Goal: Task Accomplishment & Management: Use online tool/utility

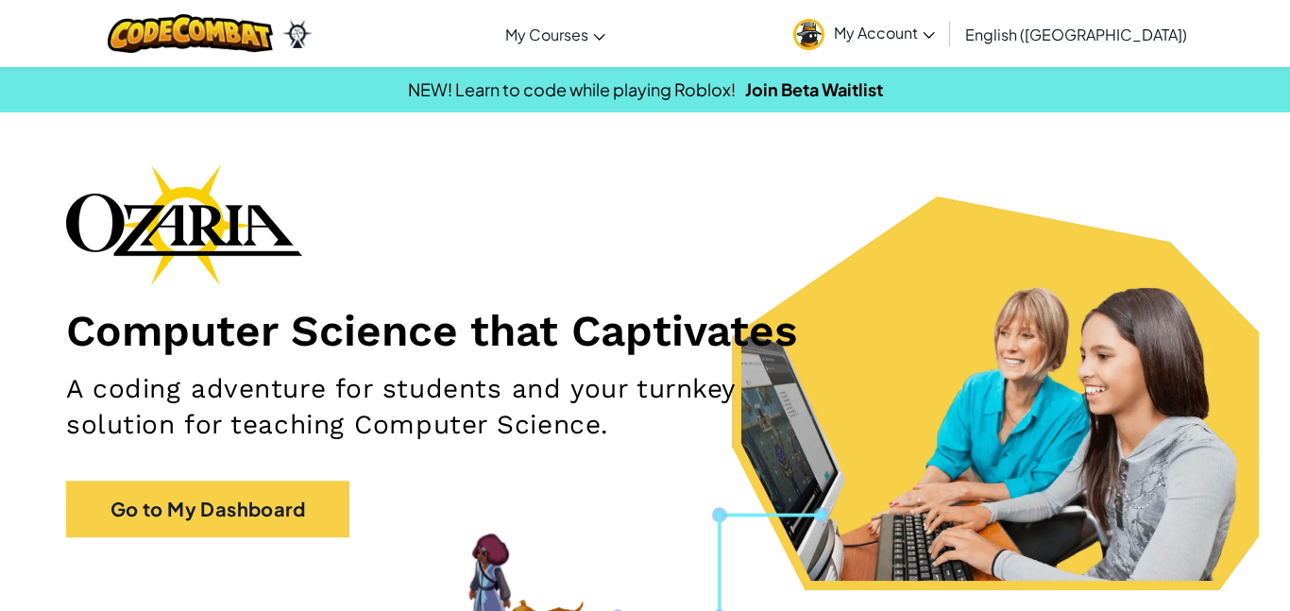
click at [824, 28] on img at bounding box center [808, 34] width 31 height 31
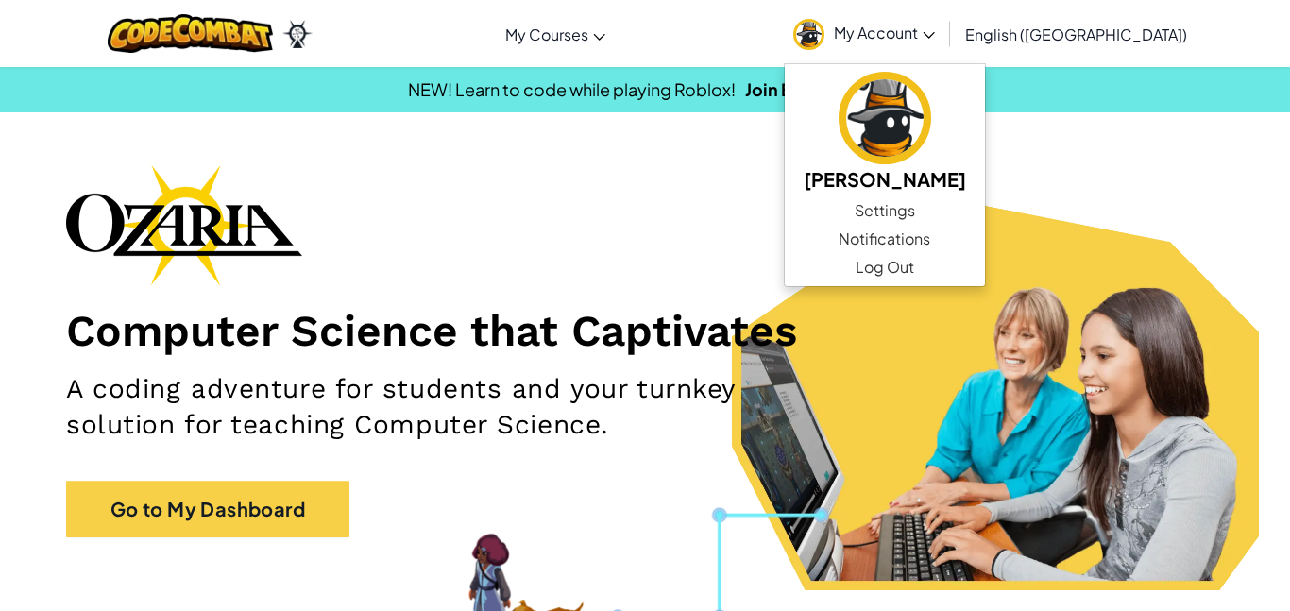
click at [940, 40] on link "My Account" at bounding box center [864, 33] width 160 height 59
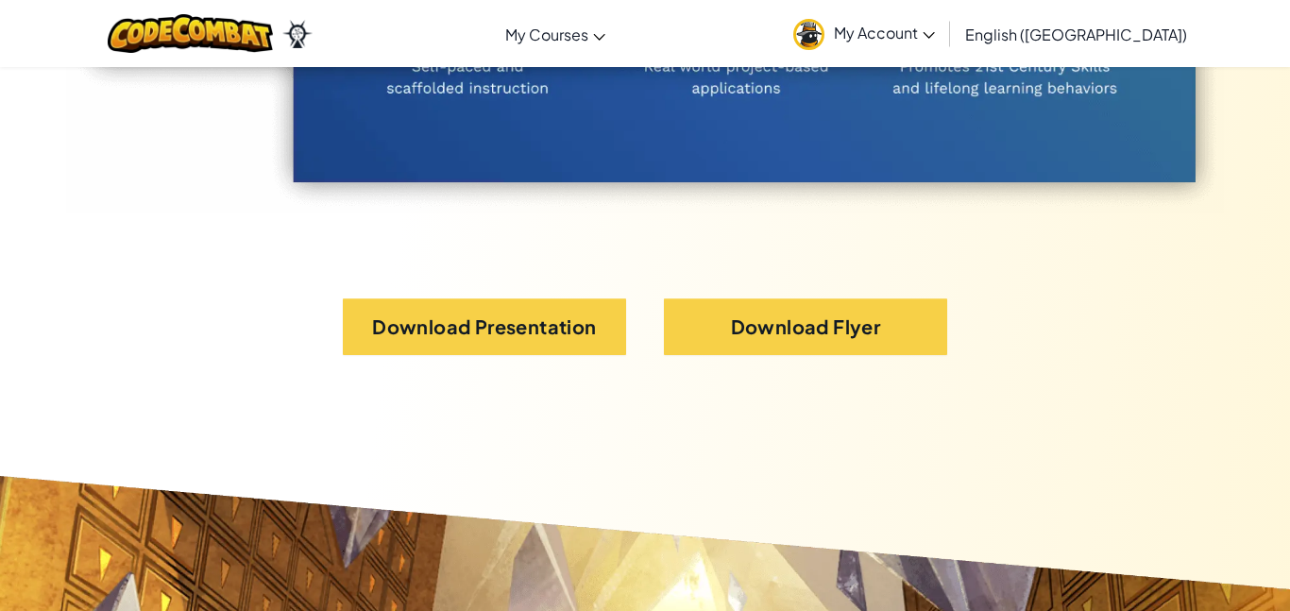
scroll to position [11167, 0]
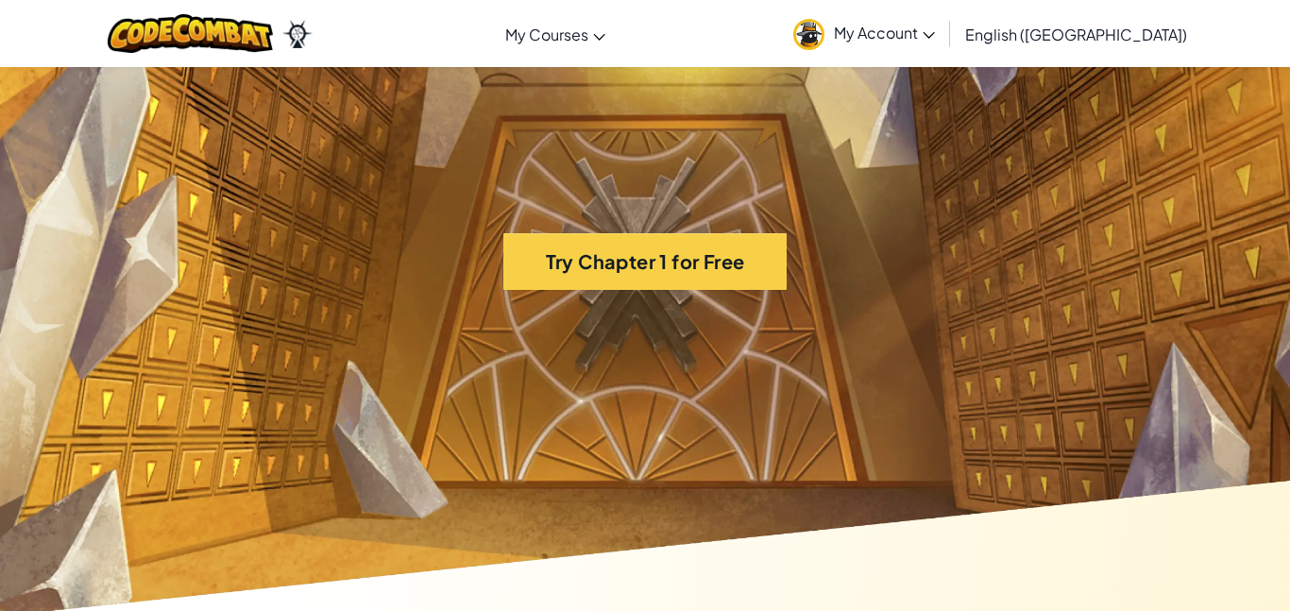
scroll to position [11884, 0]
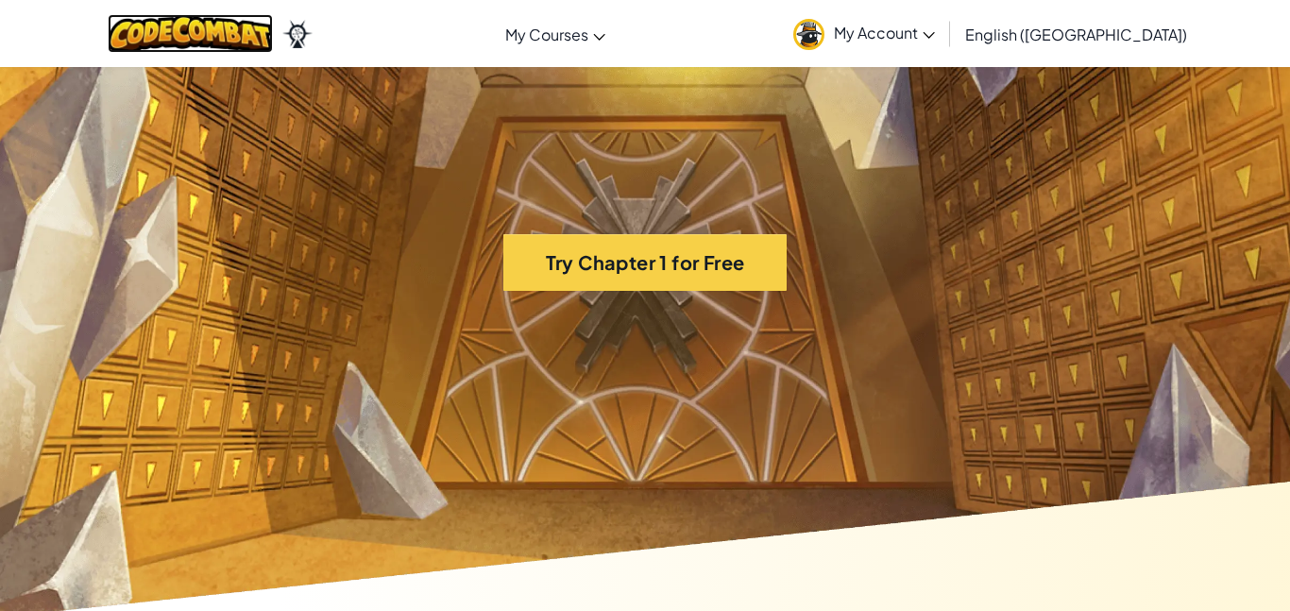
click at [265, 37] on img at bounding box center [190, 33] width 165 height 39
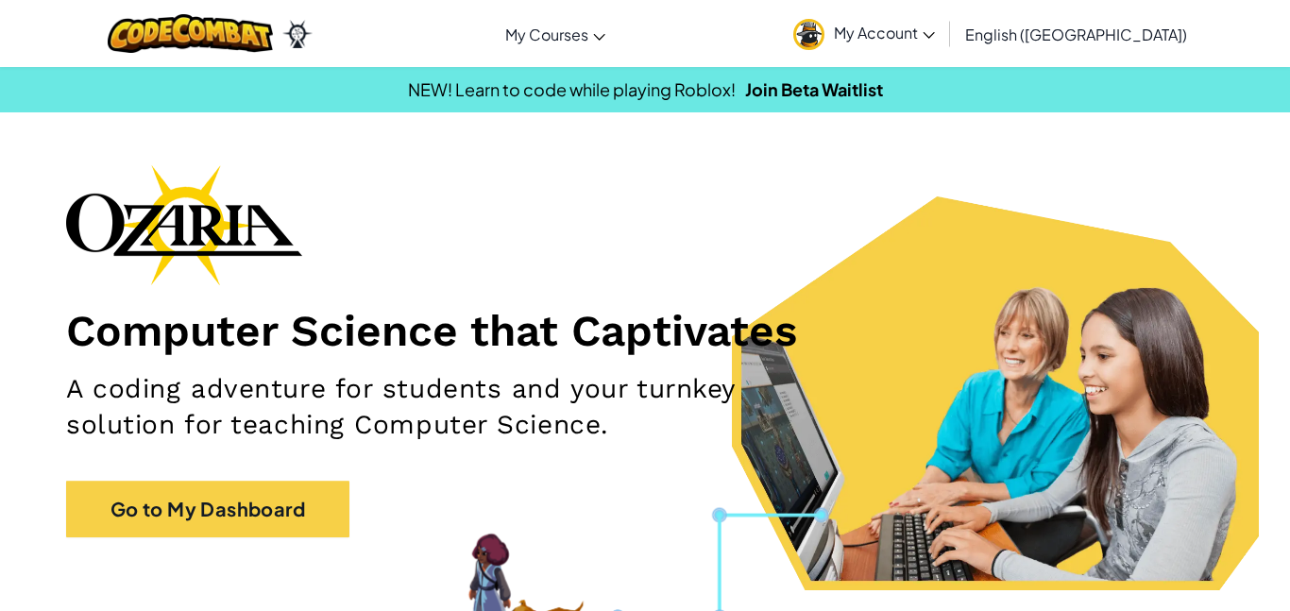
click at [935, 33] on span "My Account" at bounding box center [884, 33] width 101 height 20
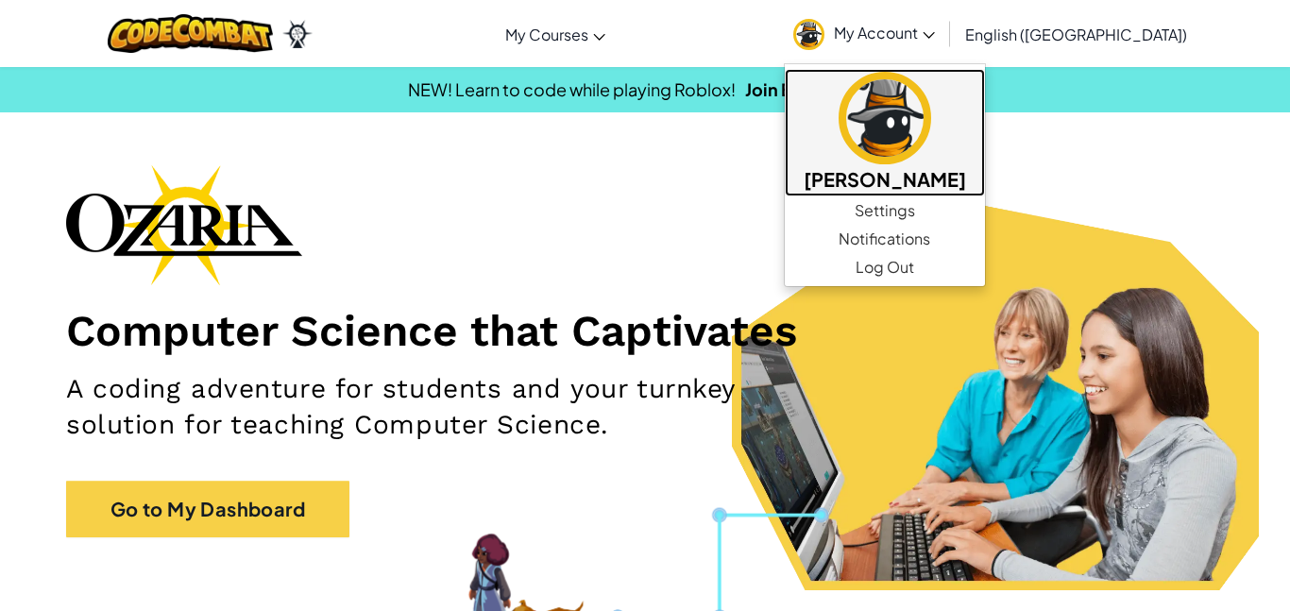
click at [931, 108] on img at bounding box center [884, 118] width 93 height 93
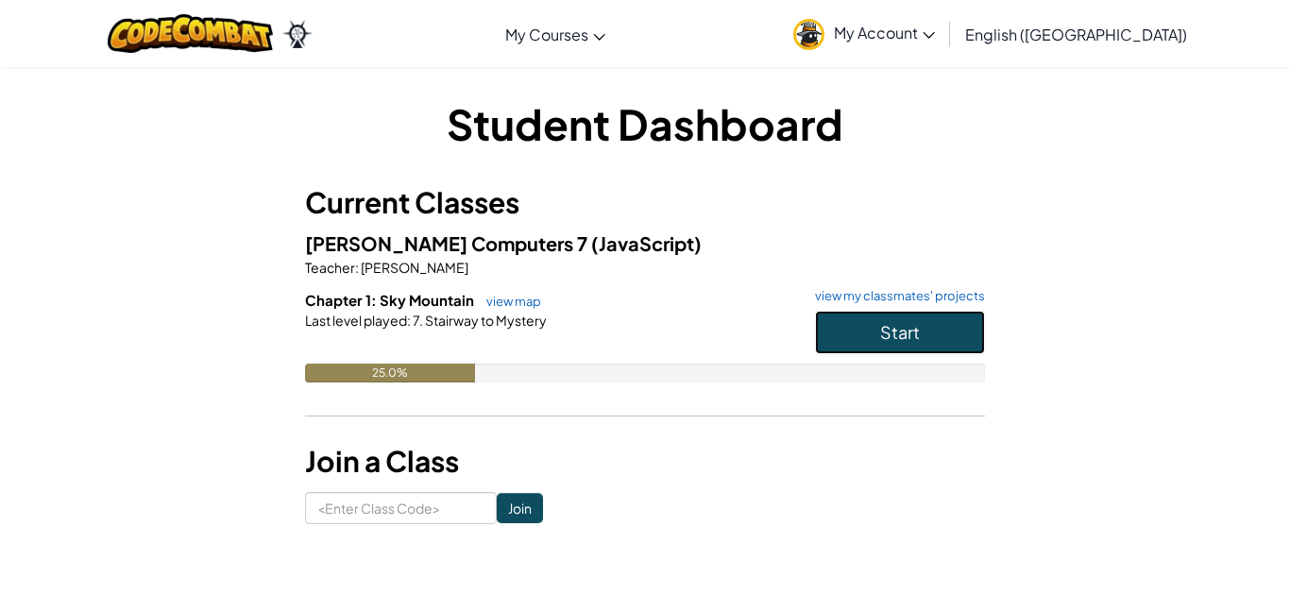
click at [863, 329] on button "Start" at bounding box center [900, 332] width 170 height 43
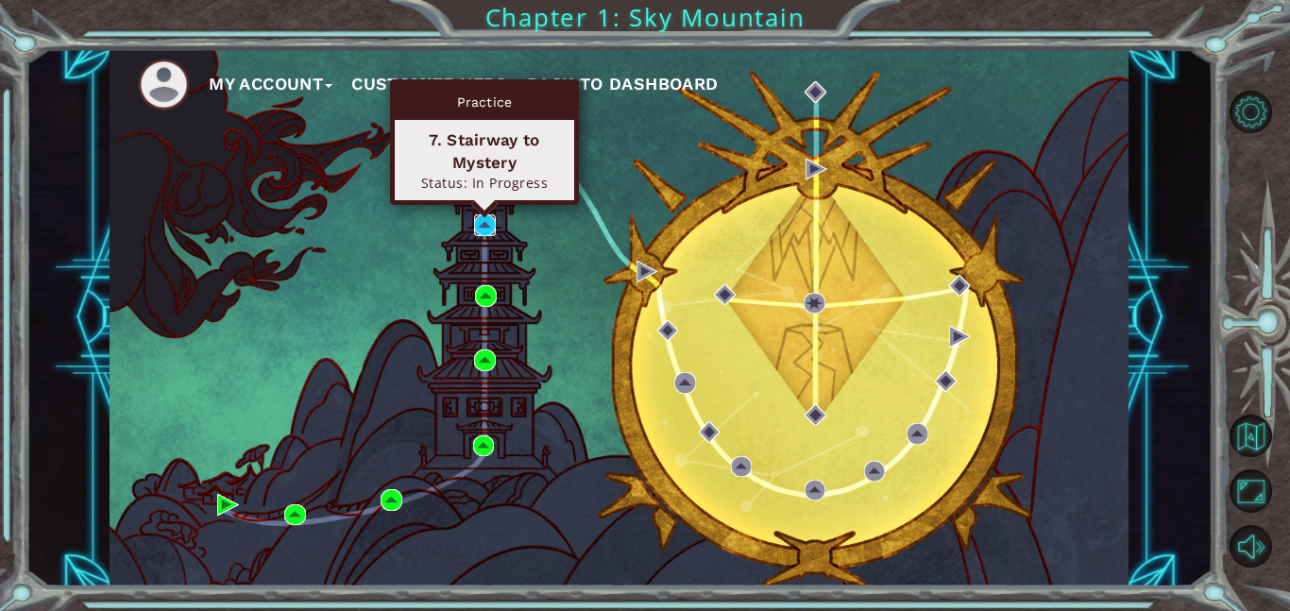
click at [481, 228] on img at bounding box center [485, 225] width 22 height 22
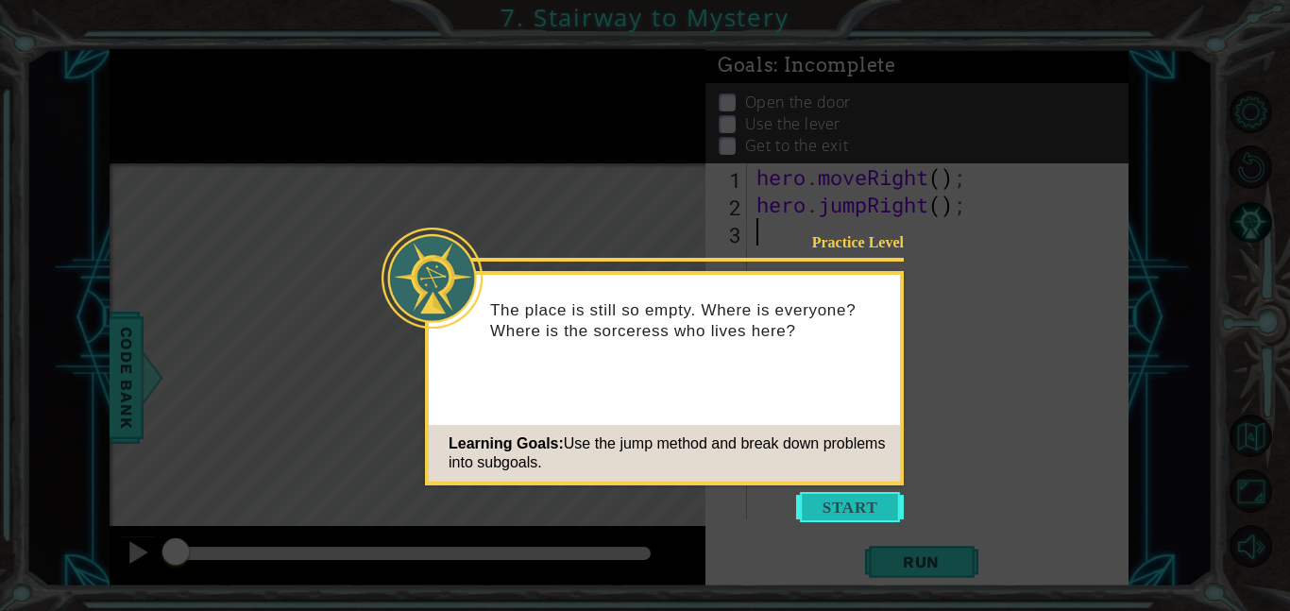
click at [858, 505] on button "Start" at bounding box center [850, 507] width 108 height 30
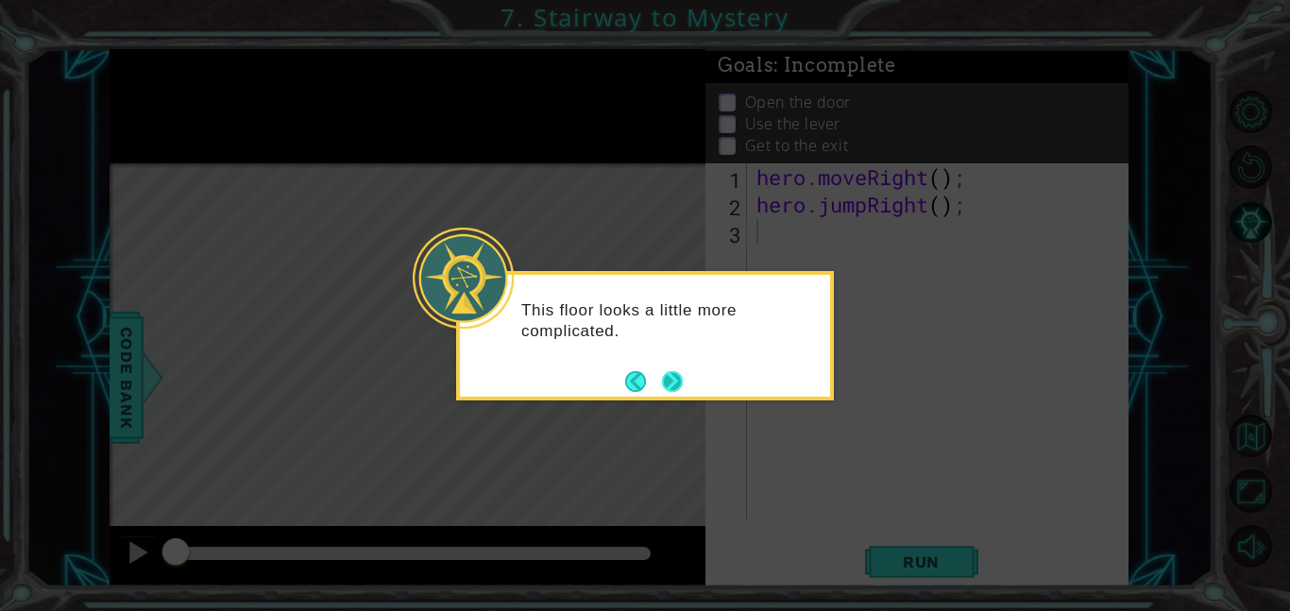
click at [666, 385] on button "Next" at bounding box center [671, 380] width 35 height 35
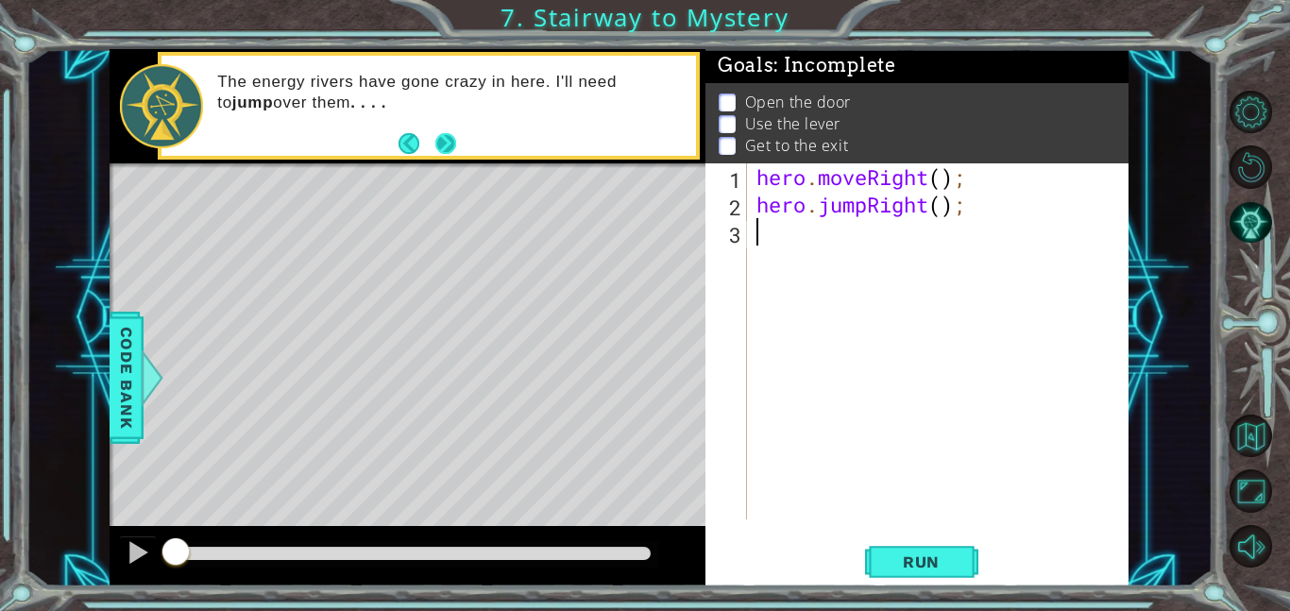
click at [444, 144] on button "Next" at bounding box center [444, 143] width 25 height 25
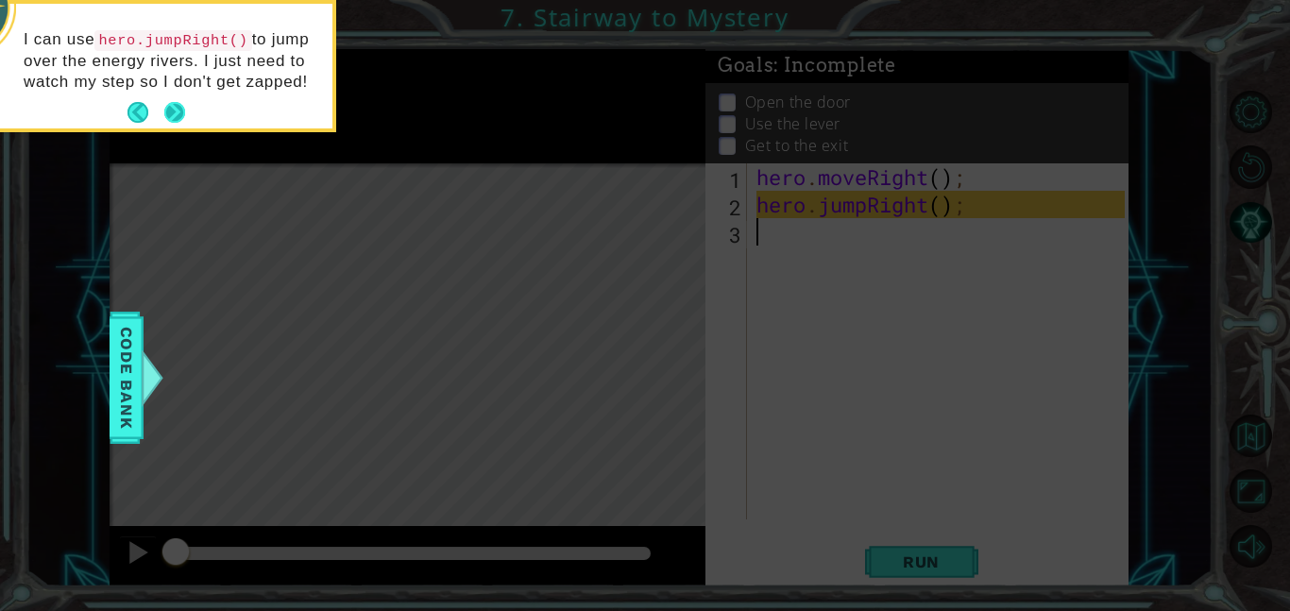
click at [169, 112] on button "Next" at bounding box center [175, 112] width 34 height 34
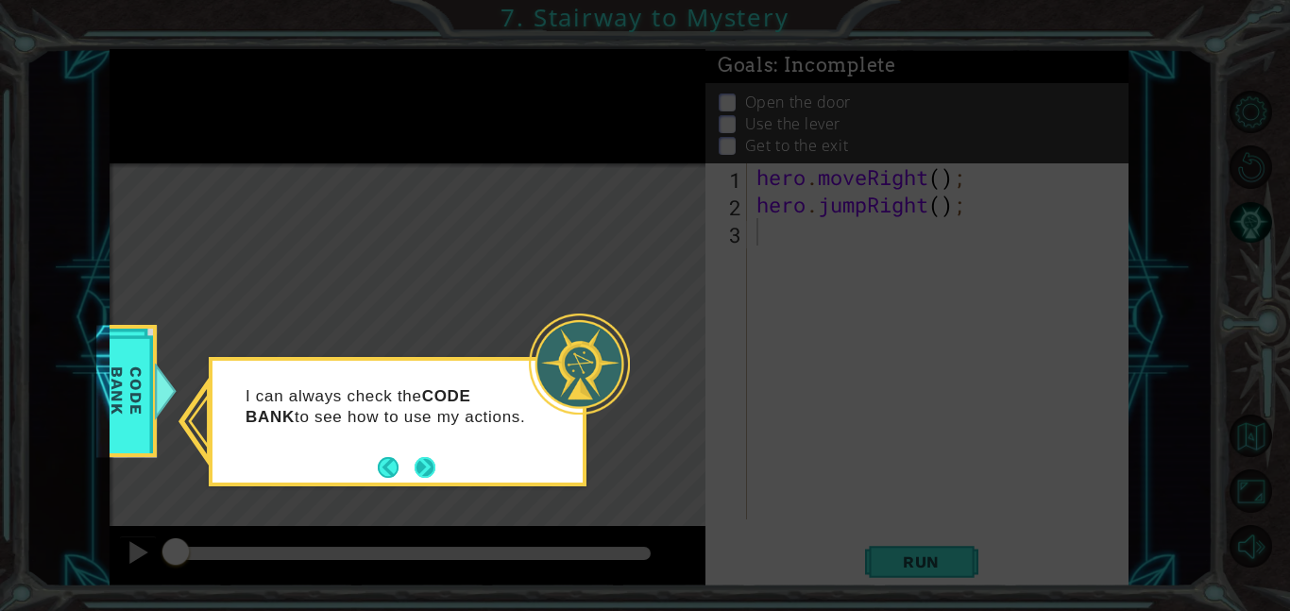
click at [418, 469] on button "Next" at bounding box center [425, 467] width 22 height 22
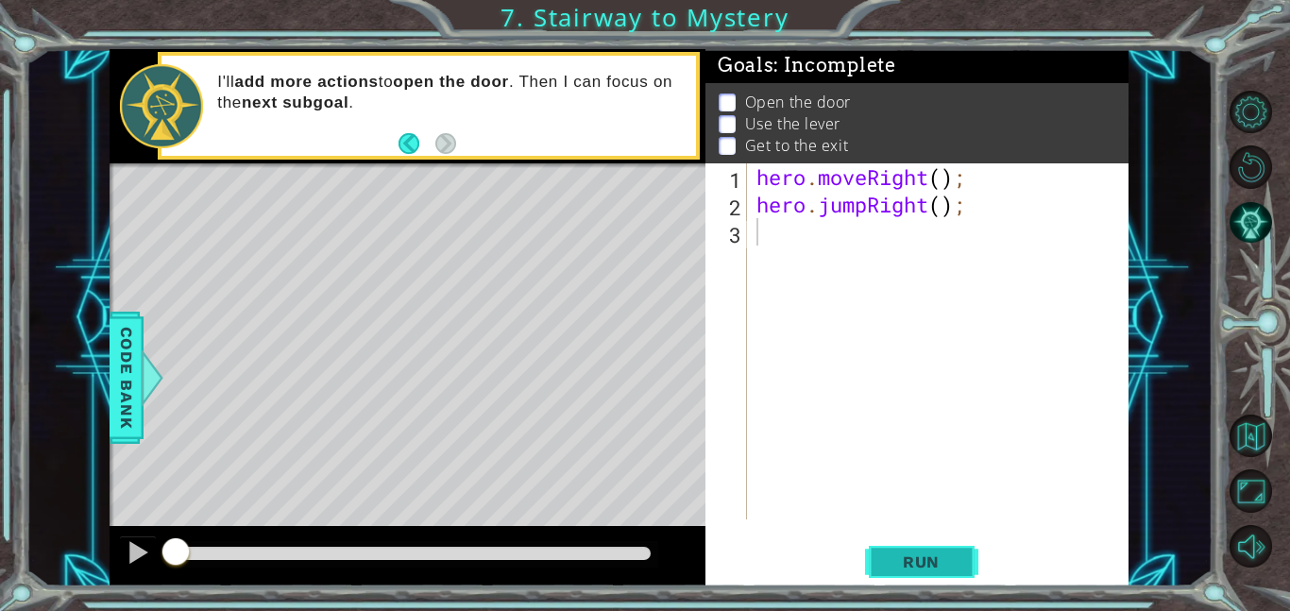
click at [892, 556] on span "Run" at bounding box center [921, 561] width 75 height 19
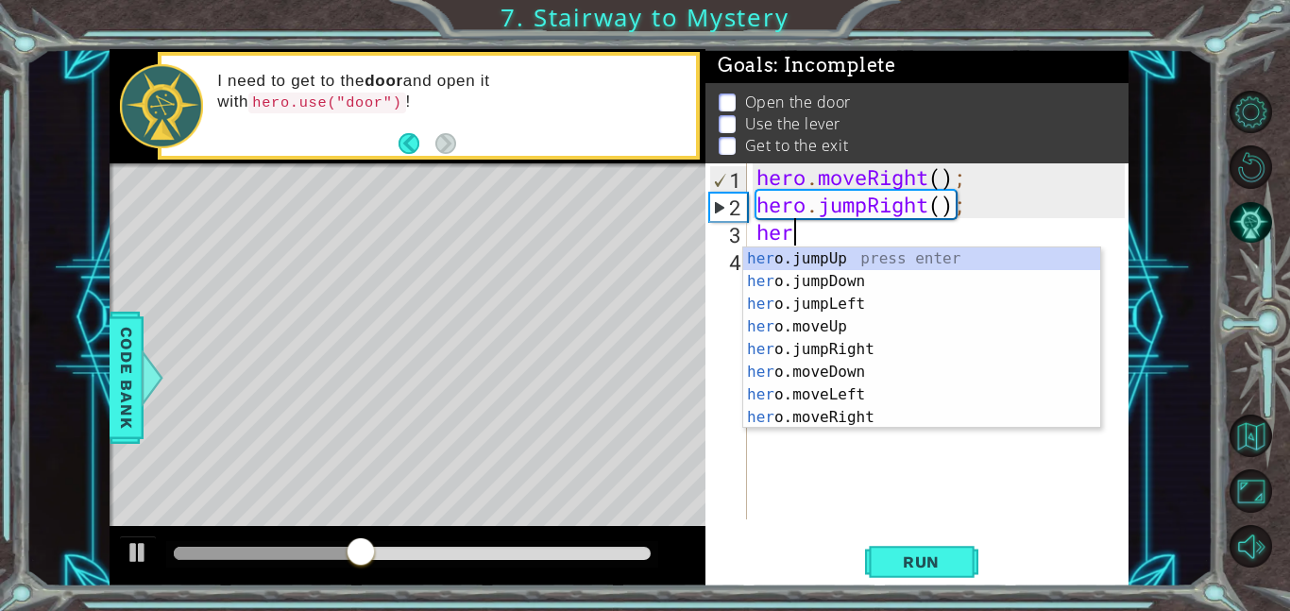
scroll to position [0, 1]
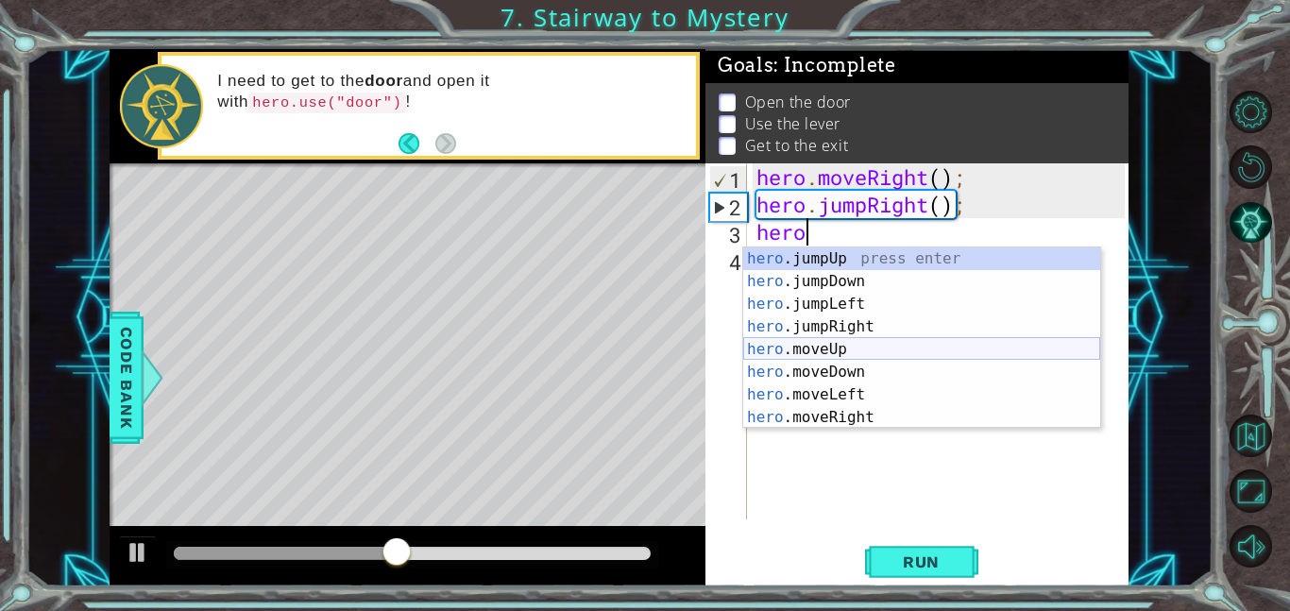
click at [829, 349] on div "hero .jumpUp press enter hero .jumpDown press enter hero .jumpLeft press enter …" at bounding box center [921, 360] width 357 height 227
type textarea "hero.moveUp(1);"
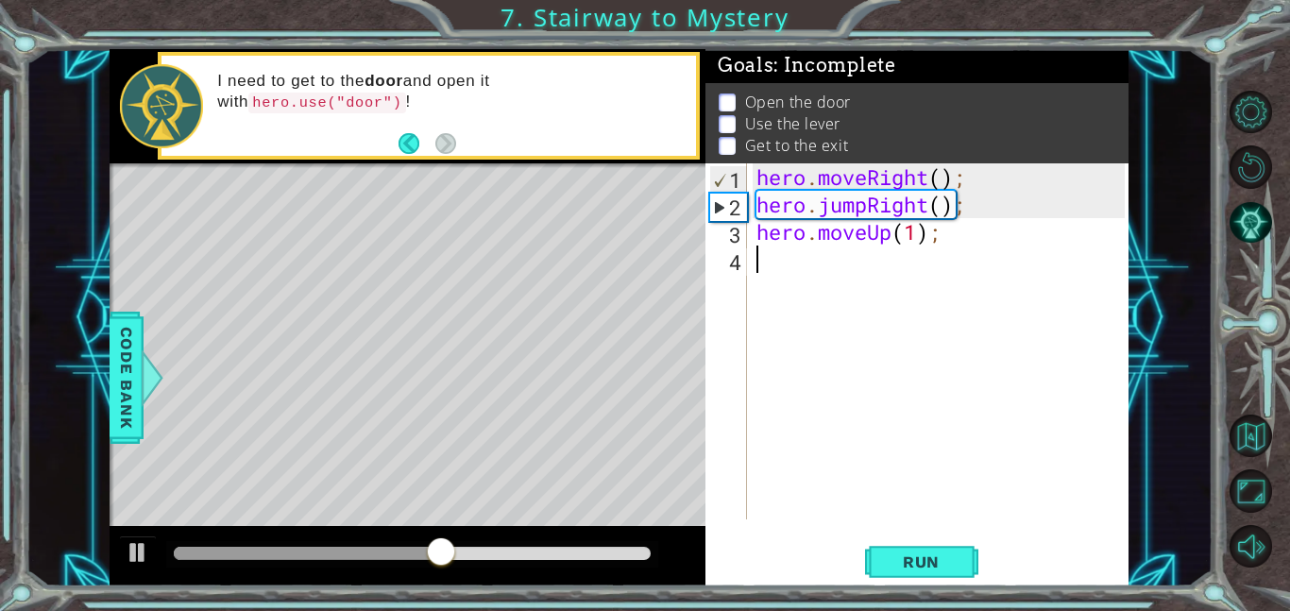
click at [864, 257] on div "hero . moveRight ( ) ; hero . jumpRight ( ) ; hero . moveUp ( 1 ) ;" at bounding box center [942, 368] width 381 height 411
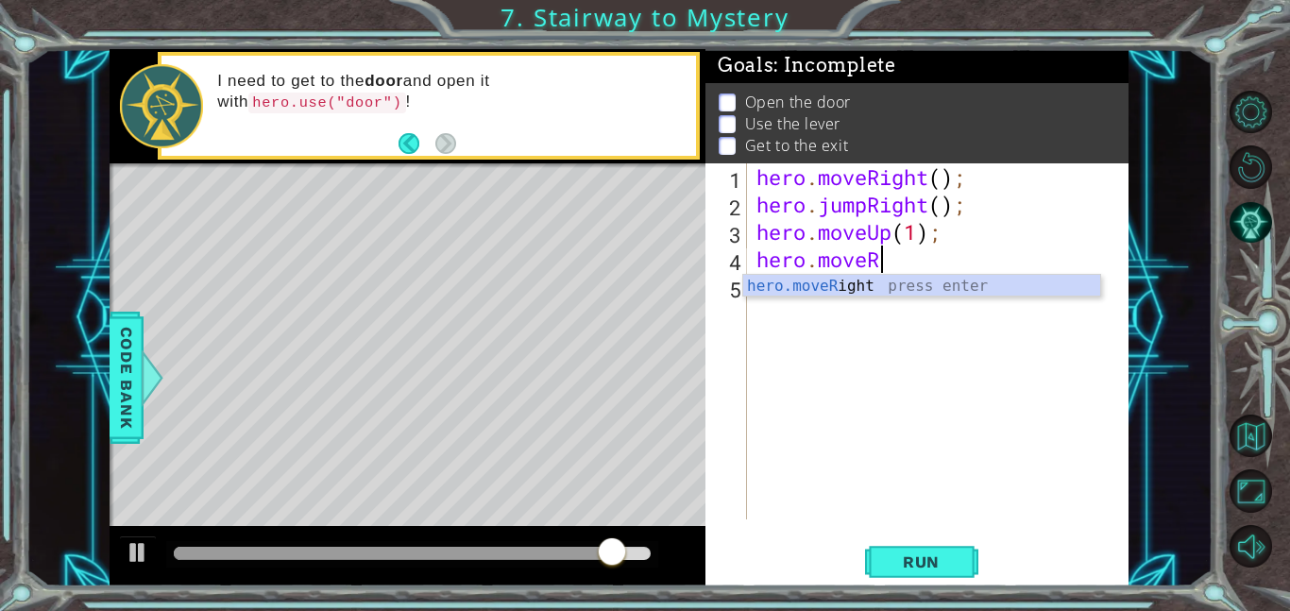
scroll to position [0, 5]
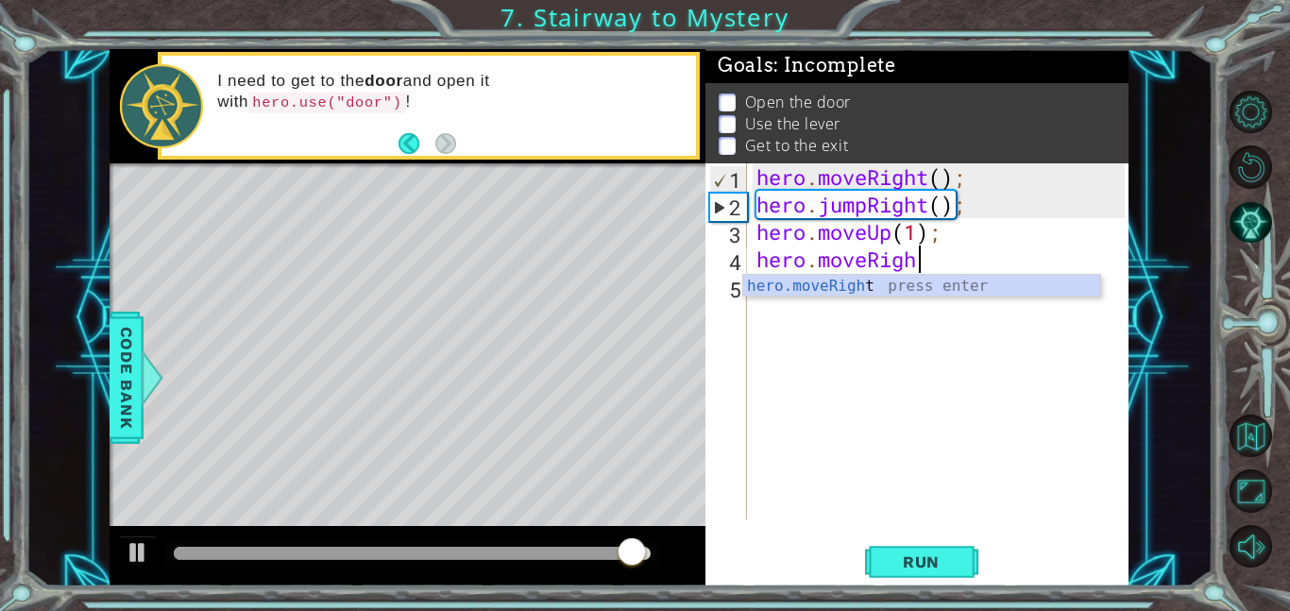
type textarea "hero.moveRight"
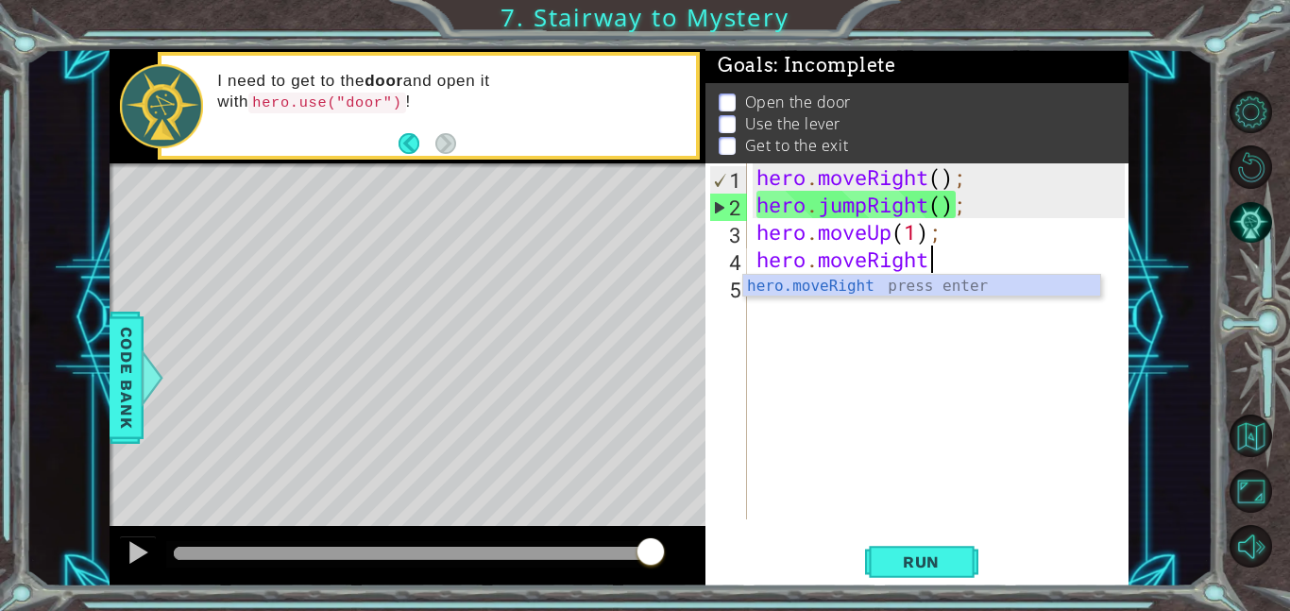
click at [882, 321] on div "hero . moveRight ( ) ; hero . jumpRight ( ) ; hero . moveUp ( 1 ) ; hero . move…" at bounding box center [942, 368] width 381 height 411
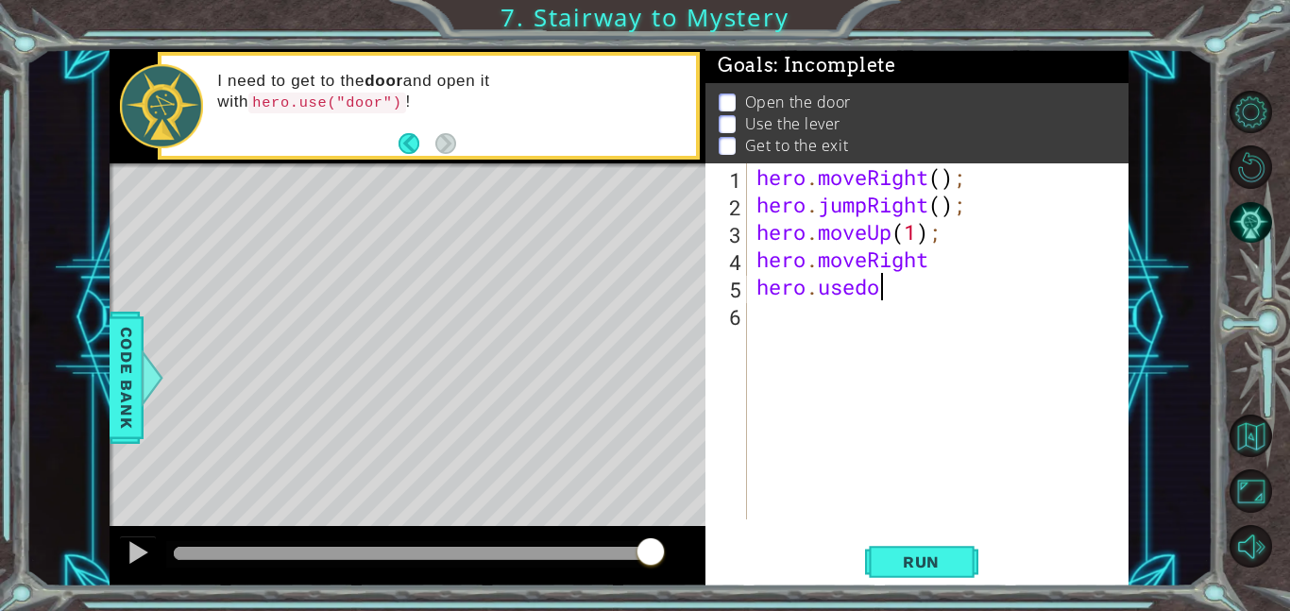
scroll to position [0, 4]
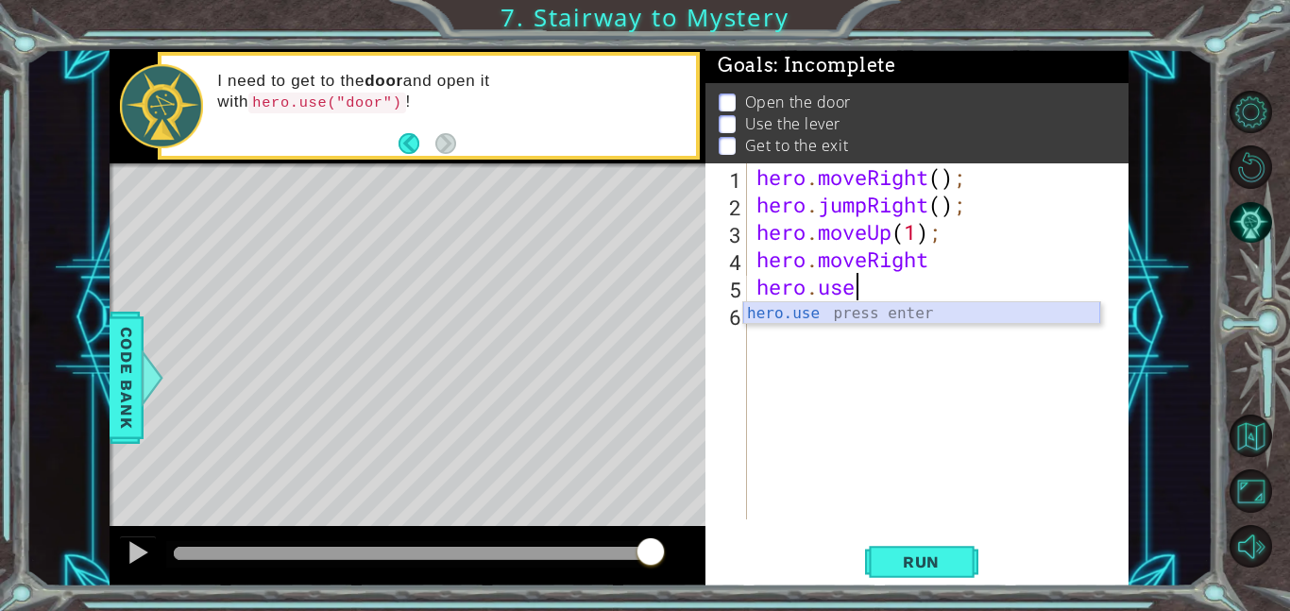
click at [903, 314] on div "hero.use press enter" at bounding box center [921, 336] width 357 height 68
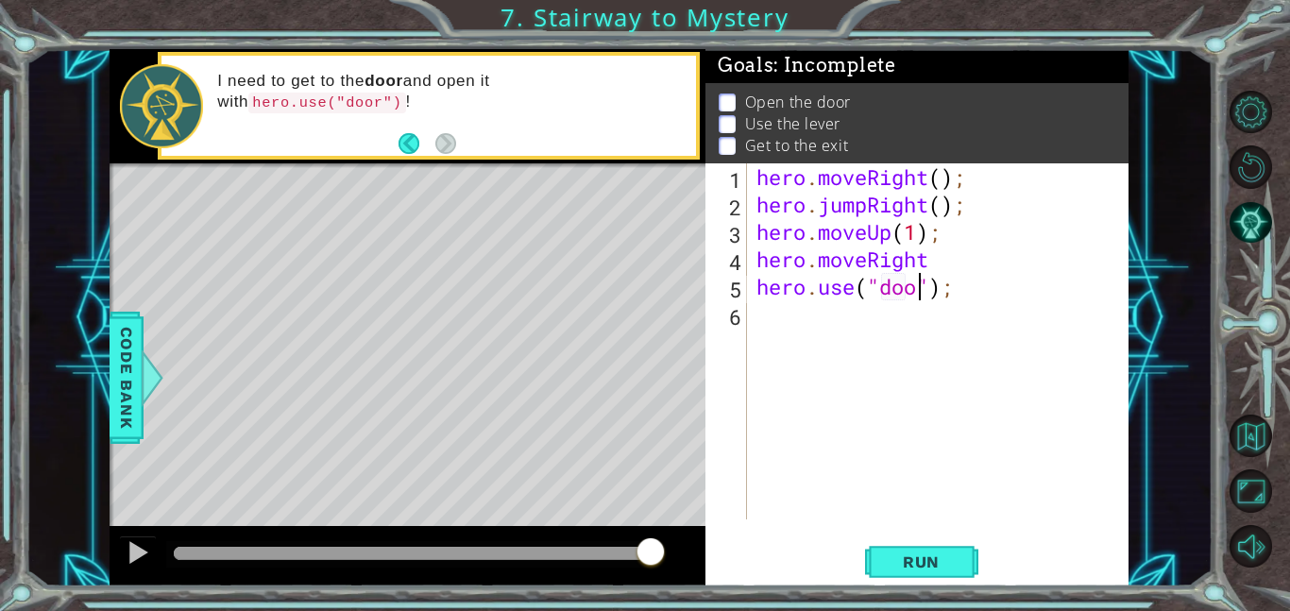
scroll to position [0, 8]
click at [917, 570] on button "Run" at bounding box center [921, 561] width 113 height 42
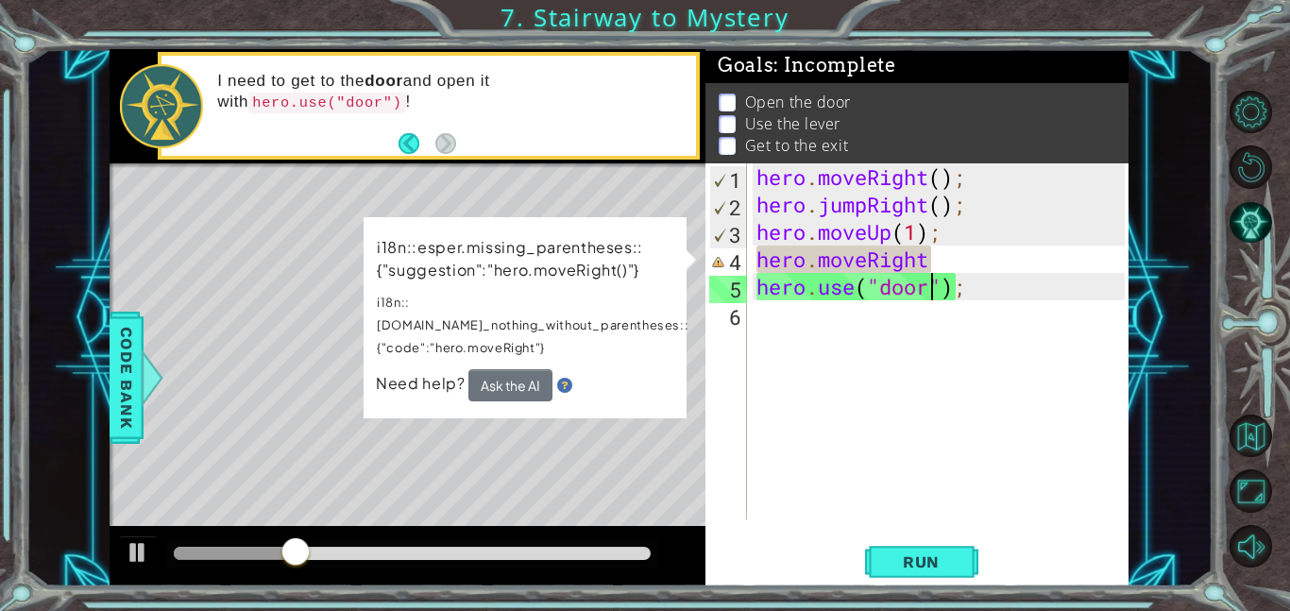
click at [926, 262] on div "hero . moveRight ( ) ; hero . jumpRight ( ) ; hero . moveUp ( 1 ) ; hero . move…" at bounding box center [942, 368] width 381 height 411
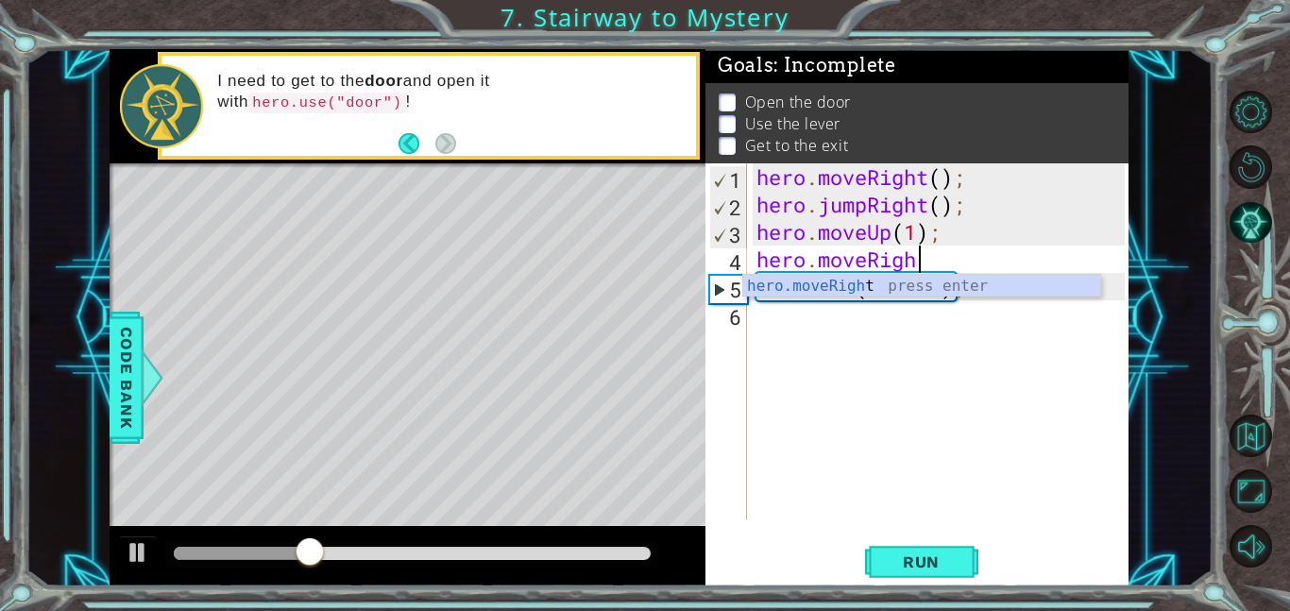
scroll to position [0, 6]
click at [912, 282] on div "hero.moveRig ht press enter" at bounding box center [921, 309] width 357 height 68
type textarea "hero.moveRight(1);"
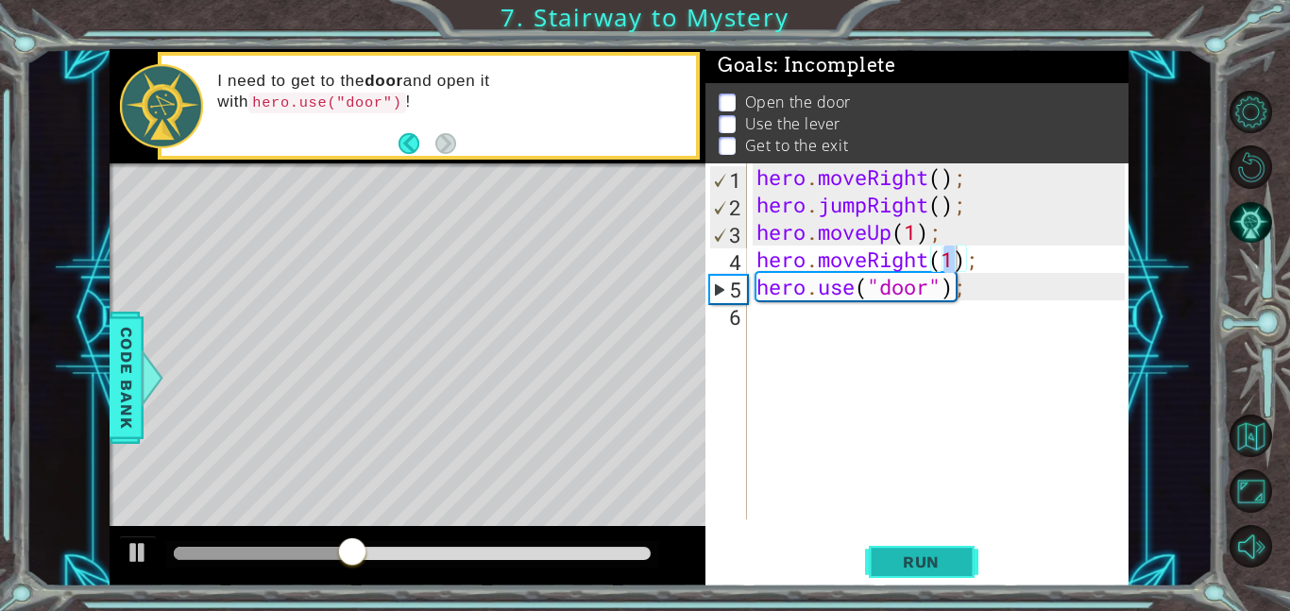
click at [924, 580] on button "Run" at bounding box center [921, 561] width 113 height 42
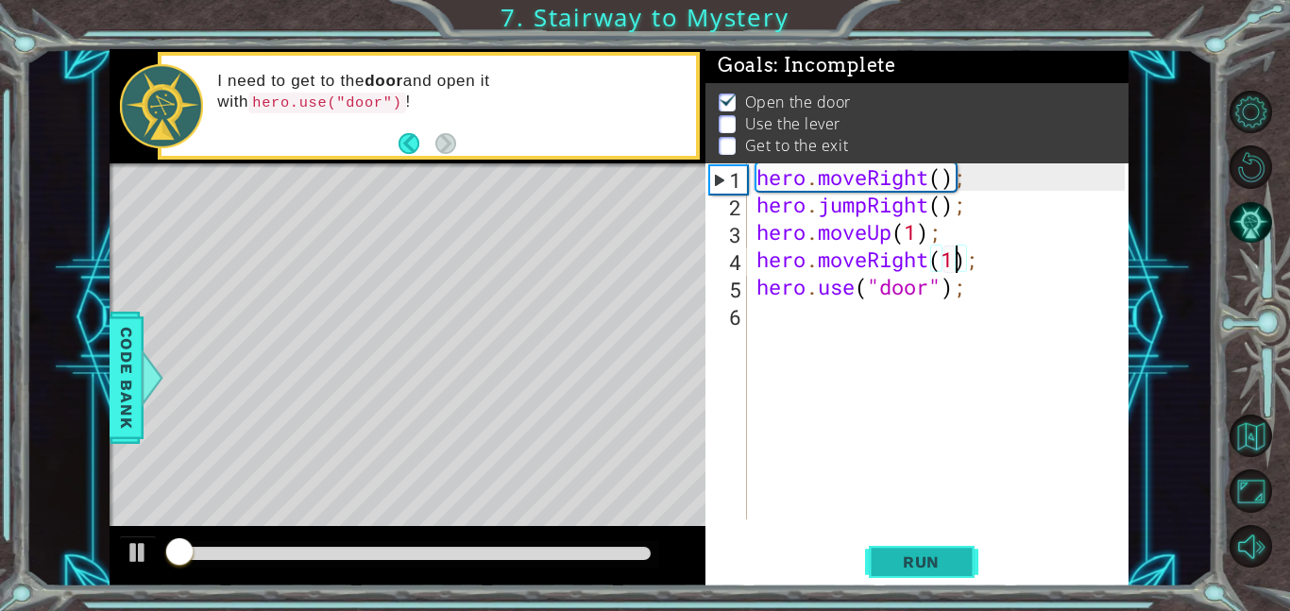
scroll to position [1, 0]
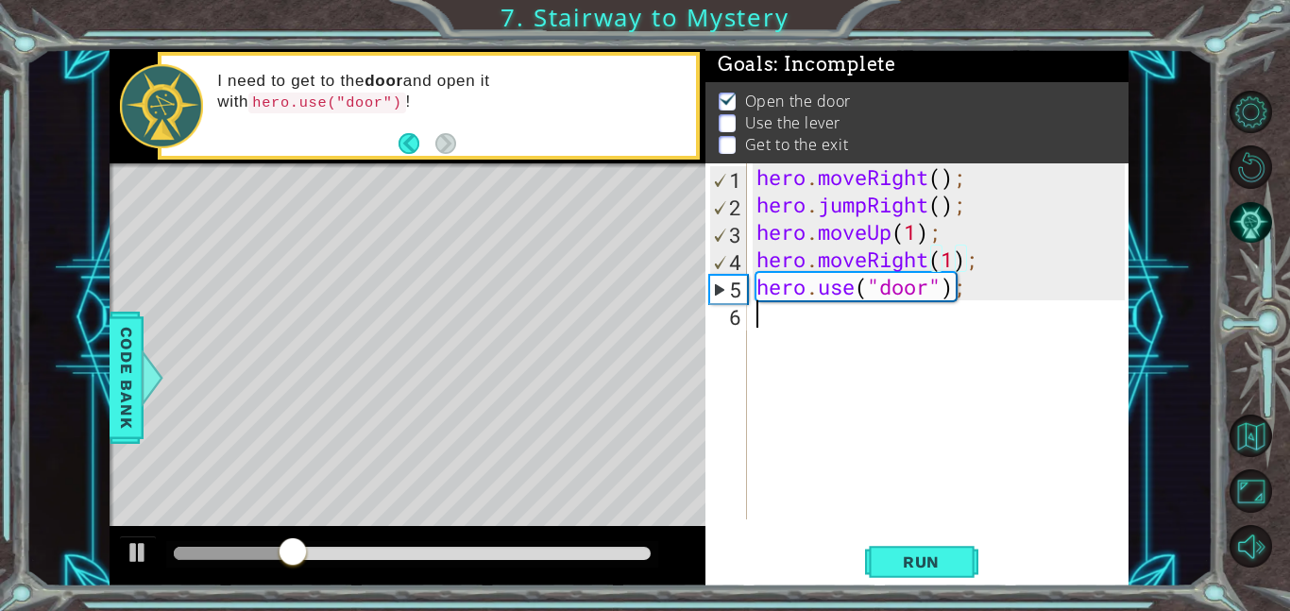
click at [873, 348] on div "hero . moveRight ( ) ; hero . jumpRight ( ) ; hero . moveUp ( 1 ) ; hero . move…" at bounding box center [942, 368] width 381 height 411
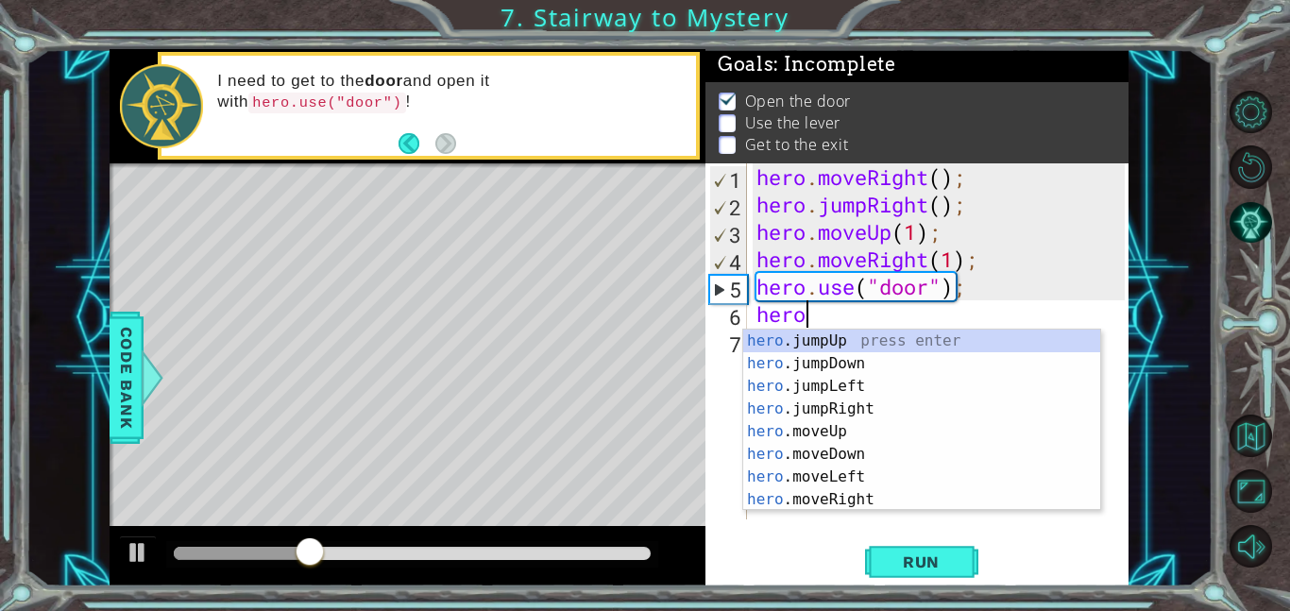
scroll to position [0, 1]
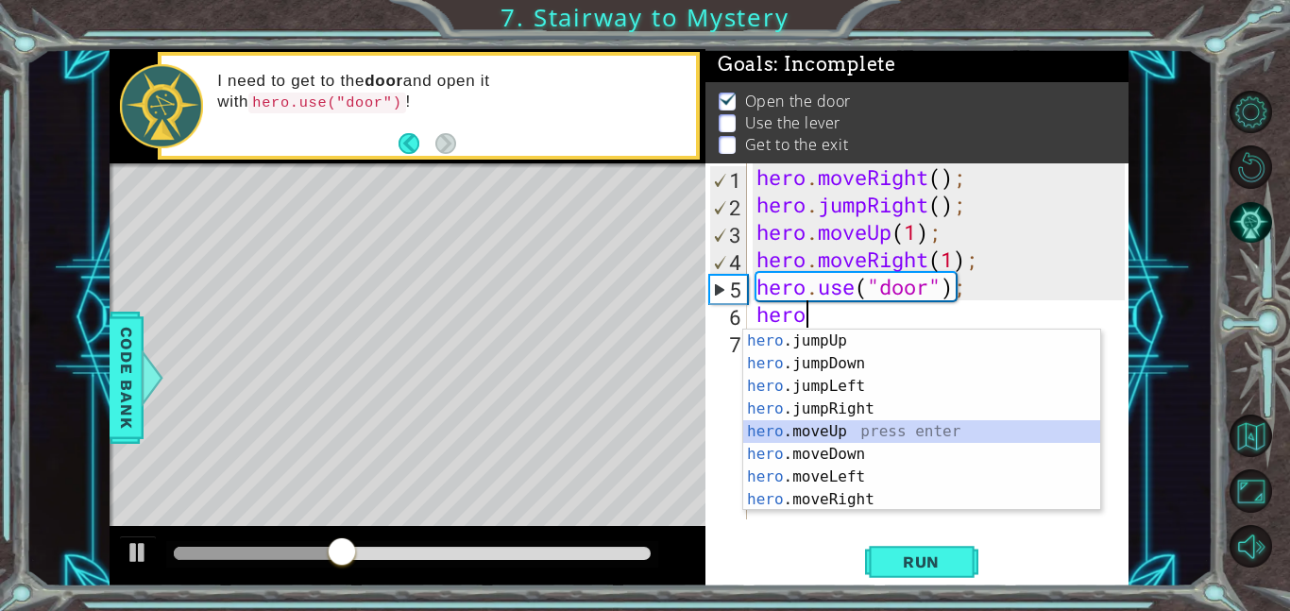
click at [868, 435] on div "hero .jumpUp press enter hero .jumpDown press enter hero .jumpLeft press enter …" at bounding box center [921, 442] width 357 height 227
type textarea "hero.moveUp(1);"
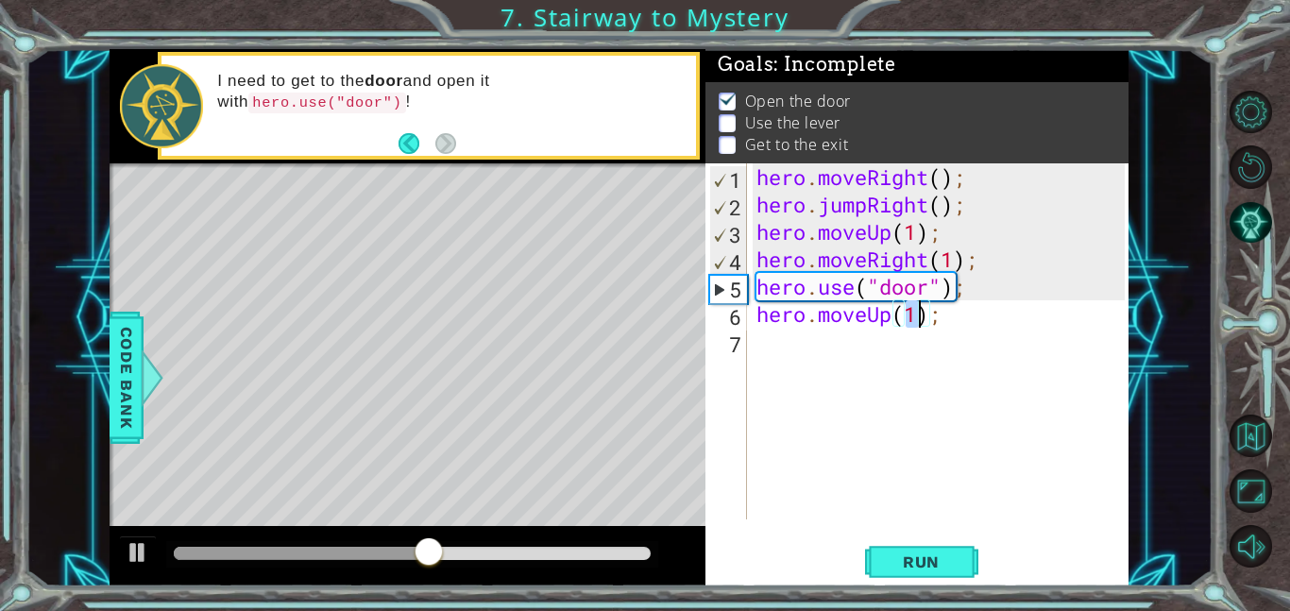
click at [901, 336] on div "hero . moveRight ( ) ; hero . jumpRight ( ) ; hero . moveUp ( 1 ) ; hero . move…" at bounding box center [942, 368] width 381 height 411
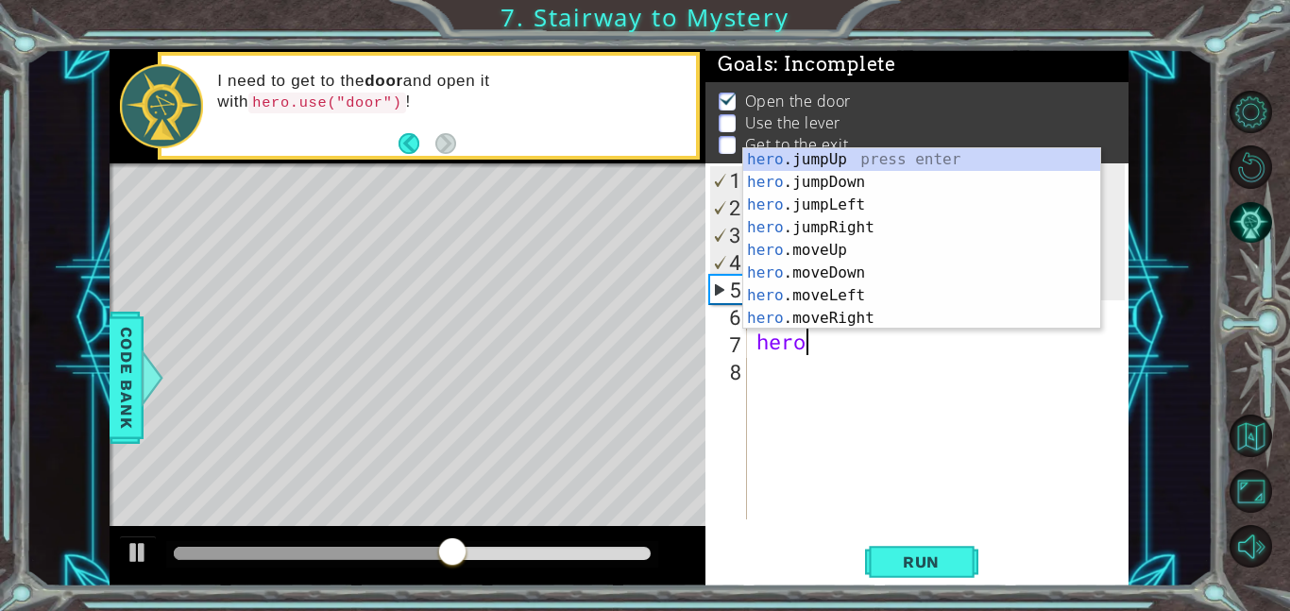
scroll to position [0, 2]
click at [868, 294] on div "hero. jumpUp press enter hero. jumpDown press enter hero. jumpLeft press enter …" at bounding box center [921, 261] width 357 height 227
type textarea "hero.moveLeft(1);"
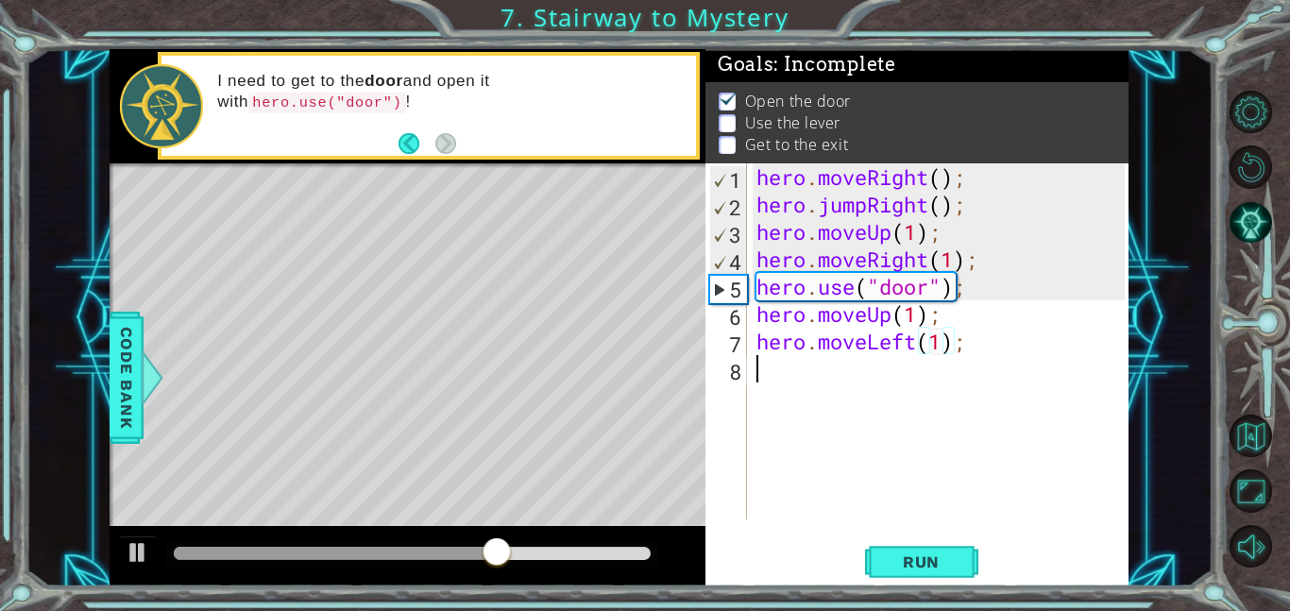
click at [886, 380] on div "hero . moveRight ( ) ; hero . jumpRight ( ) ; hero . moveUp ( 1 ) ; hero . move…" at bounding box center [942, 368] width 381 height 411
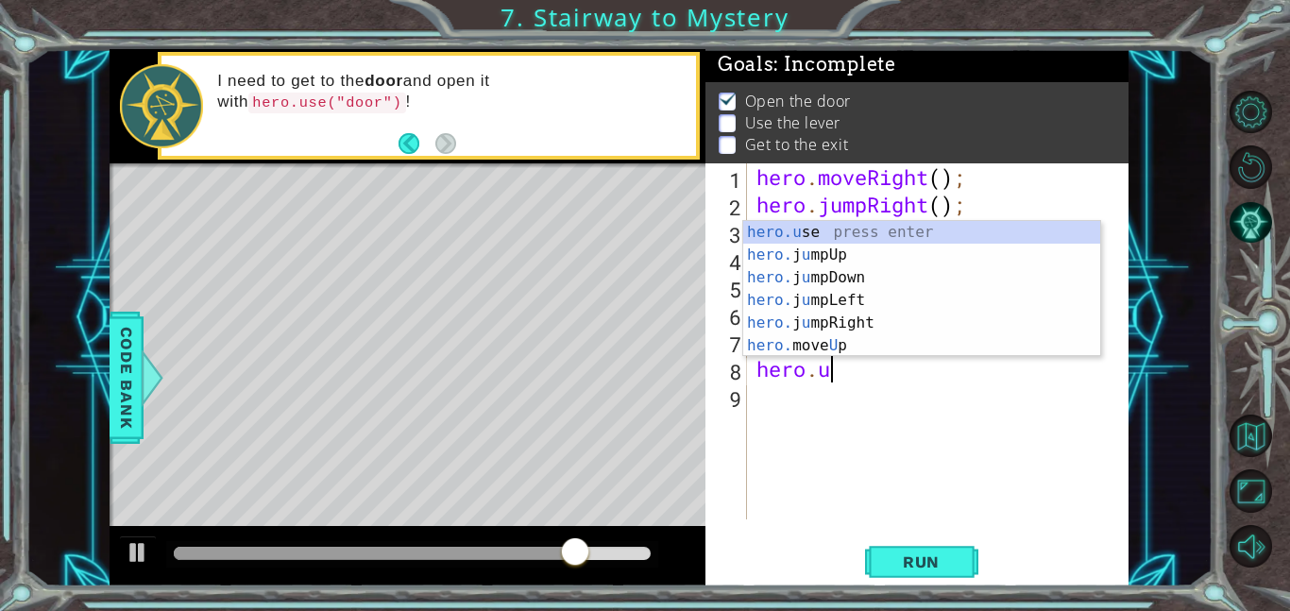
scroll to position [0, 3]
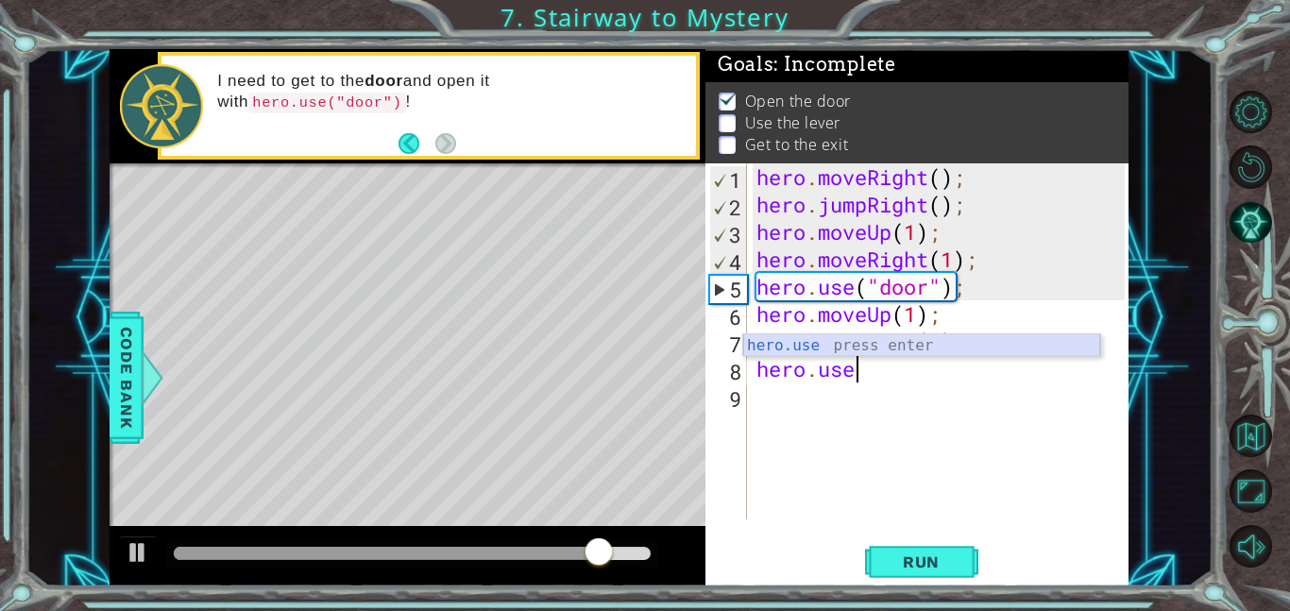
click at [900, 348] on div "hero.use press enter" at bounding box center [921, 368] width 357 height 68
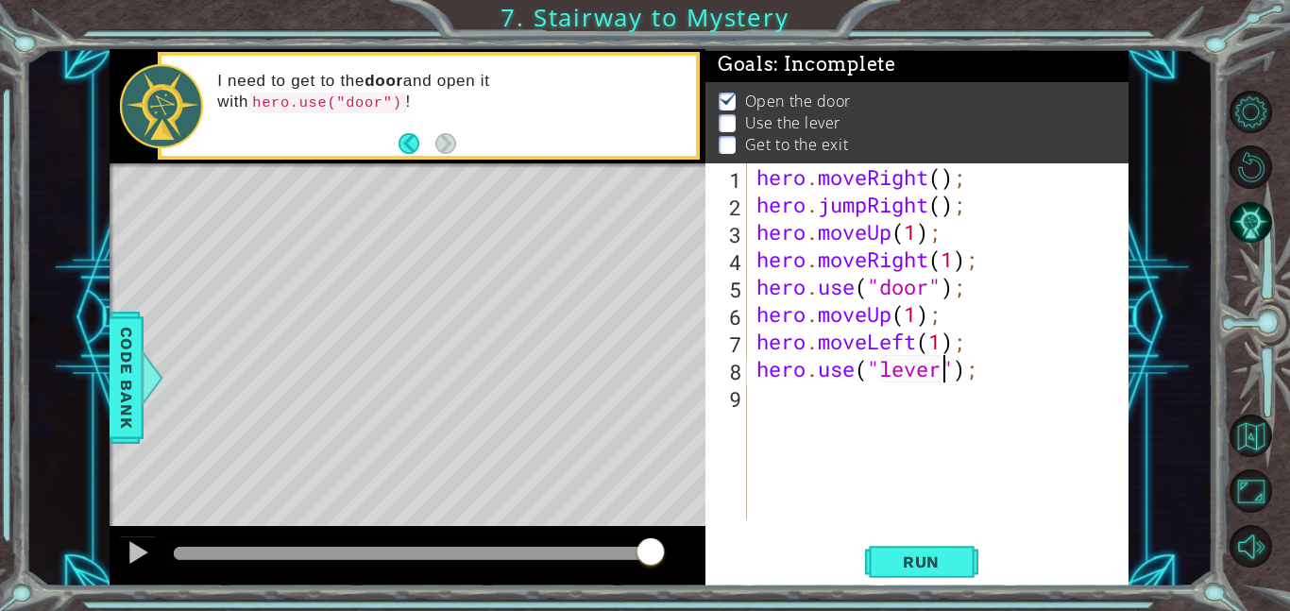
scroll to position [0, 8]
click at [921, 561] on span "Run" at bounding box center [921, 561] width 75 height 19
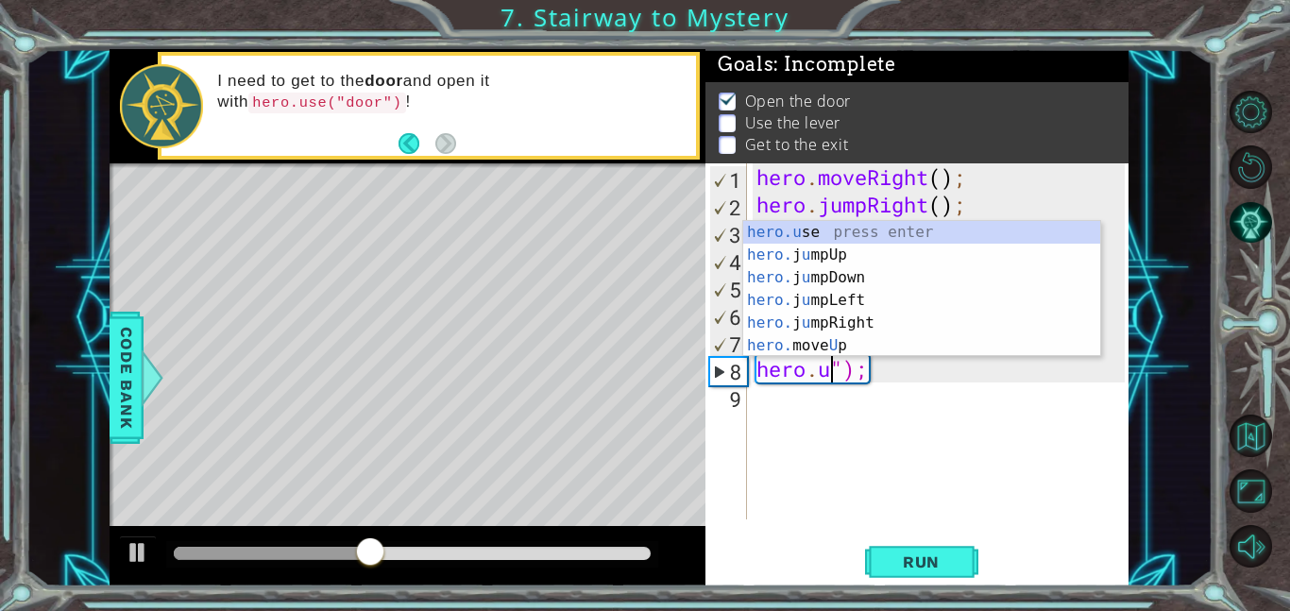
scroll to position [0, 1]
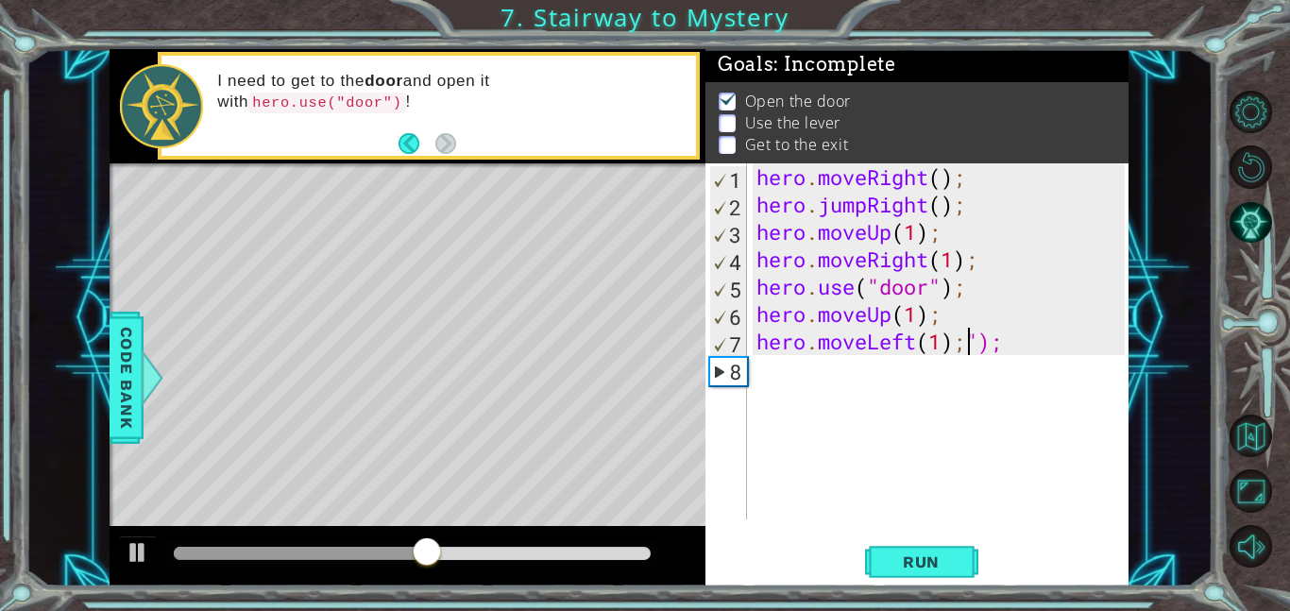
click at [1016, 340] on div "hero . moveRight ( ) ; hero . jumpRight ( ) ; hero . moveUp ( 1 ) ; hero . move…" at bounding box center [942, 368] width 381 height 411
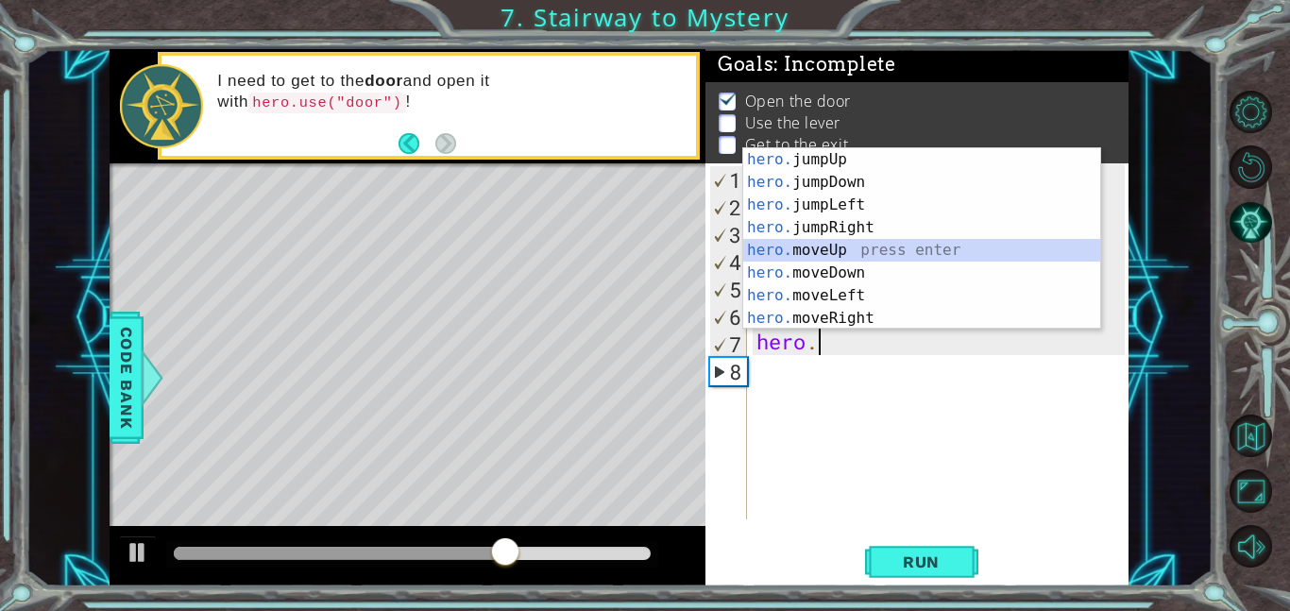
click at [975, 251] on div "hero. jumpUp press enter hero. jumpDown press enter hero. jumpLeft press enter …" at bounding box center [921, 261] width 357 height 227
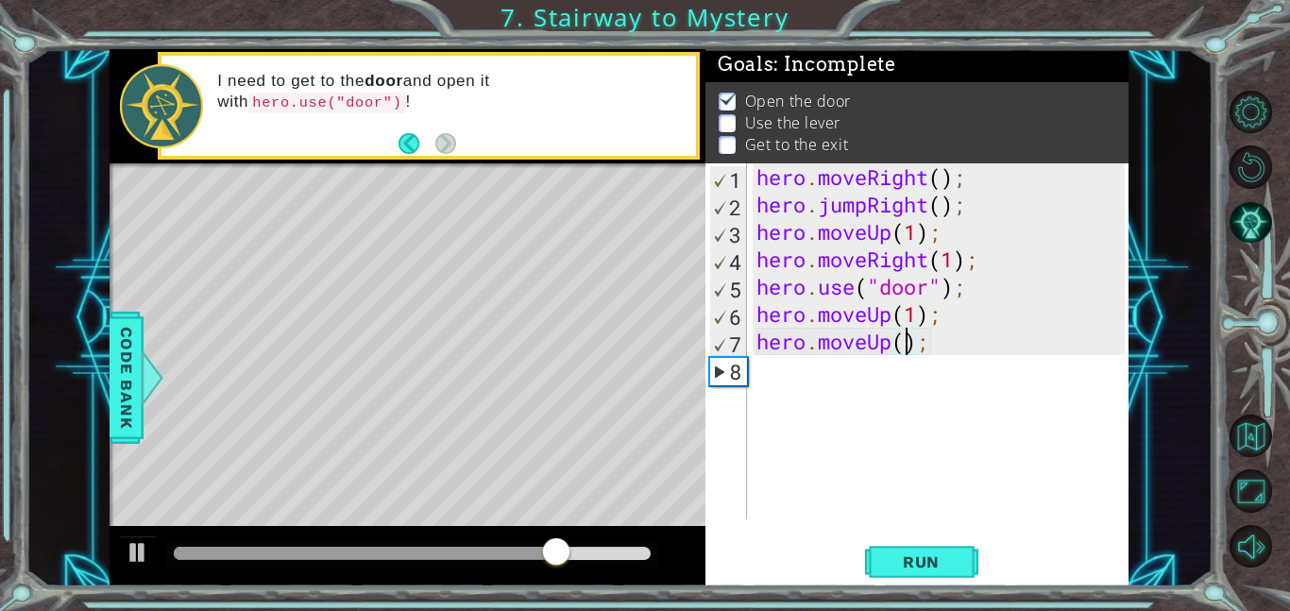
click at [952, 350] on div "hero . moveRight ( ) ; hero . jumpRight ( ) ; hero . moveUp ( 1 ) ; hero . move…" at bounding box center [942, 368] width 381 height 411
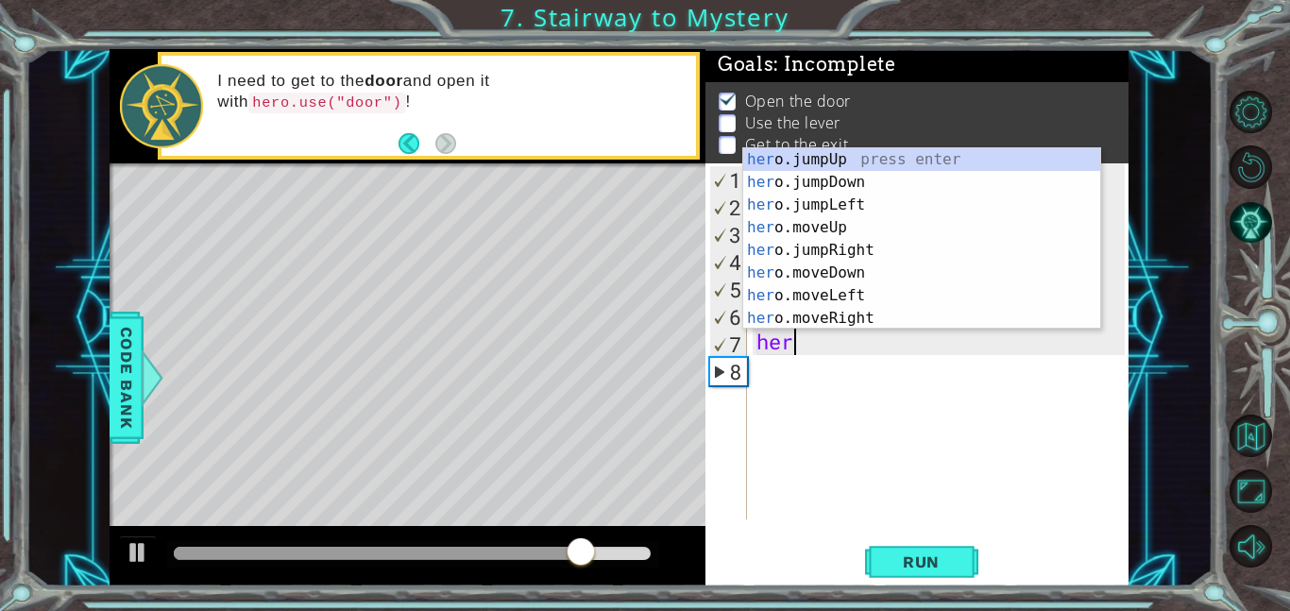
type textarea "h"
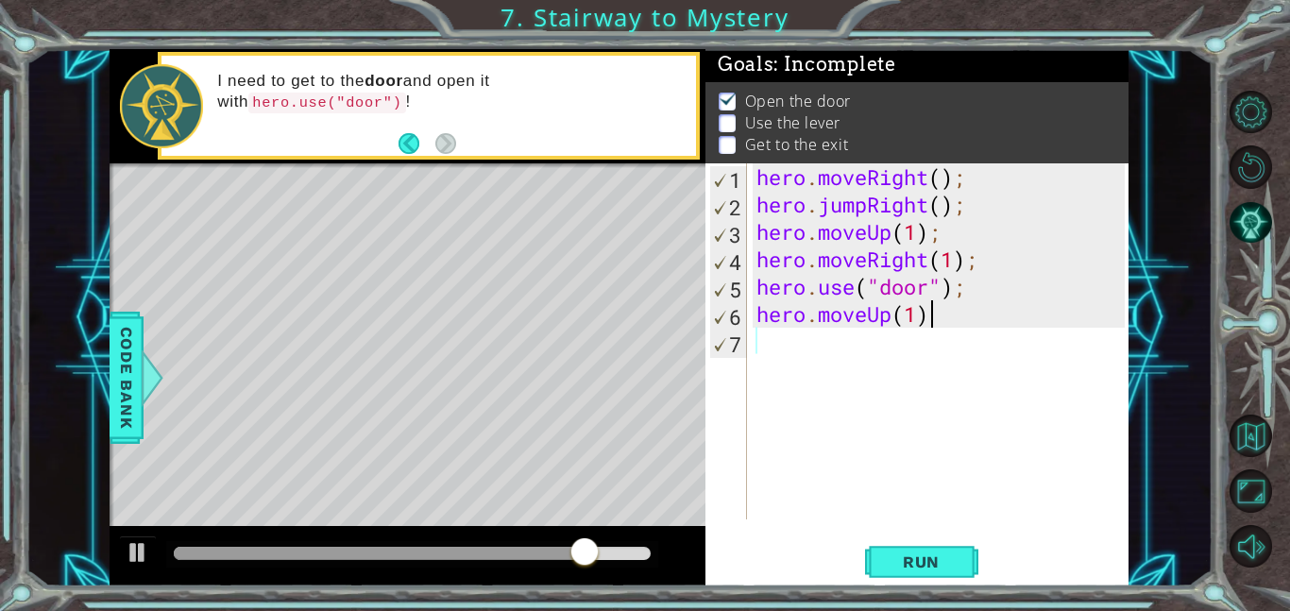
scroll to position [0, 0]
click at [919, 315] on div "hero . moveRight ( ) ; hero . jumpRight ( ) ; hero . moveUp ( 1 ) ; hero . move…" at bounding box center [942, 368] width 381 height 411
type textarea "hero.moveUp(2)"
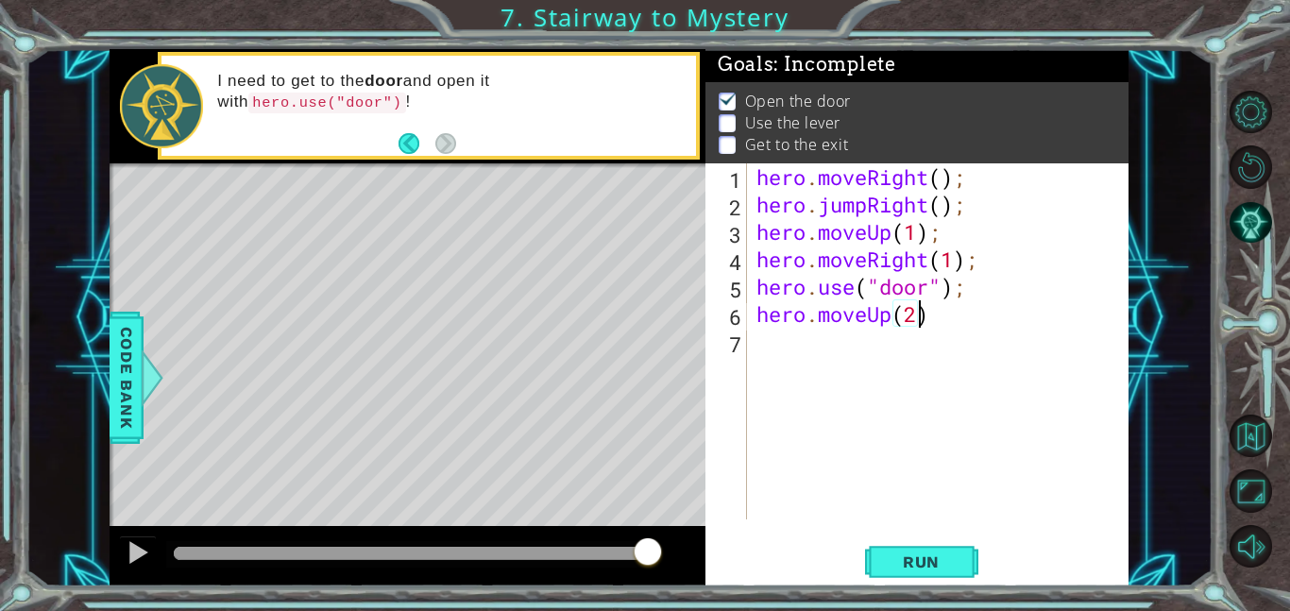
scroll to position [0, 7]
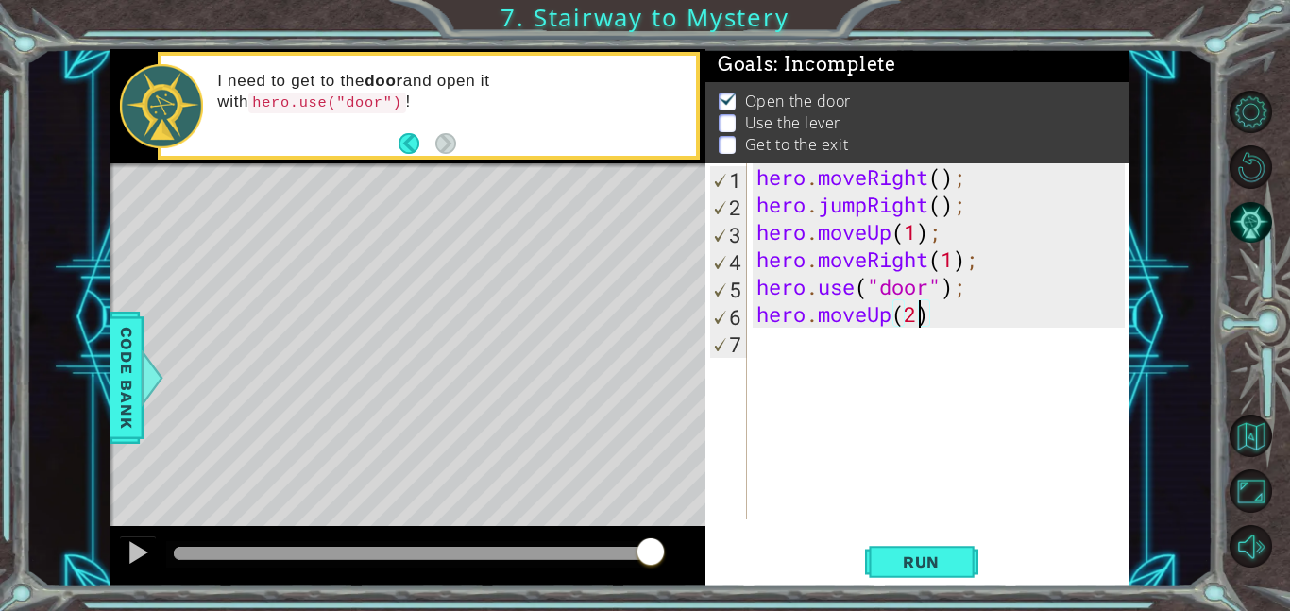
click at [928, 358] on div "hero . moveRight ( ) ; hero . jumpRight ( ) ; hero . moveUp ( 1 ) ; hero . move…" at bounding box center [942, 368] width 381 height 411
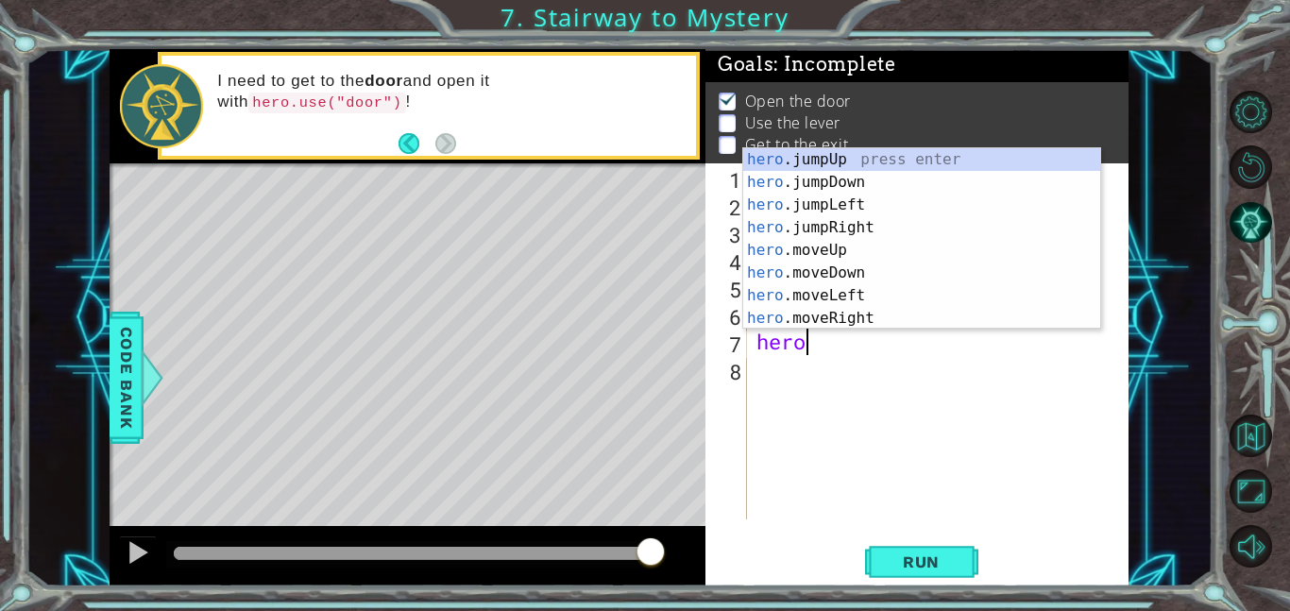
scroll to position [0, 2]
click at [903, 295] on div "hero. jumpUp press enter hero. jumpDown press enter hero. jumpLeft press enter …" at bounding box center [921, 261] width 357 height 227
type textarea "hero.moveLeft(1);"
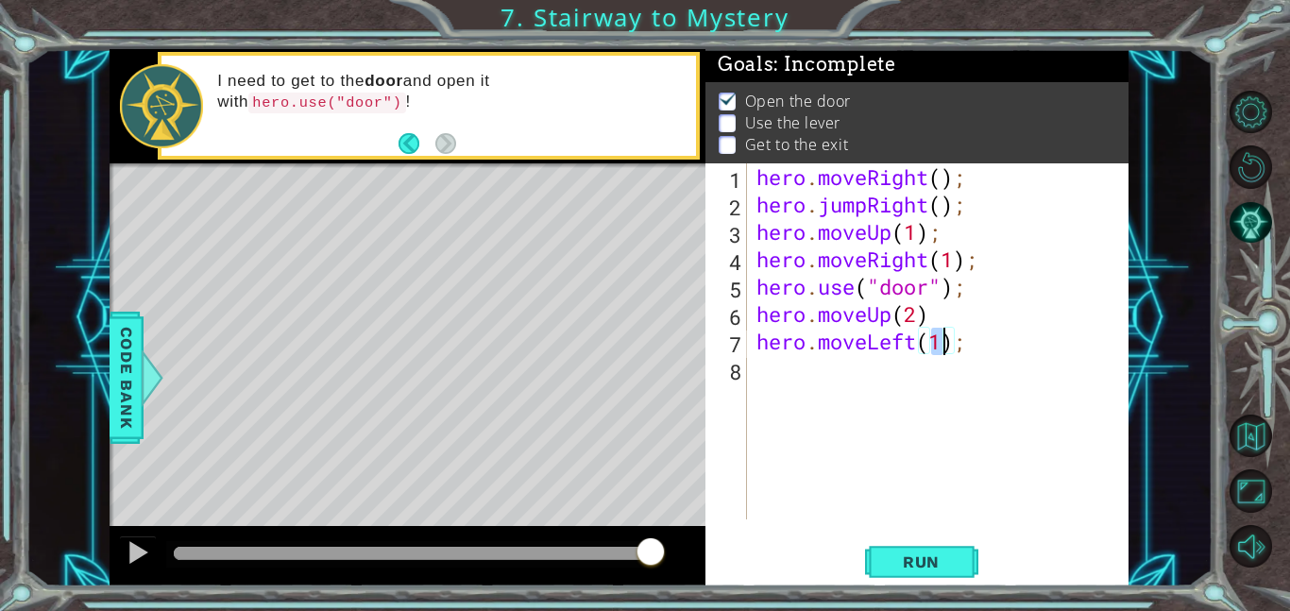
click at [906, 378] on div "hero . moveRight ( ) ; hero . jumpRight ( ) ; hero . moveUp ( 1 ) ; hero . move…" at bounding box center [942, 368] width 381 height 411
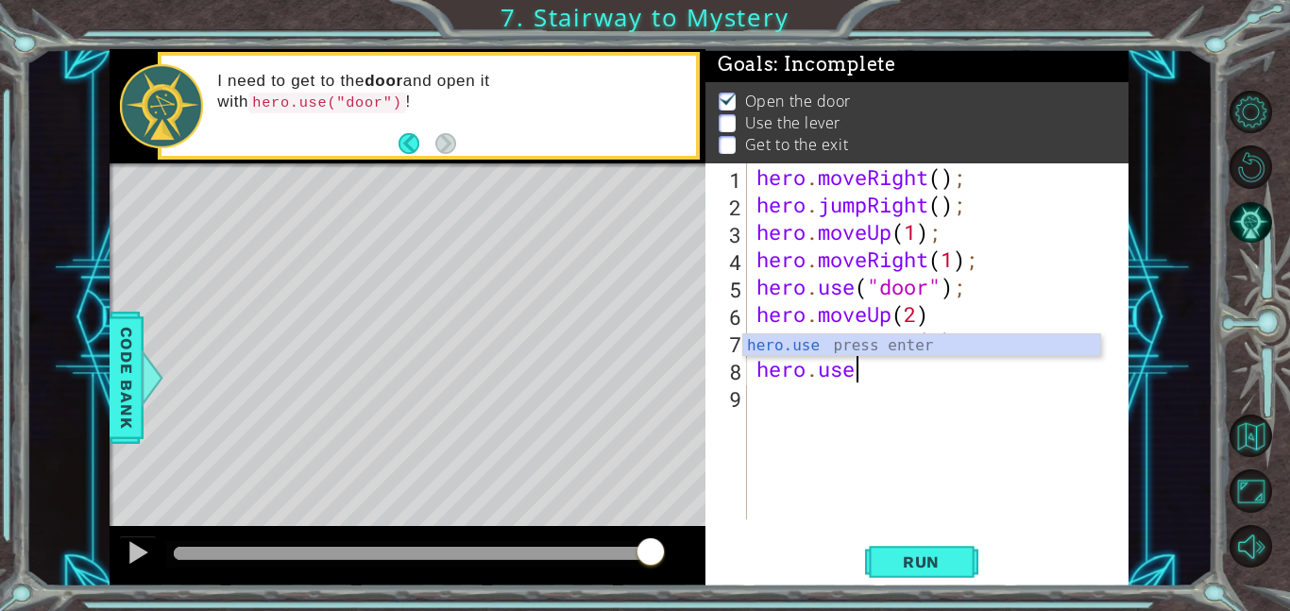
scroll to position [0, 3]
click at [911, 345] on div "hero.use press enter" at bounding box center [921, 368] width 357 height 68
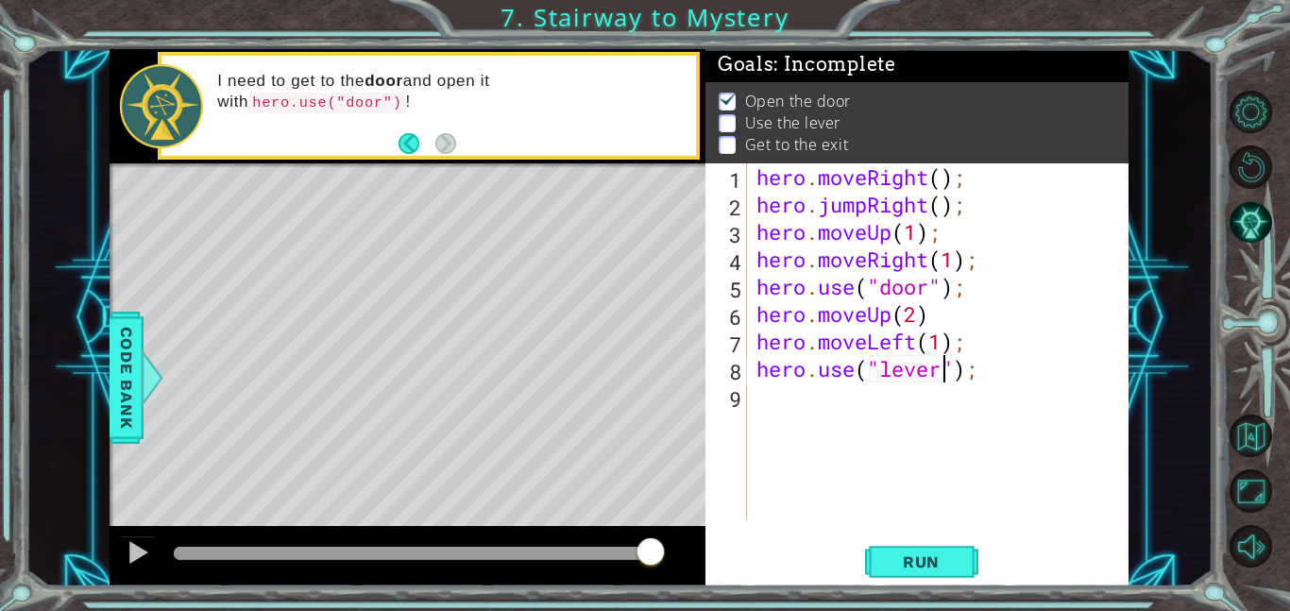
scroll to position [0, 8]
type textarea "hero.use("lever");"
click at [950, 563] on span "Run" at bounding box center [921, 561] width 75 height 19
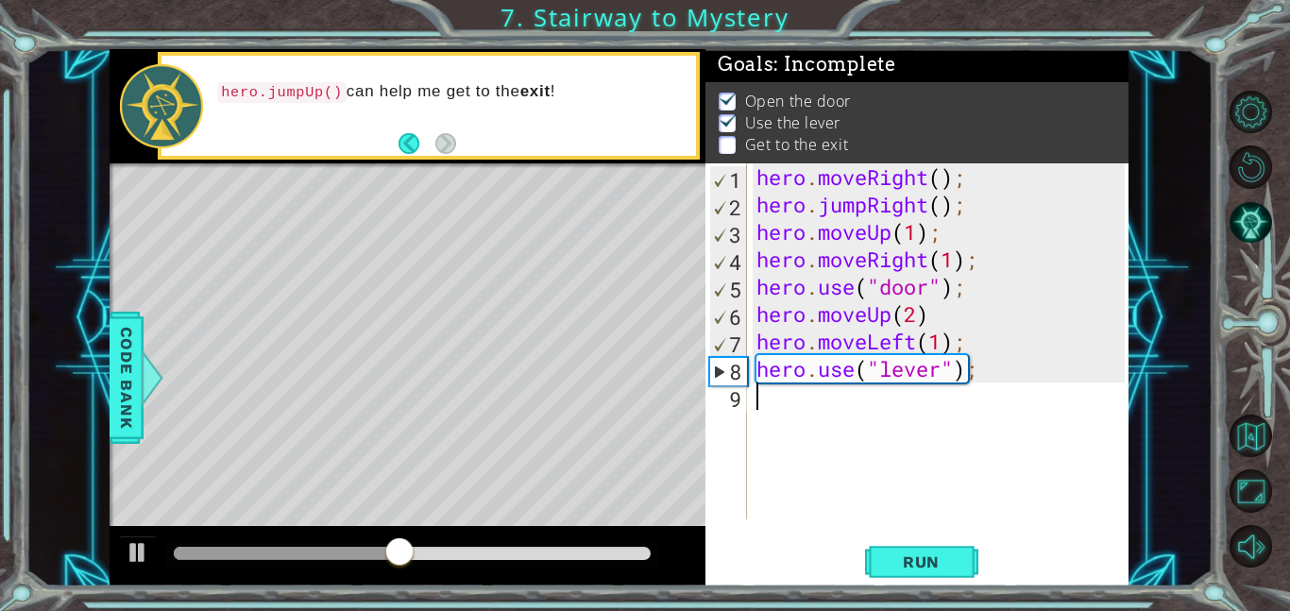
click at [870, 423] on div "hero . moveRight ( ) ; hero . jumpRight ( ) ; hero . moveUp ( 1 ) ; hero . move…" at bounding box center [942, 368] width 381 height 411
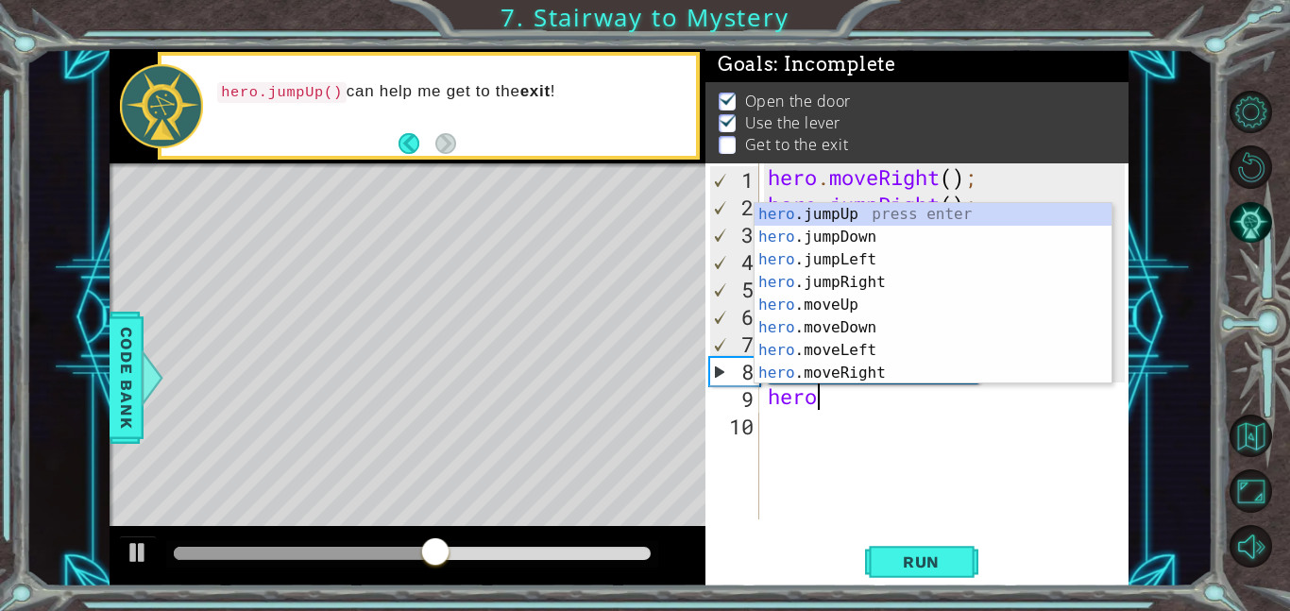
scroll to position [0, 2]
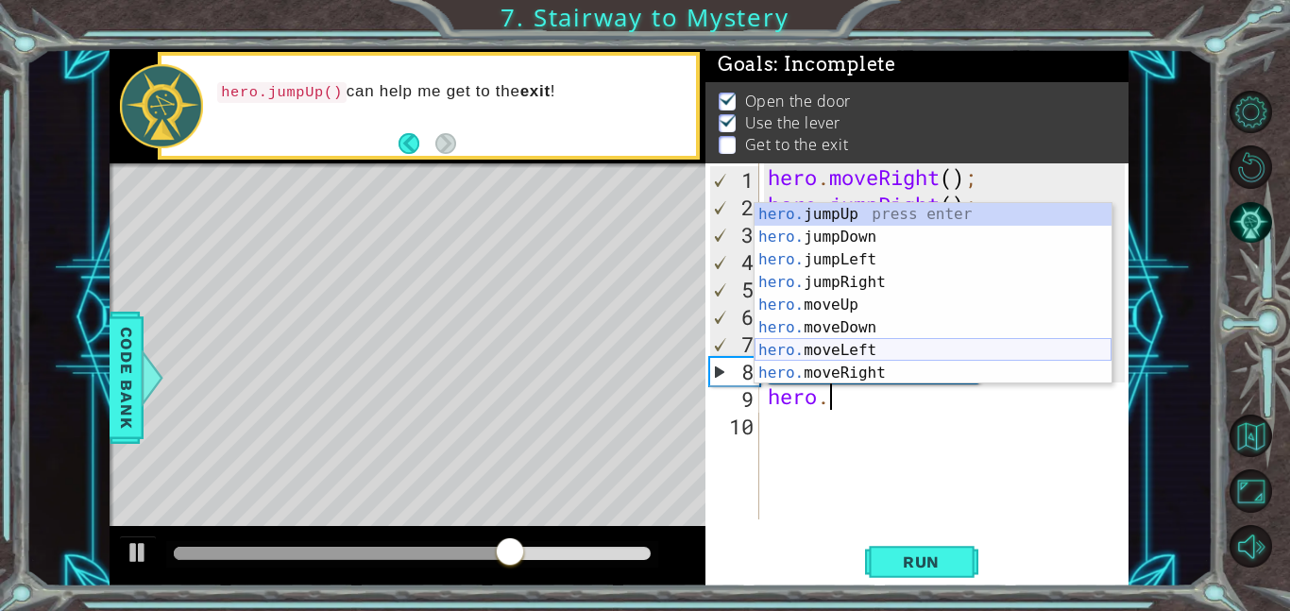
click at [866, 346] on div "hero. jumpUp press enter hero. jumpDown press enter hero. jumpLeft press enter …" at bounding box center [932, 316] width 357 height 227
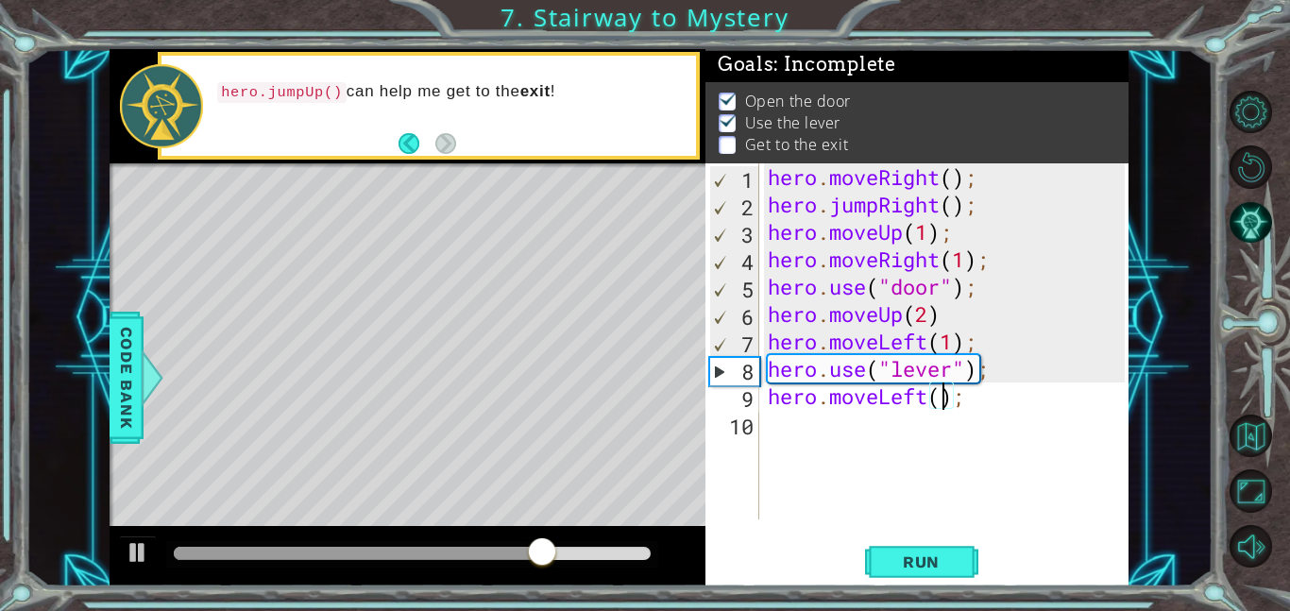
type textarea "hero.moveLeft(2);"
click at [938, 447] on div "hero . moveRight ( ) ; hero . jumpRight ( ) ; hero . moveUp ( 1 ) ; hero . move…" at bounding box center [949, 368] width 370 height 411
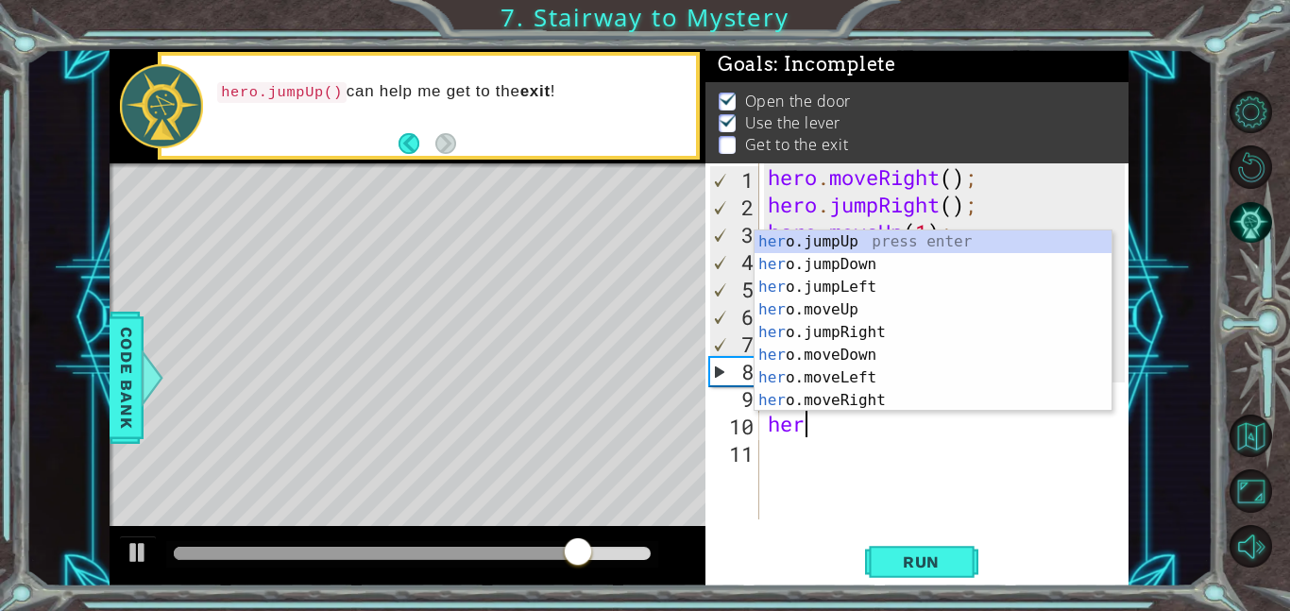
type textarea "hero"
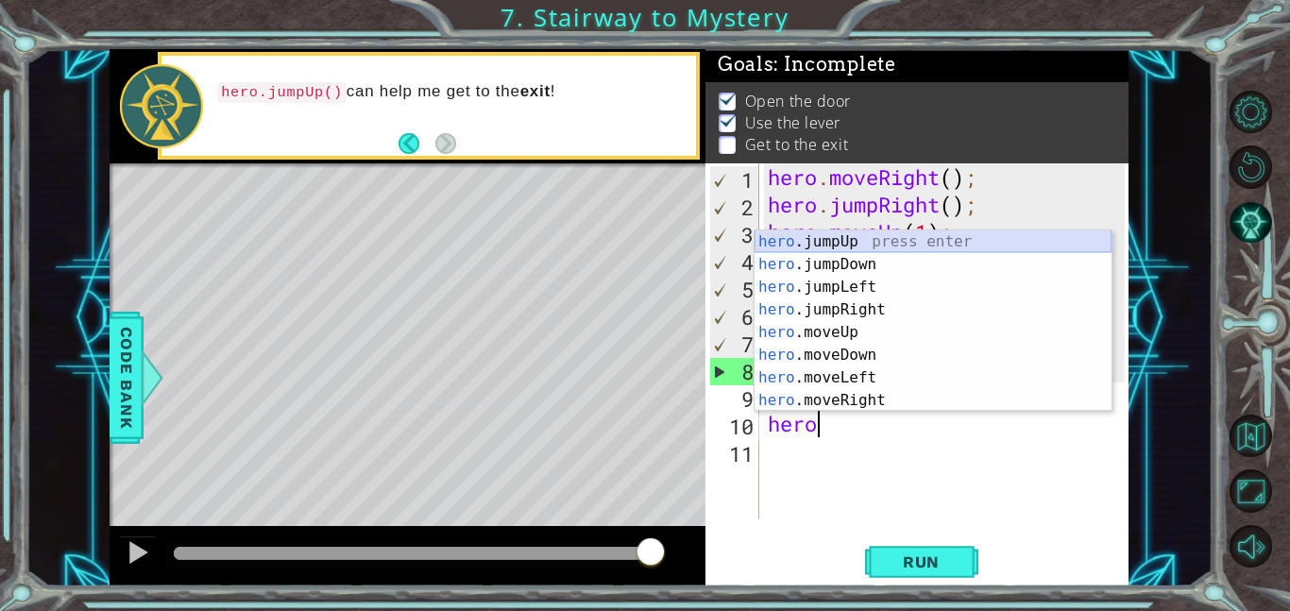
click at [816, 238] on div "hero .jumpUp press enter hero .jumpDown press enter hero .jumpLeft press enter …" at bounding box center [932, 343] width 357 height 227
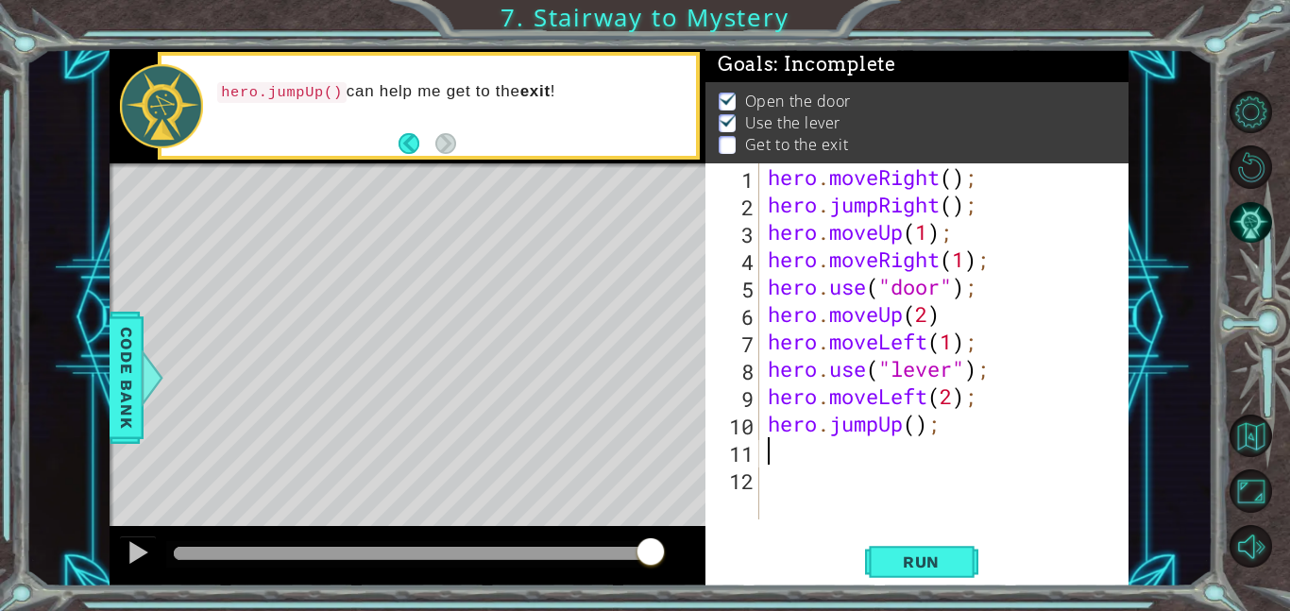
scroll to position [0, 0]
click at [915, 562] on span "Run" at bounding box center [921, 561] width 75 height 19
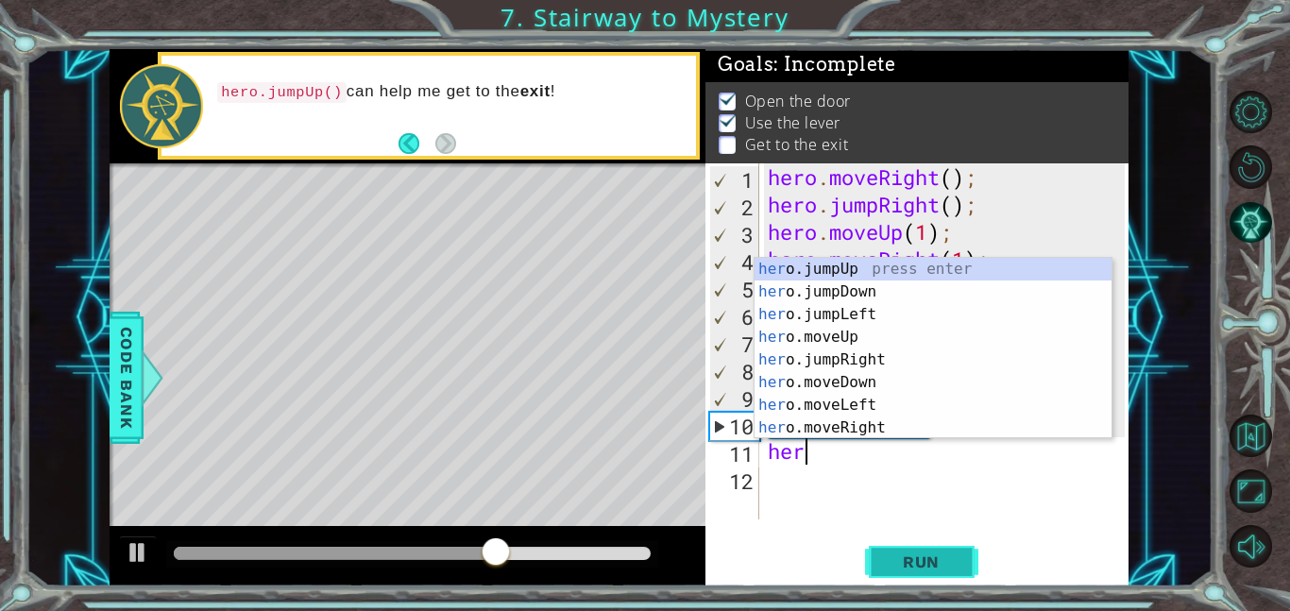
scroll to position [0, 1]
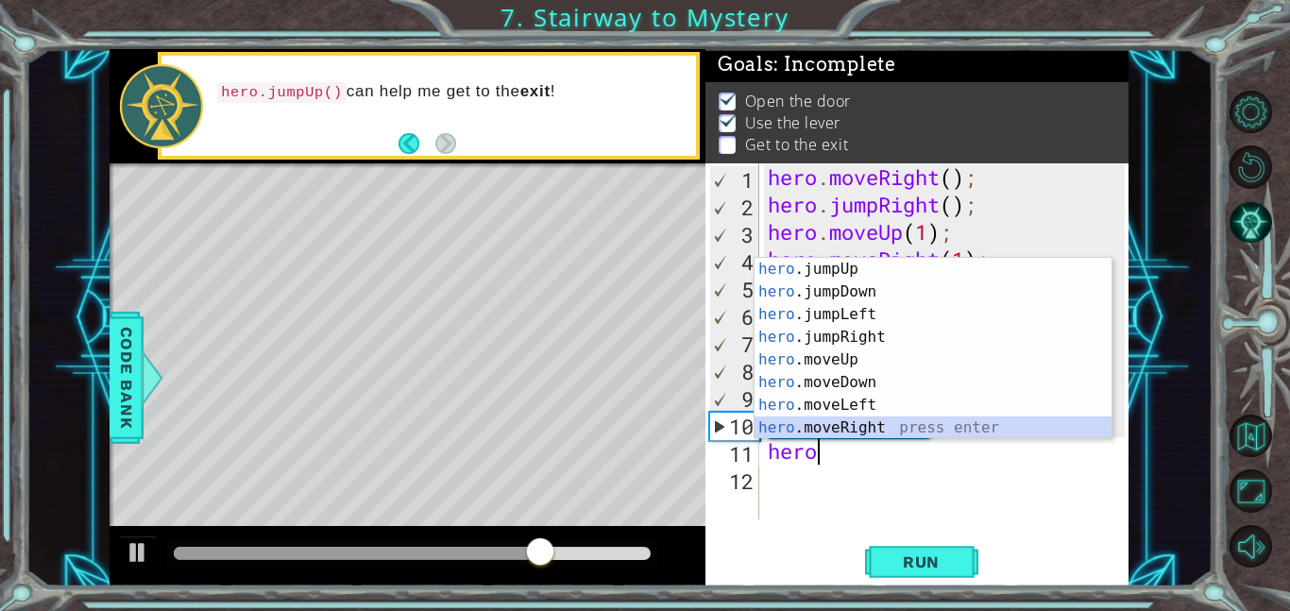
click at [885, 430] on div "hero .jumpUp press enter hero .jumpDown press enter hero .jumpLeft press enter …" at bounding box center [932, 371] width 357 height 227
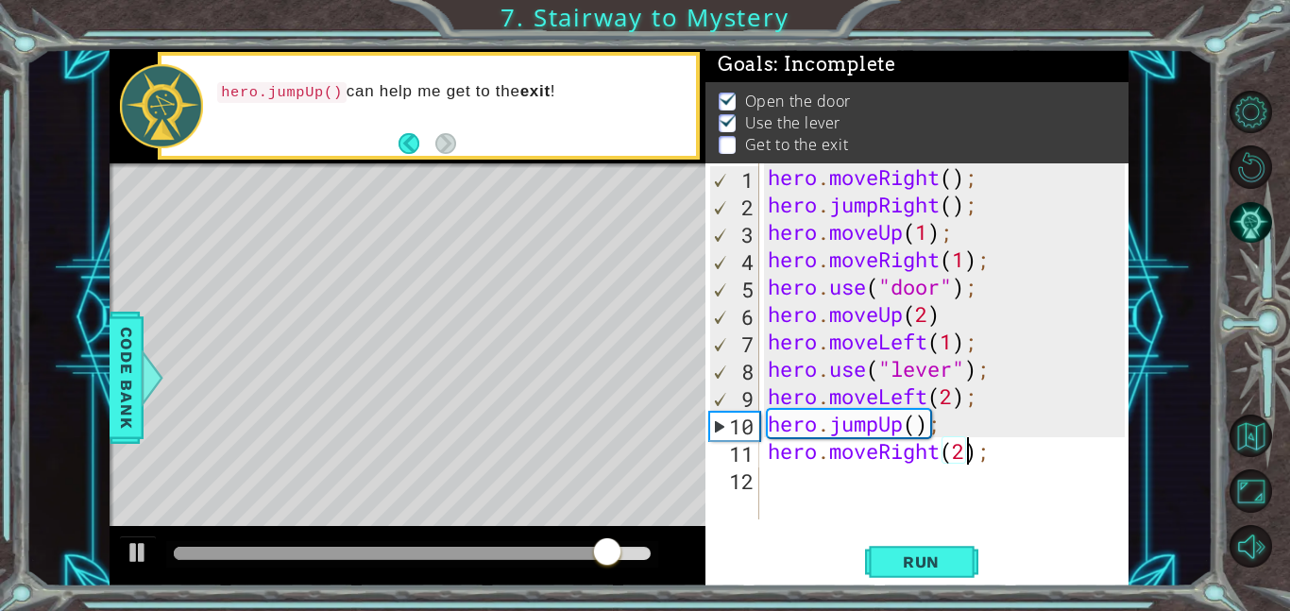
scroll to position [0, 8]
type textarea "hero.moveRight(2);"
click at [956, 567] on span "Run" at bounding box center [921, 561] width 75 height 19
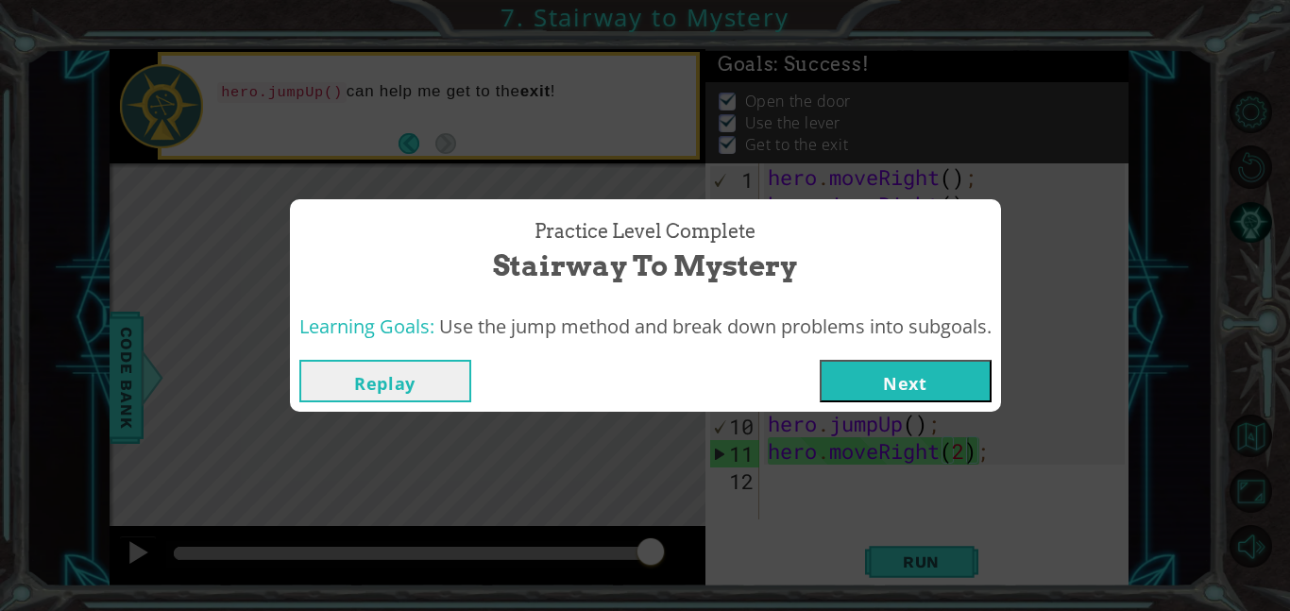
click at [935, 378] on button "Next" at bounding box center [905, 381] width 172 height 42
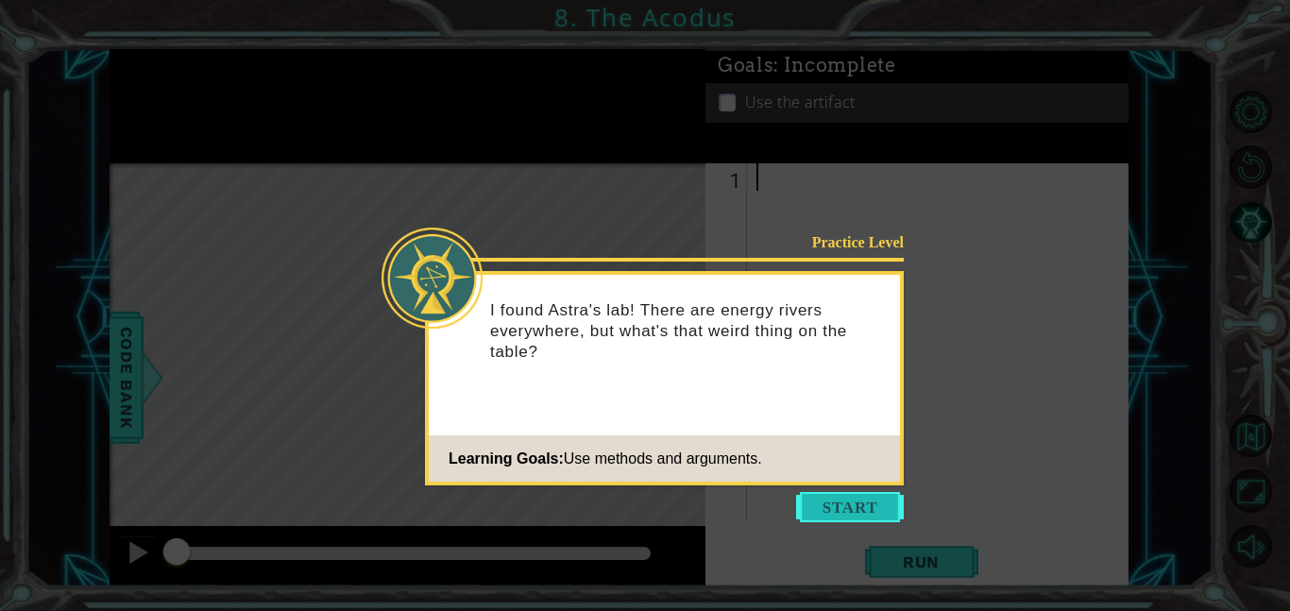
click at [840, 502] on button "Start" at bounding box center [850, 507] width 108 height 30
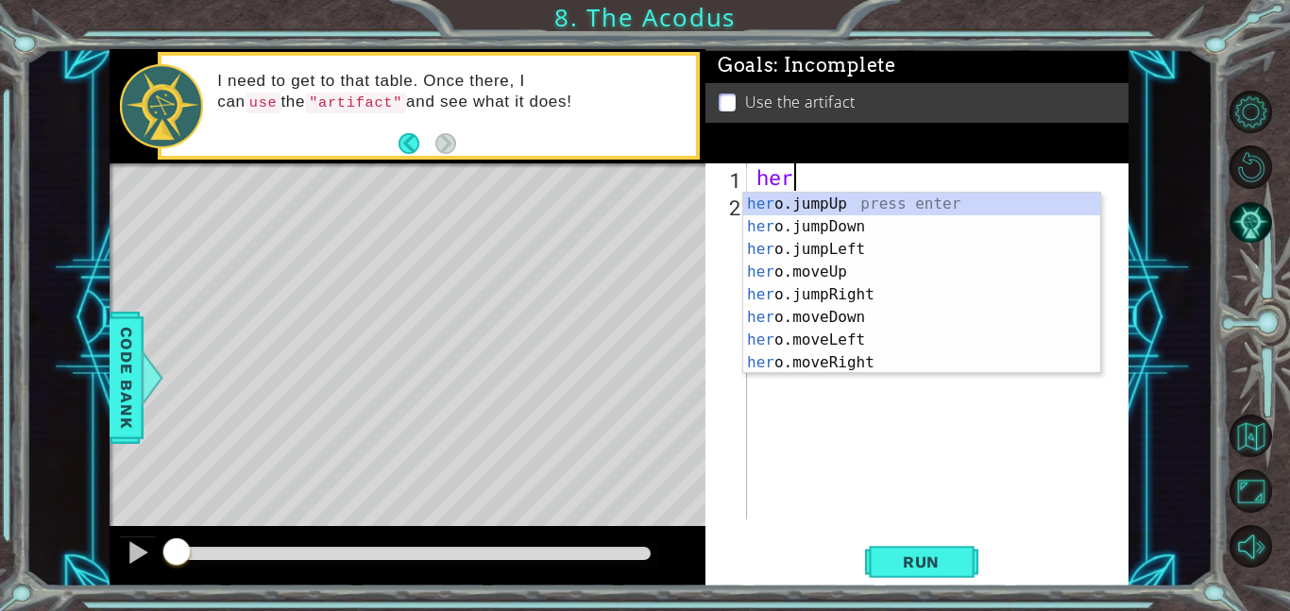
scroll to position [0, 1]
click at [859, 297] on div "hero .jumpUp press enter hero .jumpDown press enter hero .jumpLeft press enter …" at bounding box center [921, 306] width 357 height 227
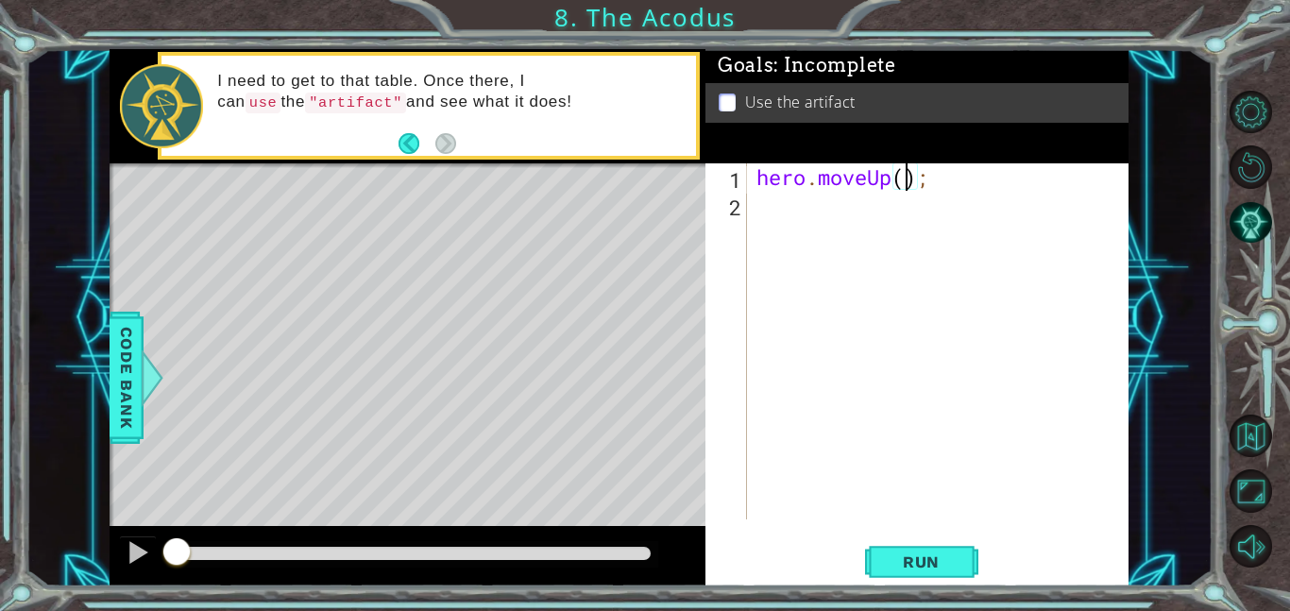
type textarea "hero.moveUp(2);"
click at [937, 206] on div "hero . moveUp ( 2 ) ;" at bounding box center [942, 368] width 381 height 411
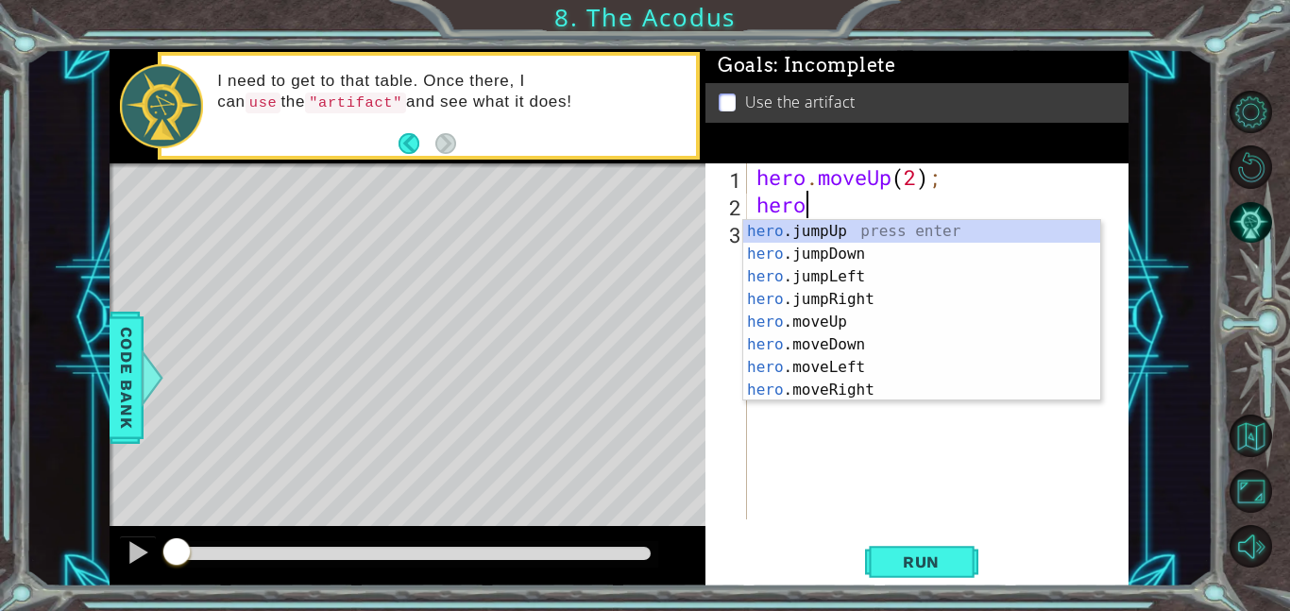
type textarea "hero."
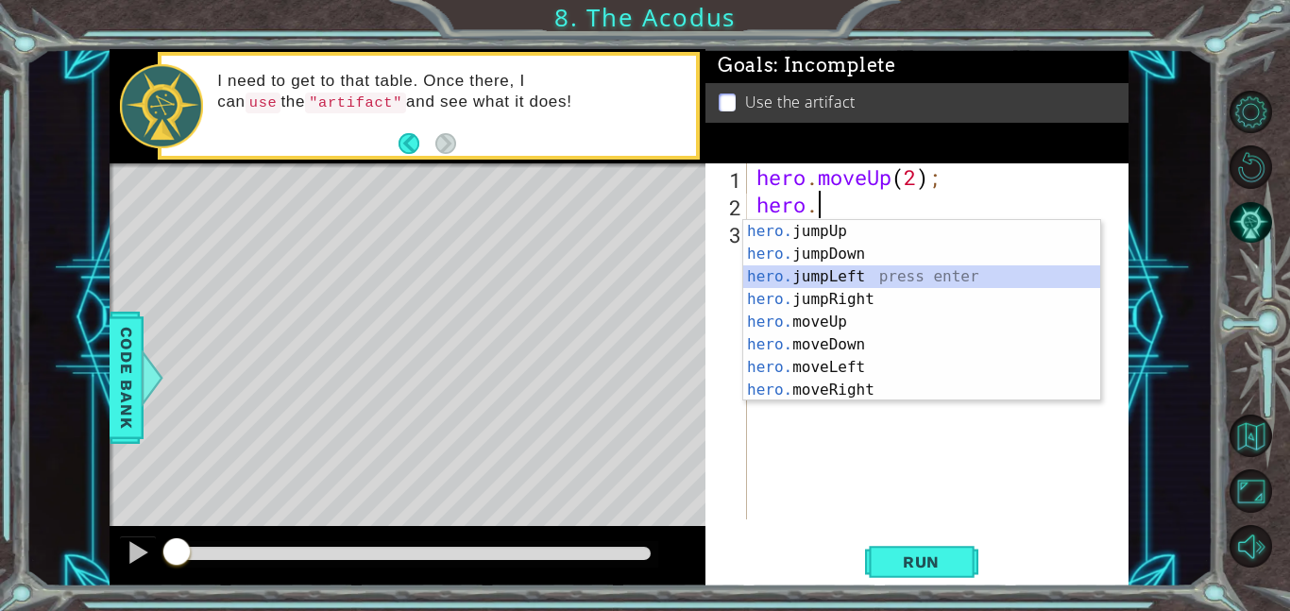
click at [877, 283] on div "hero. jumpUp press enter hero. jumpDown press enter hero. jumpLeft press enter …" at bounding box center [921, 333] width 357 height 227
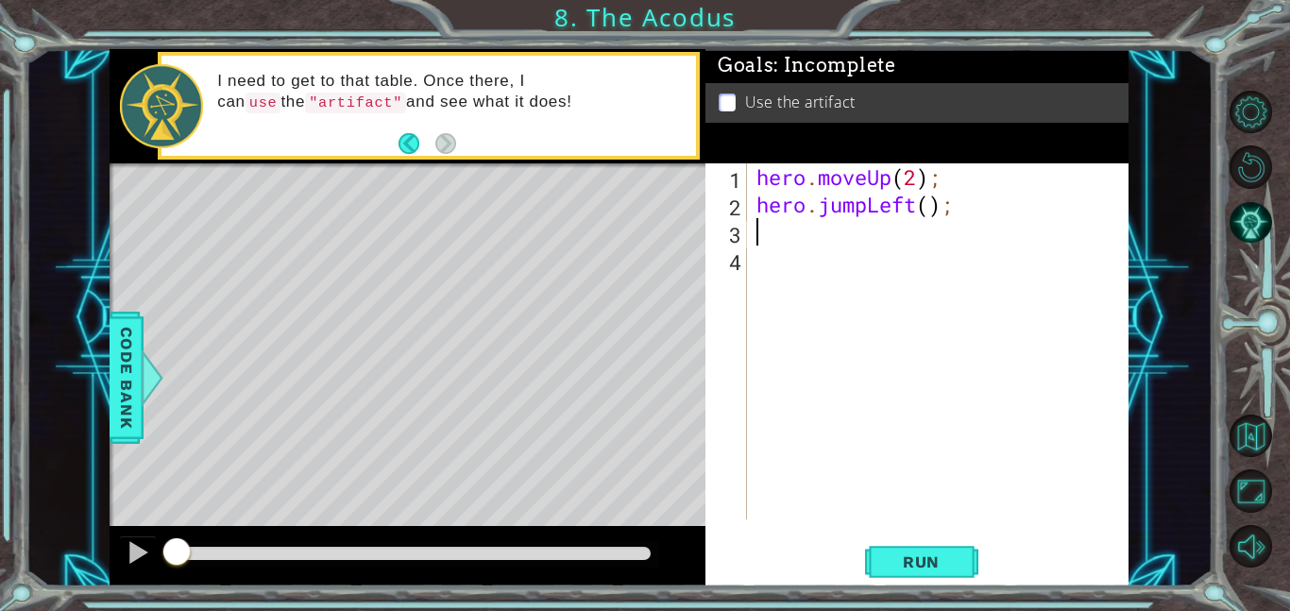
click at [929, 212] on div "hero . moveUp ( 2 ) ; hero . jumpLeft ( ) ;" at bounding box center [942, 368] width 381 height 411
type textarea "hero.jumpLeft(1);"
click at [933, 237] on div "hero . moveUp ( 2 ) ; hero . jumpLeft ( 1 ) ;" at bounding box center [942, 368] width 381 height 411
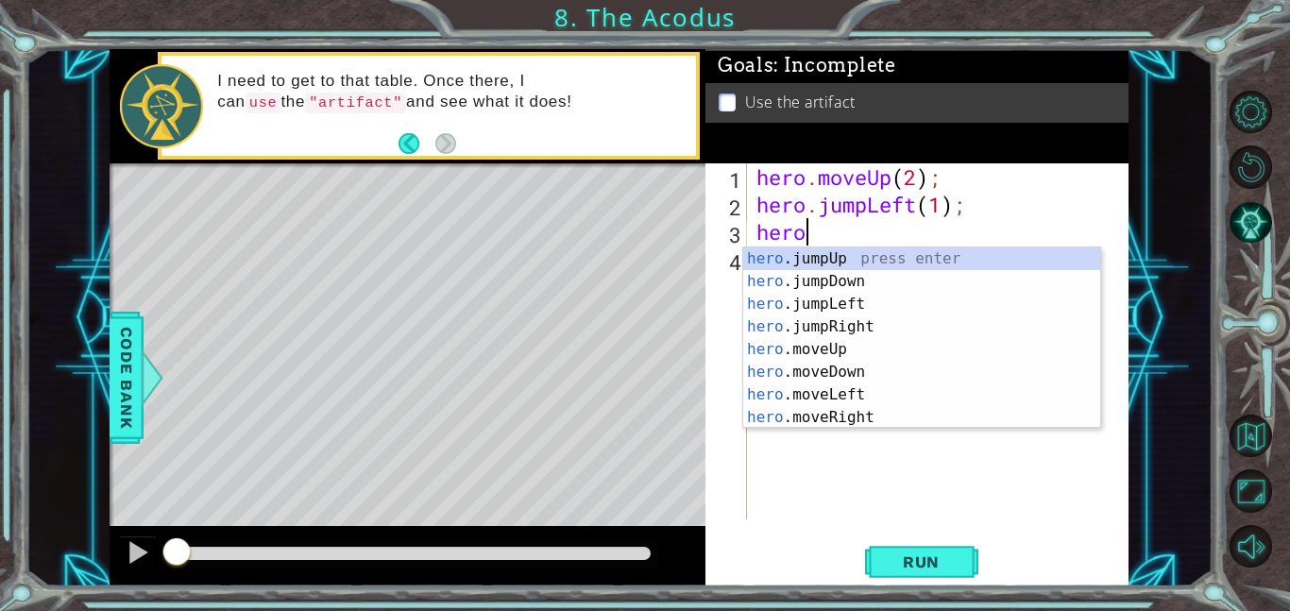
type textarea "hero."
click at [870, 276] on div "hero. jumpUp press enter hero. jumpDown press enter hero. jumpLeft press enter …" at bounding box center [921, 360] width 357 height 227
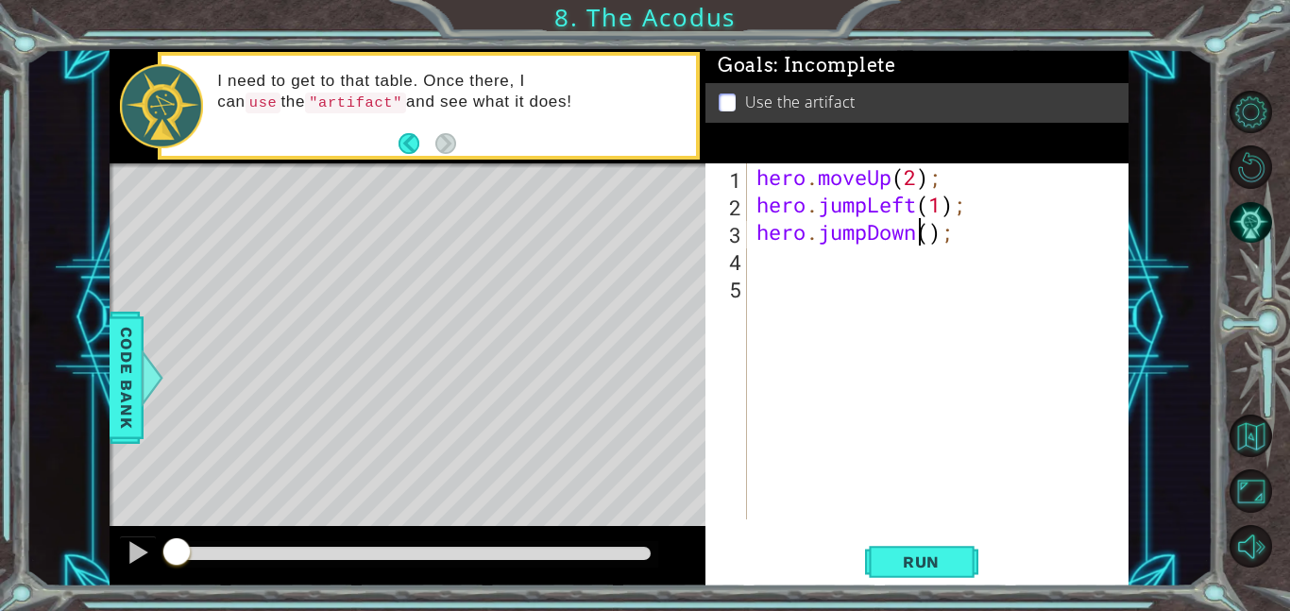
click at [922, 233] on div "hero . moveUp ( 2 ) ; hero . jumpLeft ( 1 ) ; hero . jumpDown ( ) ;" at bounding box center [942, 368] width 381 height 411
drag, startPoint x: 922, startPoint y: 233, endPoint x: 825, endPoint y: 229, distance: 97.3
click at [825, 229] on div "hero . moveUp ( 2 ) ; hero . jumpLeft ( 1 ) ; hero . jumpDown ( ) ;" at bounding box center [942, 368] width 381 height 411
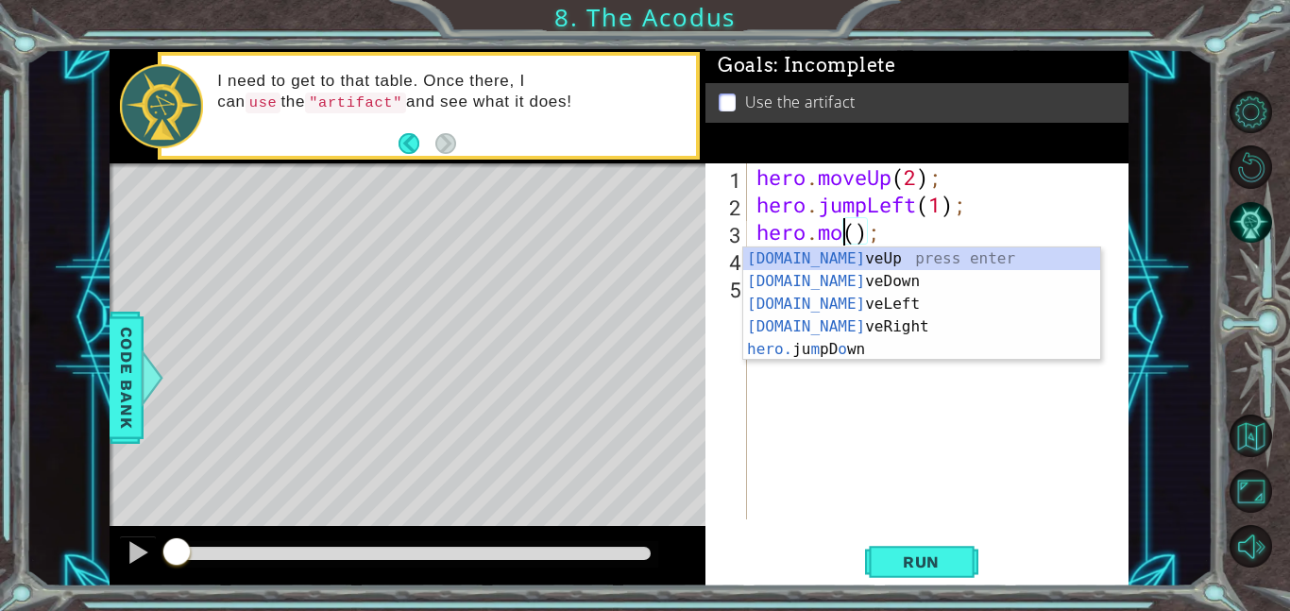
scroll to position [0, 5]
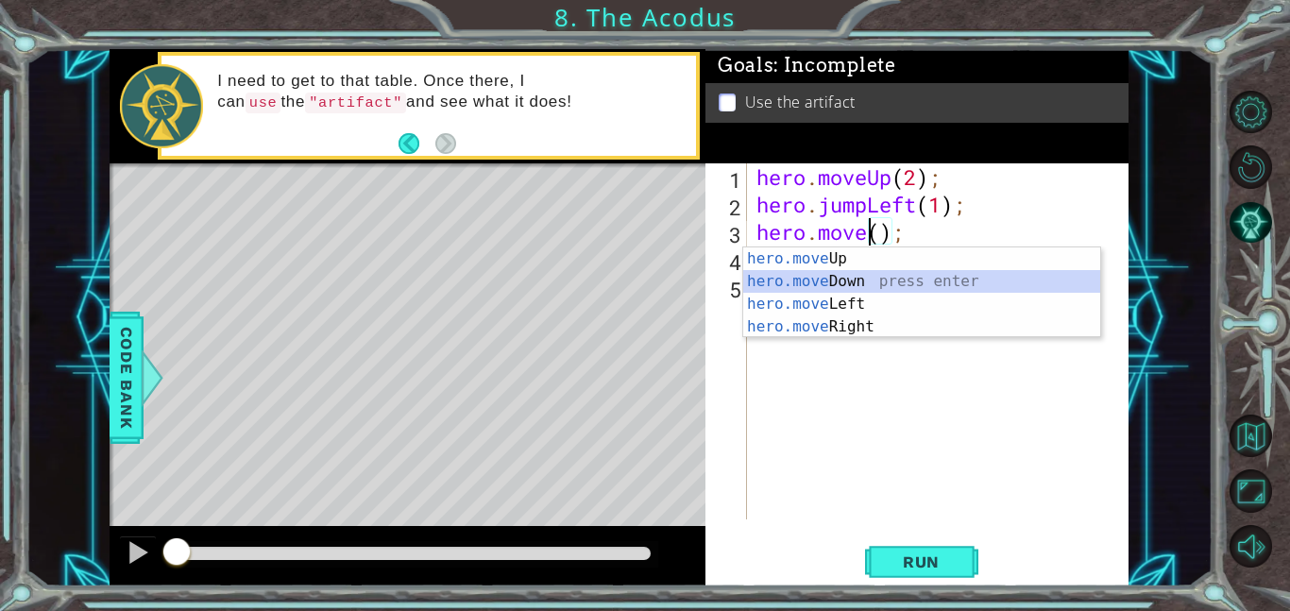
click at [850, 283] on div "hero.move Up press enter hero.move Down press enter hero.move Left press enter …" at bounding box center [921, 315] width 357 height 136
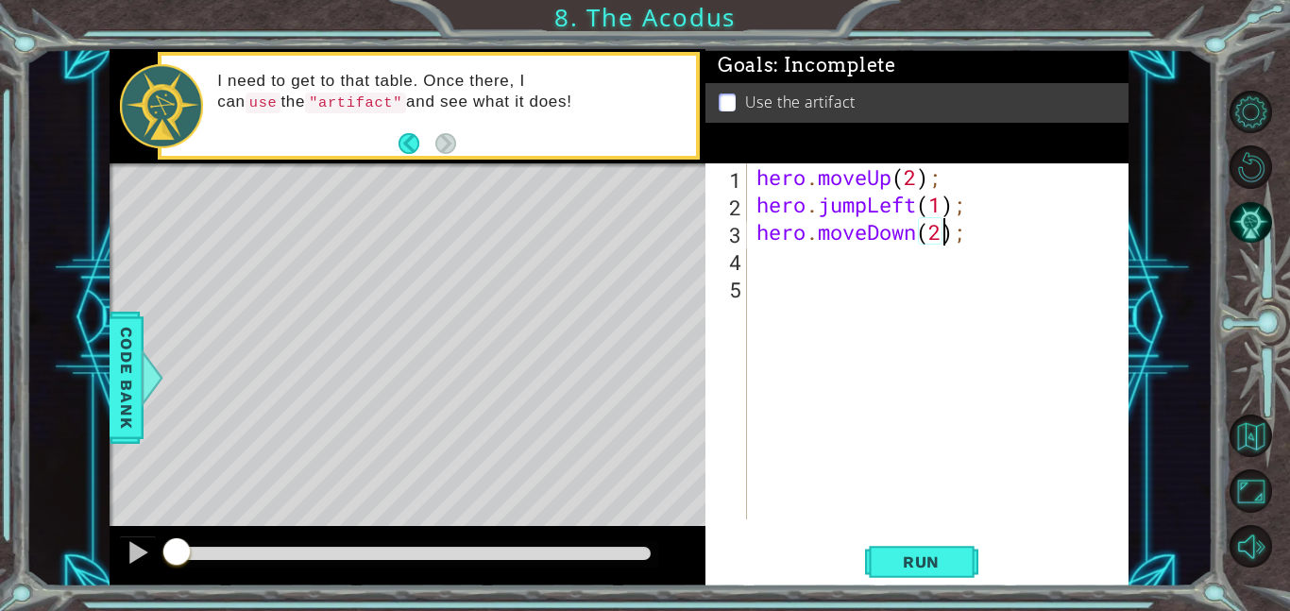
scroll to position [0, 8]
click at [945, 212] on div "hero . moveUp ( 2 ) ; hero . jumpLeft ( 1 ) ; hero . moveDown ( 2 ) ;" at bounding box center [942, 368] width 381 height 411
drag, startPoint x: 975, startPoint y: 209, endPoint x: 822, endPoint y: 207, distance: 153.0
click at [822, 207] on div "hero . moveUp ( 2 ) ; hero . jumpLeft ( 1 ) ; hero . moveDown ( 2 ) ;" at bounding box center [942, 368] width 381 height 411
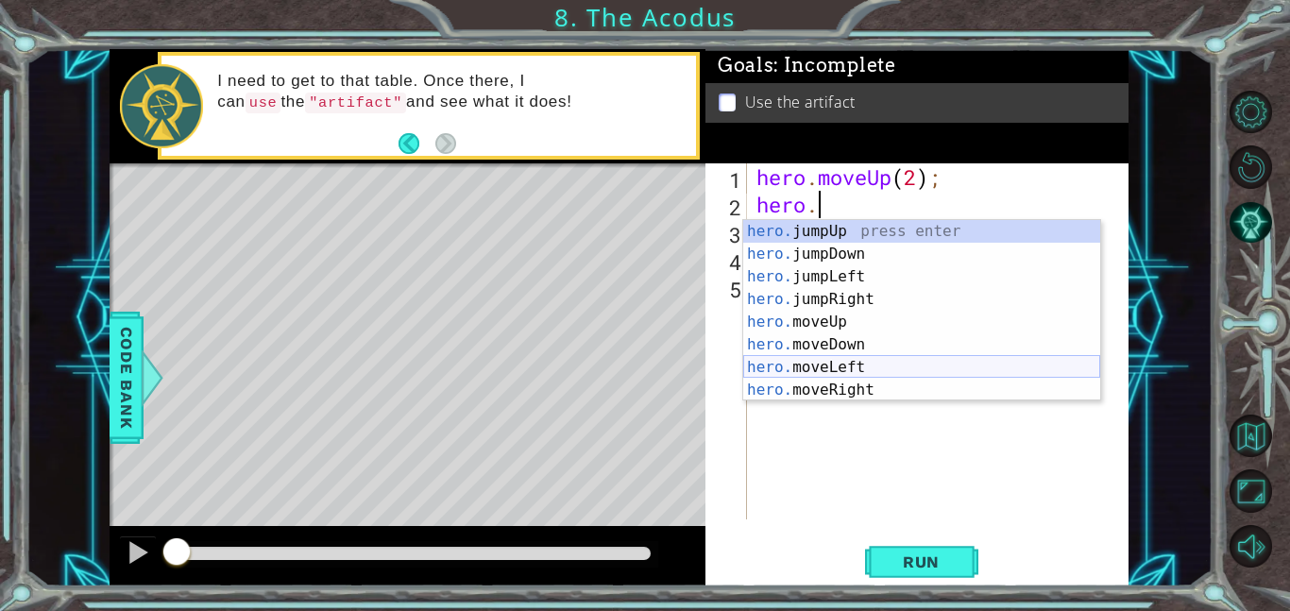
click at [862, 363] on div "hero. jumpUp press enter hero. jumpDown press enter hero. jumpLeft press enter …" at bounding box center [921, 333] width 357 height 227
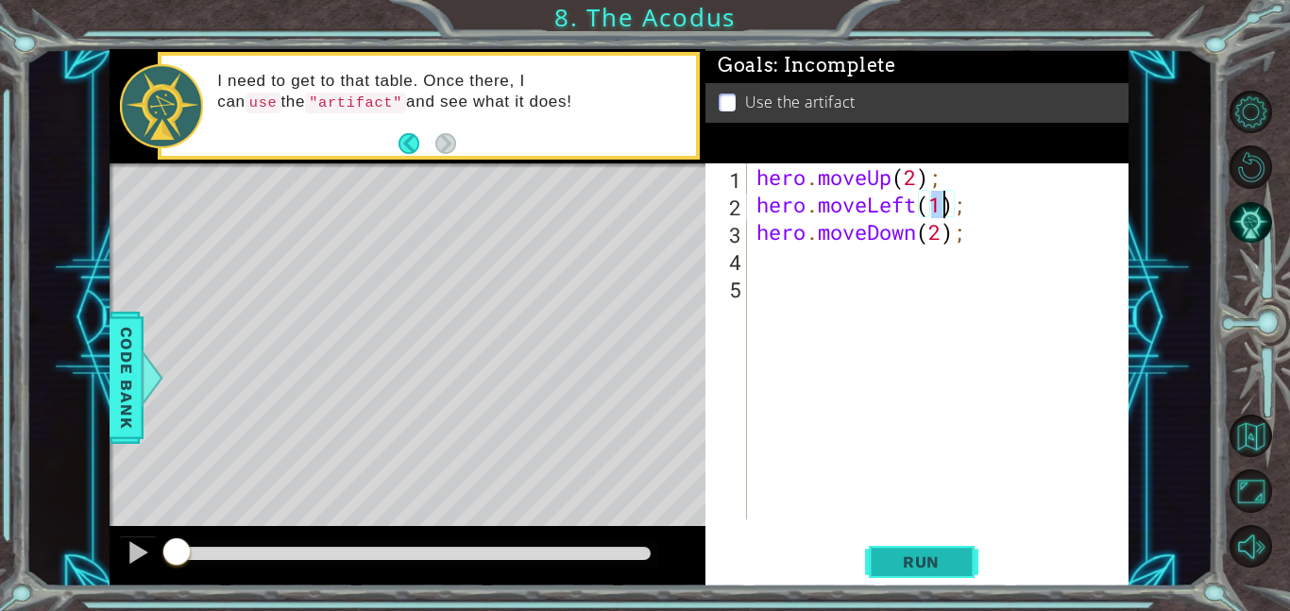
type textarea "hero.moveLeft(1);"
click at [941, 549] on button "Run" at bounding box center [921, 561] width 113 height 42
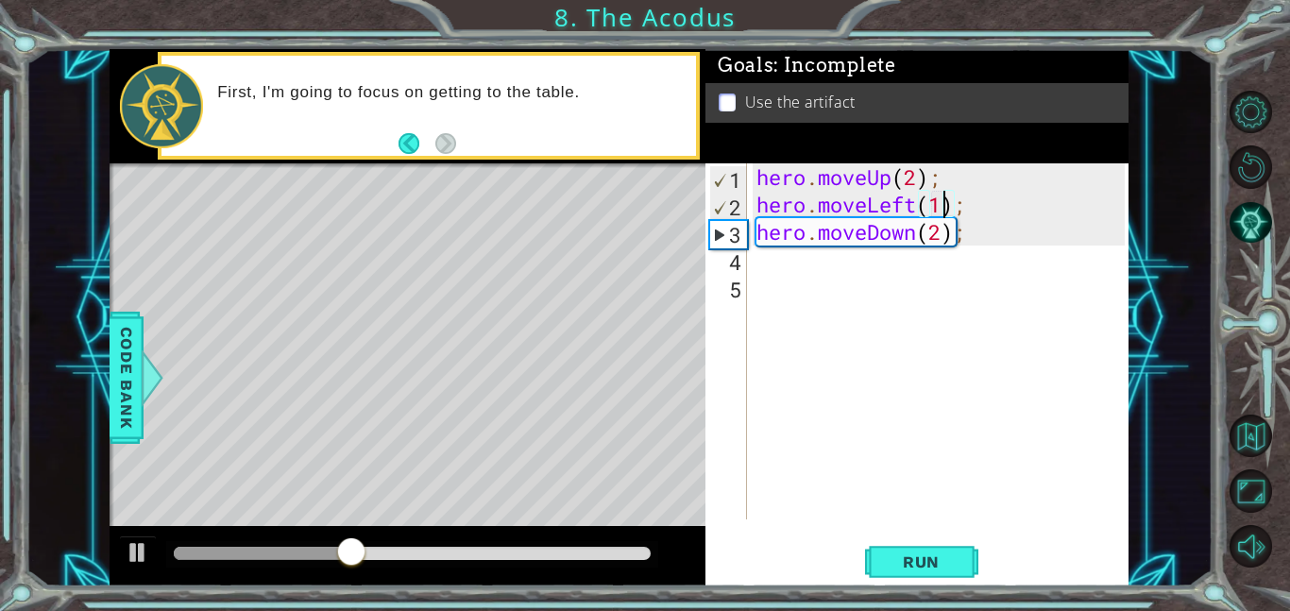
click at [841, 272] on div "hero . moveUp ( 2 ) ; hero . moveLeft ( 1 ) ; hero . moveDown ( 2 ) ;" at bounding box center [942, 368] width 381 height 411
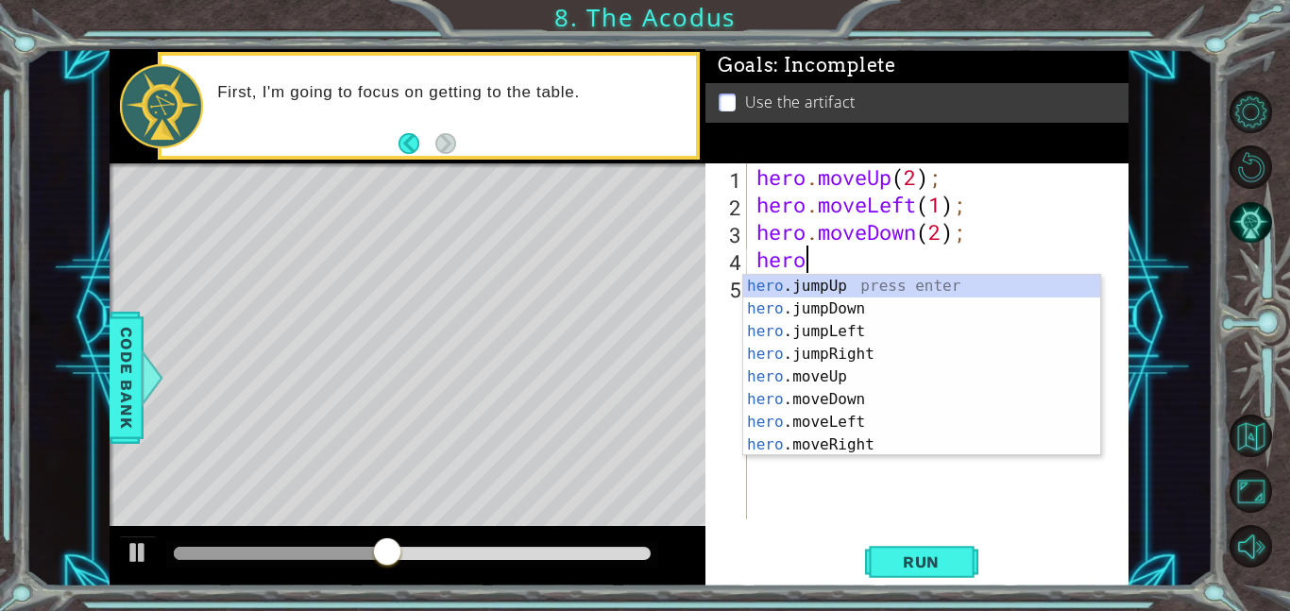
type textarea "hero."
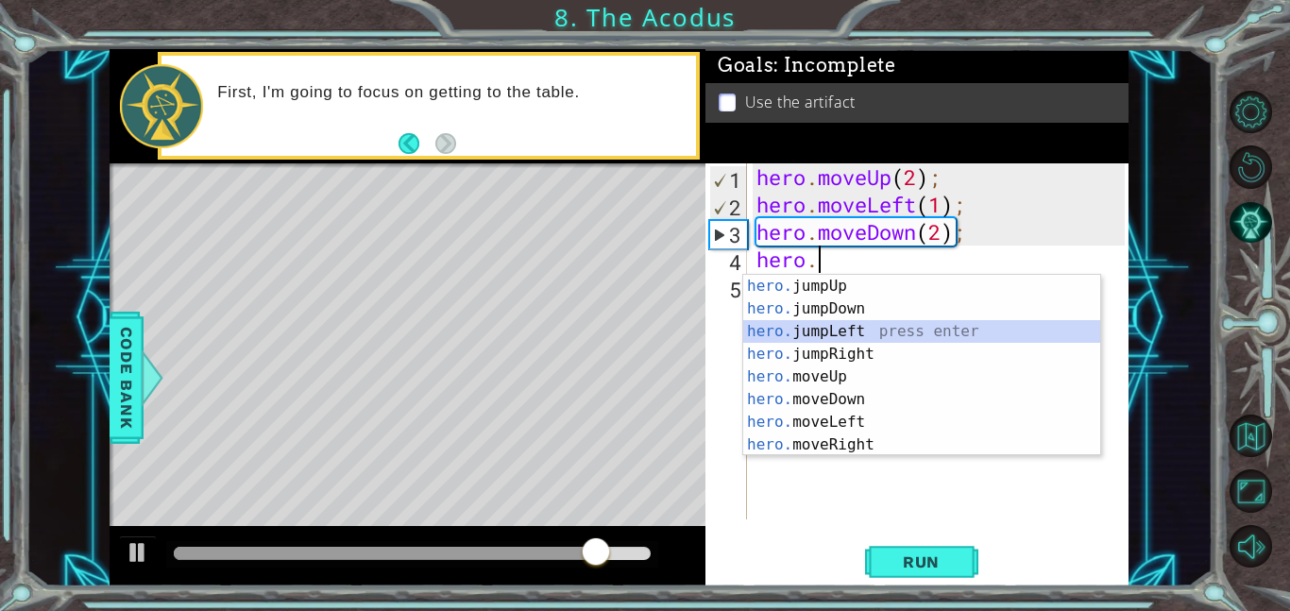
click at [828, 335] on div "hero. jumpUp press enter hero. jumpDown press enter hero. jumpLeft press enter …" at bounding box center [921, 388] width 357 height 227
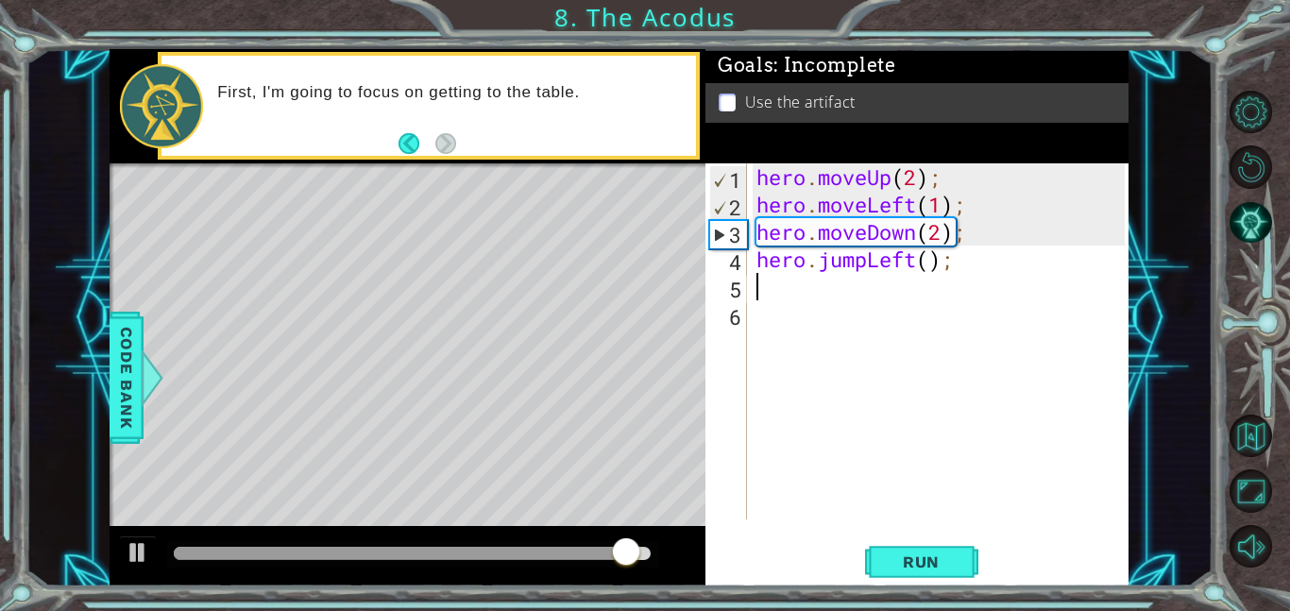
click at [930, 260] on div "hero . moveUp ( 2 ) ; hero . moveLeft ( 1 ) ; hero . moveDown ( 2 ) ; hero . ju…" at bounding box center [942, 368] width 381 height 411
type textarea "hero.jumpLeft(1);"
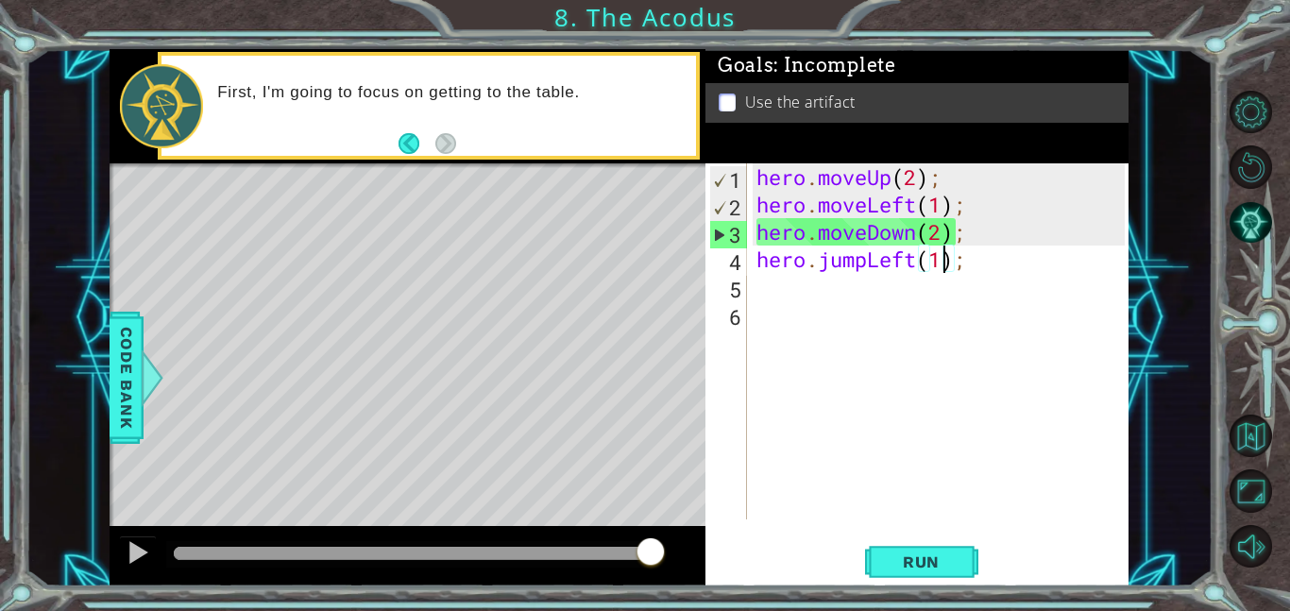
click at [930, 295] on div "hero . moveUp ( 2 ) ; hero . moveLeft ( 1 ) ; hero . moveDown ( 2 ) ; hero . ju…" at bounding box center [942, 368] width 381 height 411
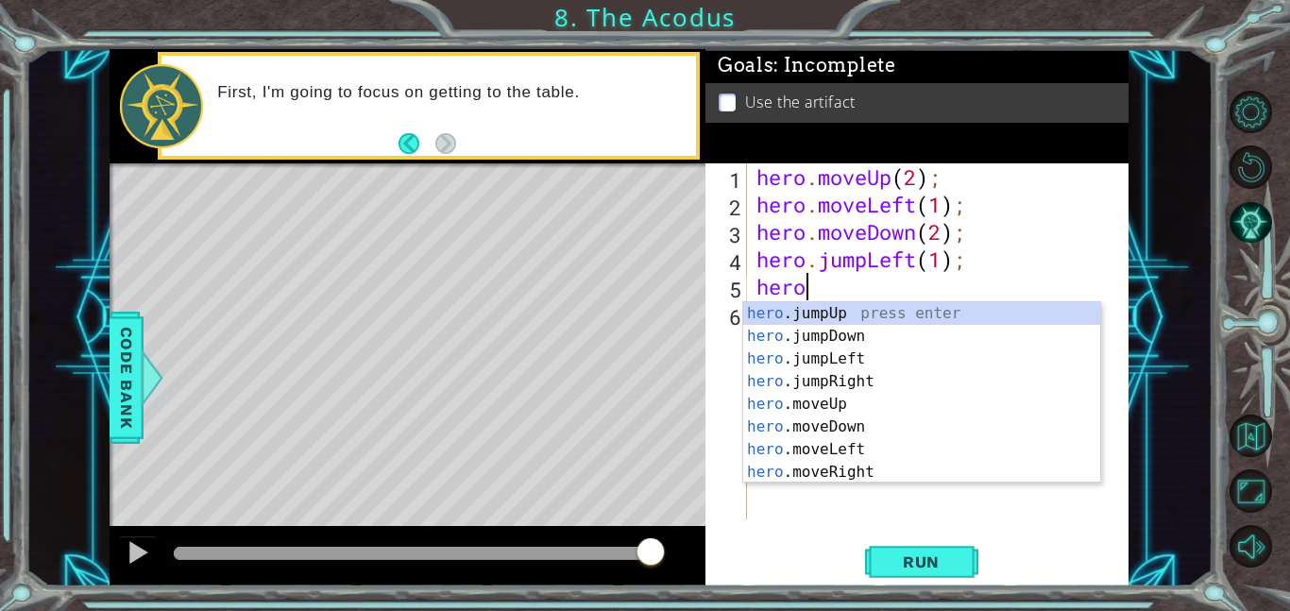
scroll to position [0, 2]
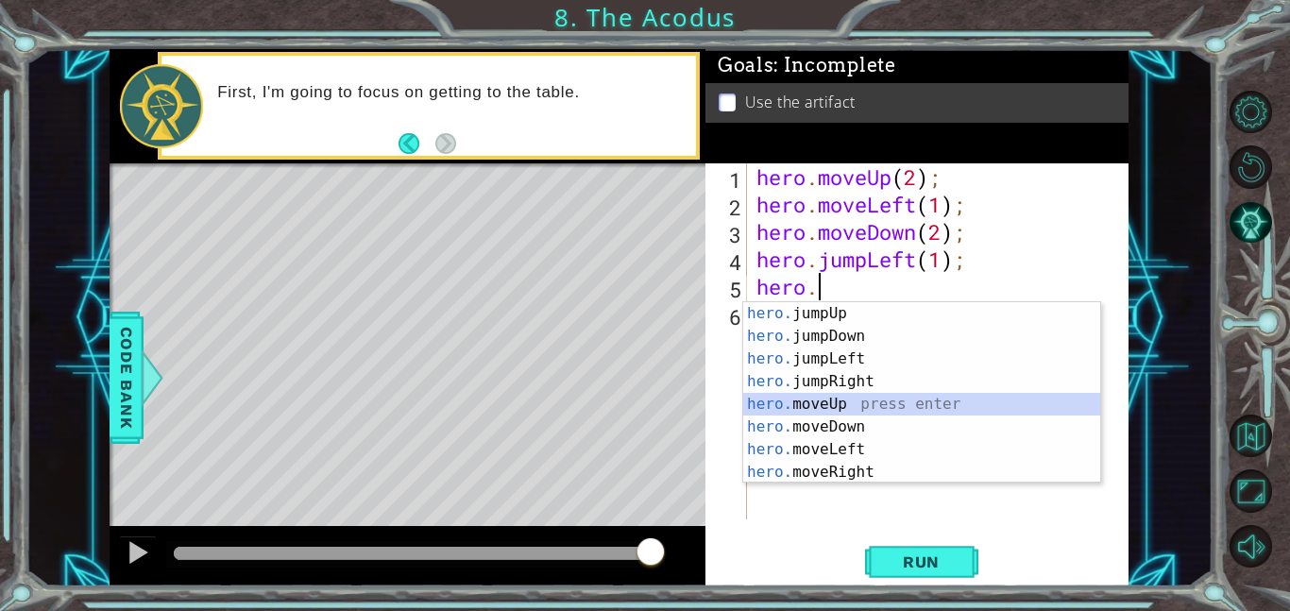
click at [953, 408] on div "hero. jumpUp press enter hero. jumpDown press enter hero. jumpLeft press enter …" at bounding box center [921, 415] width 357 height 227
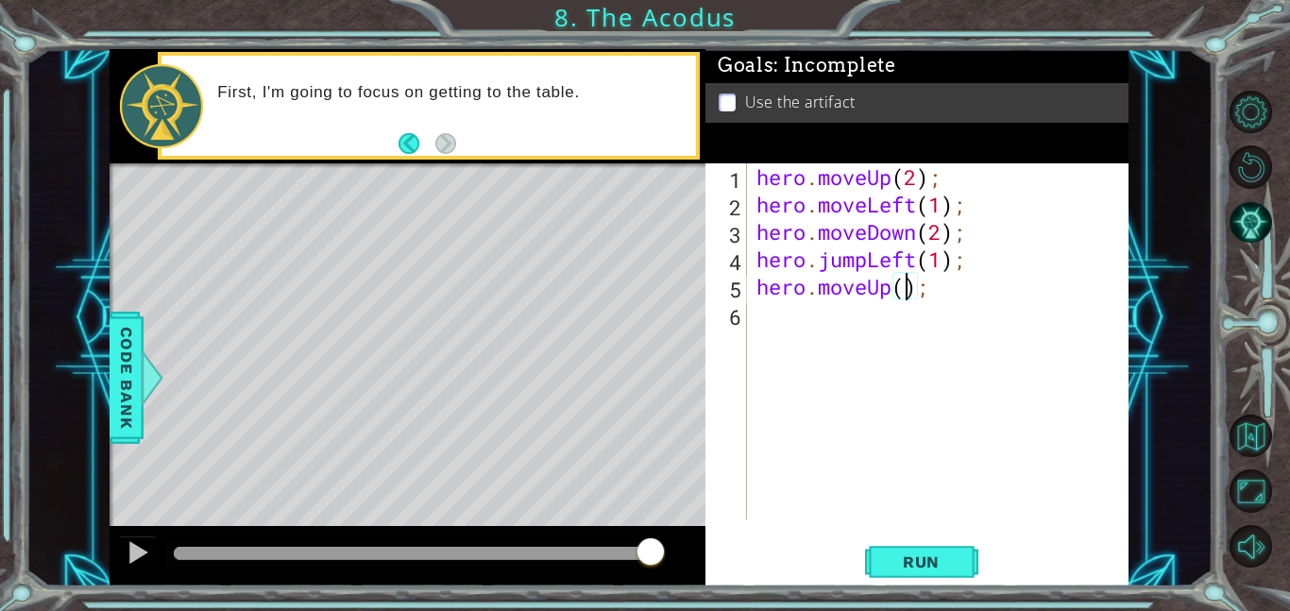
type textarea "hero.moveUp(2);"
click at [887, 332] on div "hero . moveUp ( 2 ) ; hero . moveLeft ( 1 ) ; hero . moveDown ( 2 ) ; hero . ju…" at bounding box center [942, 368] width 381 height 411
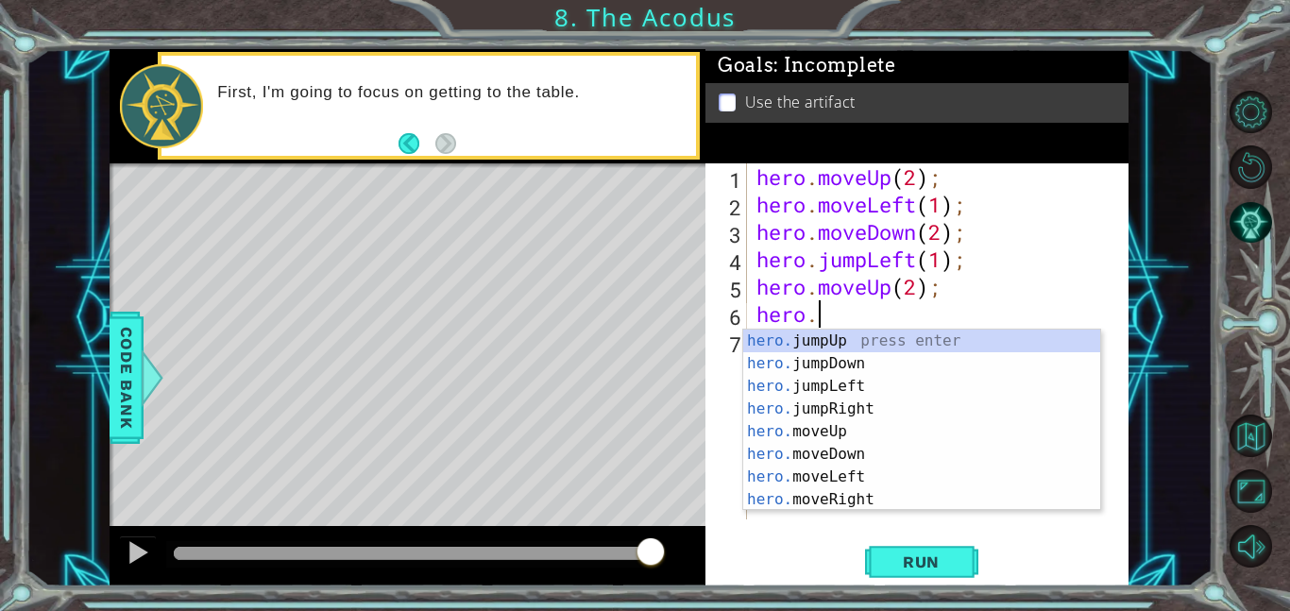
scroll to position [0, 2]
click at [880, 497] on div "hero. jumpUp press enter hero. jumpDown press enter hero. jumpLeft press enter …" at bounding box center [921, 442] width 357 height 227
type textarea "hero.moveRight(1);"
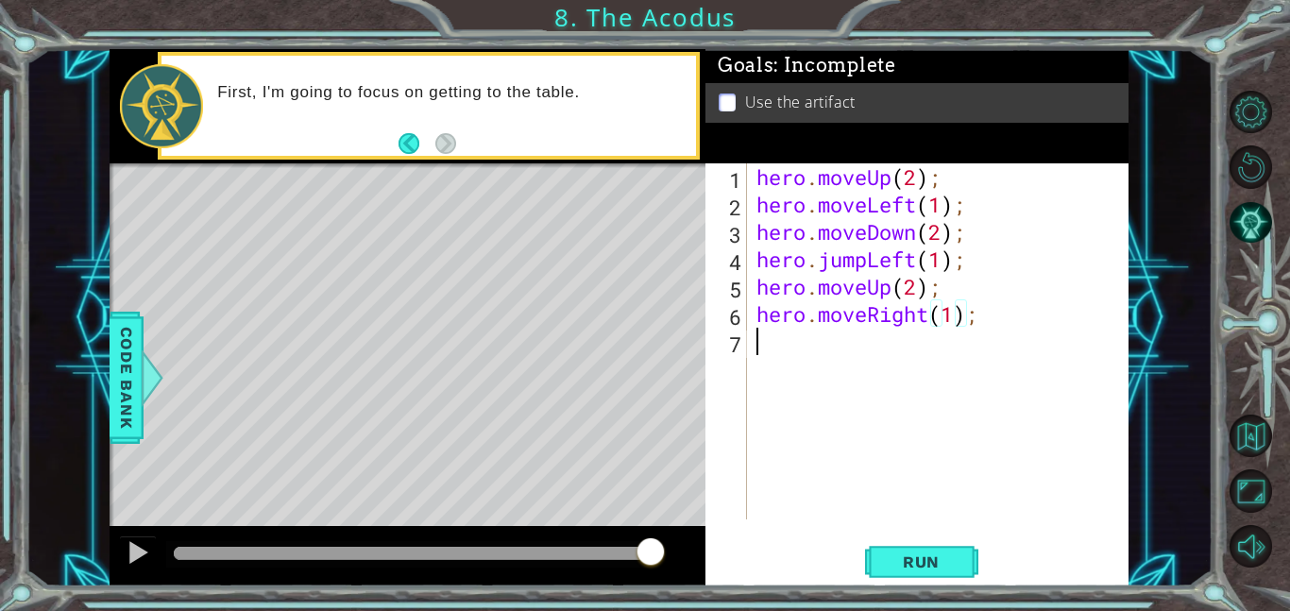
click at [838, 361] on div "hero . moveUp ( 2 ) ; hero . moveLeft ( 1 ) ; hero . moveDown ( 2 ) ; hero . ju…" at bounding box center [942, 368] width 381 height 411
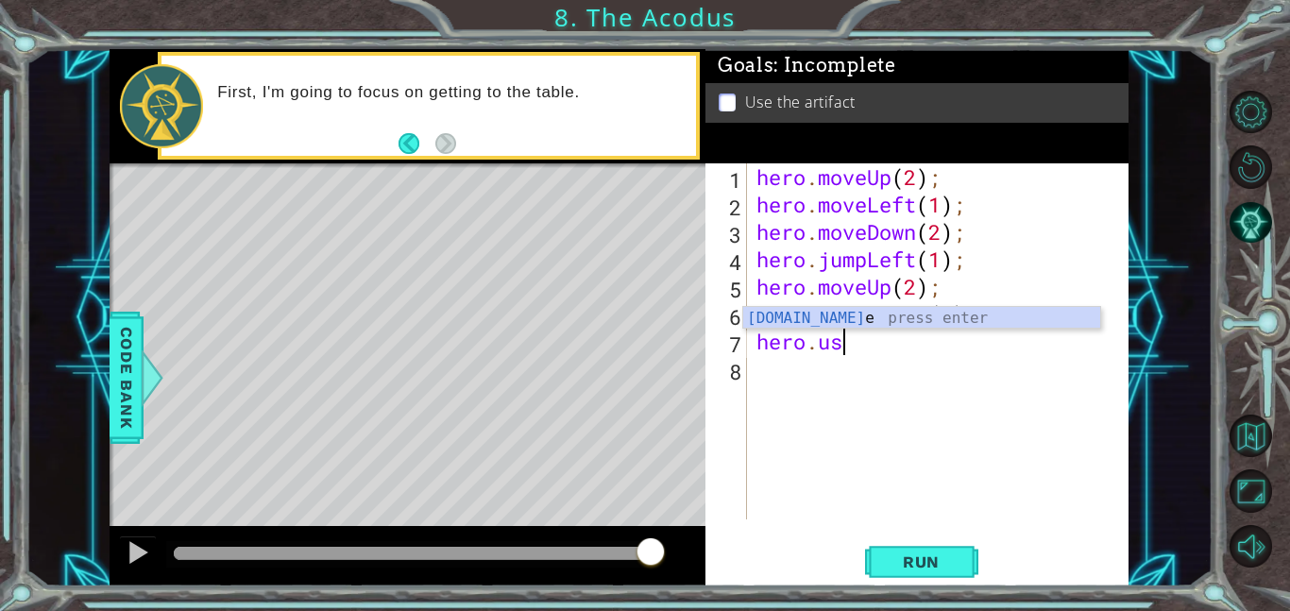
scroll to position [0, 3]
click at [817, 315] on div "hero.use press enter" at bounding box center [921, 341] width 357 height 68
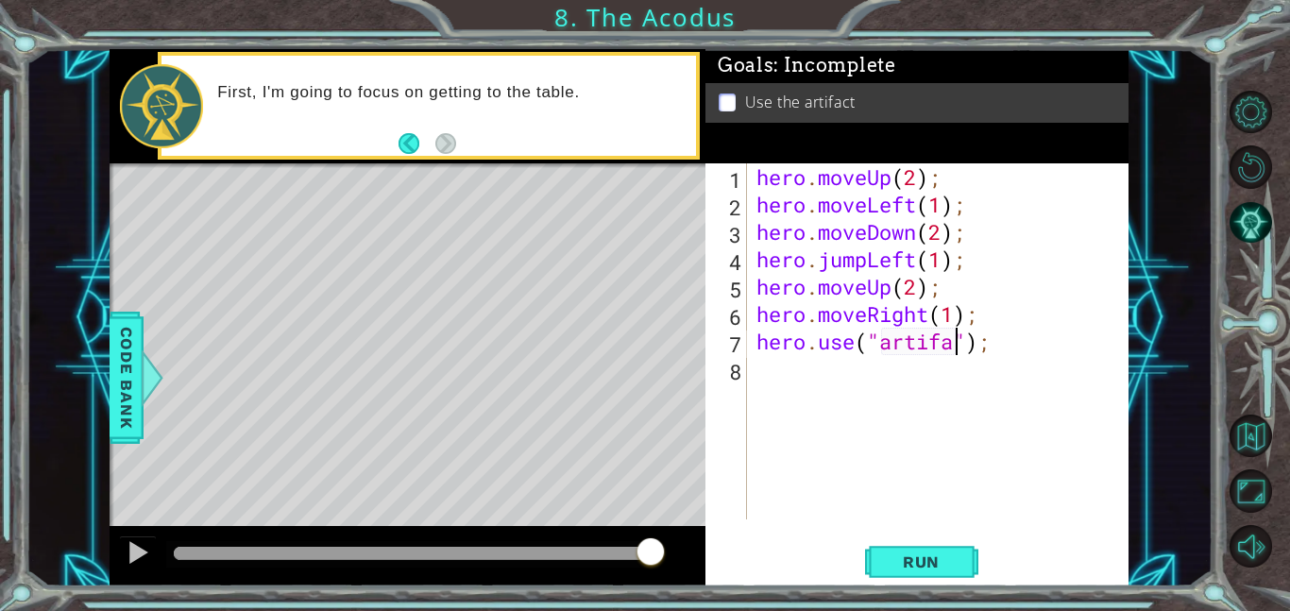
scroll to position [0, 9]
type textarea "hero.use("artifact");"
click at [918, 560] on span "Run" at bounding box center [921, 561] width 75 height 19
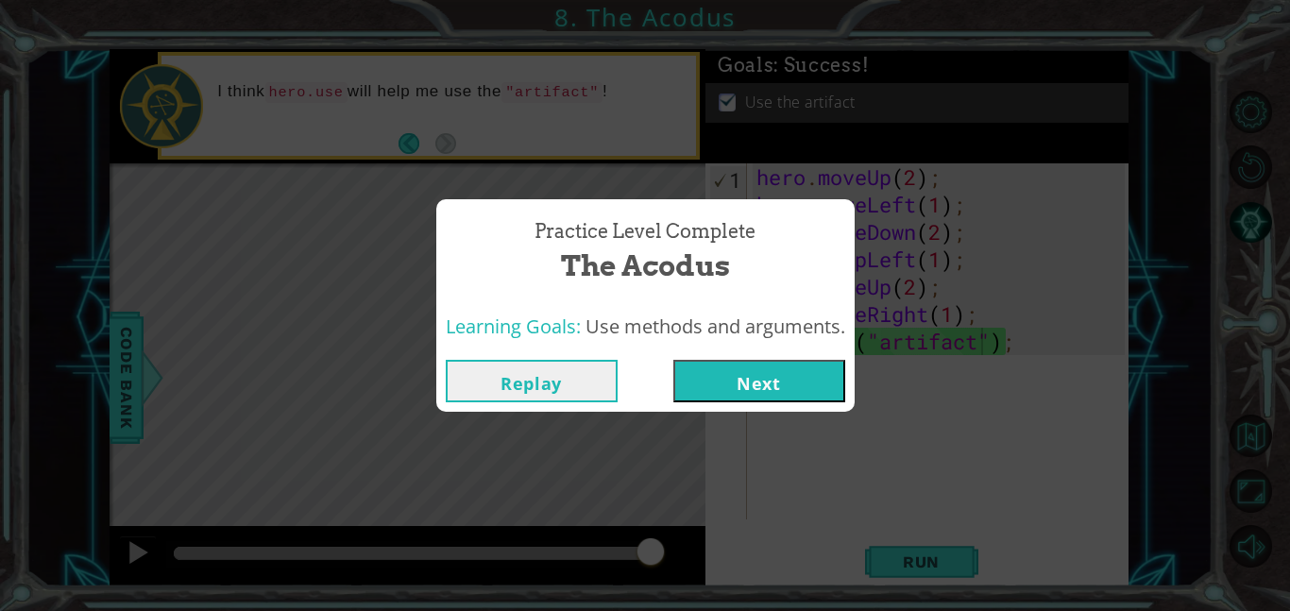
click at [772, 371] on button "Next" at bounding box center [759, 381] width 172 height 42
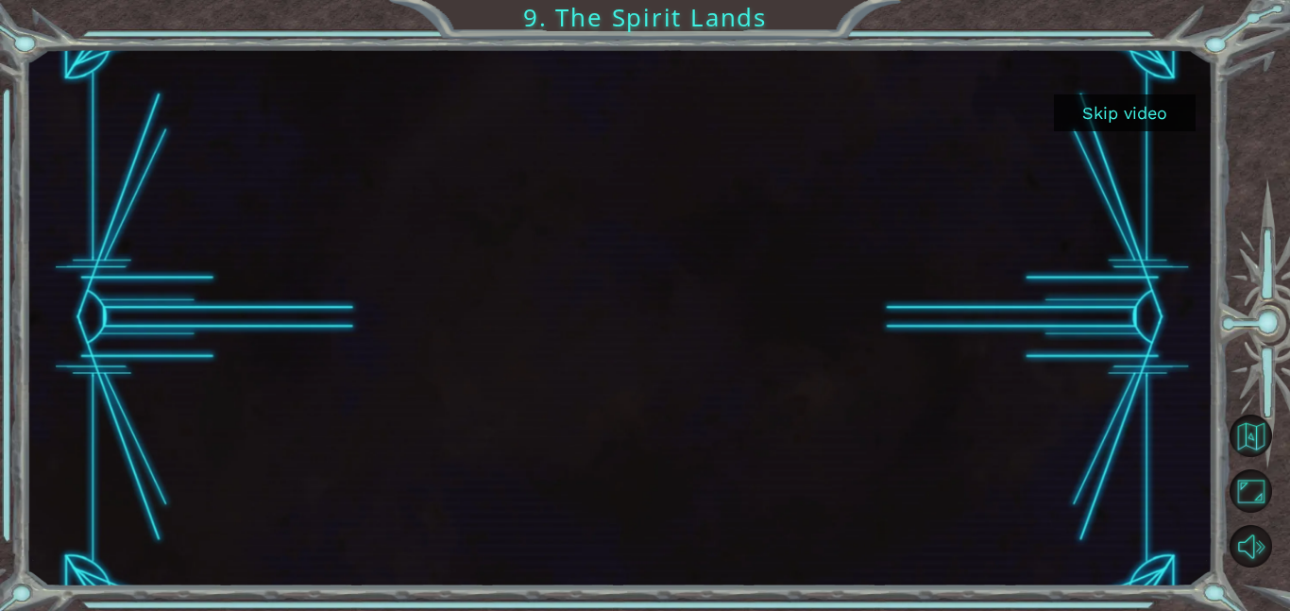
click at [1111, 116] on button "Skip video" at bounding box center [1125, 112] width 142 height 37
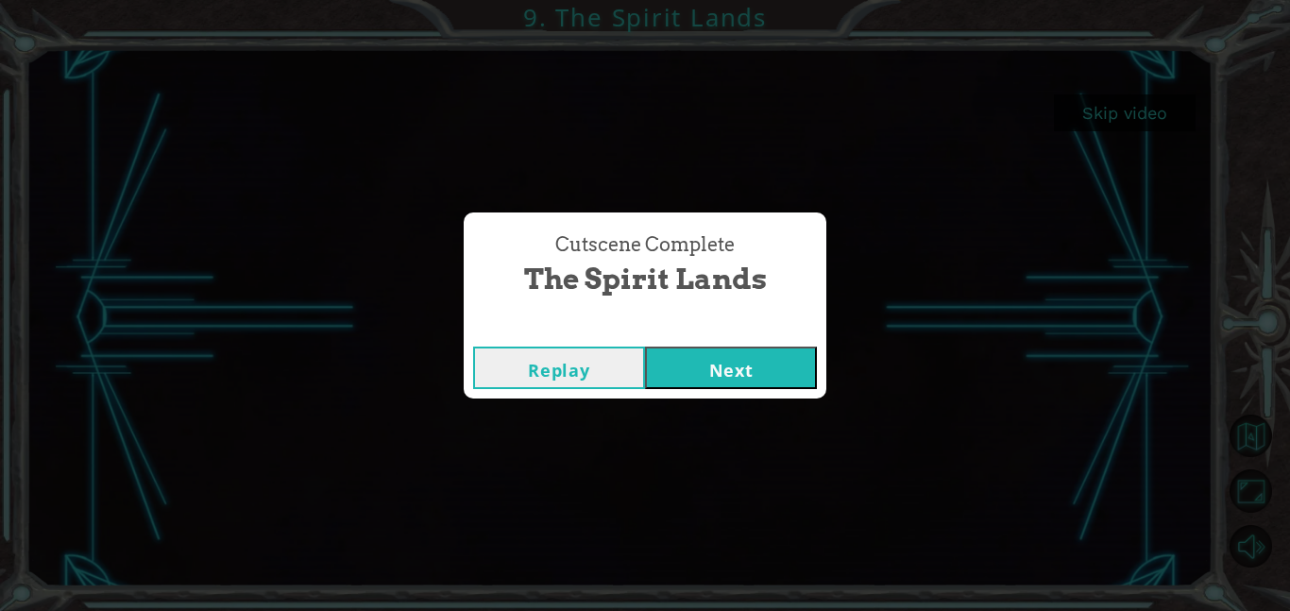
click at [737, 387] on button "Next" at bounding box center [731, 367] width 172 height 42
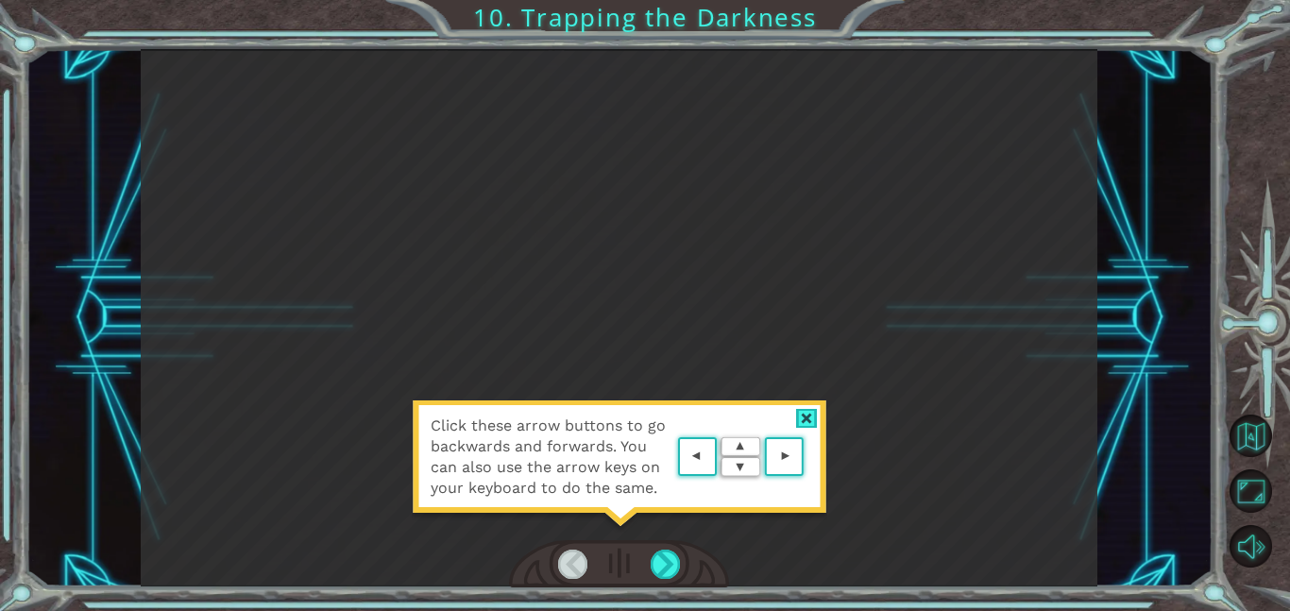
click at [773, 498] on div "Click these arrow buttons to go backwards and forwards. You can also use the ar…" at bounding box center [619, 466] width 415 height 132
click at [803, 415] on div at bounding box center [807, 419] width 22 height 20
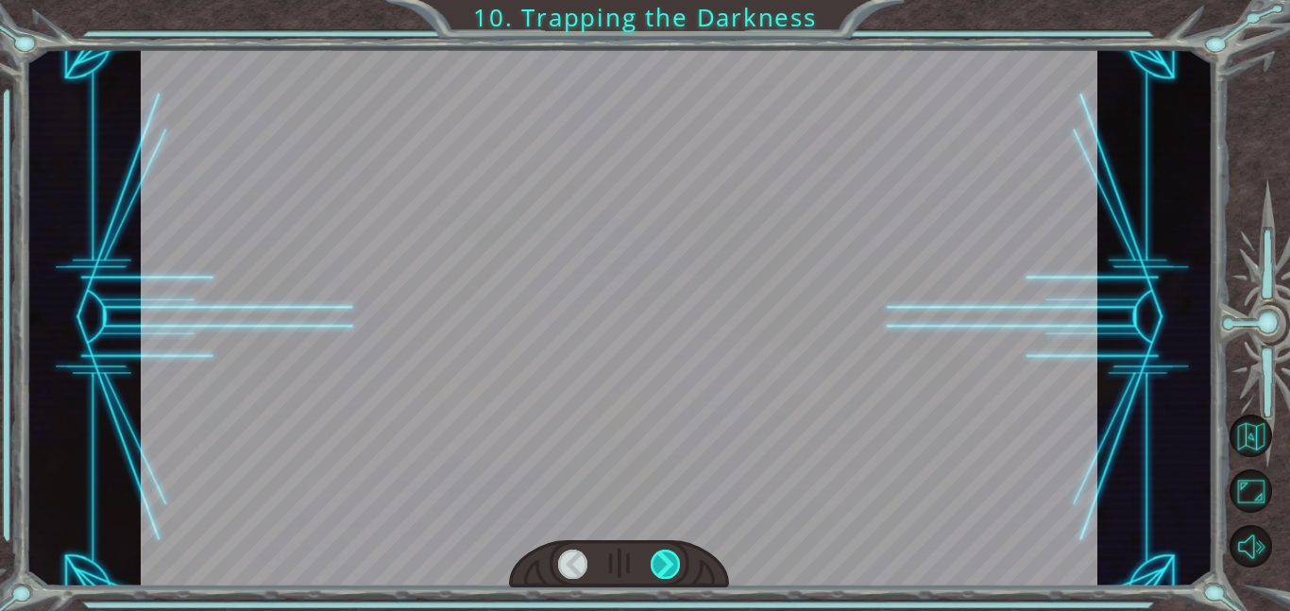
click at [668, 566] on div at bounding box center [665, 563] width 30 height 29
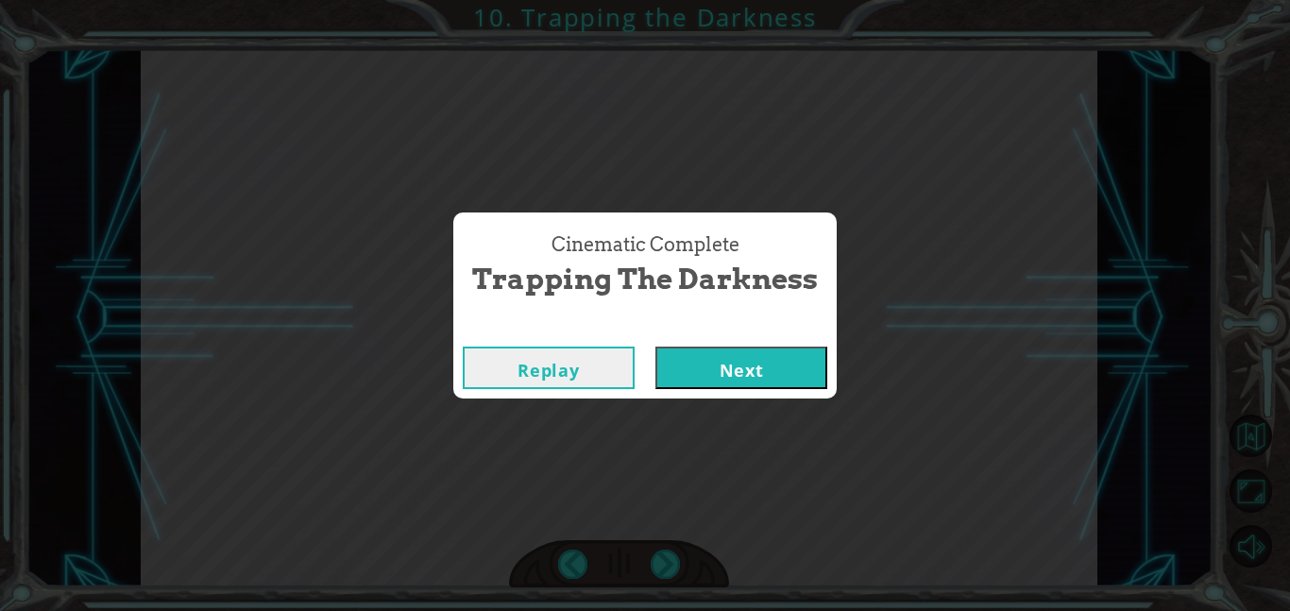
click at [778, 362] on button "Next" at bounding box center [741, 367] width 172 height 42
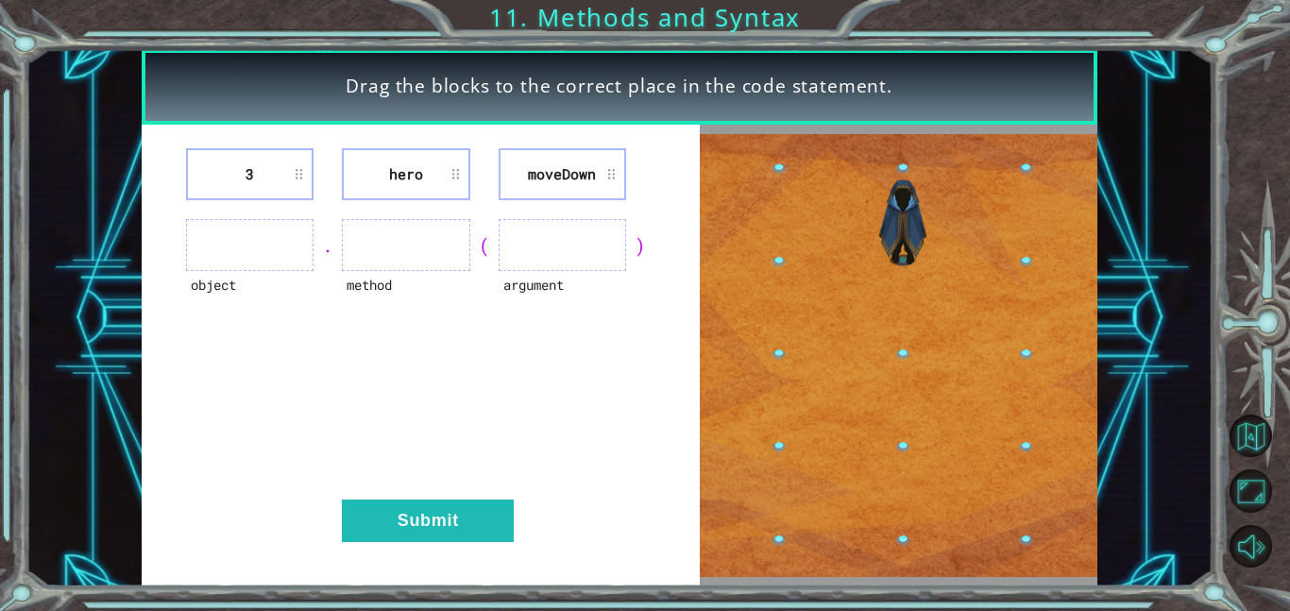
click at [267, 238] on ul at bounding box center [249, 245] width 127 height 52
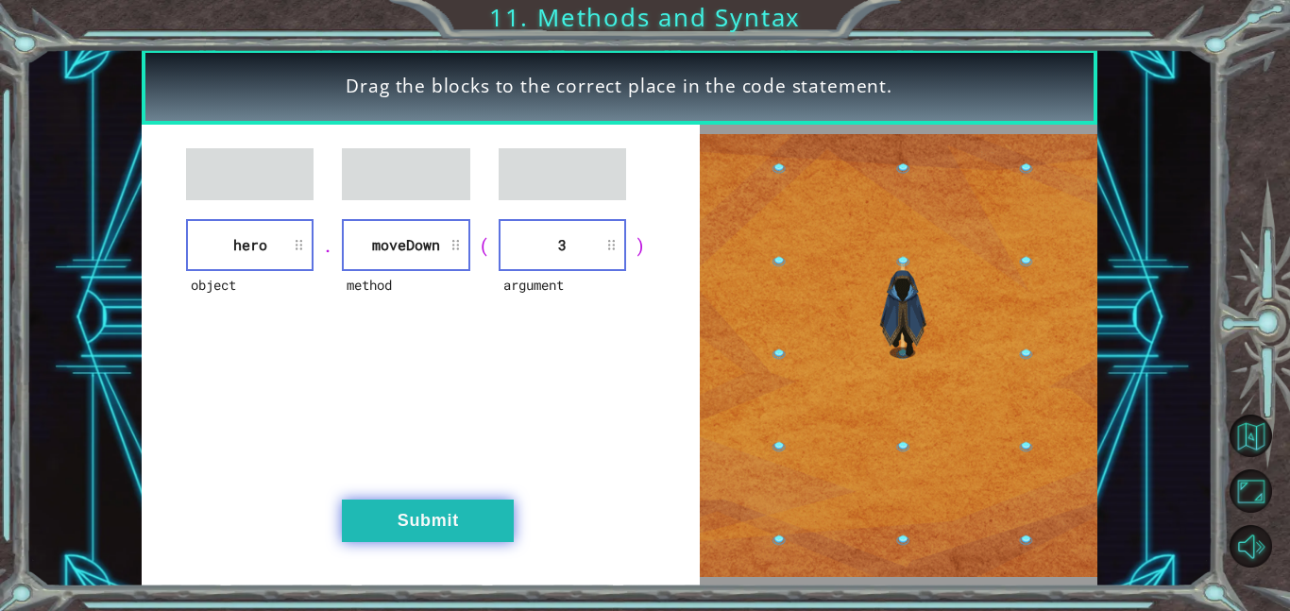
click at [449, 528] on button "Submit" at bounding box center [428, 520] width 172 height 42
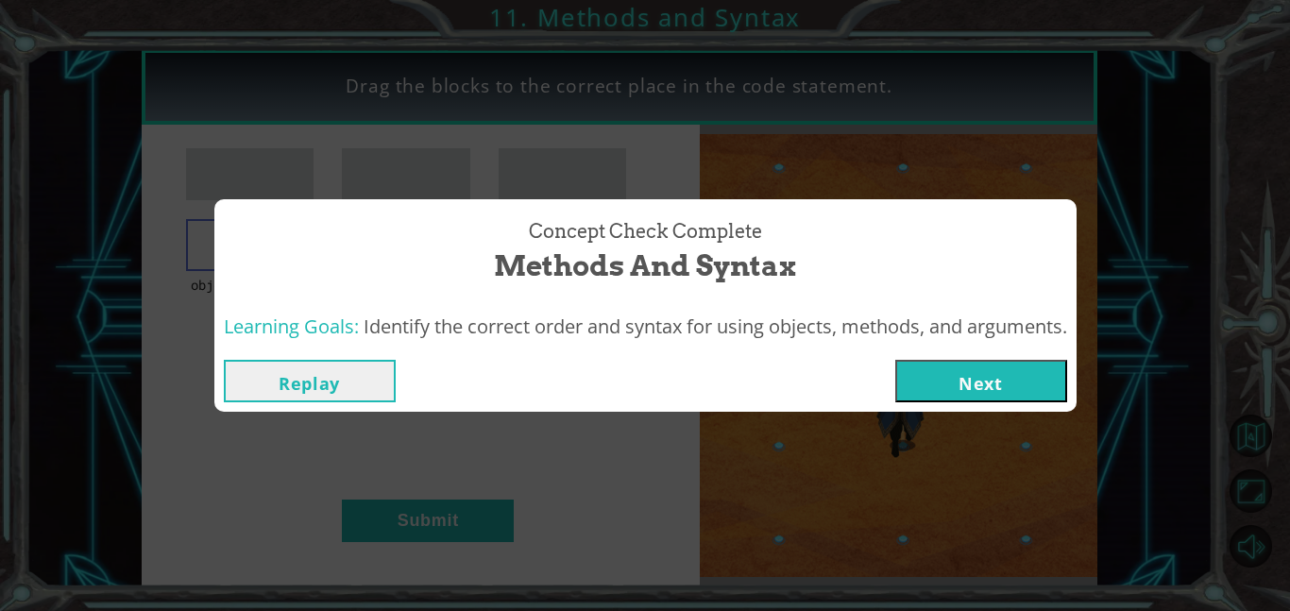
click at [999, 381] on button "Next" at bounding box center [981, 381] width 172 height 42
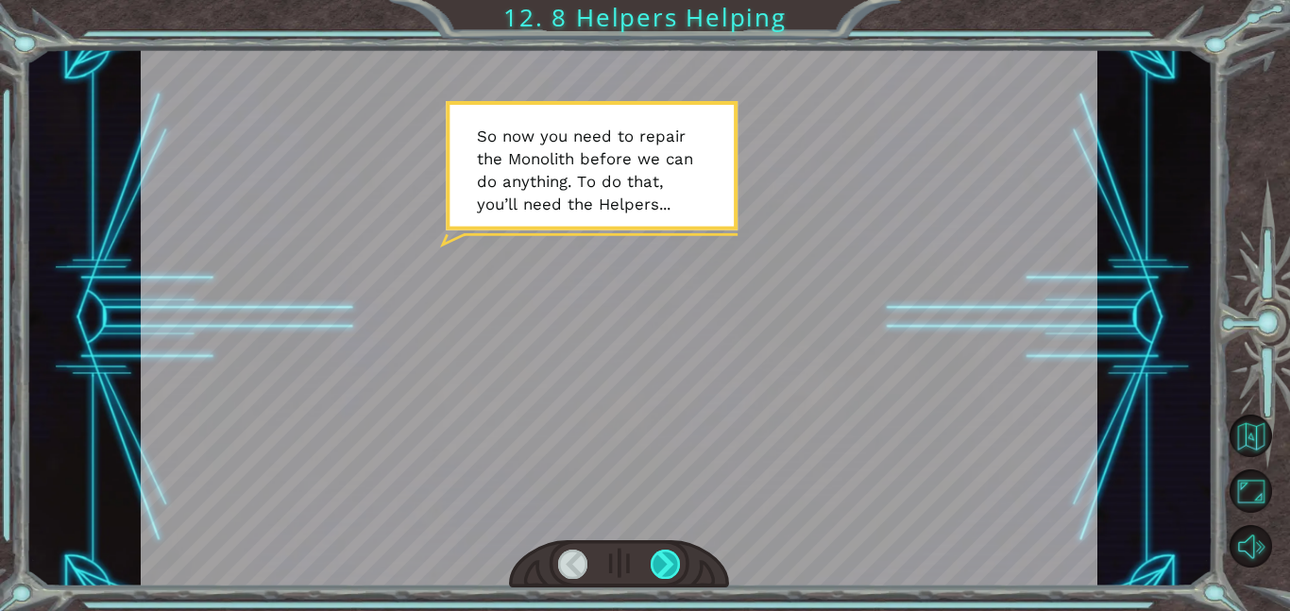
click at [663, 575] on div at bounding box center [665, 563] width 30 height 29
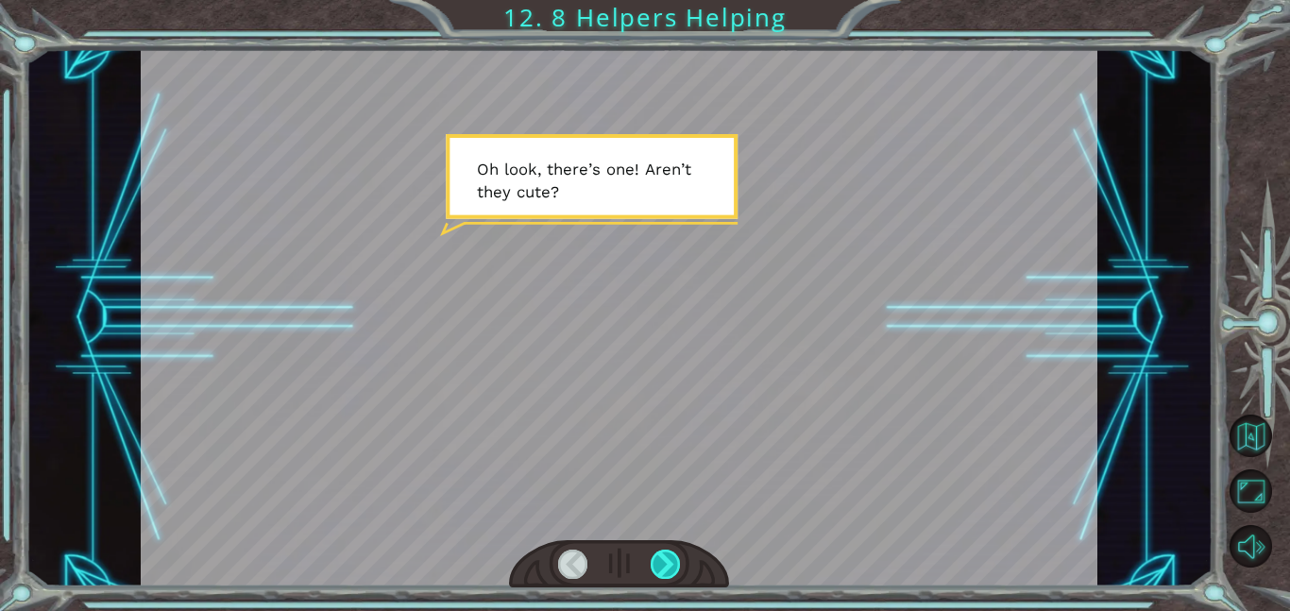
click at [663, 575] on div at bounding box center [665, 563] width 30 height 29
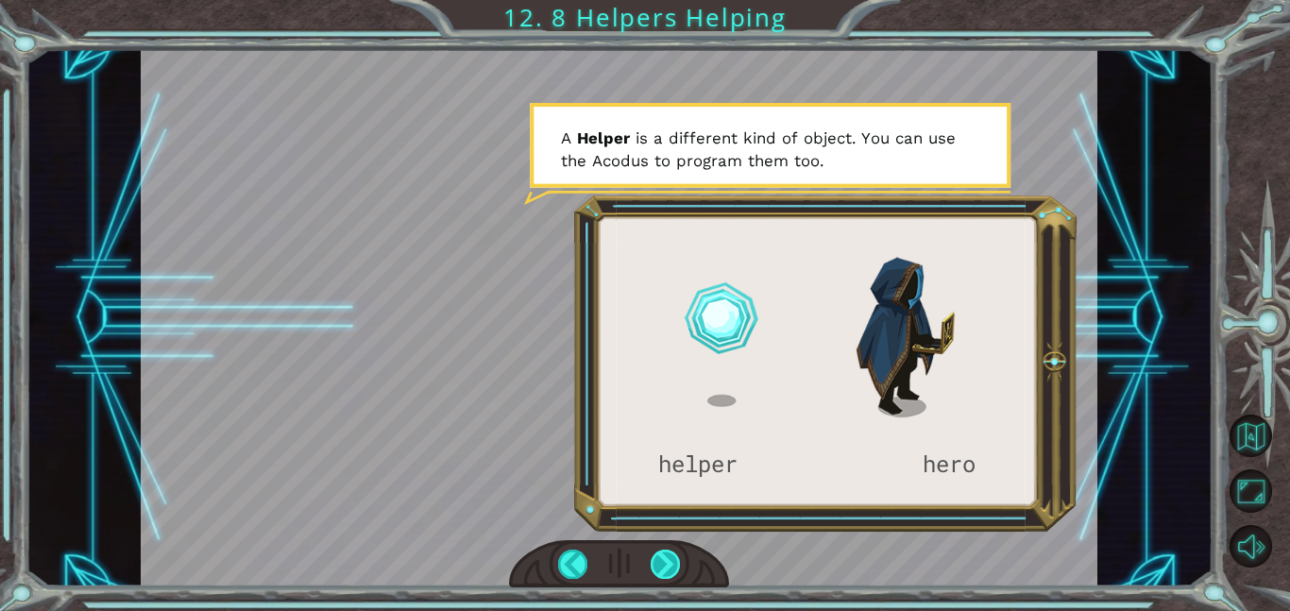
click at [663, 575] on div at bounding box center [665, 563] width 30 height 29
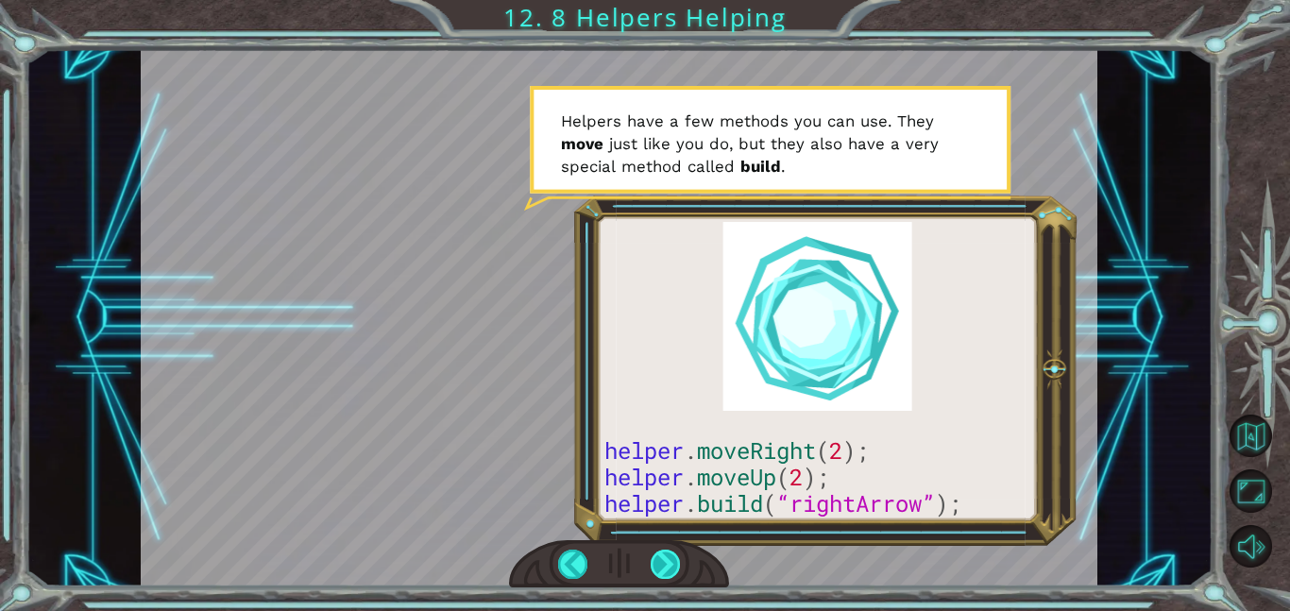
click at [663, 575] on div at bounding box center [665, 563] width 30 height 29
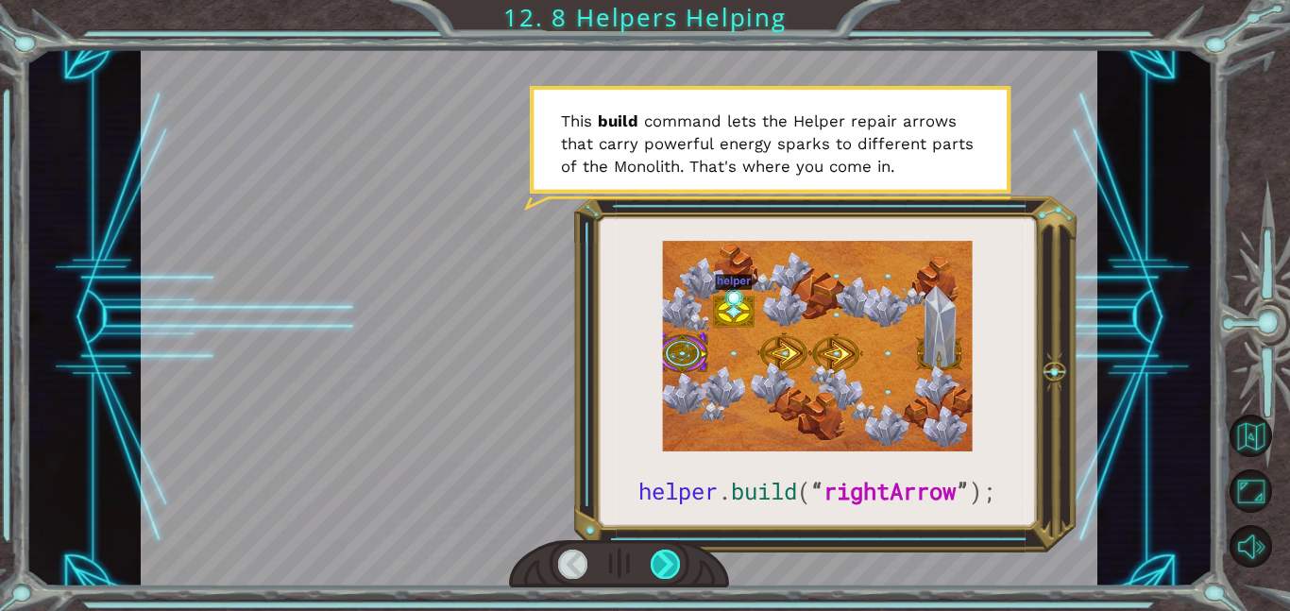
click at [663, 575] on div at bounding box center [665, 563] width 30 height 29
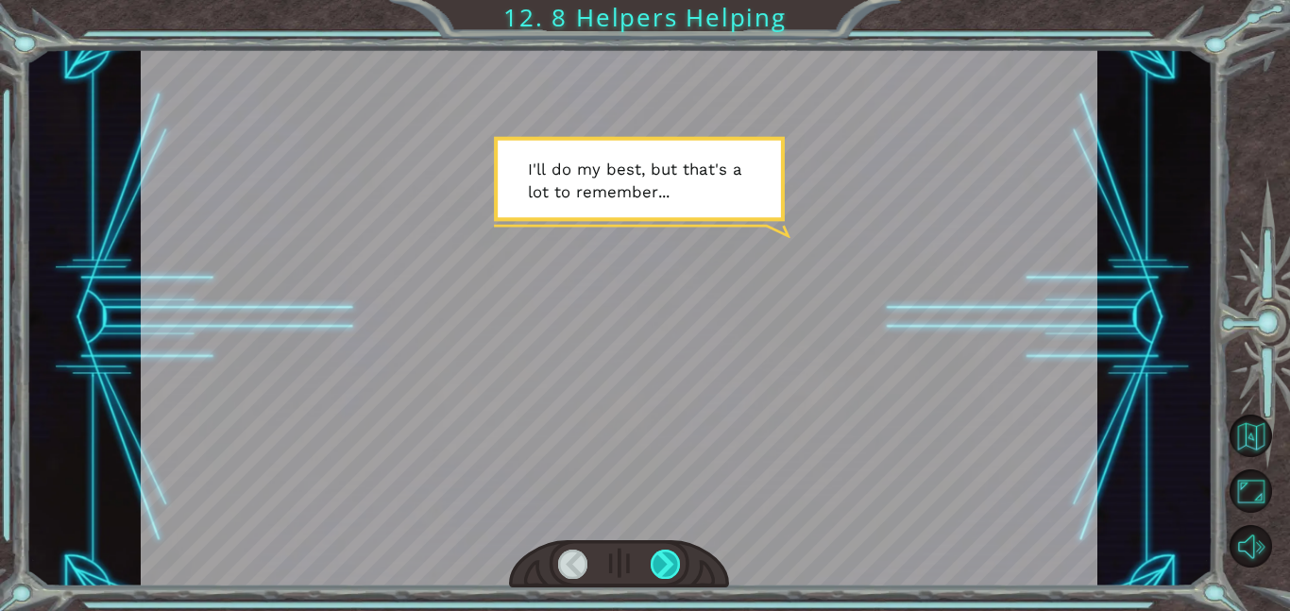
click at [663, 575] on div at bounding box center [665, 563] width 30 height 29
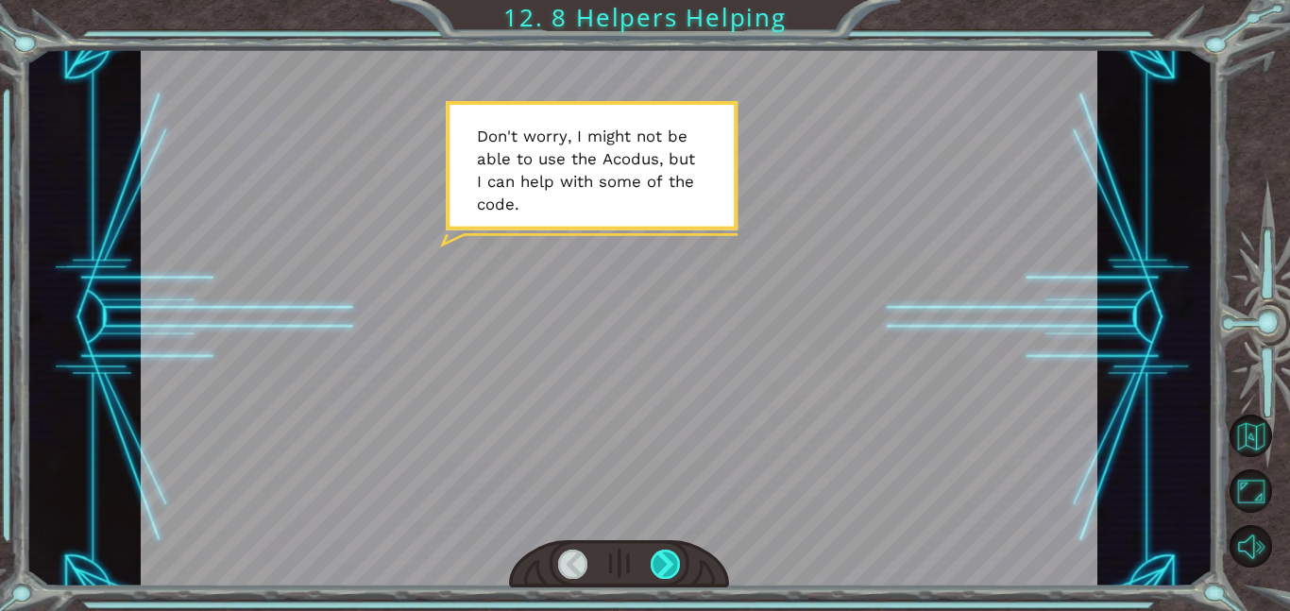
click at [663, 575] on div at bounding box center [665, 563] width 30 height 29
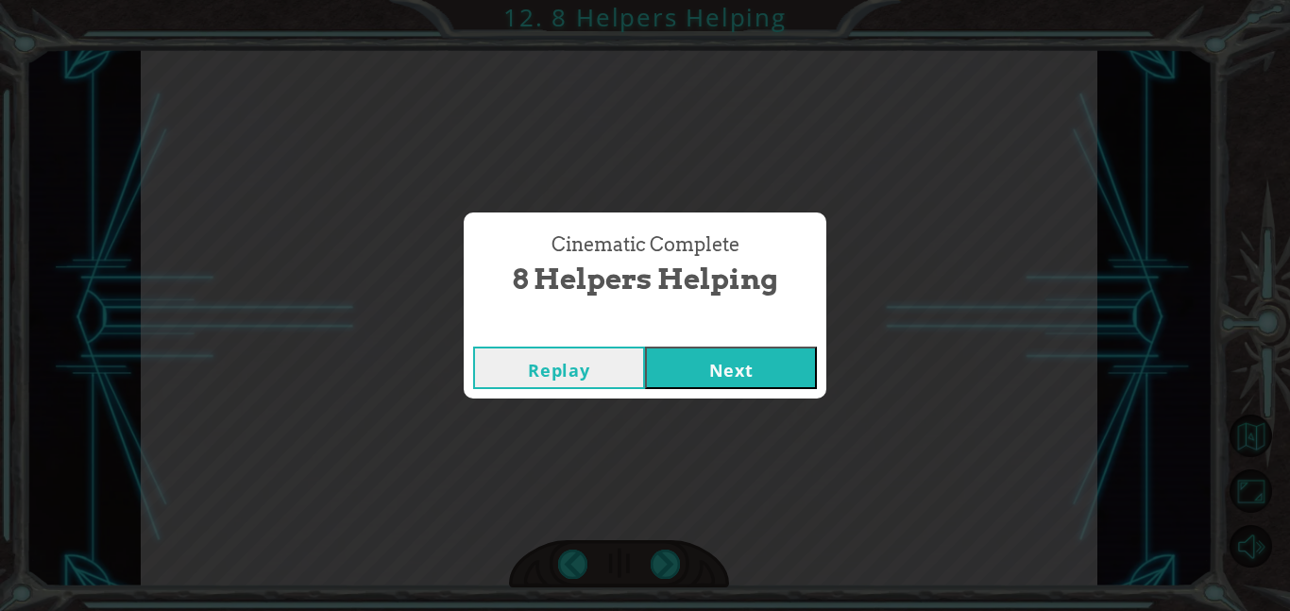
click at [694, 366] on button "Next" at bounding box center [731, 367] width 172 height 42
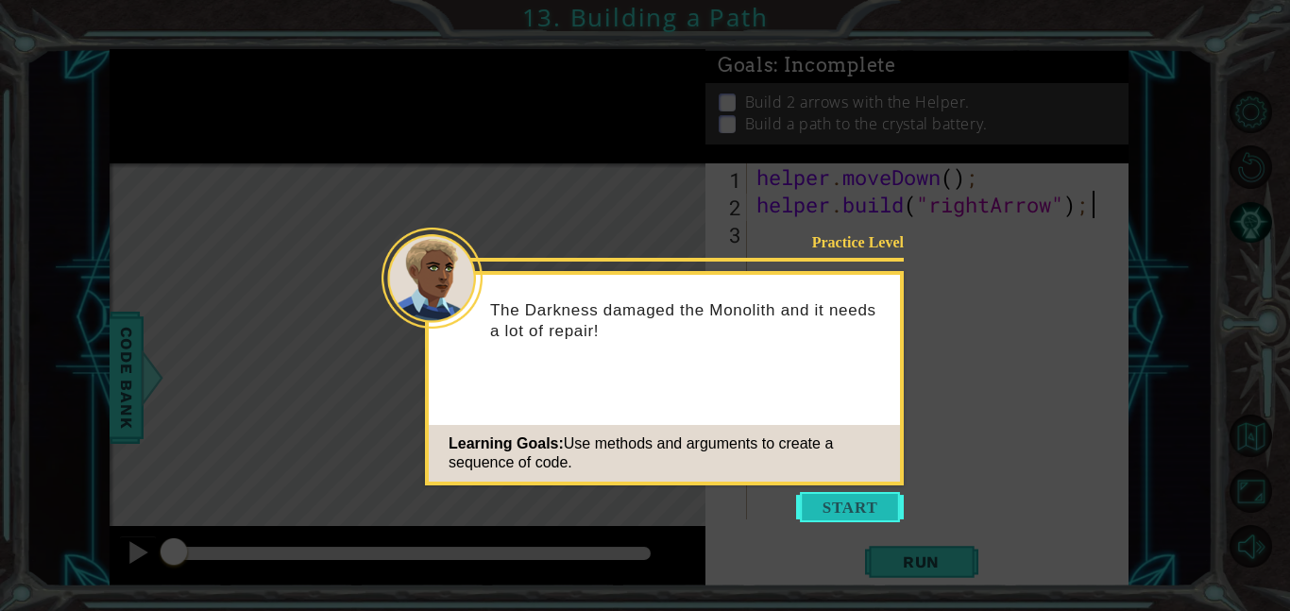
click at [853, 500] on button "Start" at bounding box center [850, 507] width 108 height 30
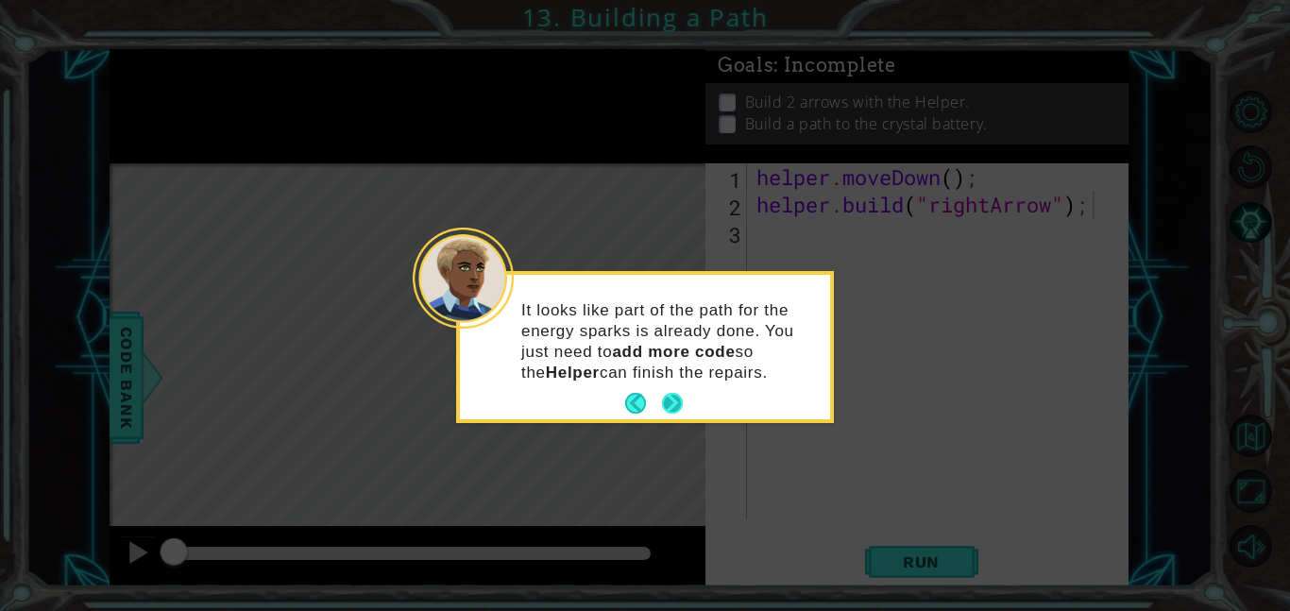
click at [674, 395] on button "Next" at bounding box center [672, 404] width 22 height 22
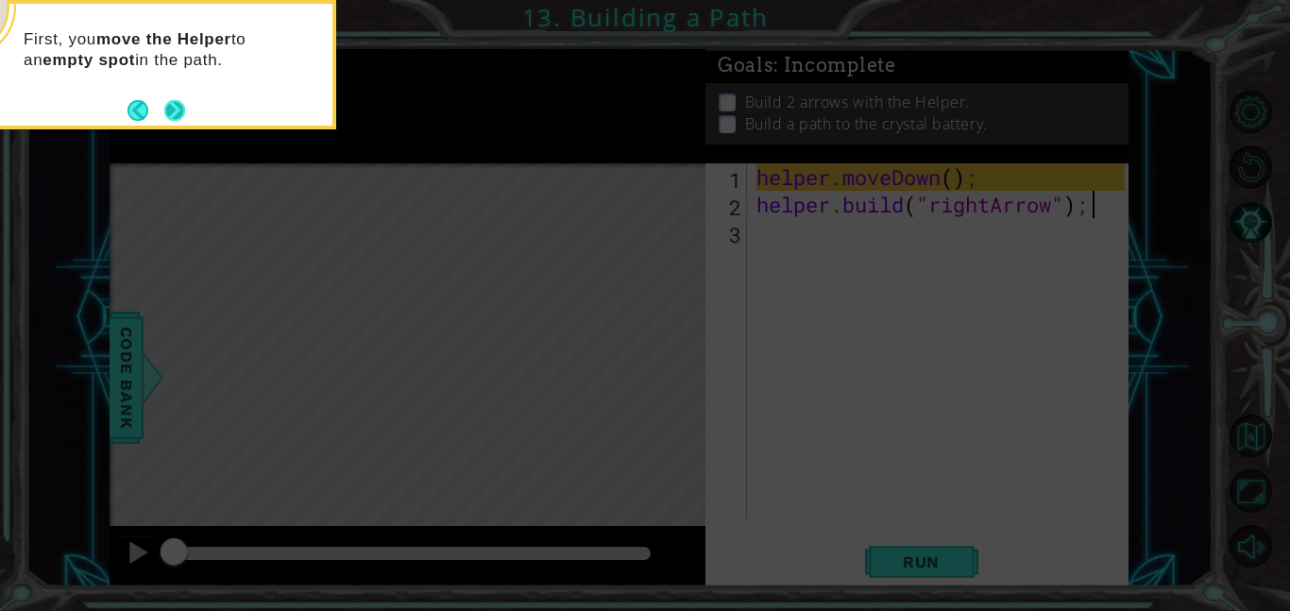
click at [172, 114] on button "Next" at bounding box center [174, 109] width 26 height 26
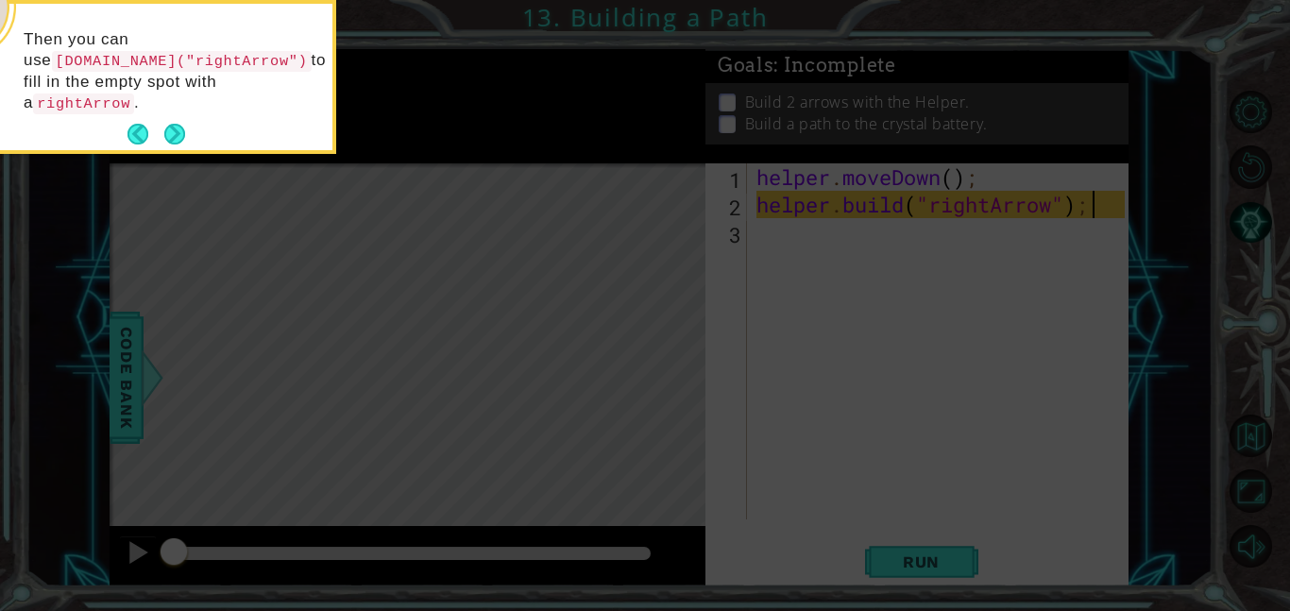
click at [172, 122] on button "Next" at bounding box center [174, 134] width 25 height 25
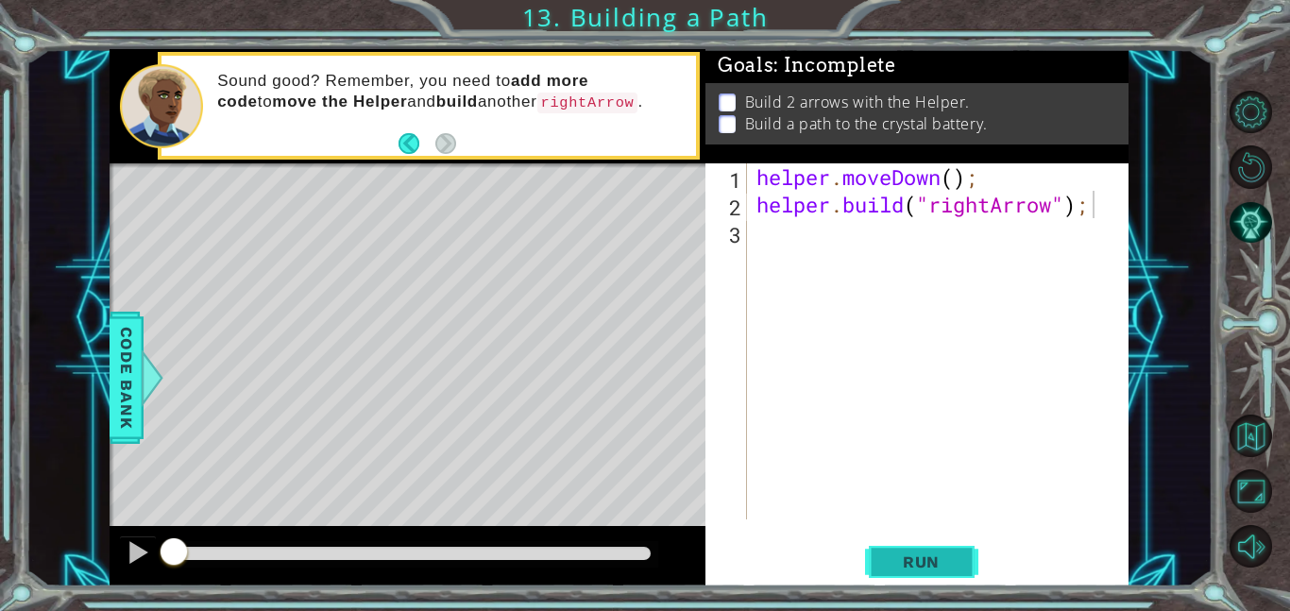
click at [906, 572] on button "Run" at bounding box center [921, 561] width 113 height 42
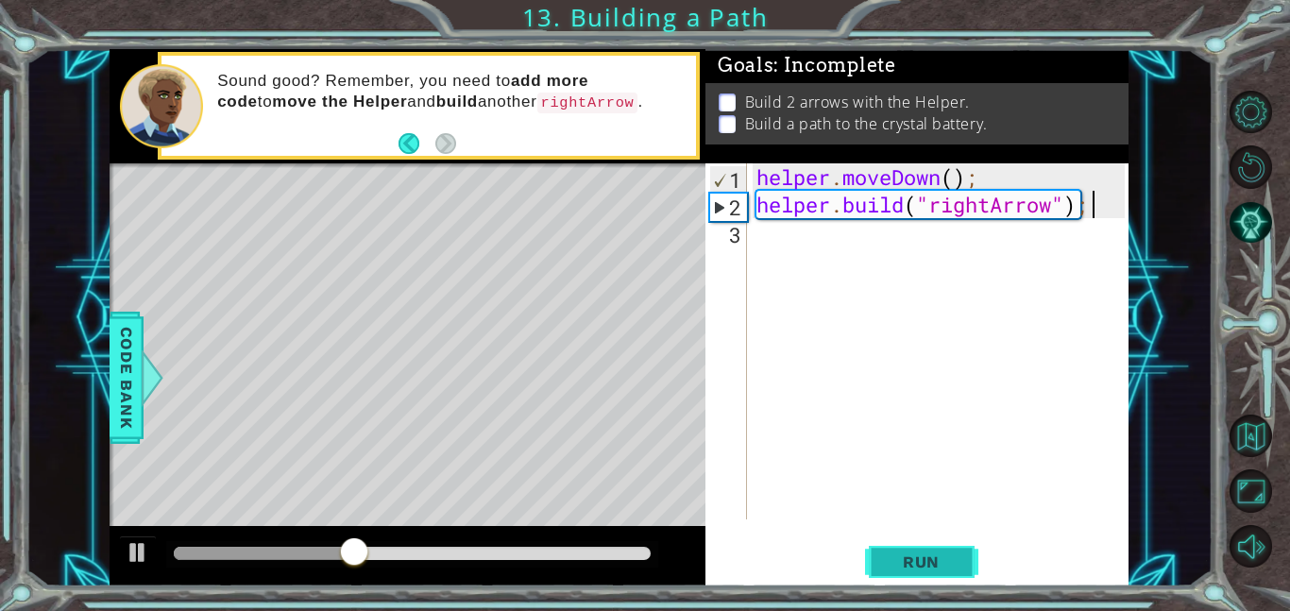
click at [893, 566] on span "Run" at bounding box center [921, 561] width 75 height 19
click at [837, 245] on div "helper . moveDown ( ) ; helper . build ( "rightArrow" ) ;" at bounding box center [942, 368] width 381 height 411
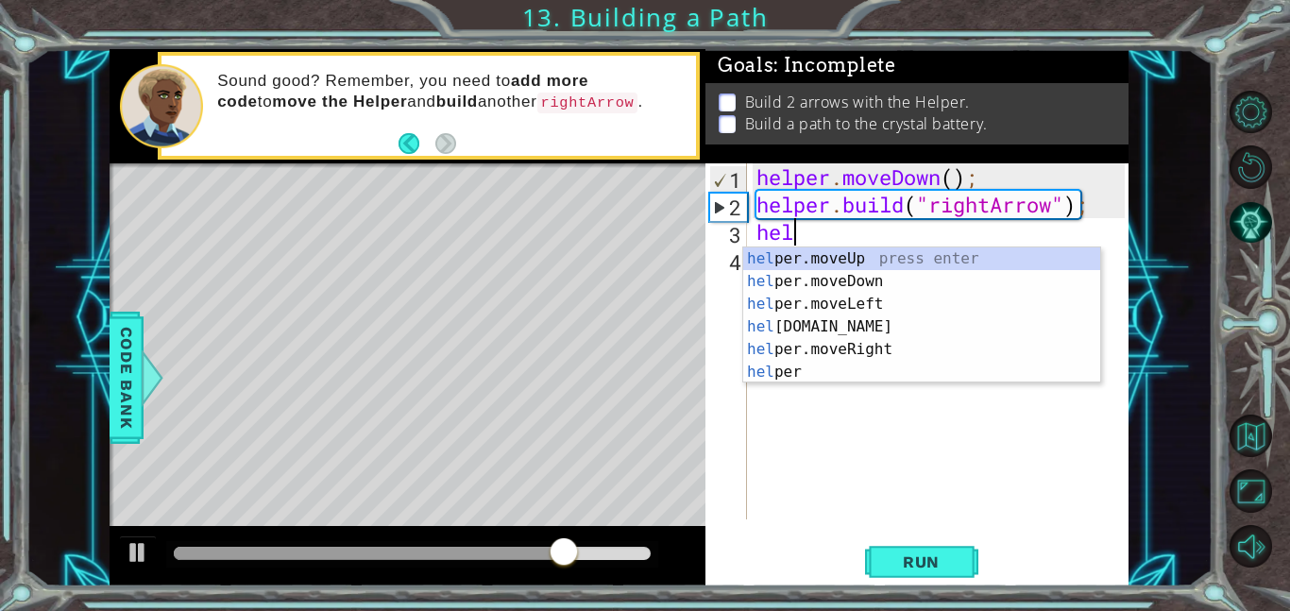
scroll to position [0, 1]
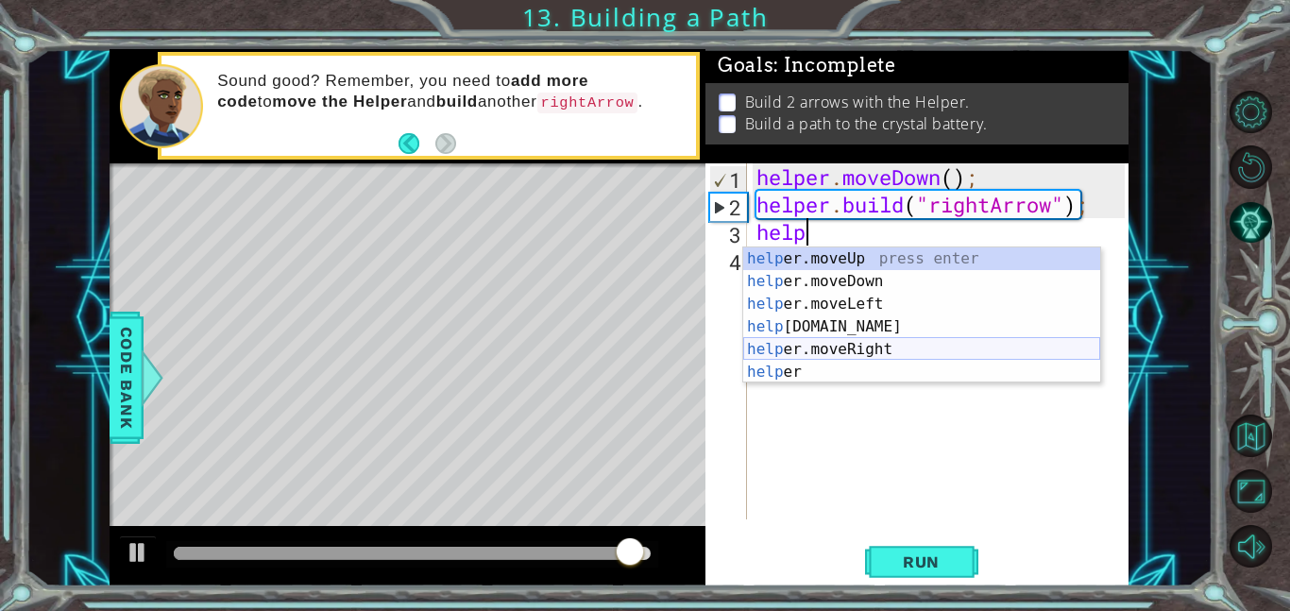
click at [875, 349] on div "help er.moveUp press enter help er.moveDown press enter help er.moveLeft press …" at bounding box center [921, 337] width 357 height 181
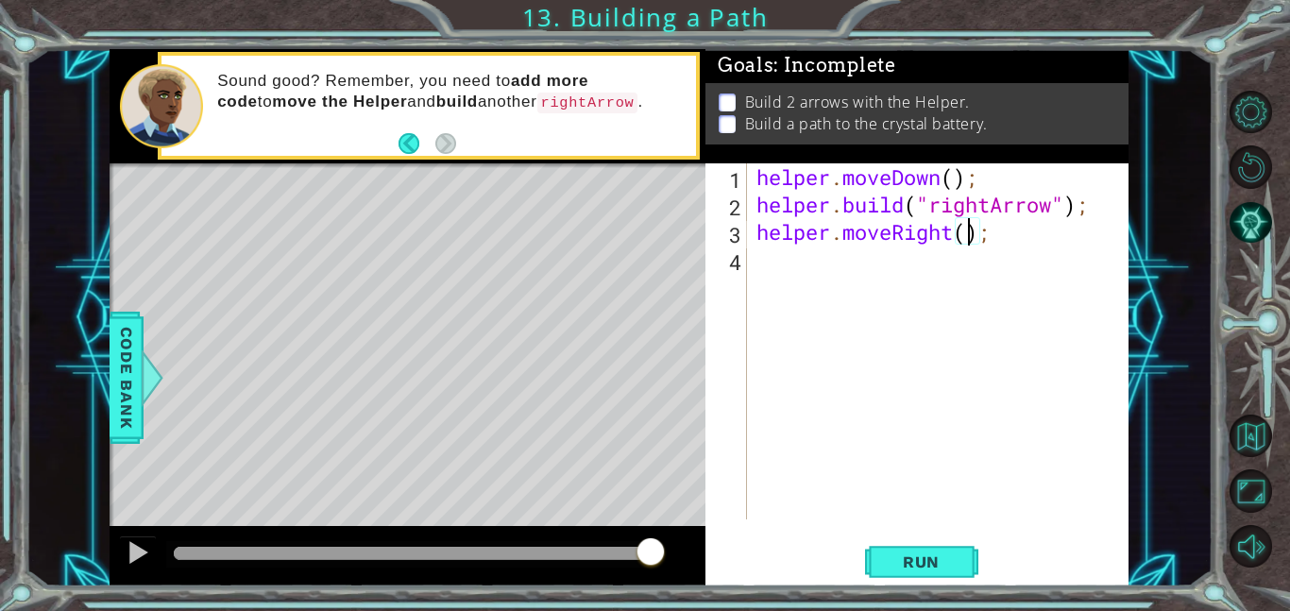
type textarea "helper.moveRight(3);"
click at [855, 268] on div "helper . moveDown ( ) ; helper . build ( "rightArrow" ) ; helper . moveRight ( …" at bounding box center [942, 368] width 381 height 411
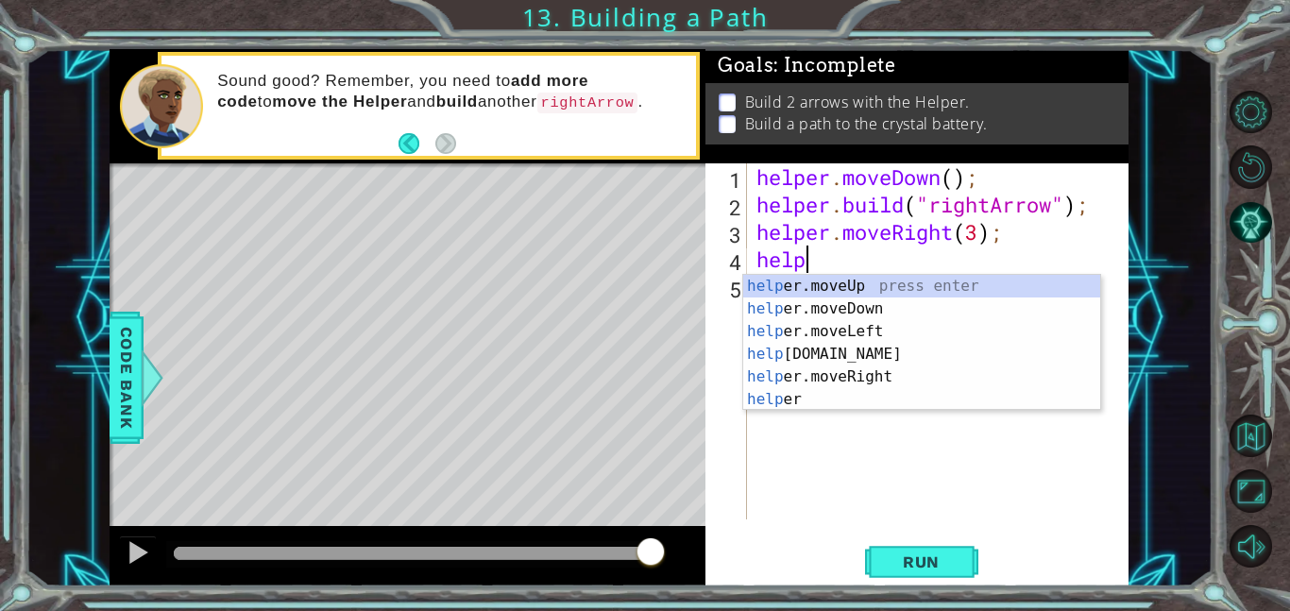
scroll to position [0, 2]
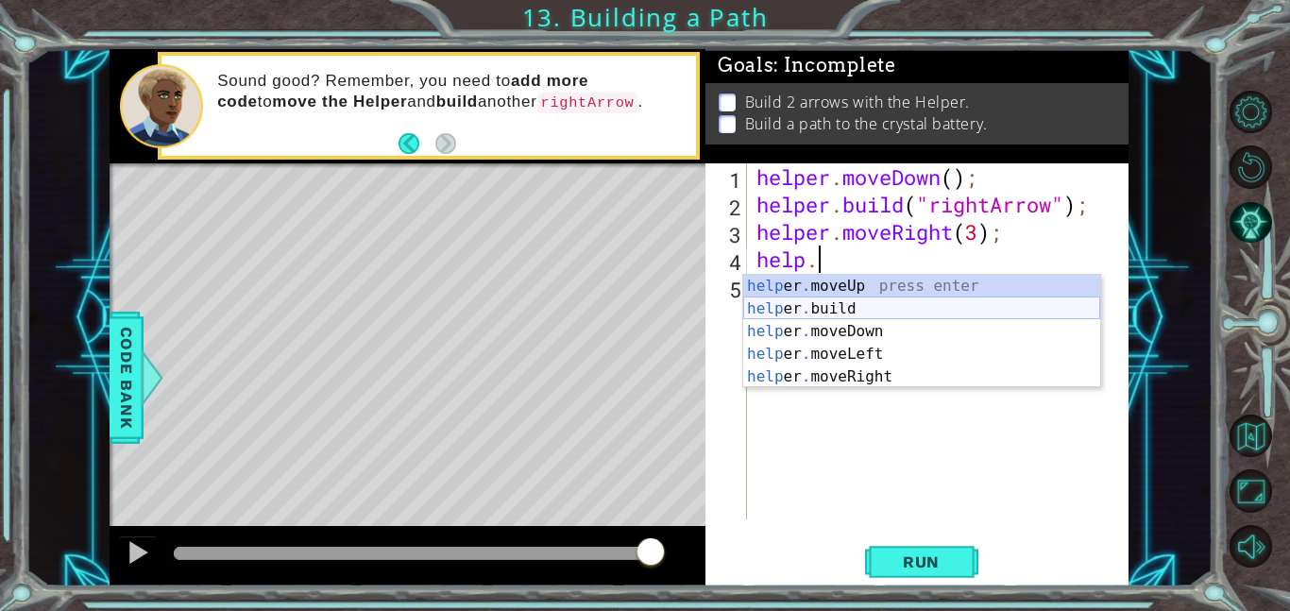
click at [873, 309] on div "help er . moveUp press enter help er . build press enter help er . moveDown pre…" at bounding box center [921, 354] width 357 height 159
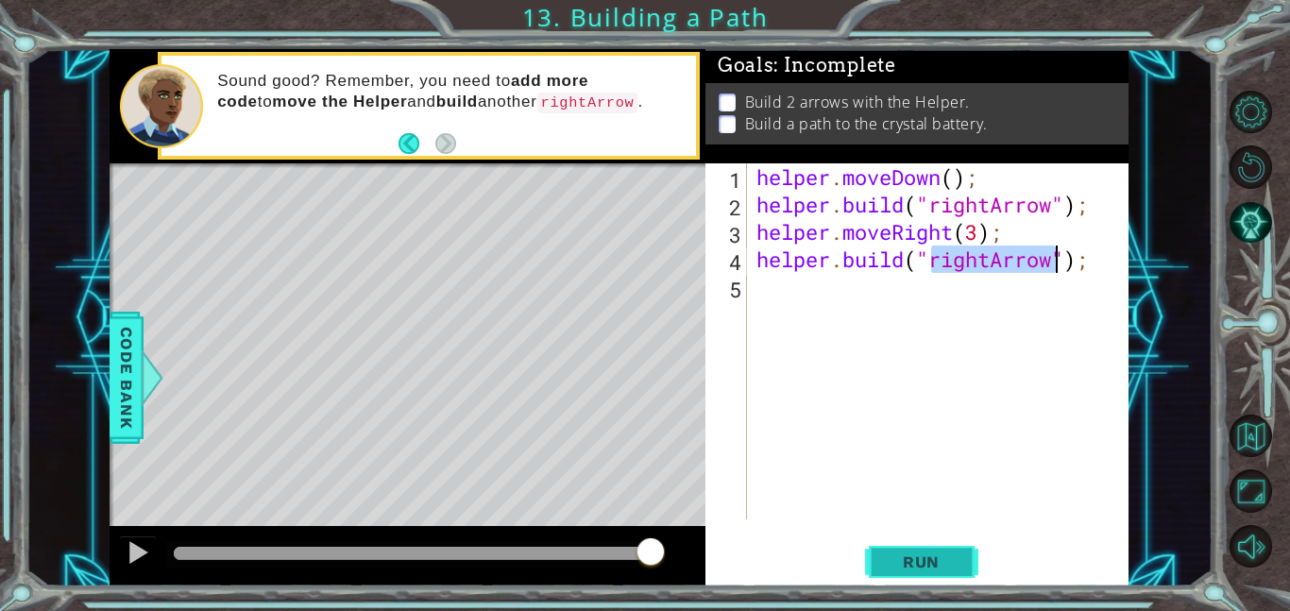
type textarea "[DOMAIN_NAME]("rightArrow");"
click at [937, 562] on span "Run" at bounding box center [921, 561] width 75 height 19
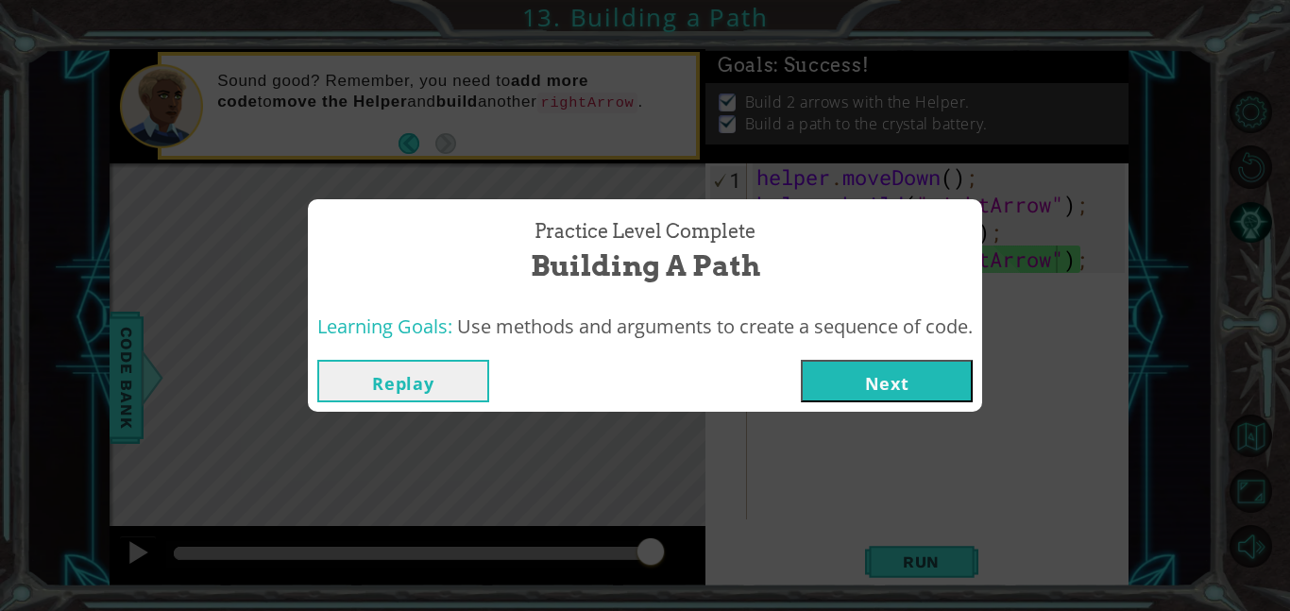
click at [862, 386] on button "Next" at bounding box center [887, 381] width 172 height 42
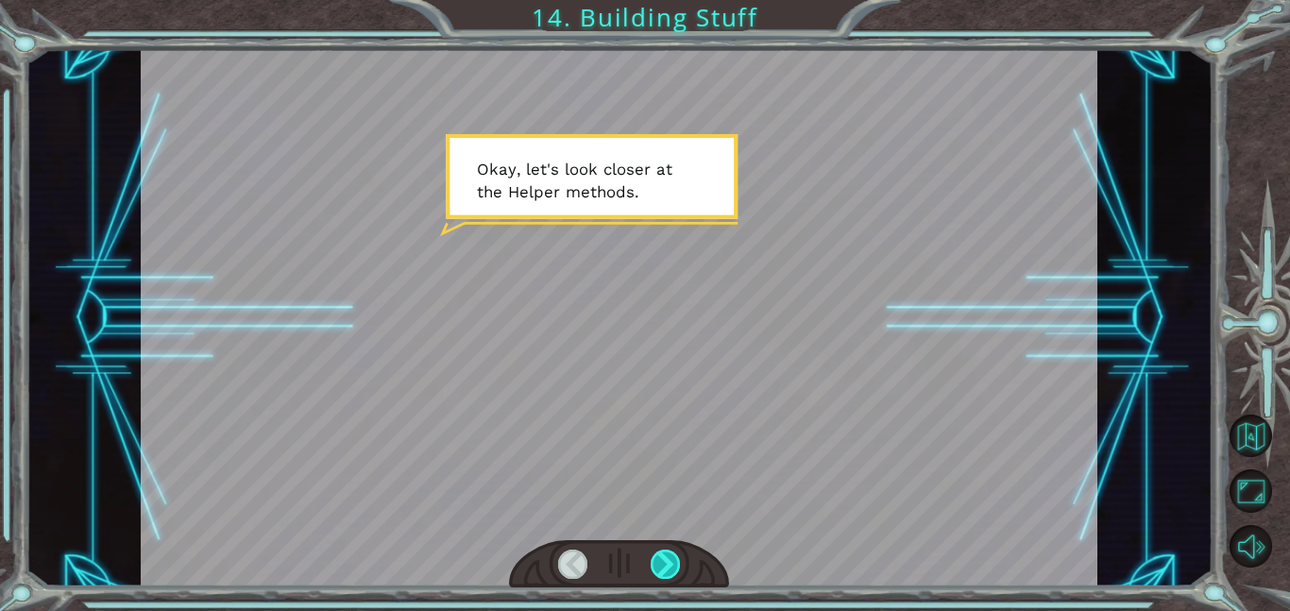
click at [670, 566] on div at bounding box center [665, 563] width 30 height 29
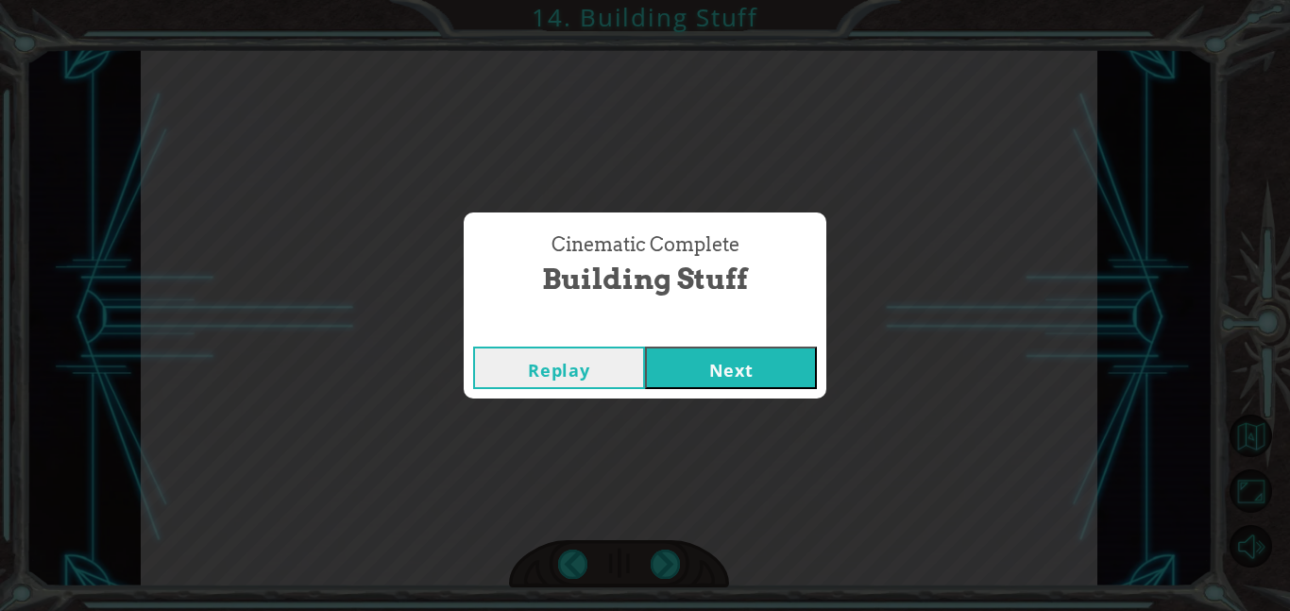
click at [700, 380] on button "Next" at bounding box center [731, 367] width 172 height 42
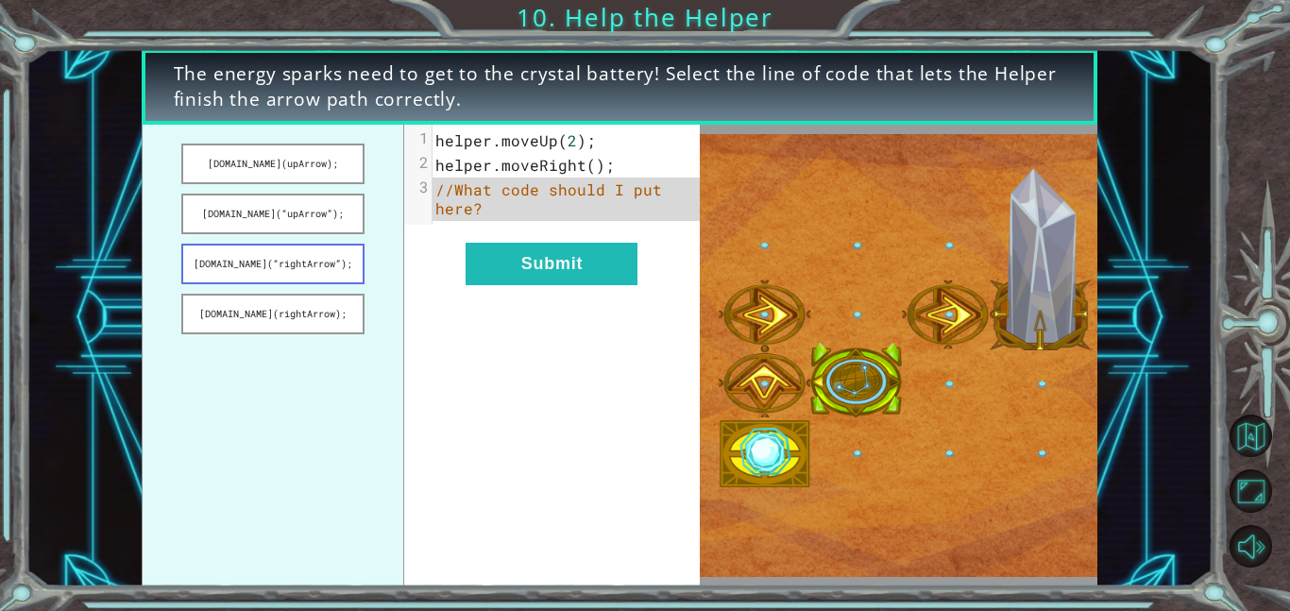
click at [306, 267] on button "[DOMAIN_NAME](“rightArrow”);" at bounding box center [272, 264] width 183 height 41
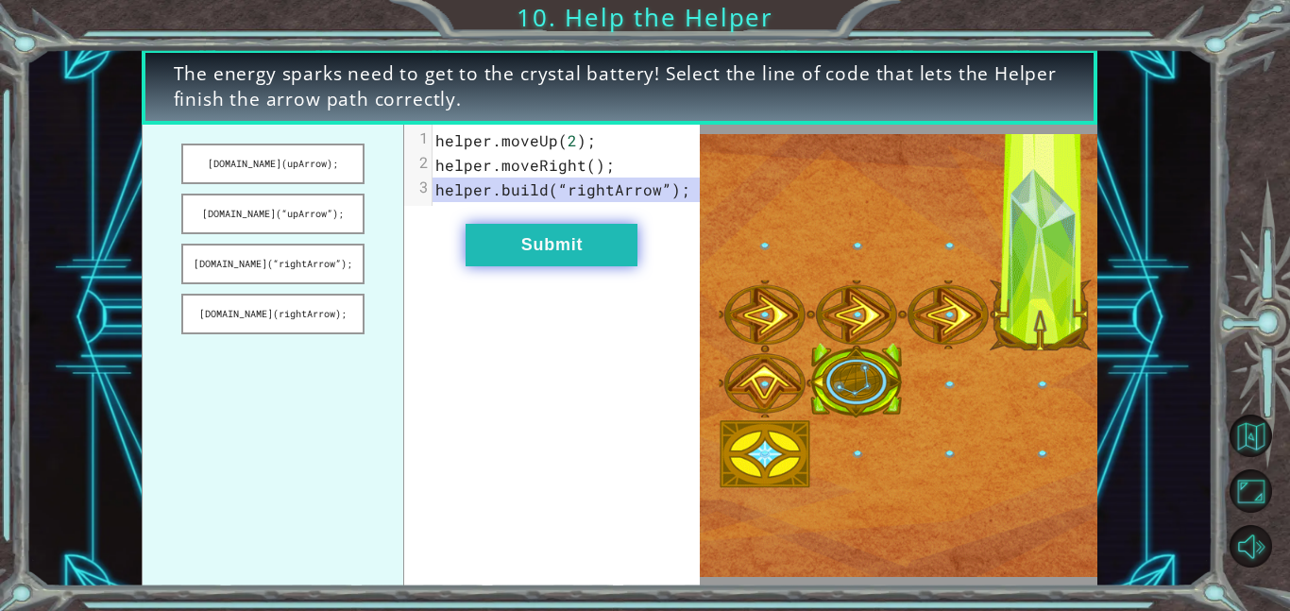
click at [537, 236] on button "Submit" at bounding box center [551, 245] width 172 height 42
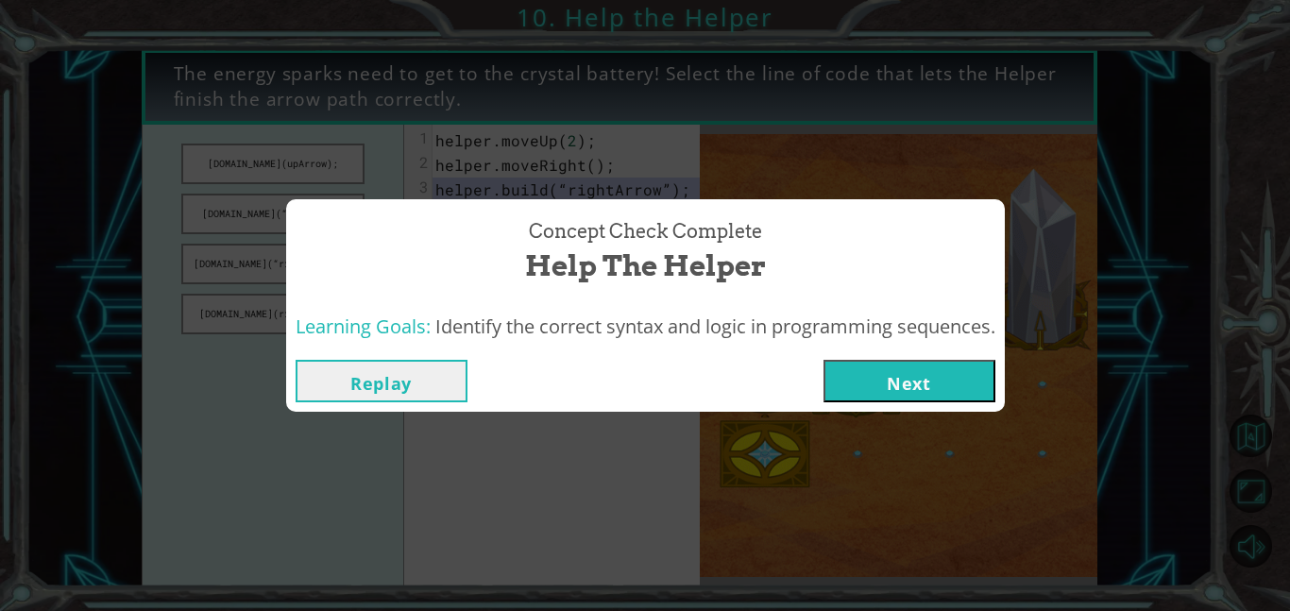
click at [902, 373] on button "Next" at bounding box center [909, 381] width 172 height 42
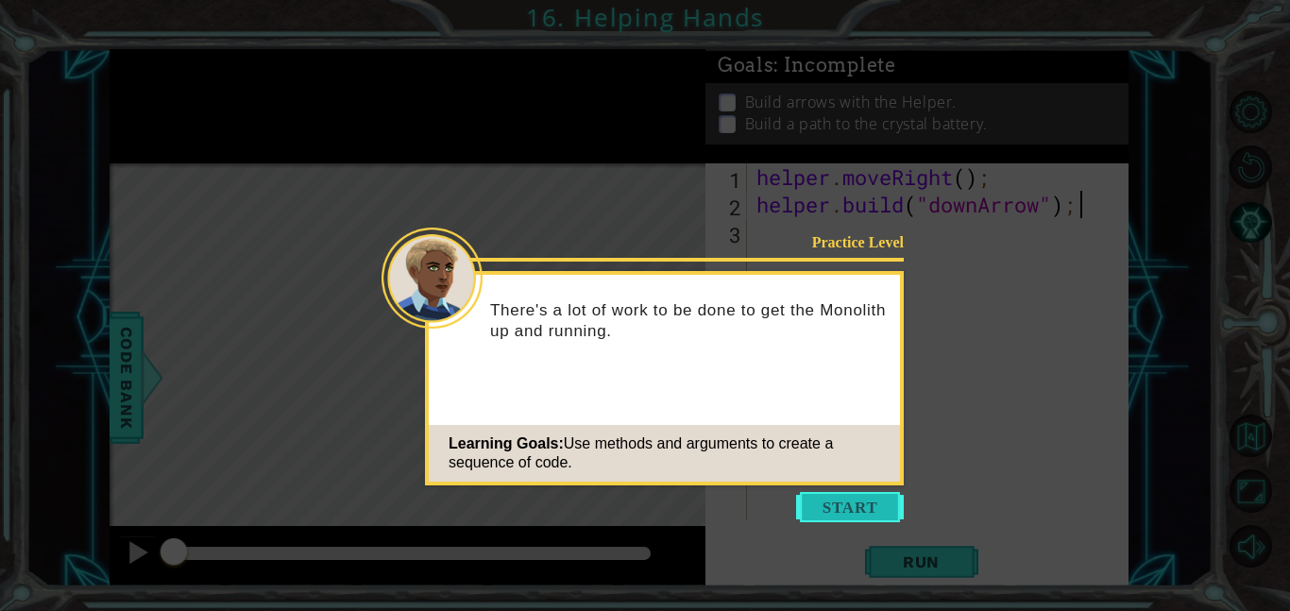
click at [839, 501] on button "Start" at bounding box center [850, 507] width 108 height 30
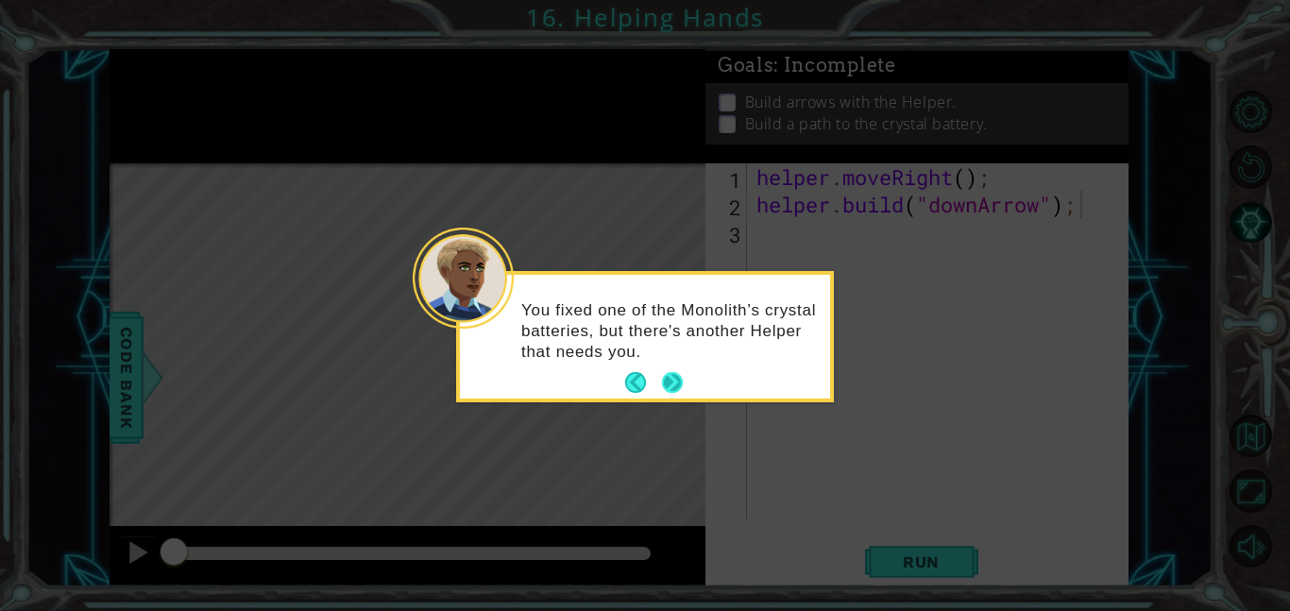
click at [677, 386] on button "Next" at bounding box center [672, 382] width 29 height 29
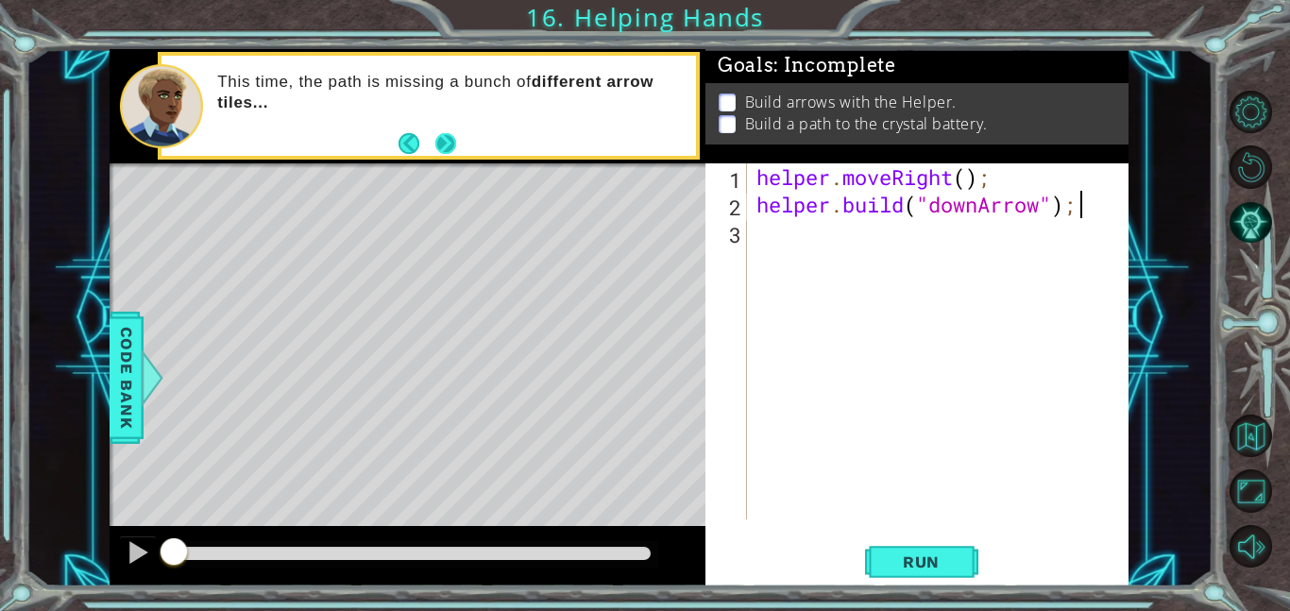
click at [446, 146] on button "Next" at bounding box center [445, 143] width 24 height 24
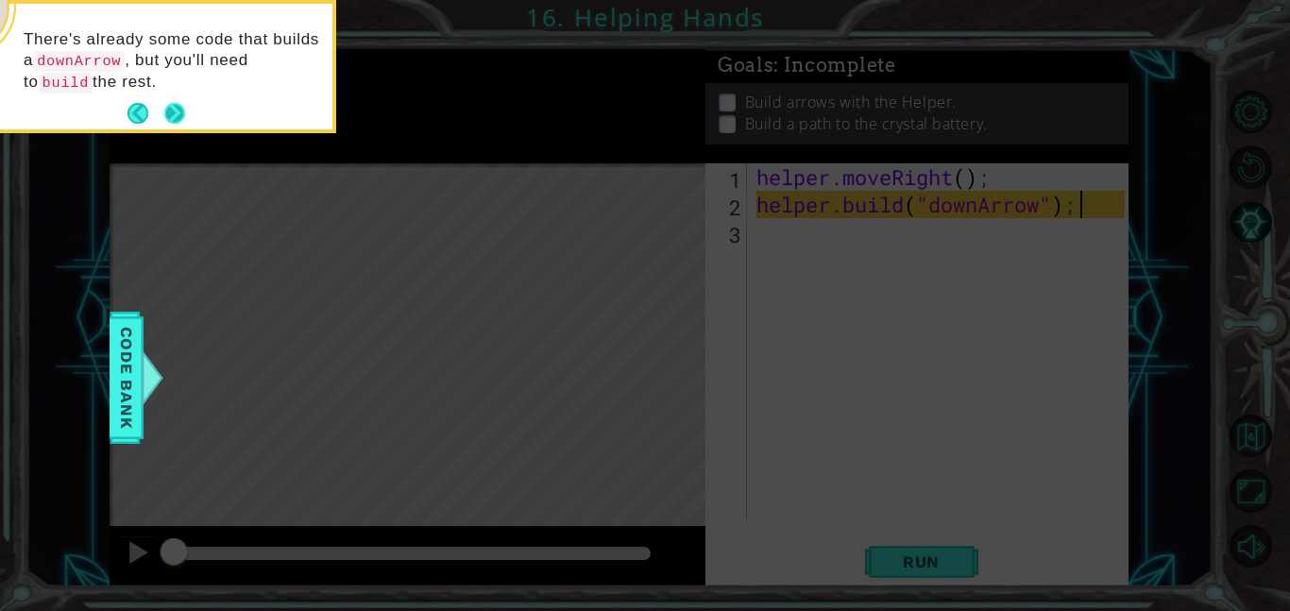
click at [180, 110] on button "Next" at bounding box center [174, 114] width 26 height 26
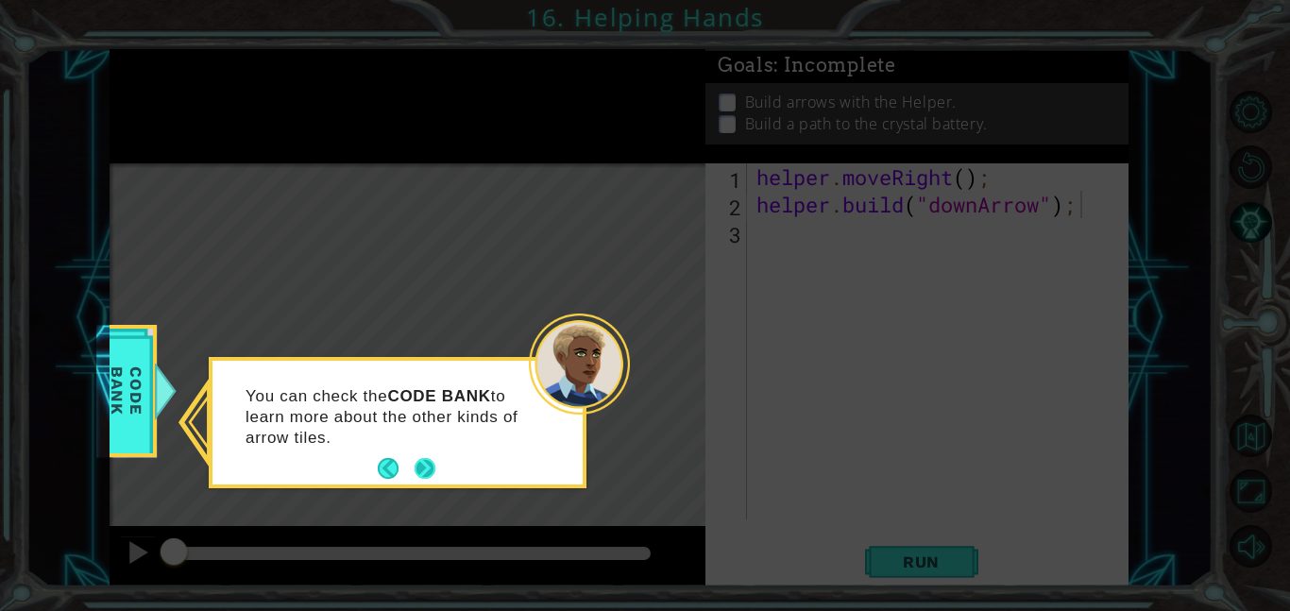
click at [422, 466] on button "Next" at bounding box center [425, 469] width 23 height 23
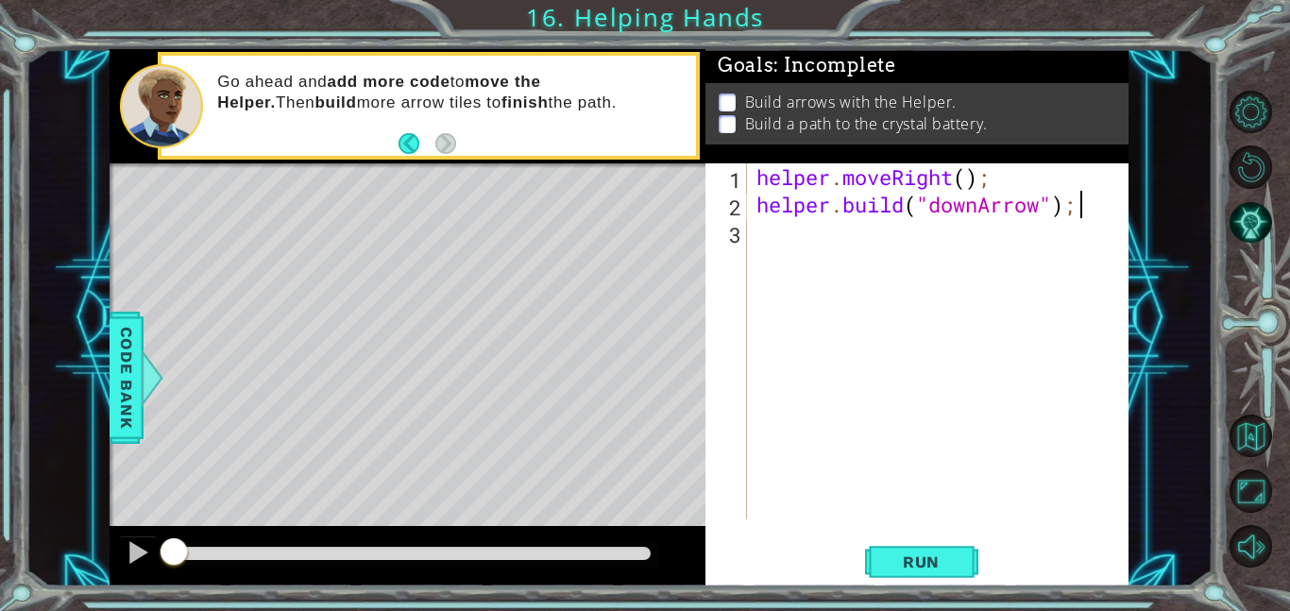
click at [804, 243] on div "helper . moveRight ( ) ; helper . build ( "downArrow" ) ;" at bounding box center [942, 368] width 381 height 411
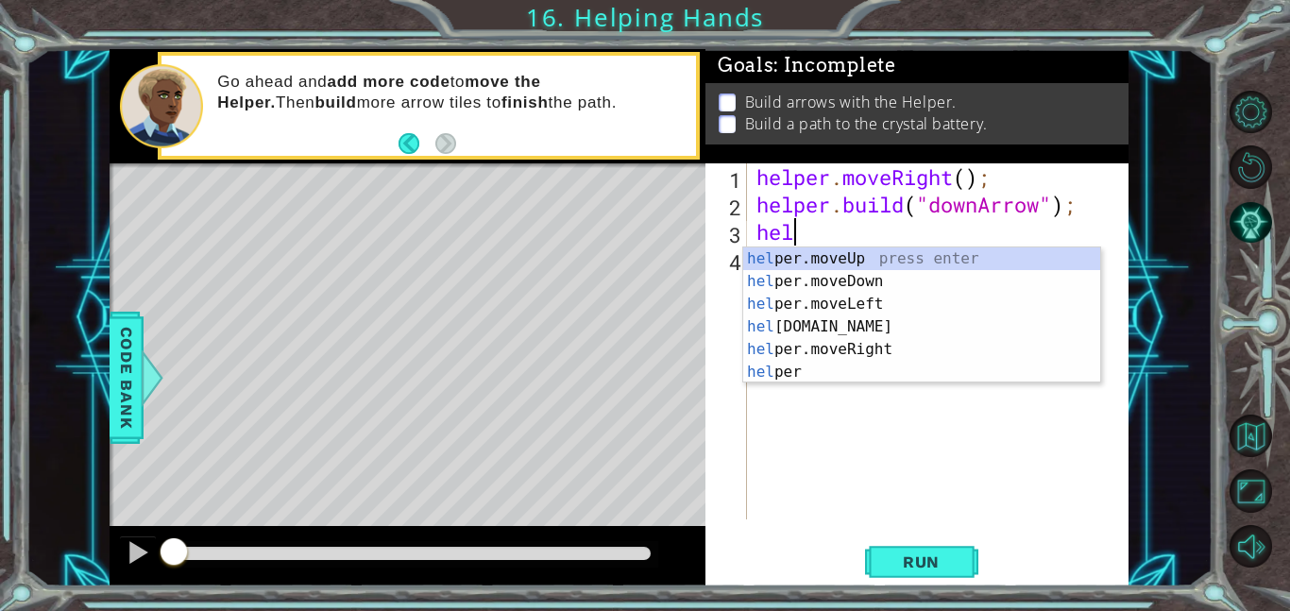
scroll to position [0, 1]
click at [819, 279] on div "help er.moveUp press enter help er.moveDown press enter help er.moveLeft press …" at bounding box center [921, 337] width 357 height 181
type textarea "helper.moveDown(1);"
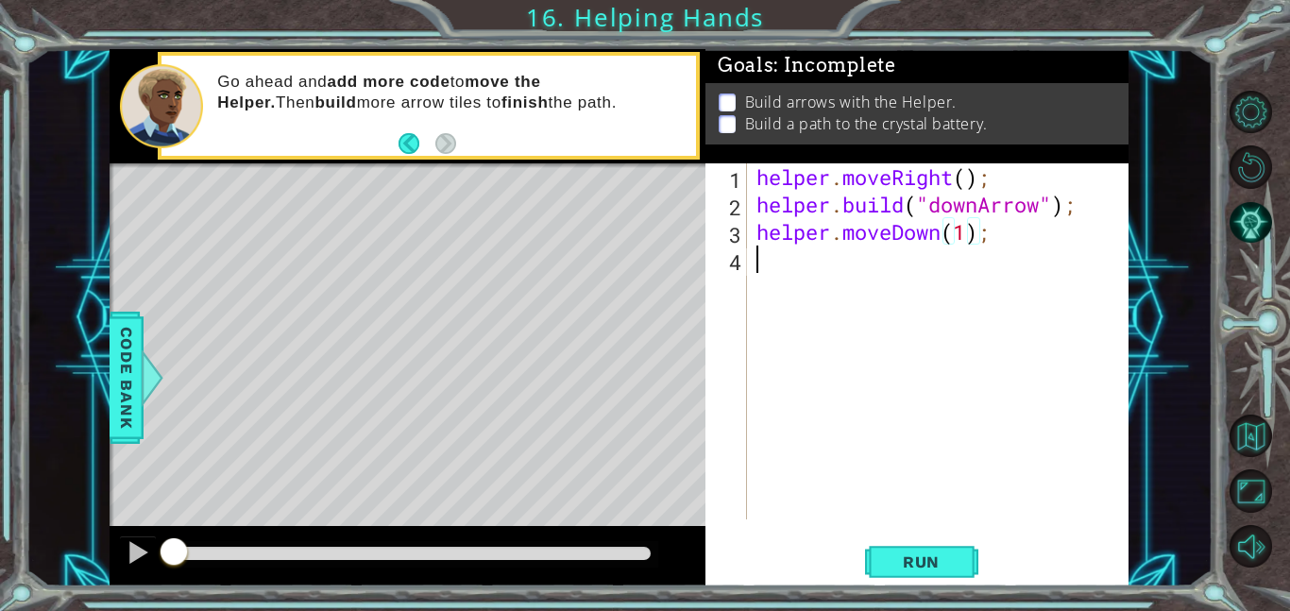
click at [819, 279] on div "helper . moveRight ( ) ; helper . build ( "downArrow" ) ; helper . moveDown ( 1…" at bounding box center [942, 368] width 381 height 411
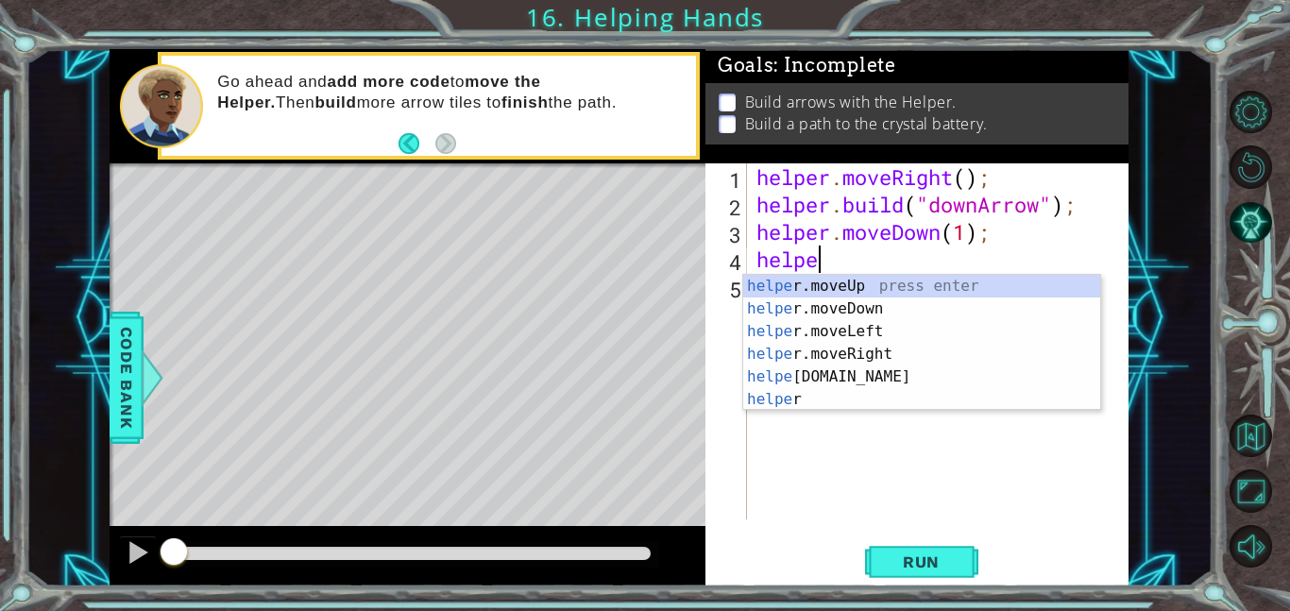
scroll to position [0, 2]
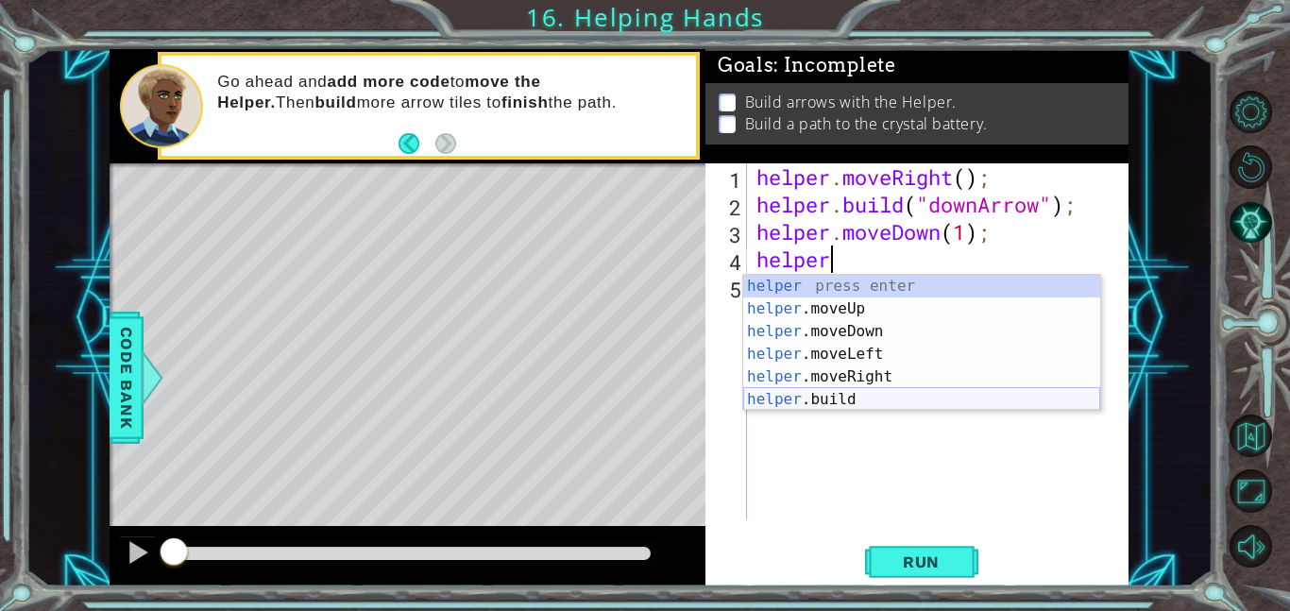
click at [966, 400] on div "helper press enter helper .moveUp press enter helper .moveDown press enter help…" at bounding box center [921, 365] width 357 height 181
type textarea "[DOMAIN_NAME]("rightArrow");"
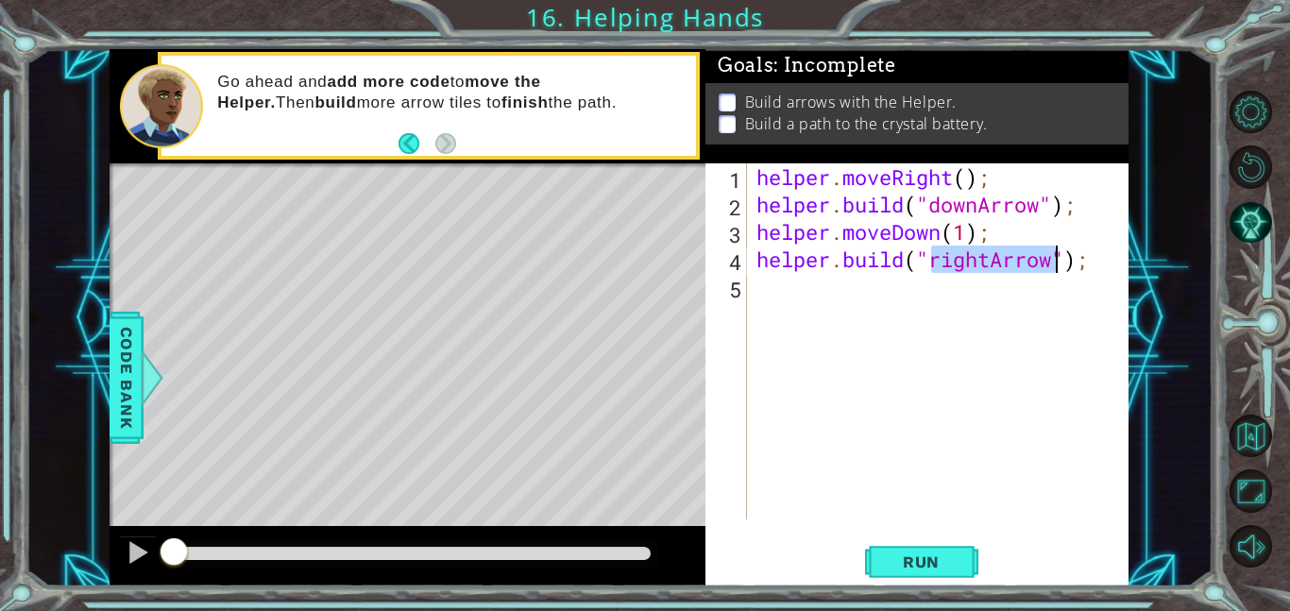
click at [946, 285] on div "helper . moveRight ( ) ; helper . build ( "downArrow" ) ; helper . moveDown ( 1…" at bounding box center [942, 368] width 381 height 411
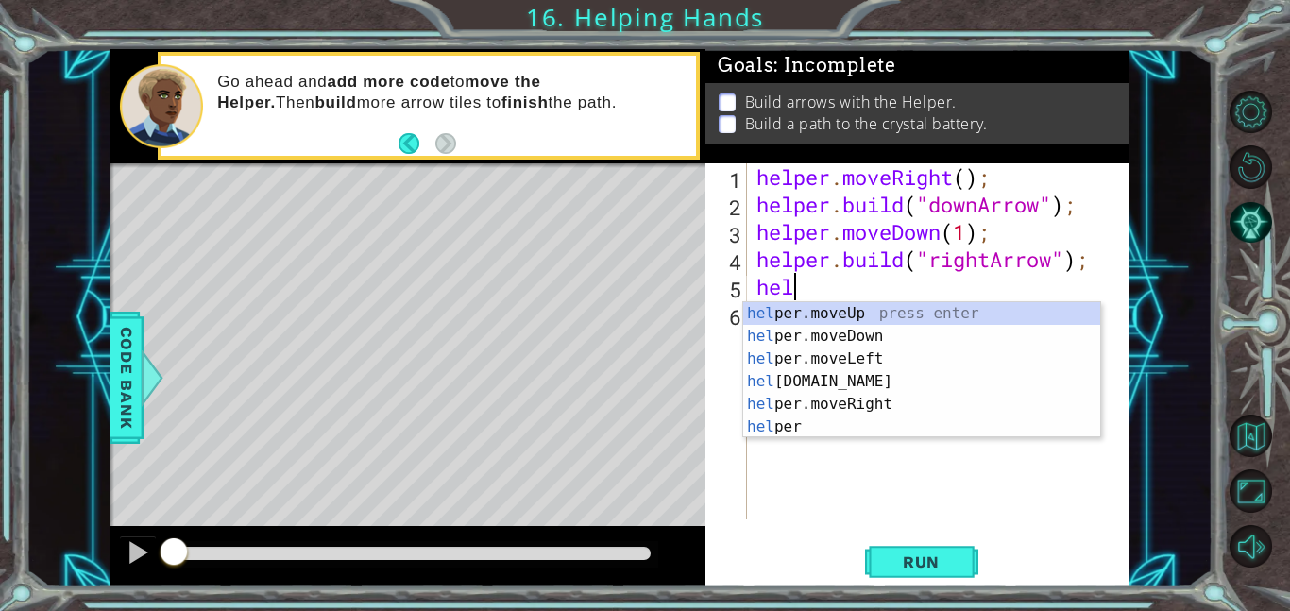
scroll to position [0, 1]
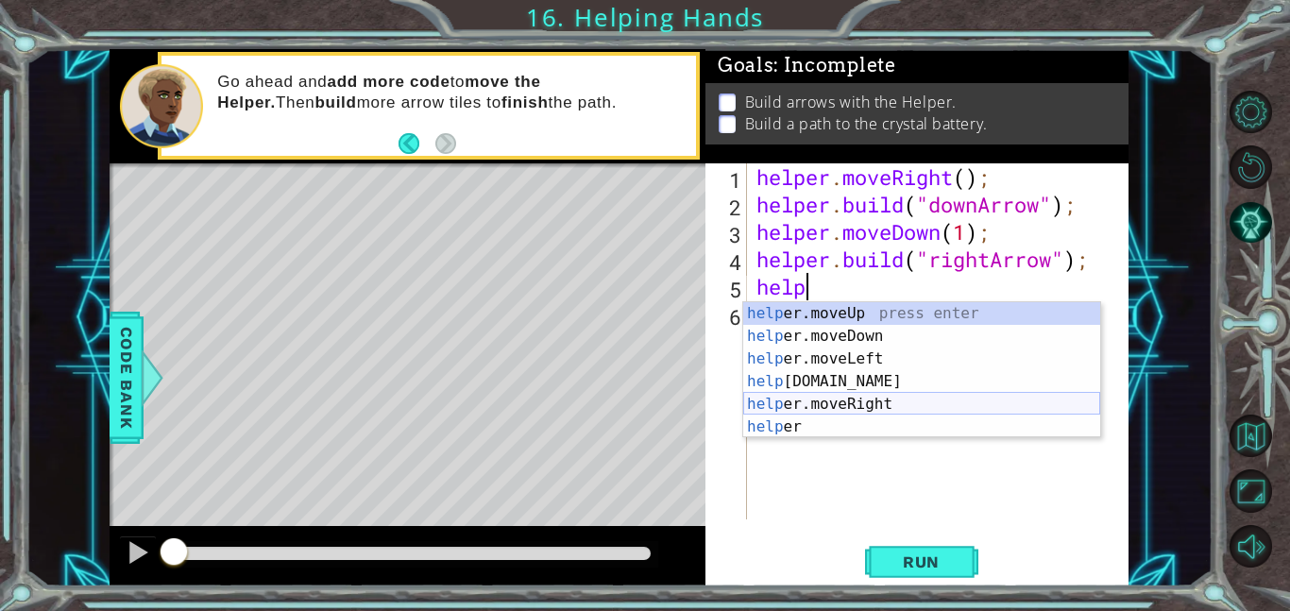
click at [908, 403] on div "help er.moveUp press enter help er.moveDown press enter help er.moveLeft press …" at bounding box center [921, 392] width 357 height 181
type textarea "helper.moveRight(1);"
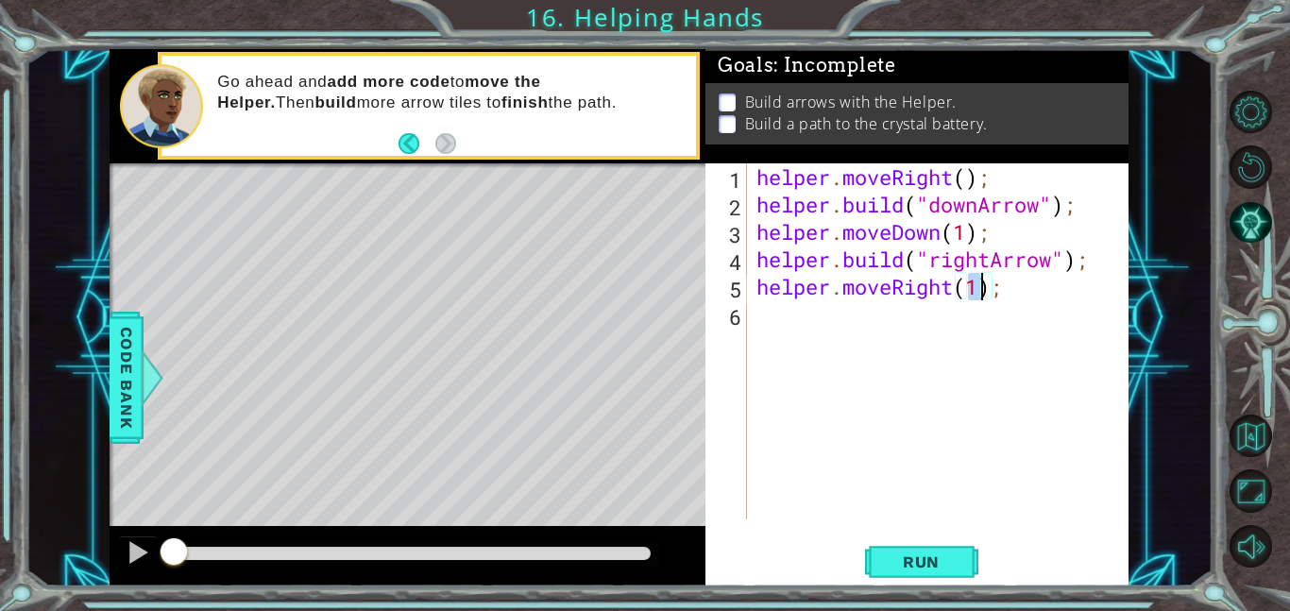
click at [868, 334] on div "helper . moveRight ( ) ; helper . build ( "downArrow" ) ; helper . moveDown ( 1…" at bounding box center [942, 368] width 381 height 411
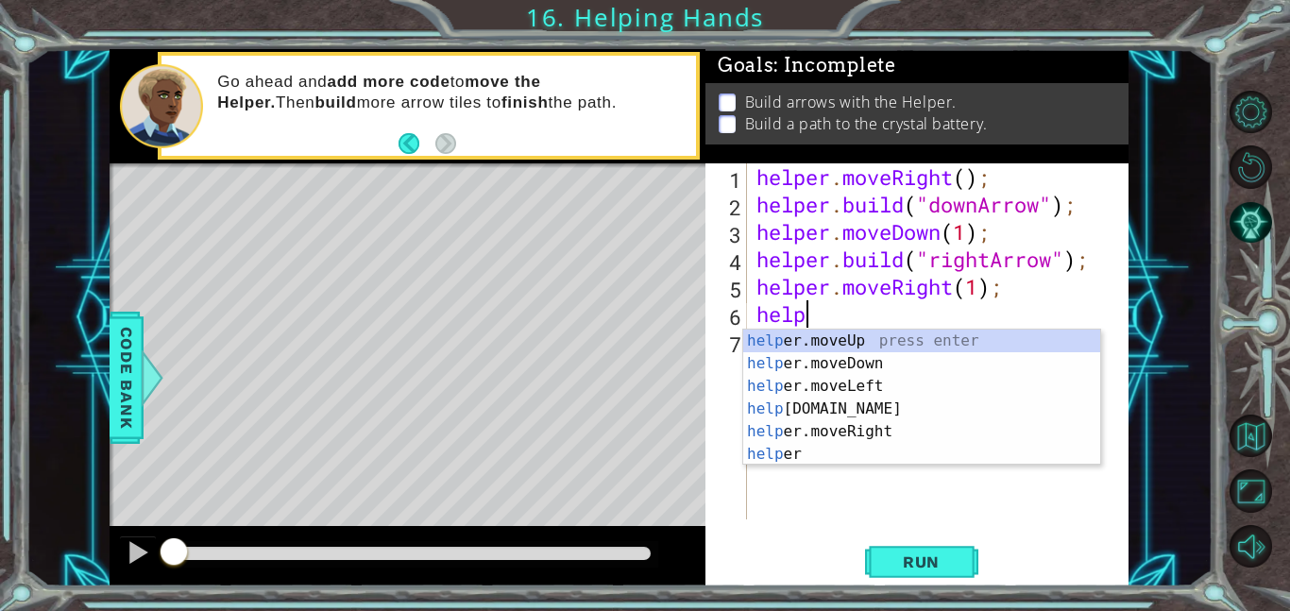
scroll to position [0, 2]
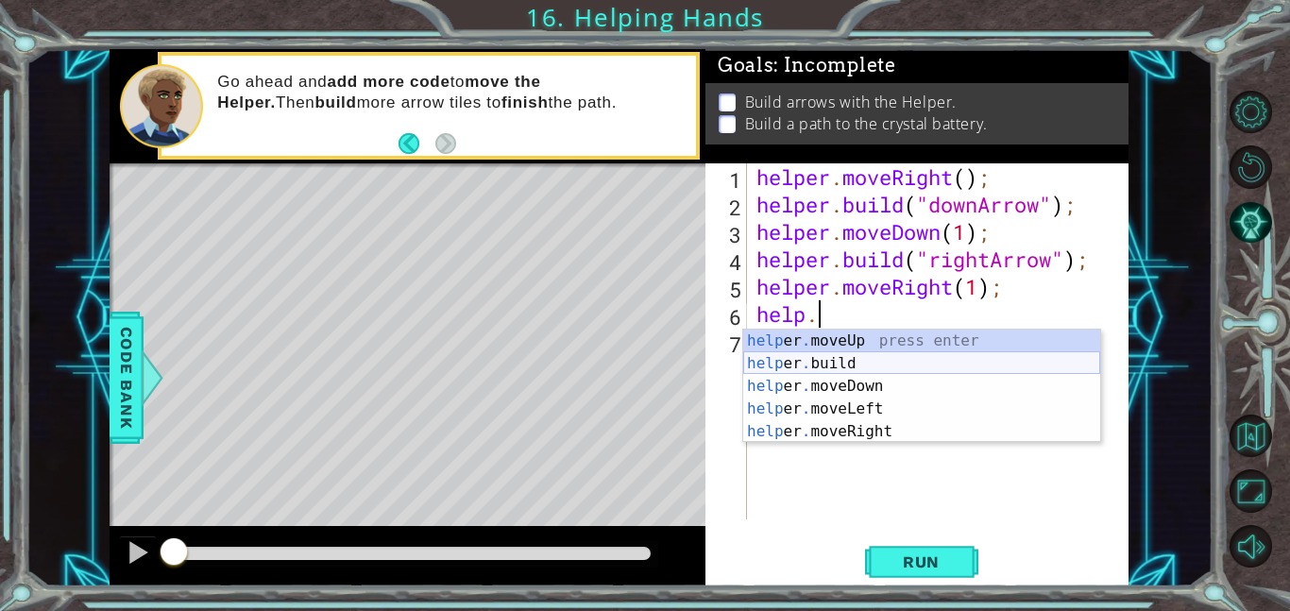
click at [883, 362] on div "help er . moveUp press enter help er . build press enter help er . moveDown pre…" at bounding box center [921, 408] width 357 height 159
type textarea "[DOMAIN_NAME]("rightArrow");"
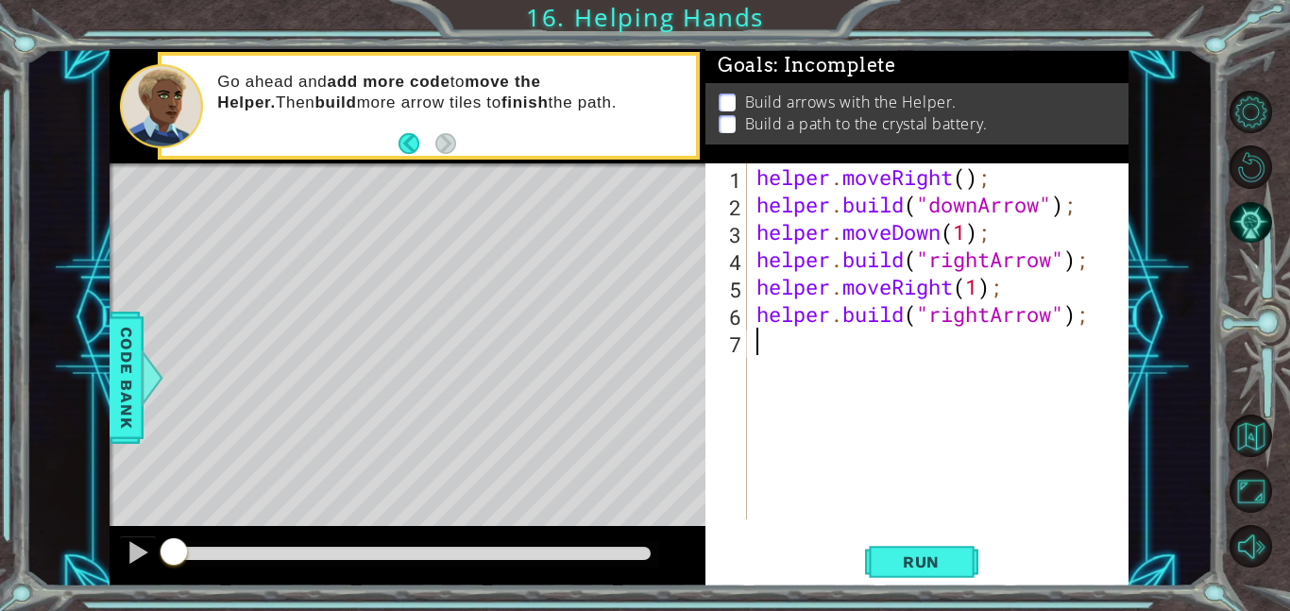
click at [958, 356] on div "helper . moveRight ( ) ; helper . build ( "downArrow" ) ; helper . moveDown ( 1…" at bounding box center [942, 368] width 381 height 411
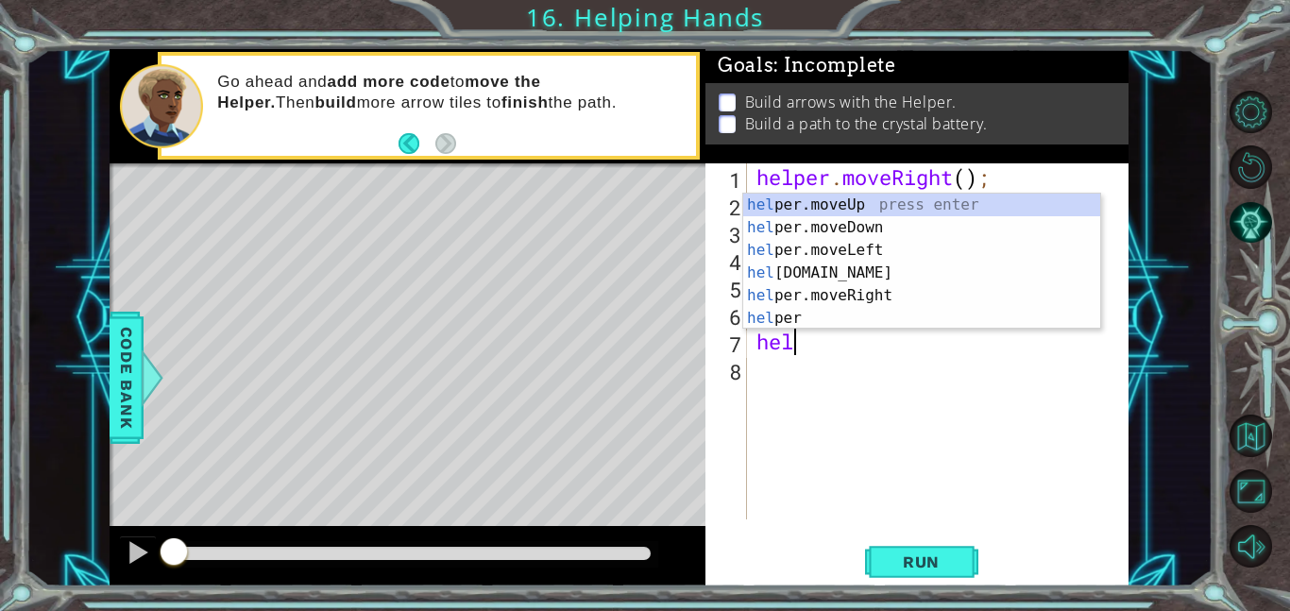
scroll to position [0, 1]
click at [954, 292] on div "help er.moveUp press enter help er.moveDown press enter help er.moveLeft press …" at bounding box center [921, 284] width 357 height 181
type textarea "helper.moveRight(1);"
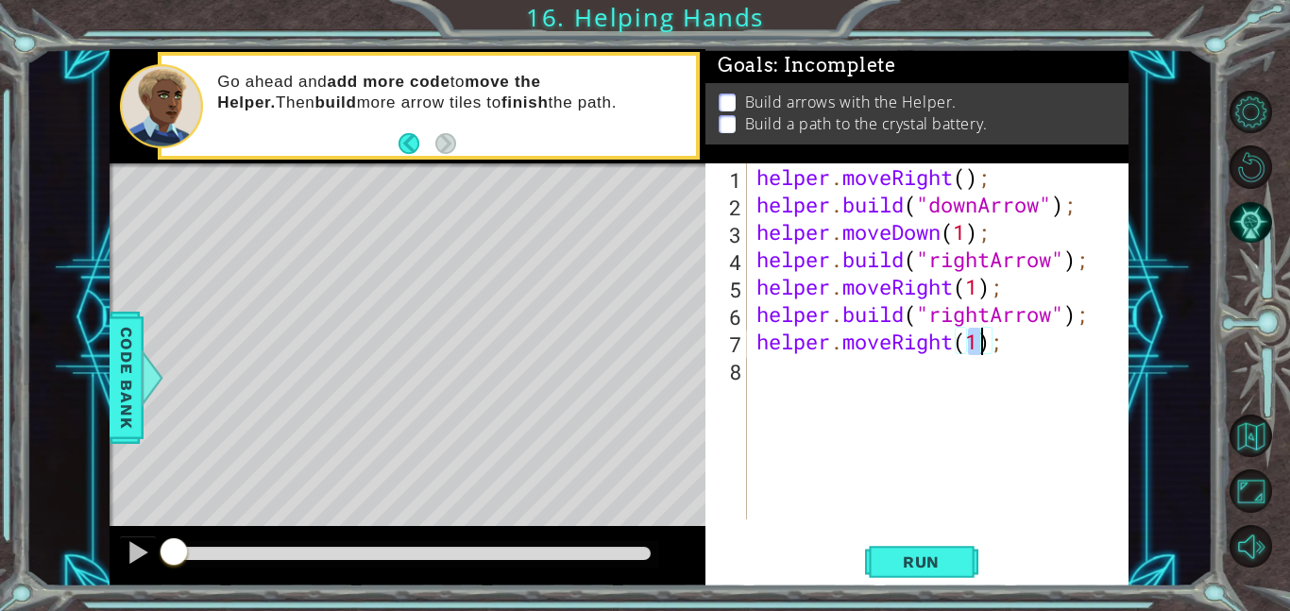
click at [903, 379] on div "helper . moveRight ( ) ; helper . build ( "downArrow" ) ; helper . moveDown ( 1…" at bounding box center [942, 368] width 381 height 411
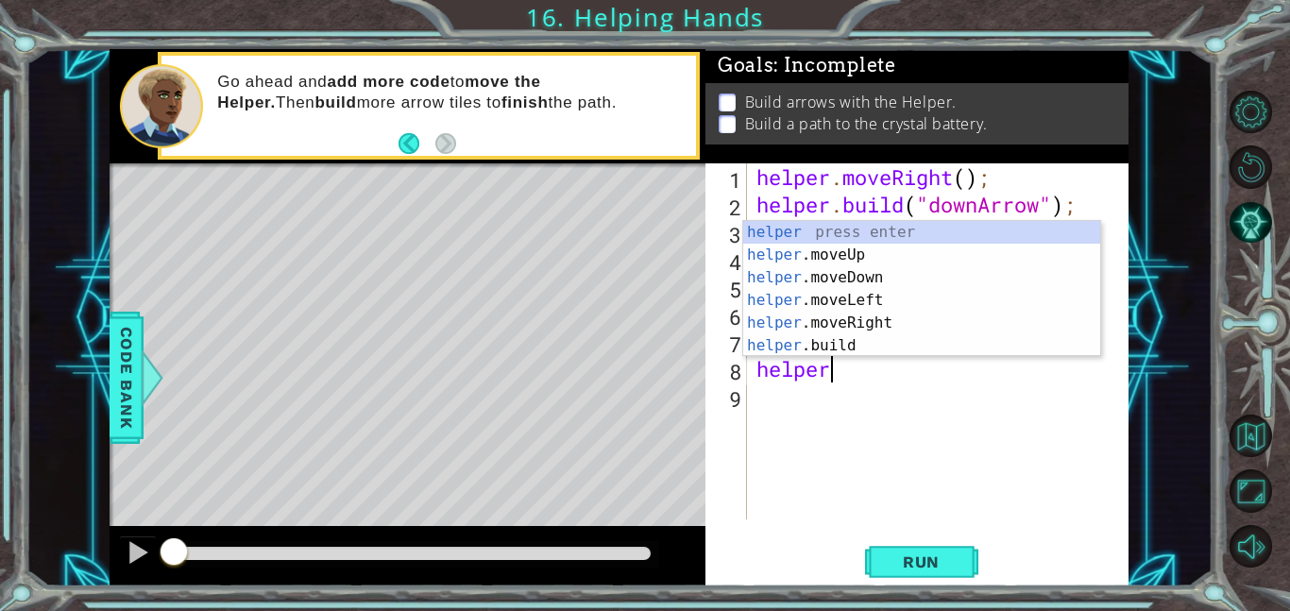
scroll to position [0, 3]
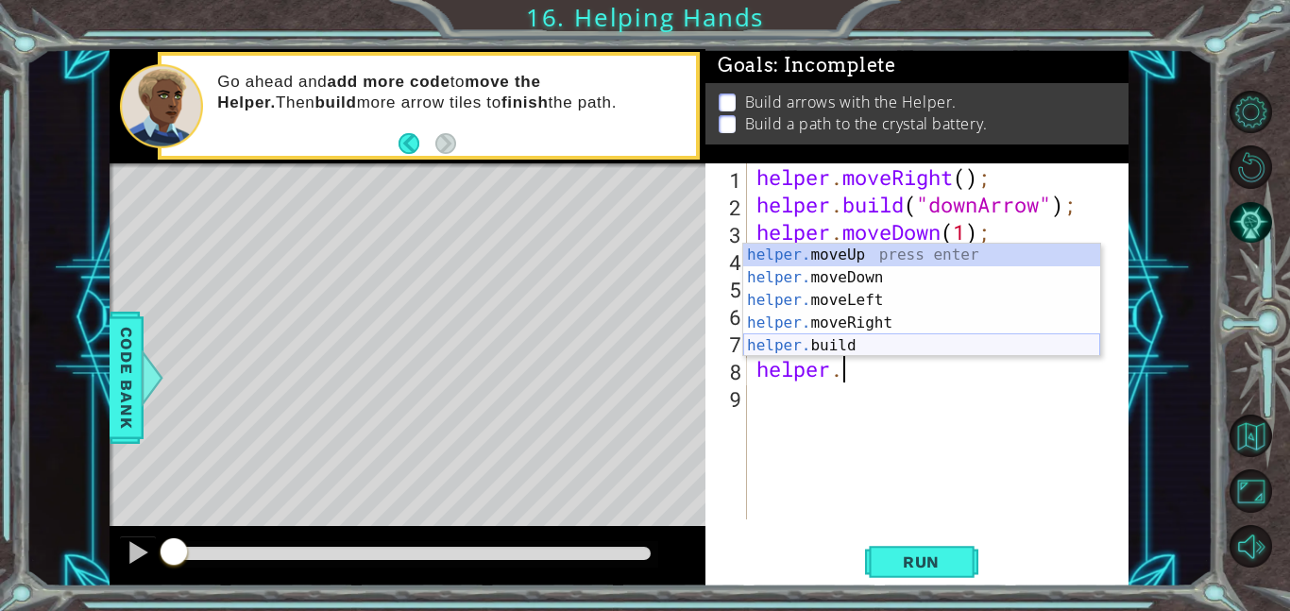
click at [936, 342] on div "helper. moveUp press enter helper. moveDown press enter helper. moveLeft press …" at bounding box center [921, 323] width 357 height 159
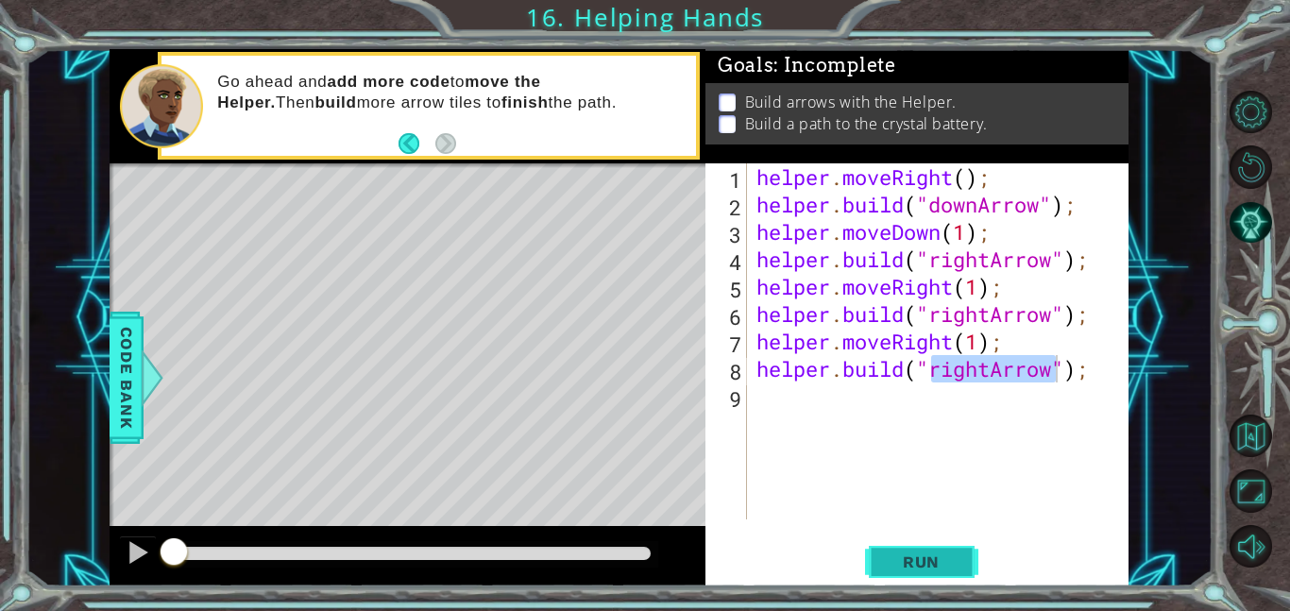
click at [938, 553] on span "Run" at bounding box center [921, 561] width 75 height 19
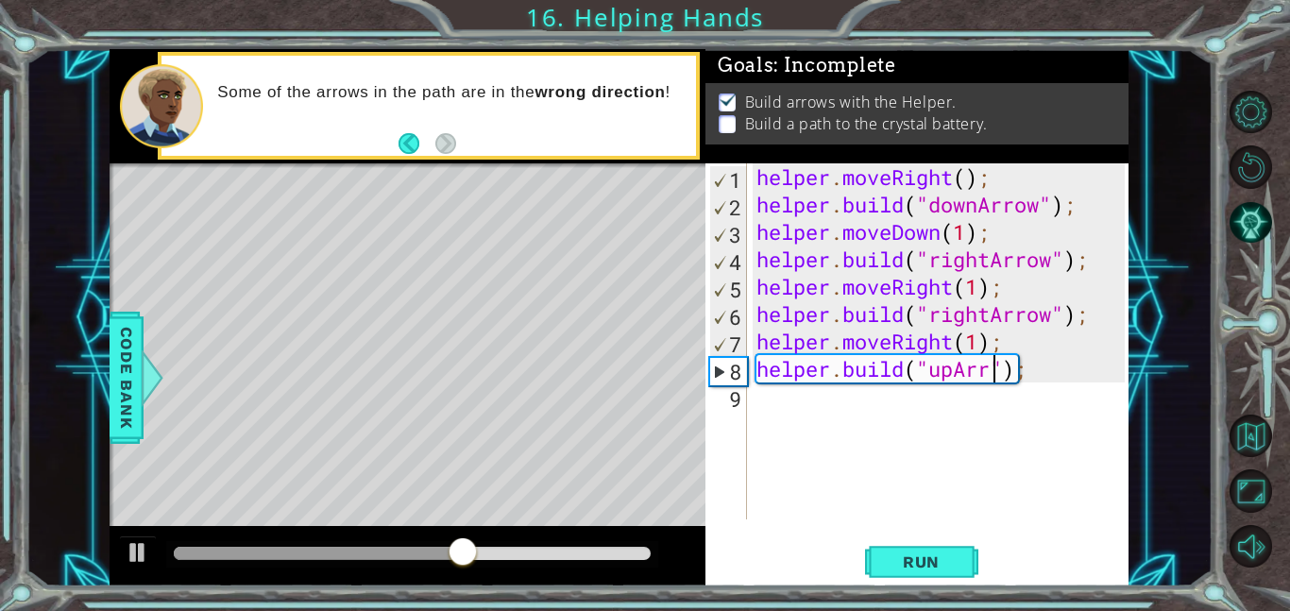
scroll to position [0, 11]
type textarea "[DOMAIN_NAME]("upArrow");"
click at [944, 577] on button "Run" at bounding box center [921, 561] width 113 height 42
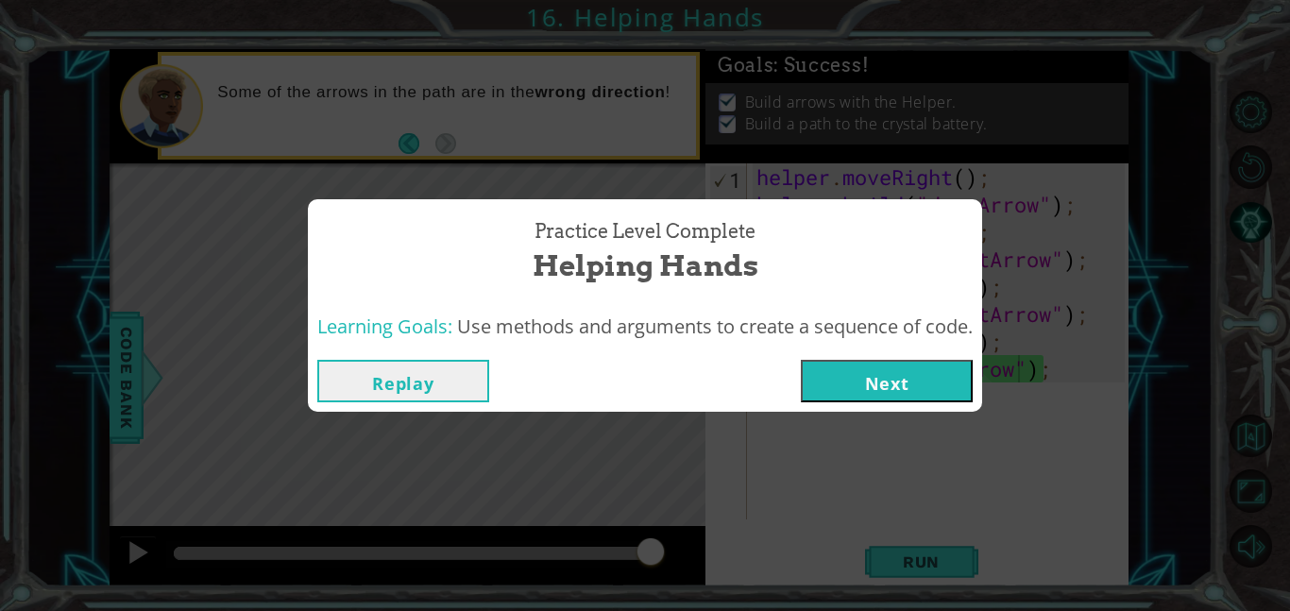
click at [927, 384] on button "Next" at bounding box center [887, 381] width 172 height 42
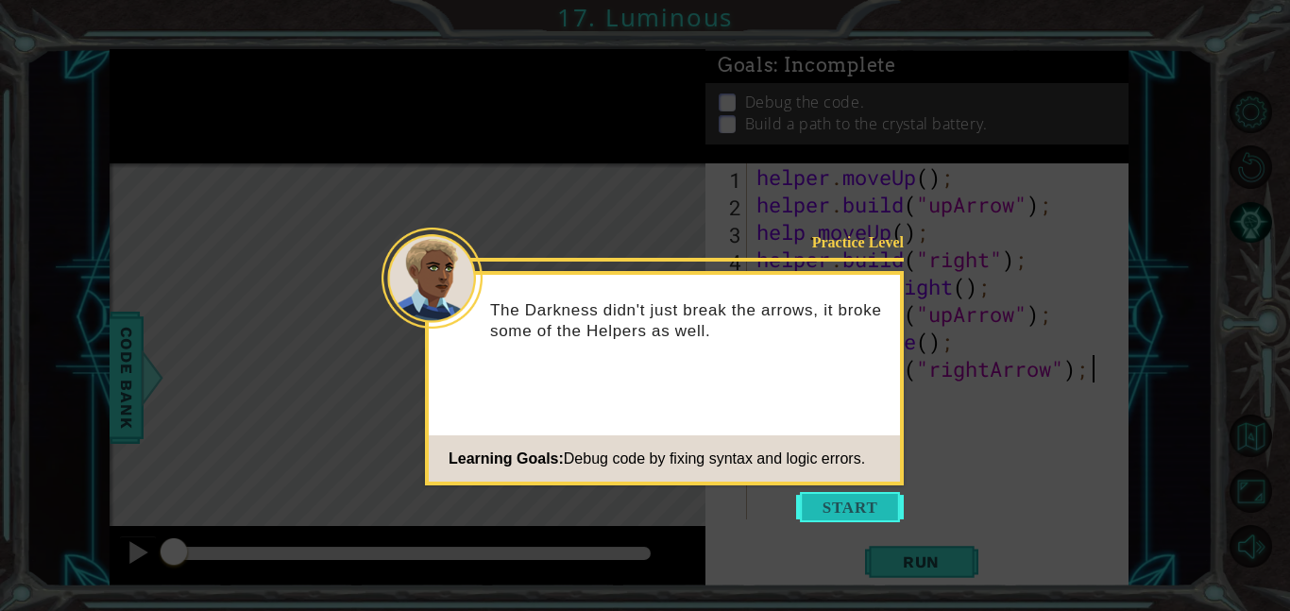
click at [867, 498] on button "Start" at bounding box center [850, 507] width 108 height 30
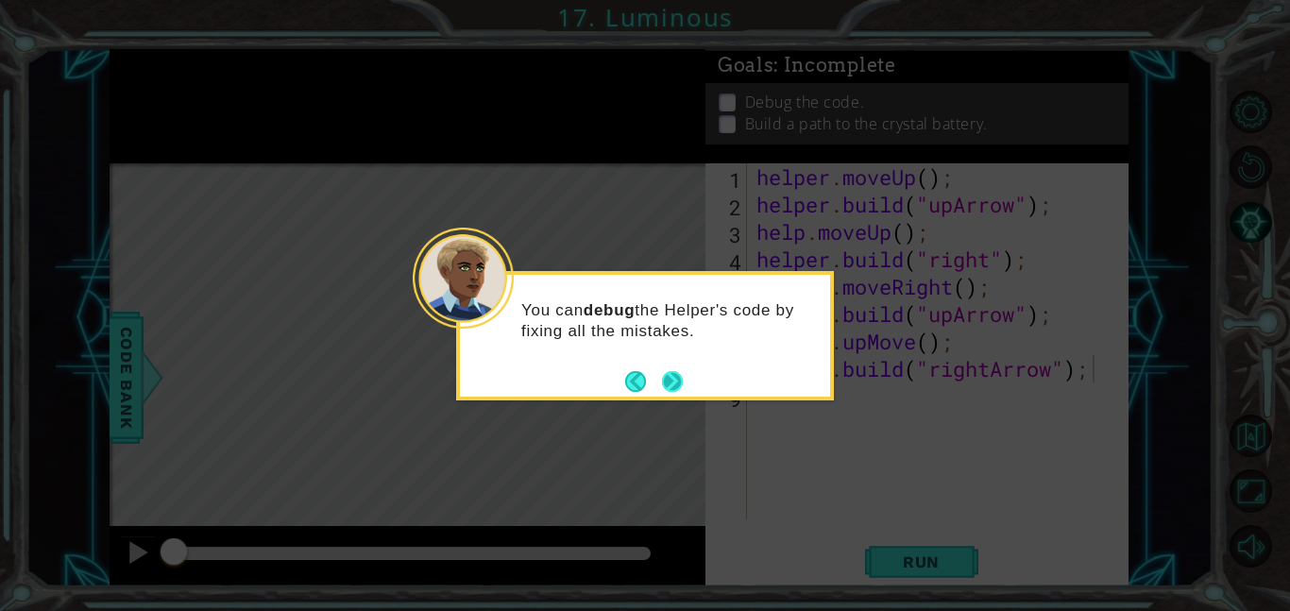
click at [672, 380] on button "Next" at bounding box center [673, 381] width 22 height 22
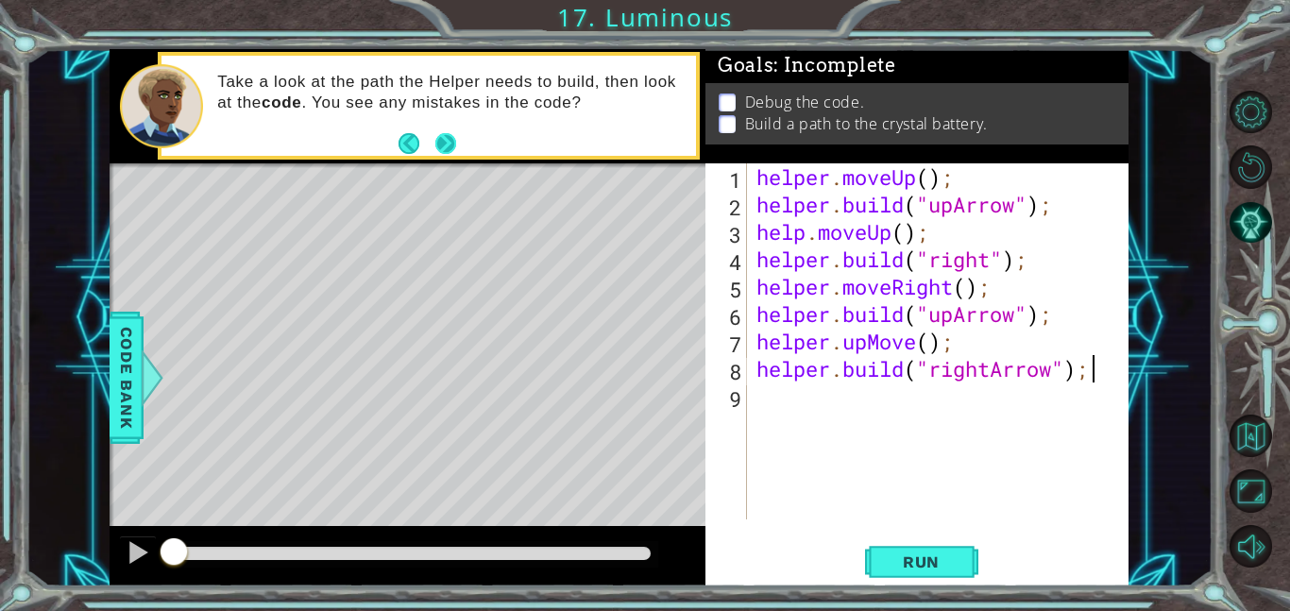
click at [449, 144] on button "Next" at bounding box center [444, 143] width 23 height 23
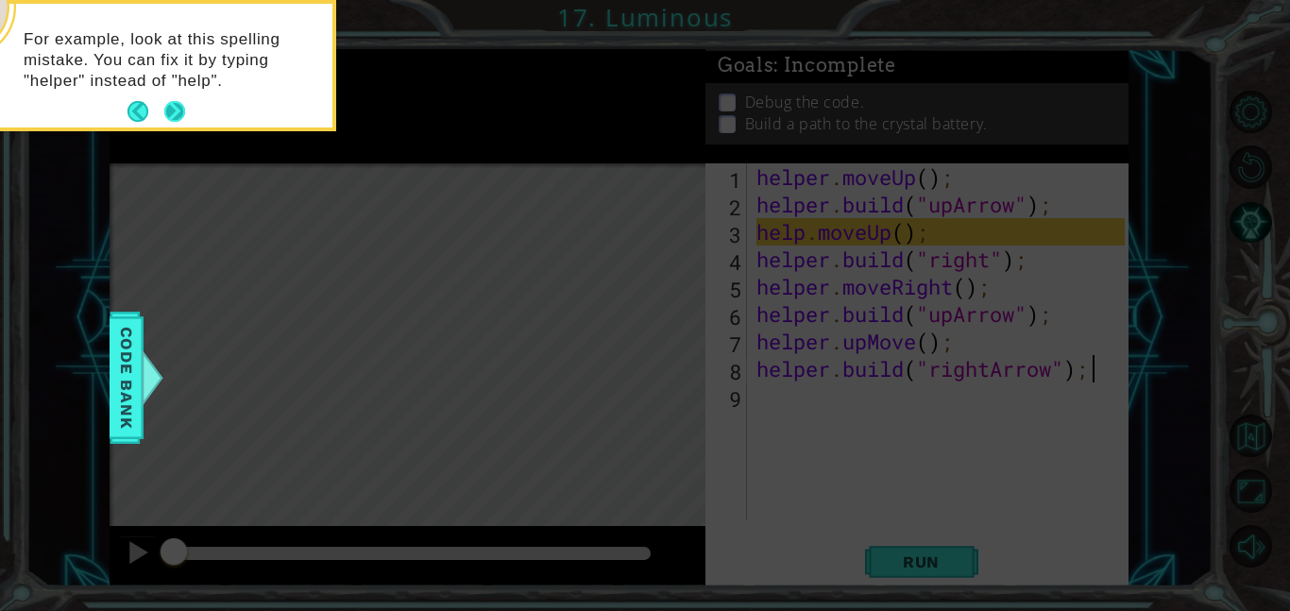
click at [178, 110] on button "Next" at bounding box center [175, 112] width 24 height 24
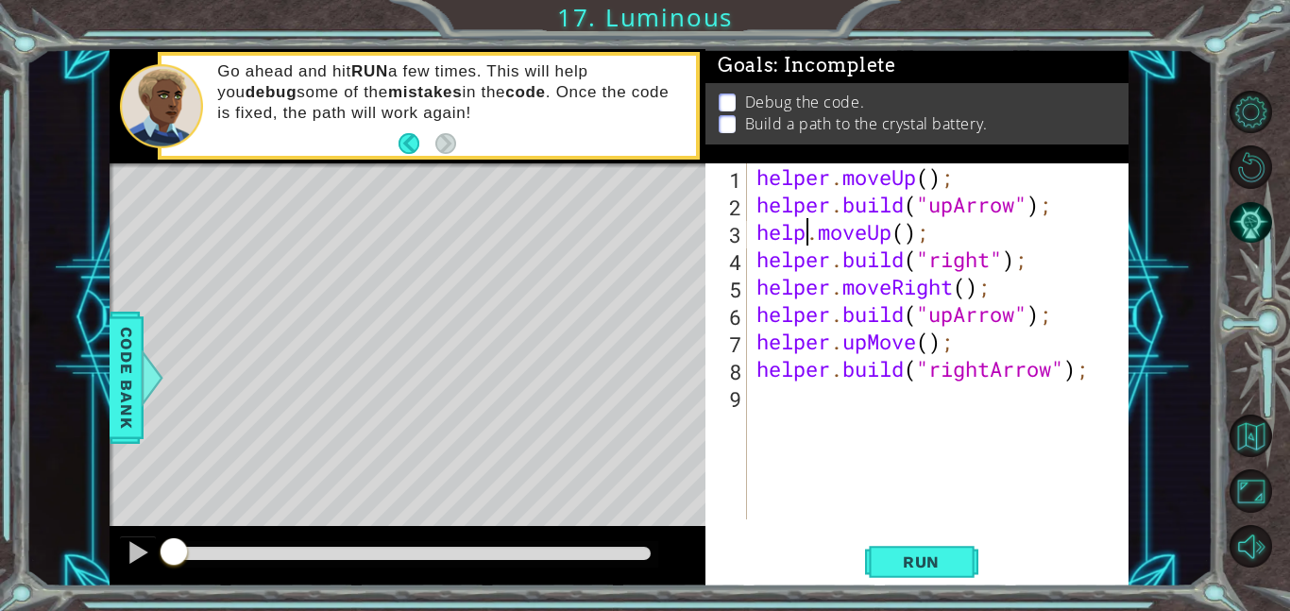
click at [809, 227] on div "helper . moveUp ( ) ; helper . build ( "upArrow" ) ; help . moveUp ( ) ; helper…" at bounding box center [942, 368] width 381 height 411
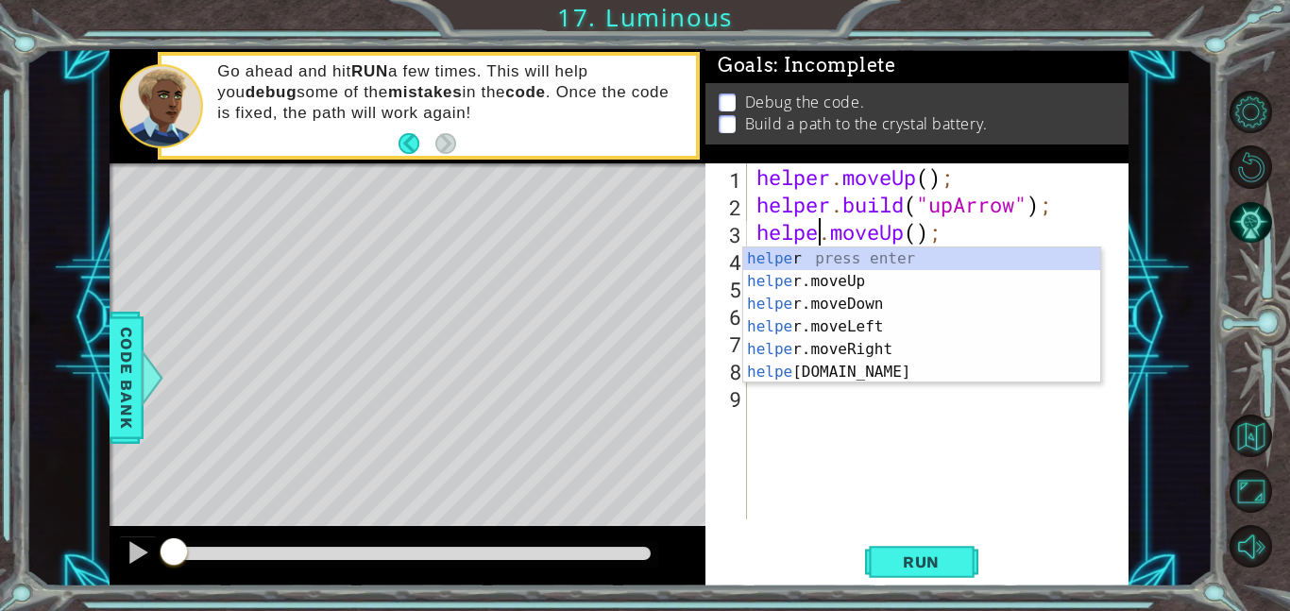
scroll to position [0, 3]
type textarea "helper.moveUp();"
click at [801, 415] on div "helper . moveUp ( ) ; helper . build ( "upArrow" ) ; helper . moveUp ( ) ; help…" at bounding box center [942, 368] width 381 height 411
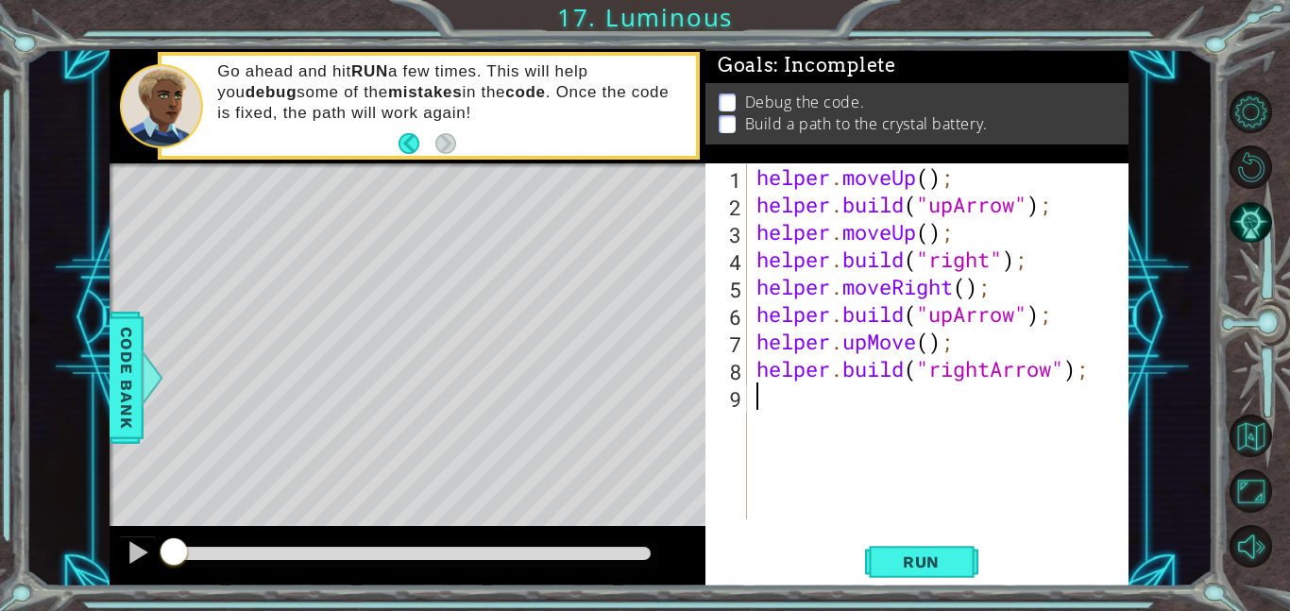
scroll to position [0, 0]
click at [1020, 310] on div "helper . moveUp ( ) ; helper . build ( "upArrow" ) ; helper . moveUp ( ) ; help…" at bounding box center [942, 368] width 381 height 411
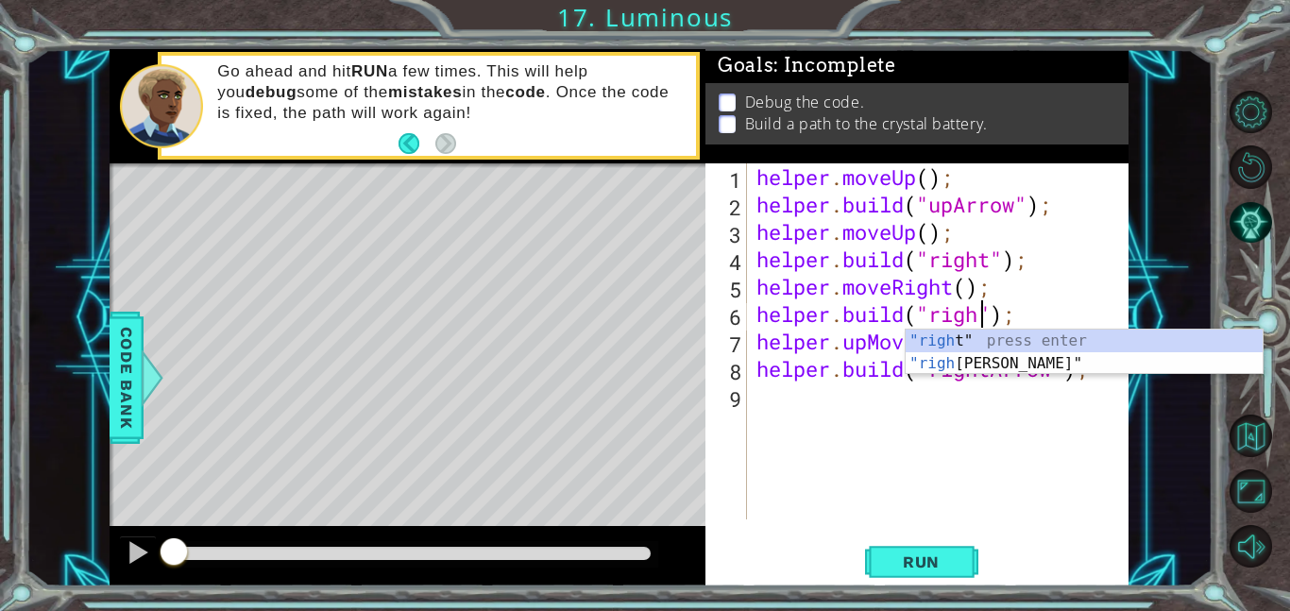
scroll to position [0, 10]
click at [1042, 362] on div ""right " press enter "right Arrow" press enter" at bounding box center [1083, 374] width 357 height 91
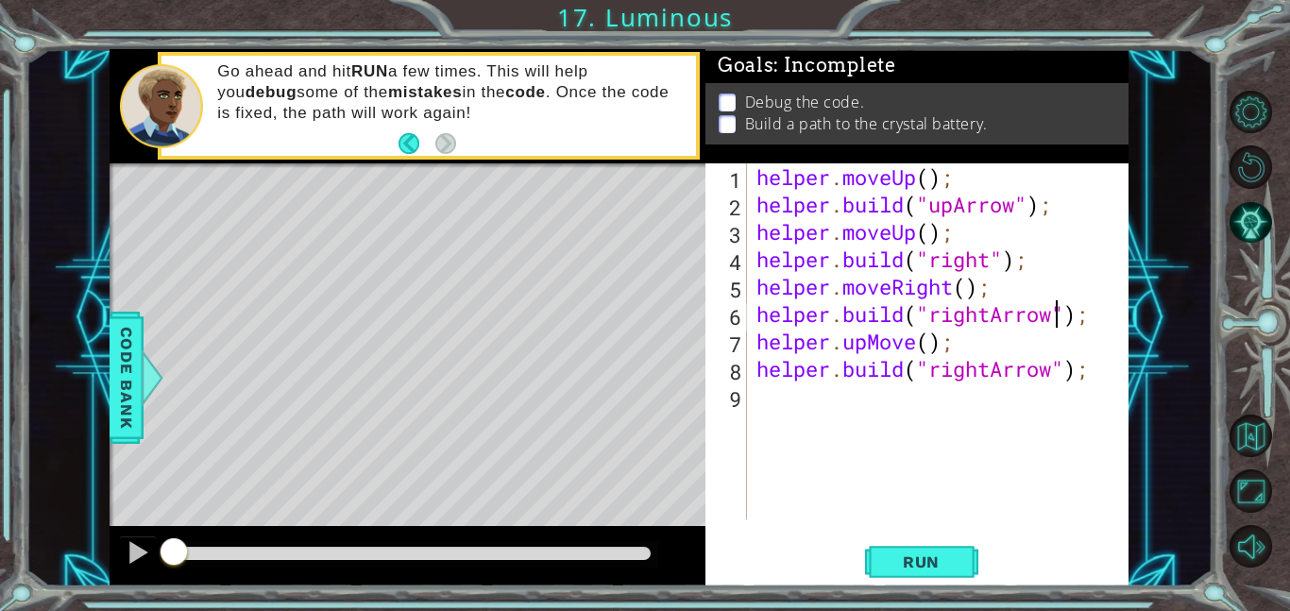
click at [916, 336] on div "helper . moveUp ( ) ; helper . build ( "upArrow" ) ; helper . moveUp ( ) ; help…" at bounding box center [942, 368] width 381 height 411
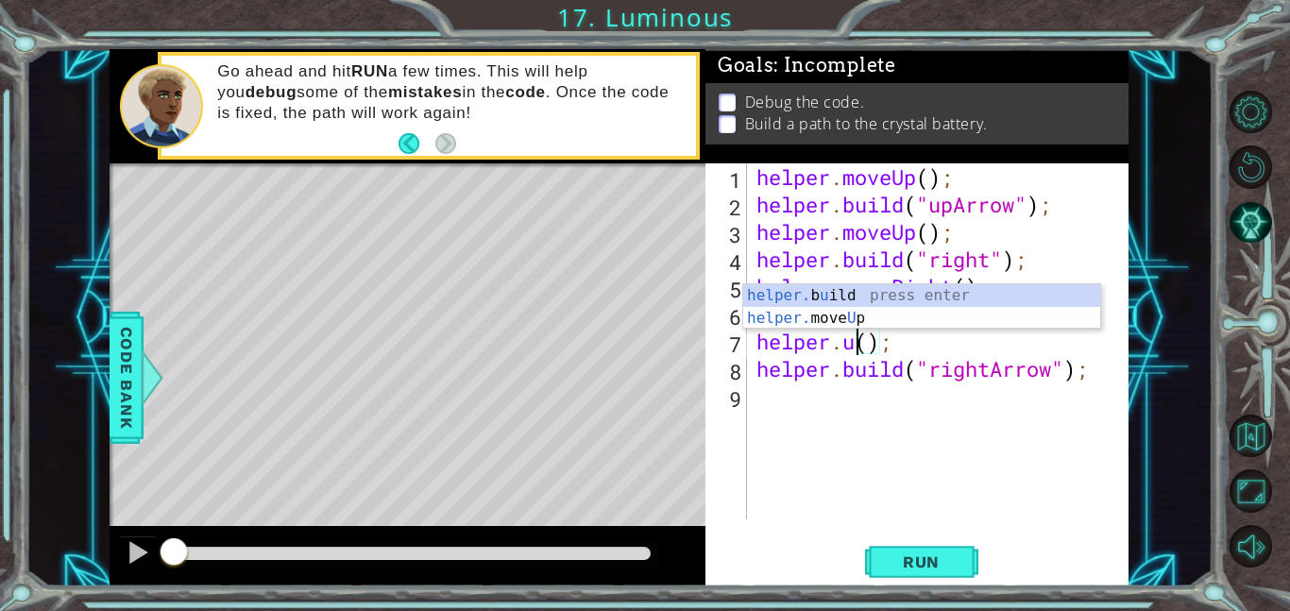
scroll to position [0, 5]
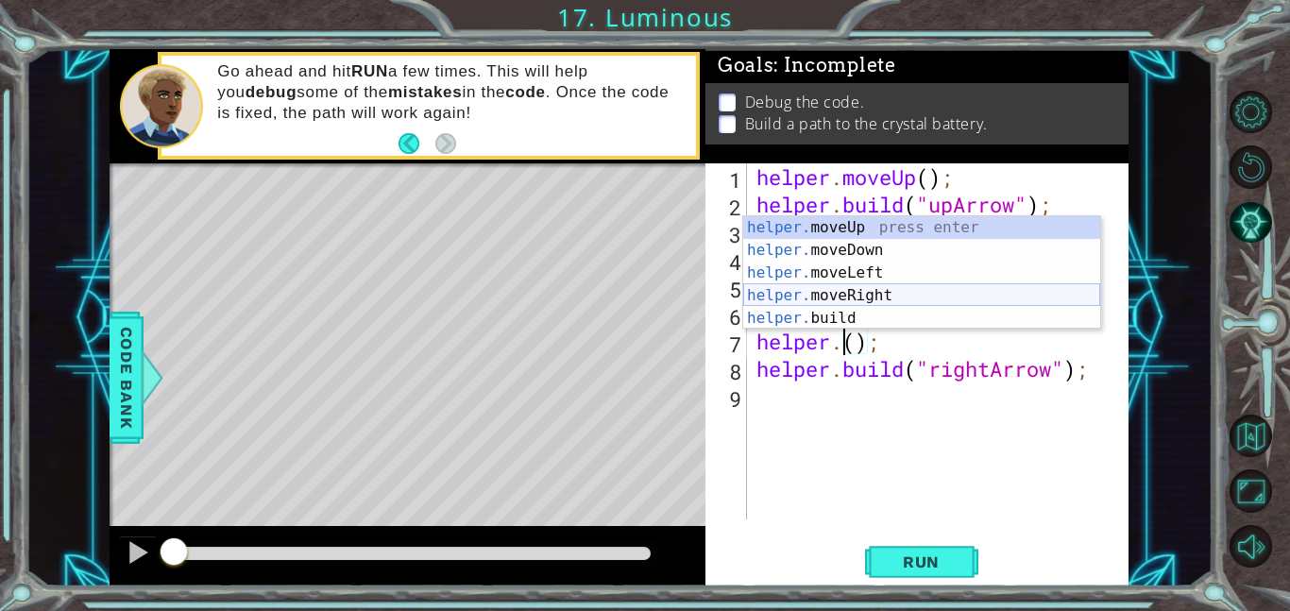
click at [905, 297] on div "helper. moveUp press enter helper. moveDown press enter helper. moveLeft press …" at bounding box center [921, 295] width 357 height 159
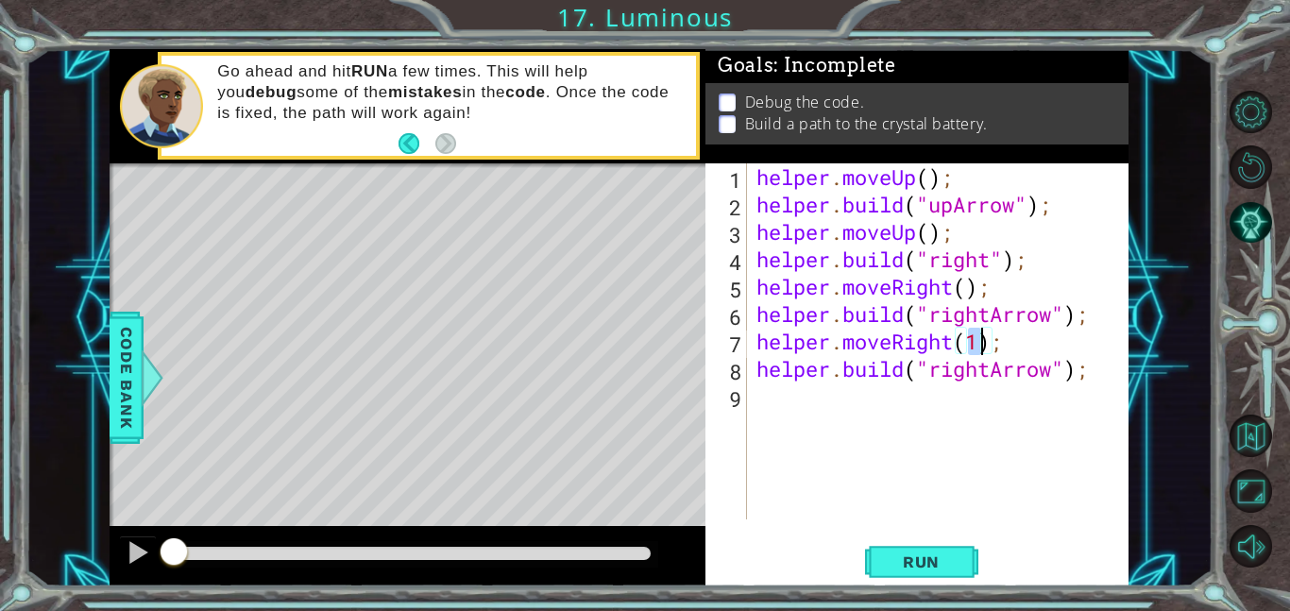
click at [1022, 373] on div "helper . moveUp ( ) ; helper . build ( "upArrow" ) ; helper . moveUp ( ) ; help…" at bounding box center [942, 368] width 381 height 411
click at [997, 367] on div "helper . moveUp ( ) ; helper . build ( "upArrow" ) ; helper . moveUp ( ) ; help…" at bounding box center [942, 368] width 381 height 411
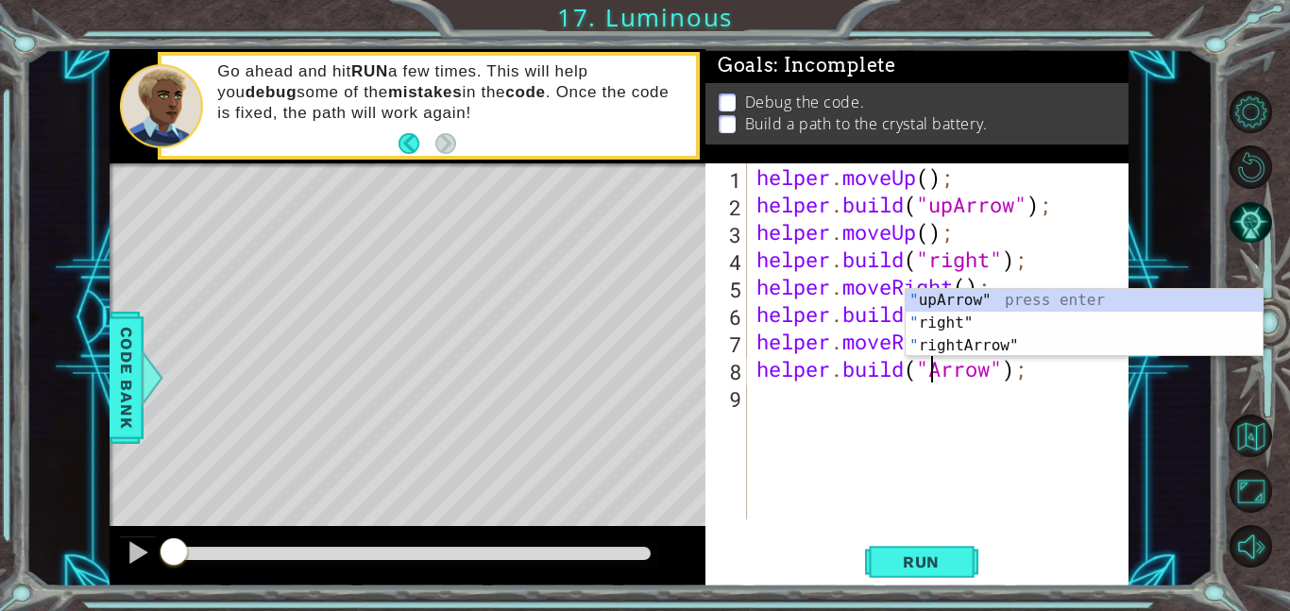
scroll to position [0, 8]
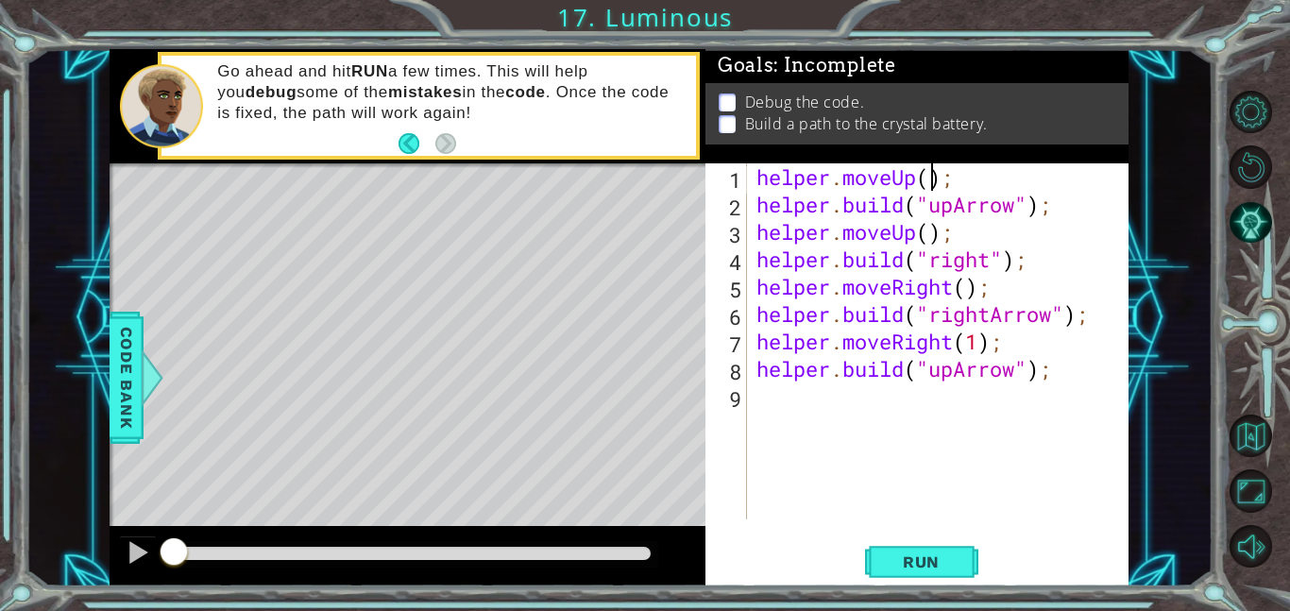
click at [929, 180] on div "helper . moveUp ( ) ; helper . build ( "upArrow" ) ; helper . moveUp ( ) ; help…" at bounding box center [942, 368] width 381 height 411
click at [933, 227] on div "helper . moveUp ( 1 ) ; helper . build ( "upArrow" ) ; helper . moveUp ( ) ; he…" at bounding box center [942, 368] width 381 height 411
click at [965, 284] on div "helper . moveUp ( 1 ) ; helper . build ( "upArrow" ) ; helper . moveUp ( 1 ) ; …" at bounding box center [942, 368] width 381 height 411
click at [959, 562] on button "Run" at bounding box center [921, 561] width 113 height 42
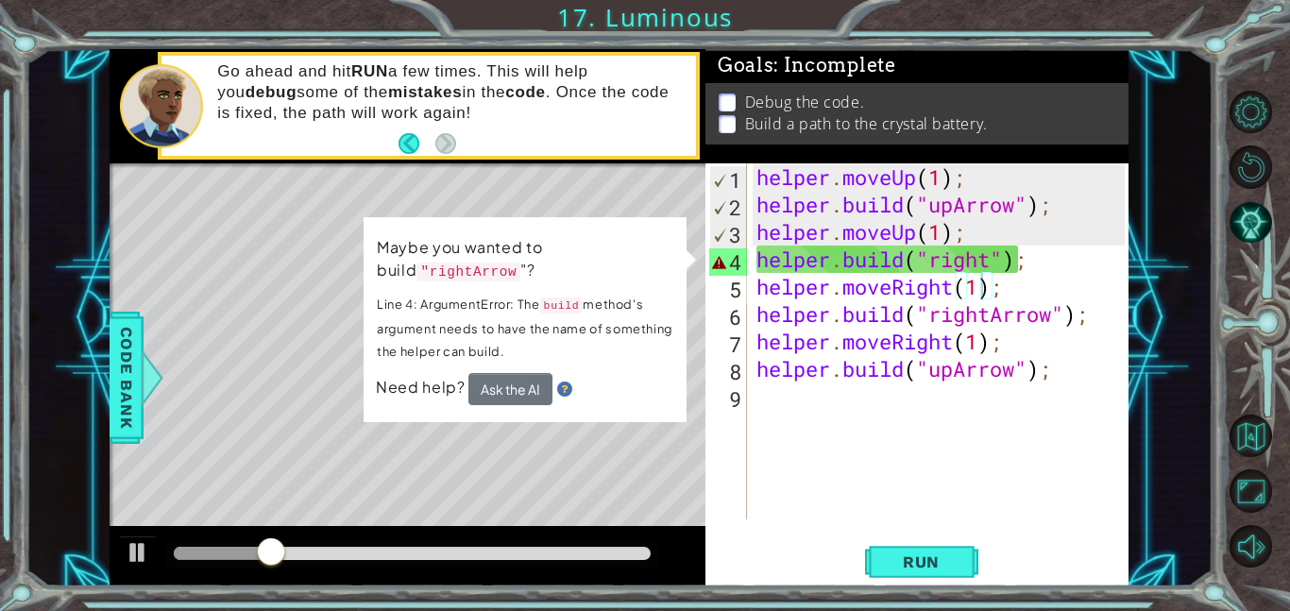
click at [669, 419] on div "Maybe you wanted to build "rightArrow "? Line 4: ArgumentError: The build metho…" at bounding box center [524, 319] width 323 height 205
click at [992, 254] on div "helper . moveUp ( 1 ) ; helper . build ( "upArrow" ) ; helper . moveUp ( 1 ) ; …" at bounding box center [942, 368] width 381 height 411
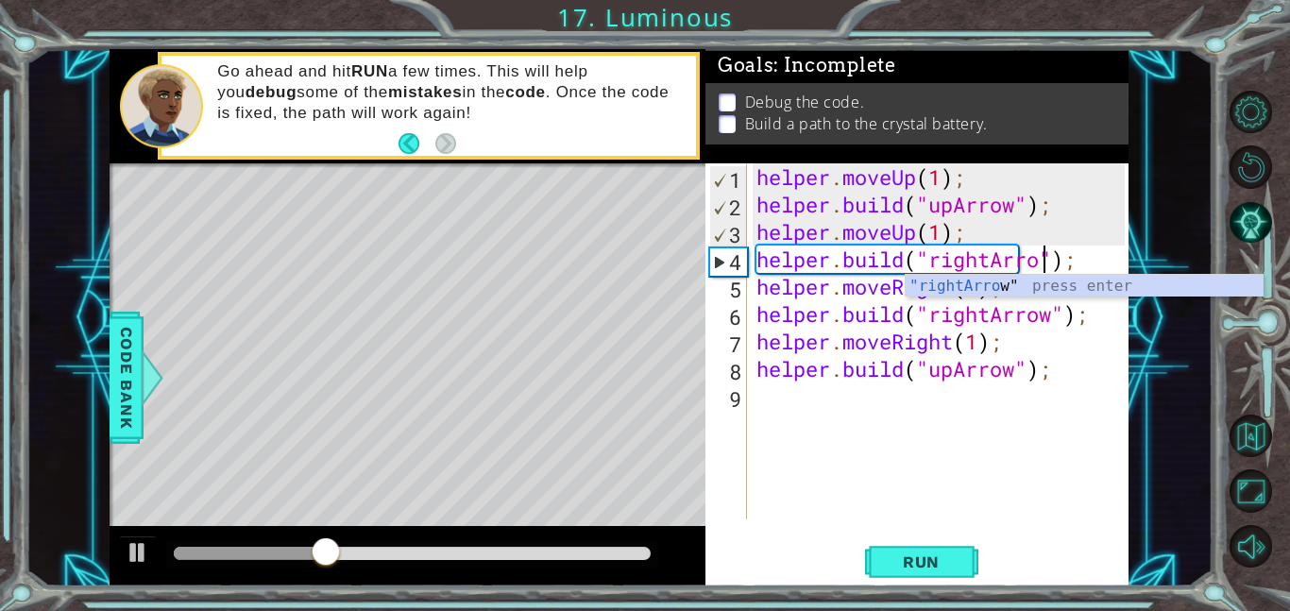
scroll to position [0, 13]
type textarea "[DOMAIN_NAME]("rightArrow");"
click at [933, 558] on span "Run" at bounding box center [921, 561] width 75 height 19
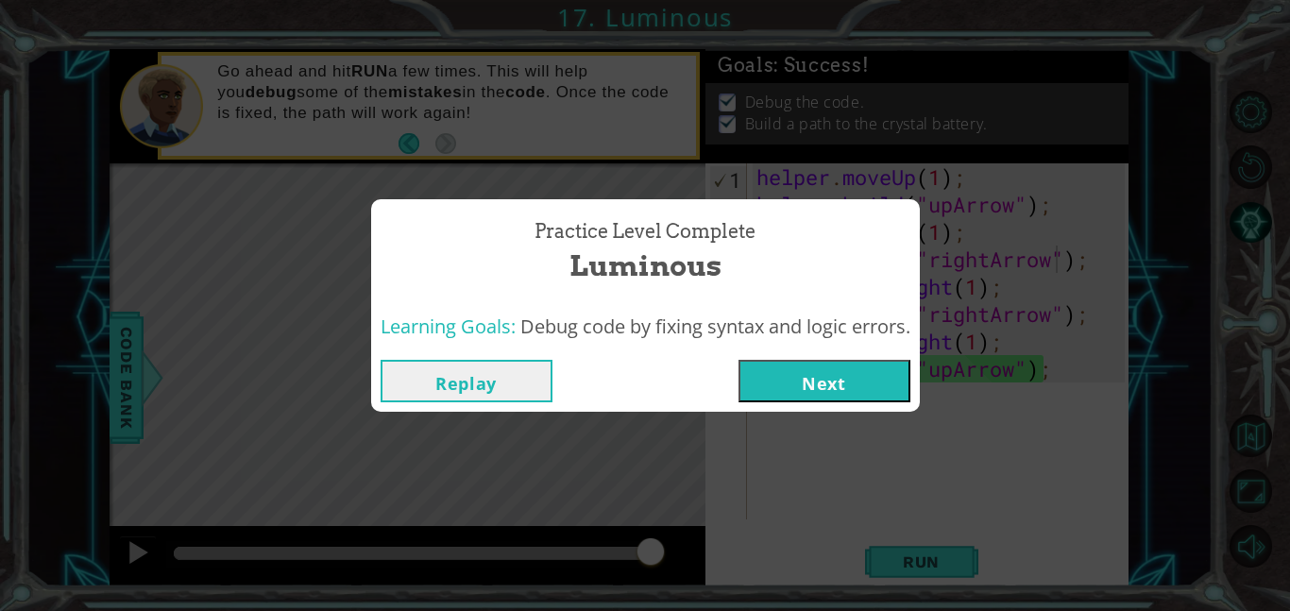
click at [800, 374] on button "Next" at bounding box center [824, 381] width 172 height 42
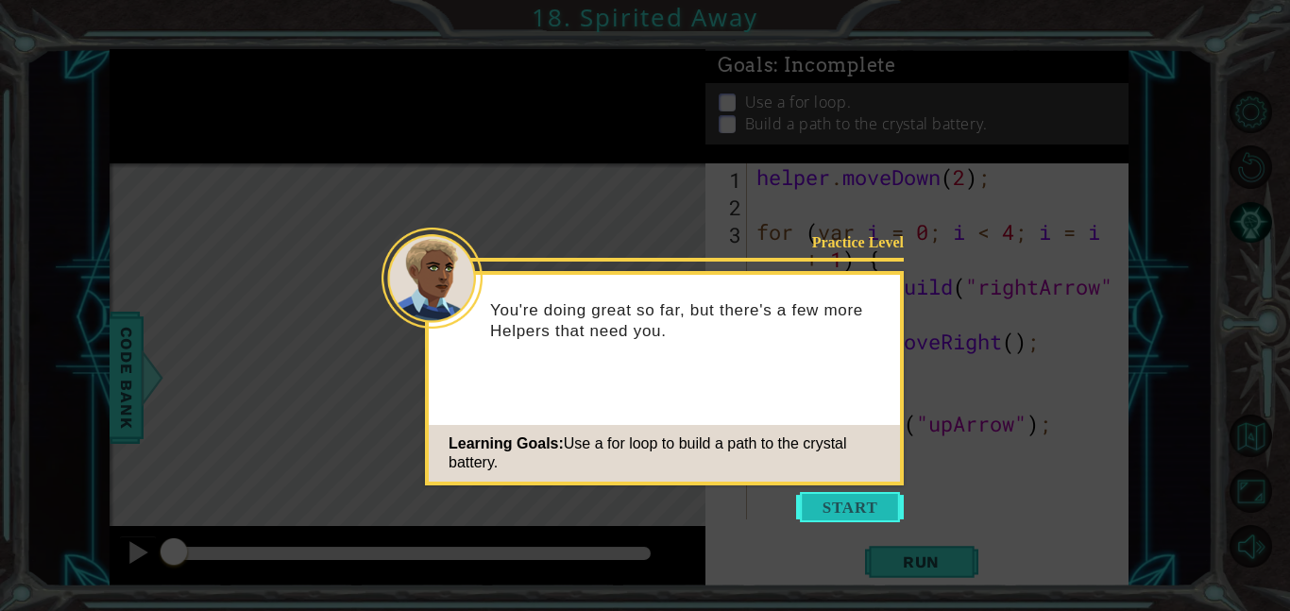
click at [824, 509] on button "Start" at bounding box center [850, 507] width 108 height 30
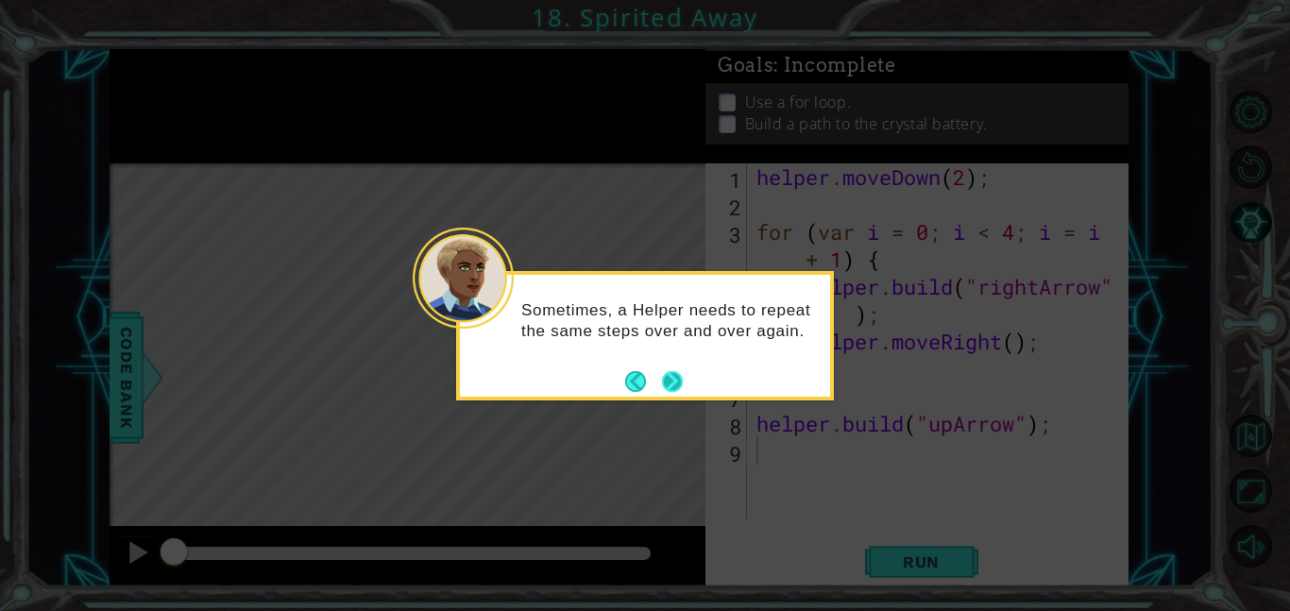
click at [677, 382] on button "Next" at bounding box center [672, 381] width 21 height 21
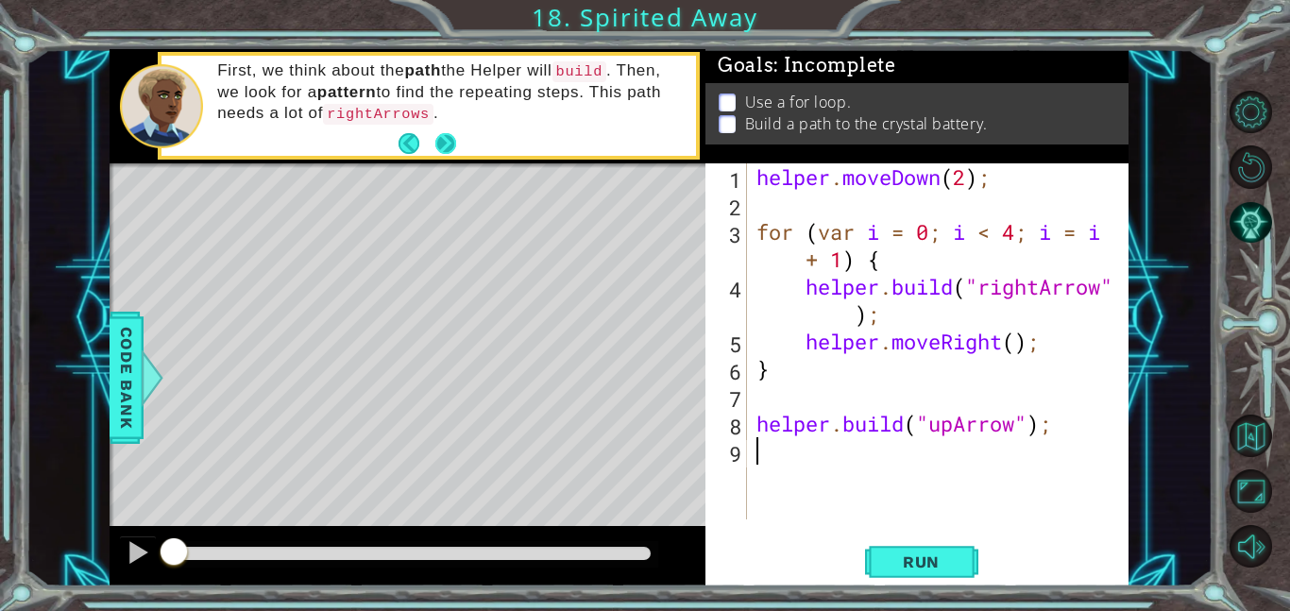
click at [445, 140] on button "Next" at bounding box center [445, 143] width 22 height 22
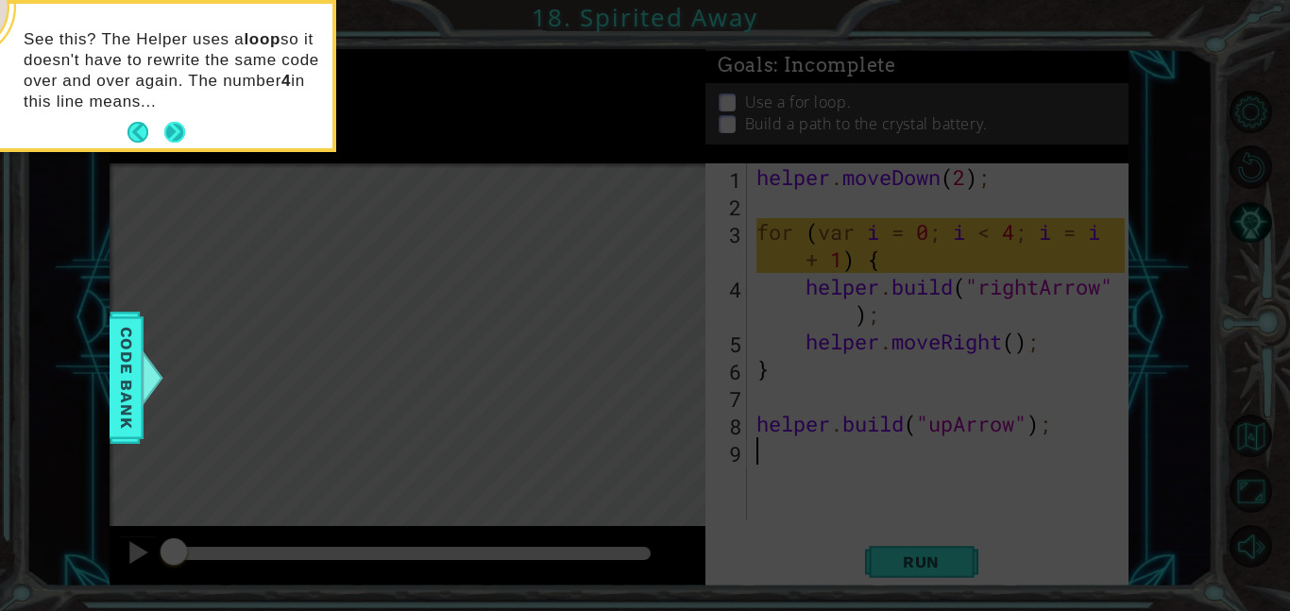
click at [184, 129] on button "Next" at bounding box center [175, 133] width 22 height 22
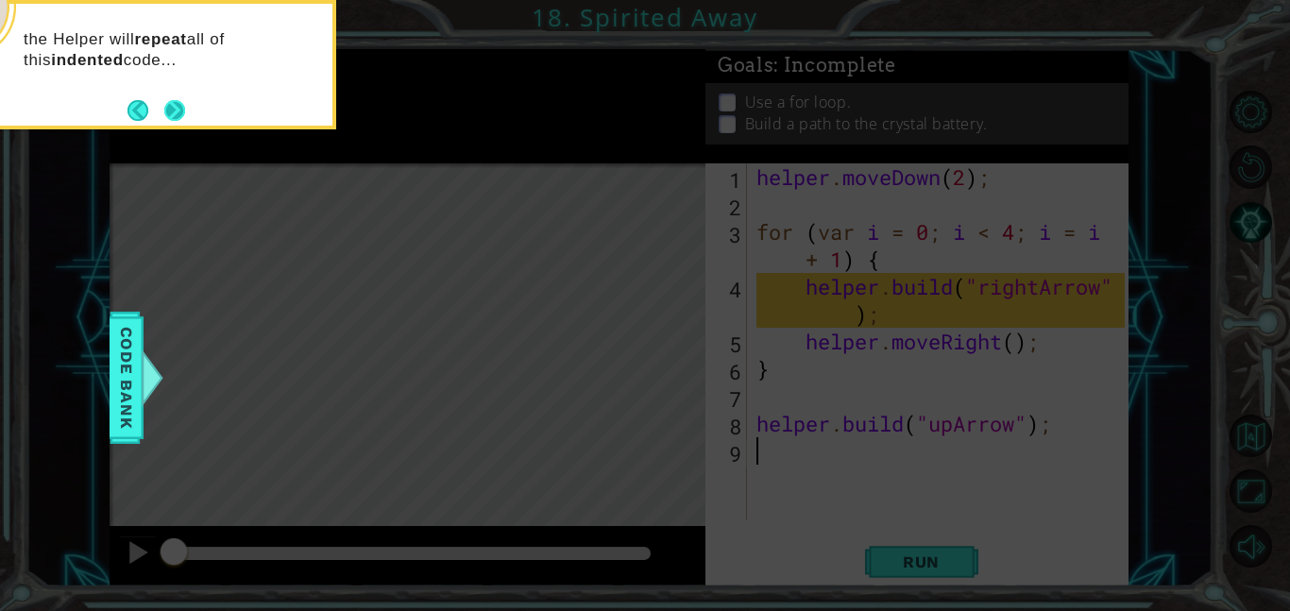
click at [175, 108] on button "Next" at bounding box center [175, 110] width 22 height 22
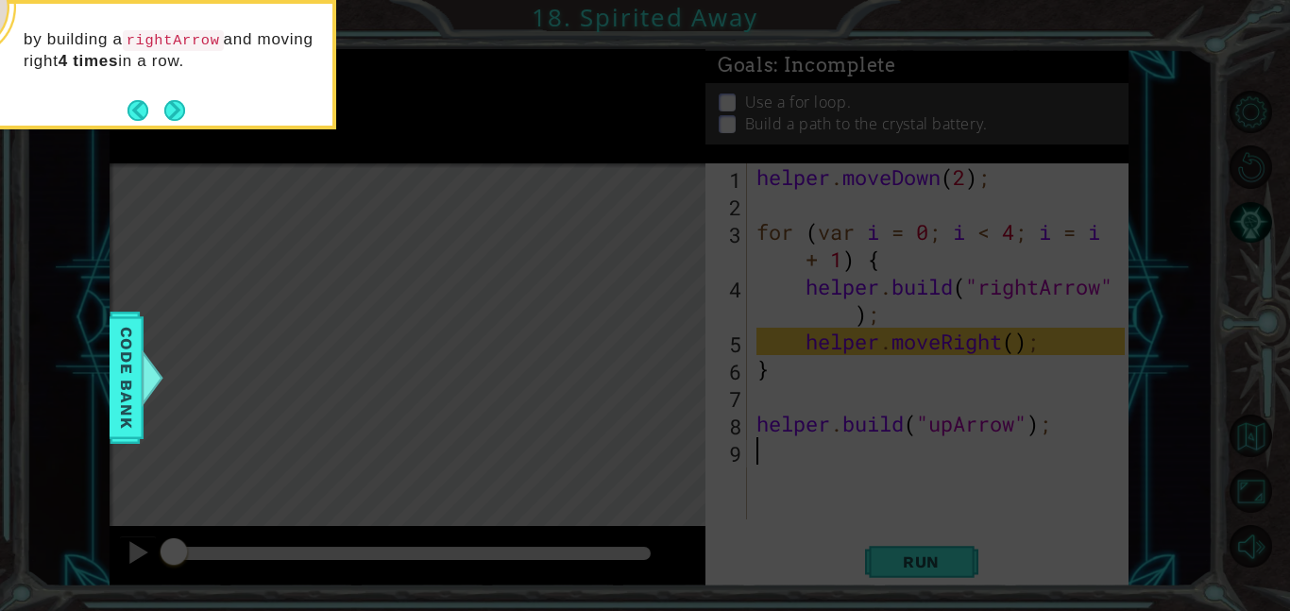
click at [175, 108] on button "Next" at bounding box center [174, 110] width 21 height 21
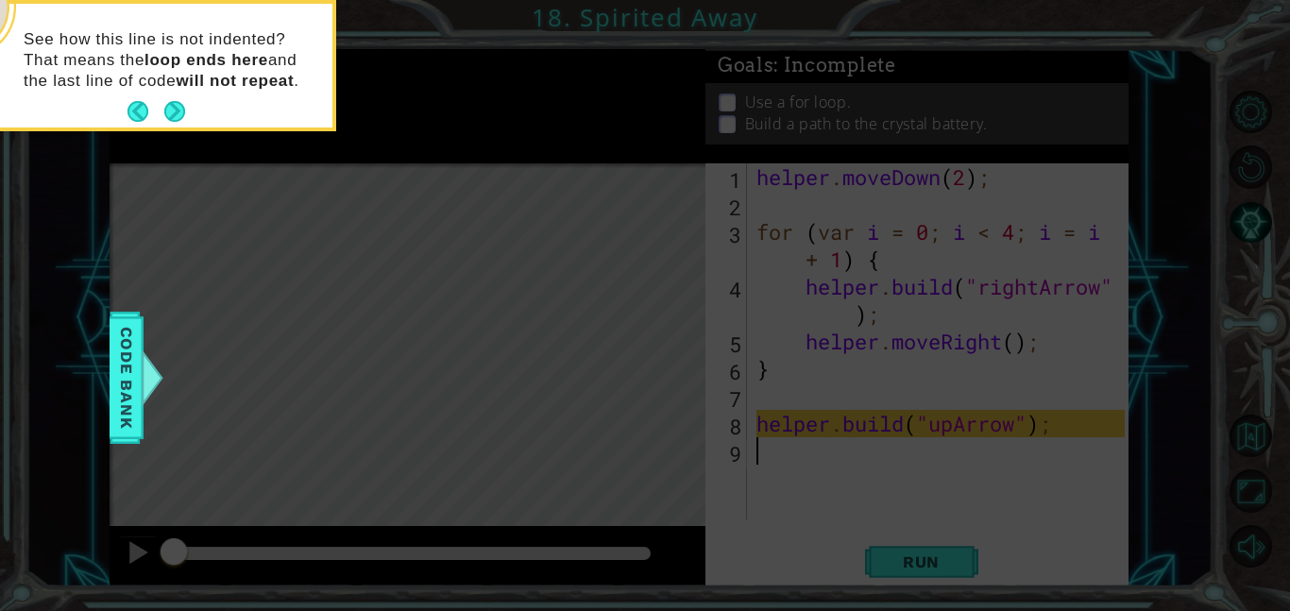
click at [175, 108] on button "Next" at bounding box center [174, 112] width 22 height 22
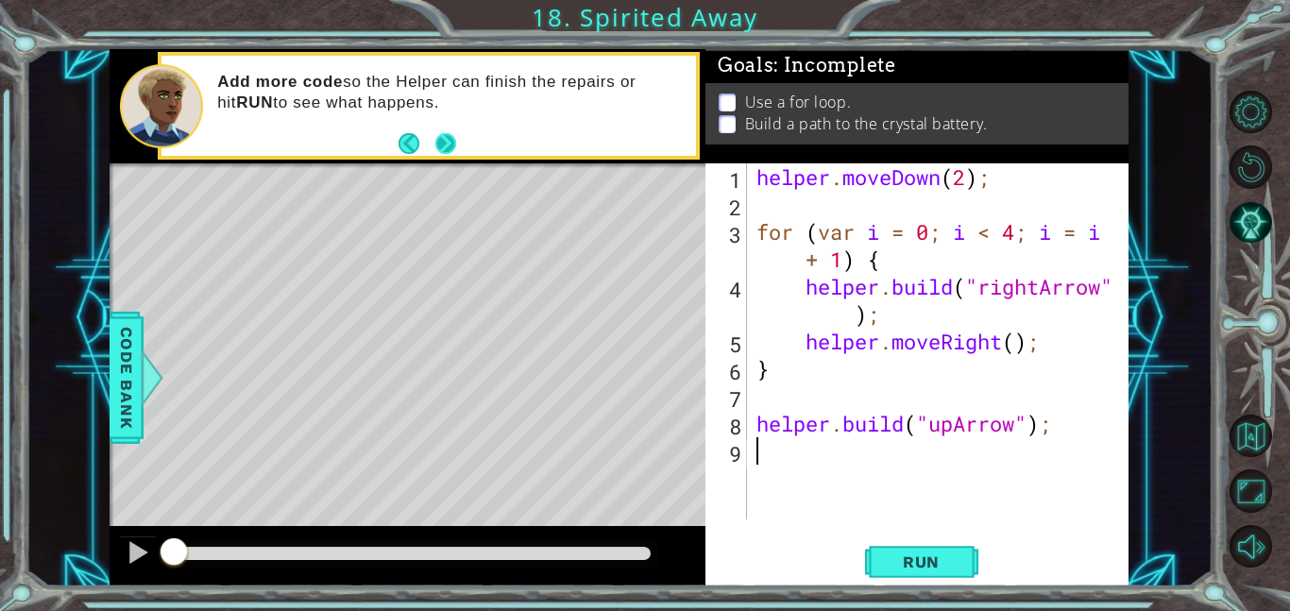
click at [444, 142] on button "Next" at bounding box center [444, 143] width 25 height 25
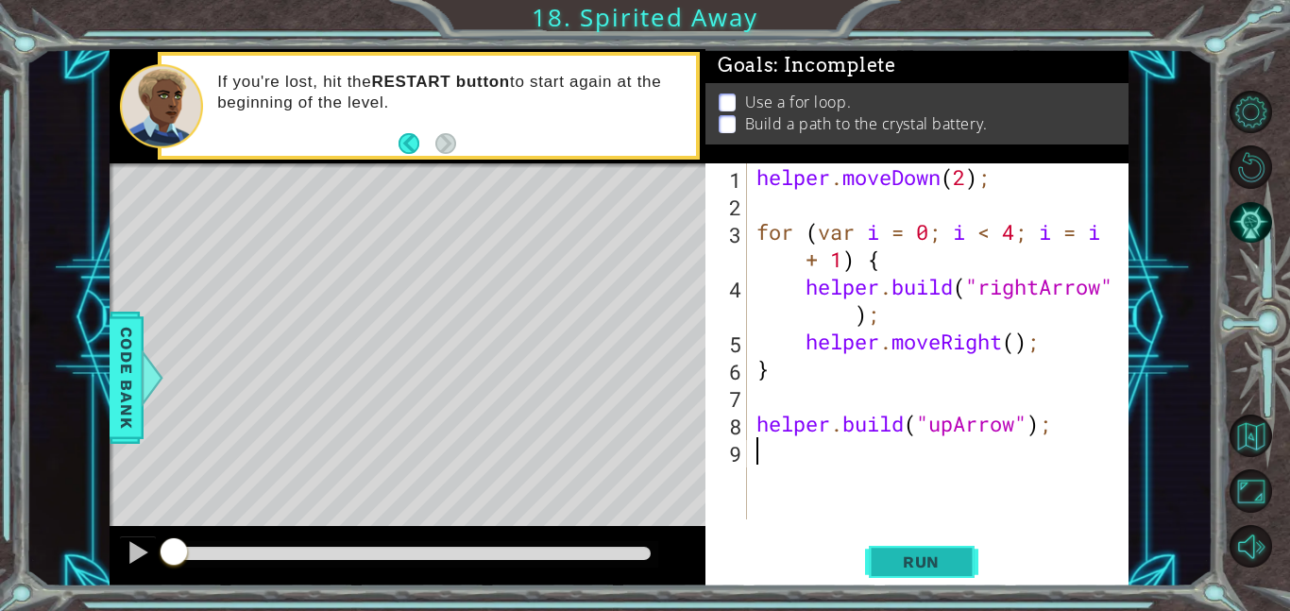
click at [943, 552] on span "Run" at bounding box center [921, 561] width 75 height 19
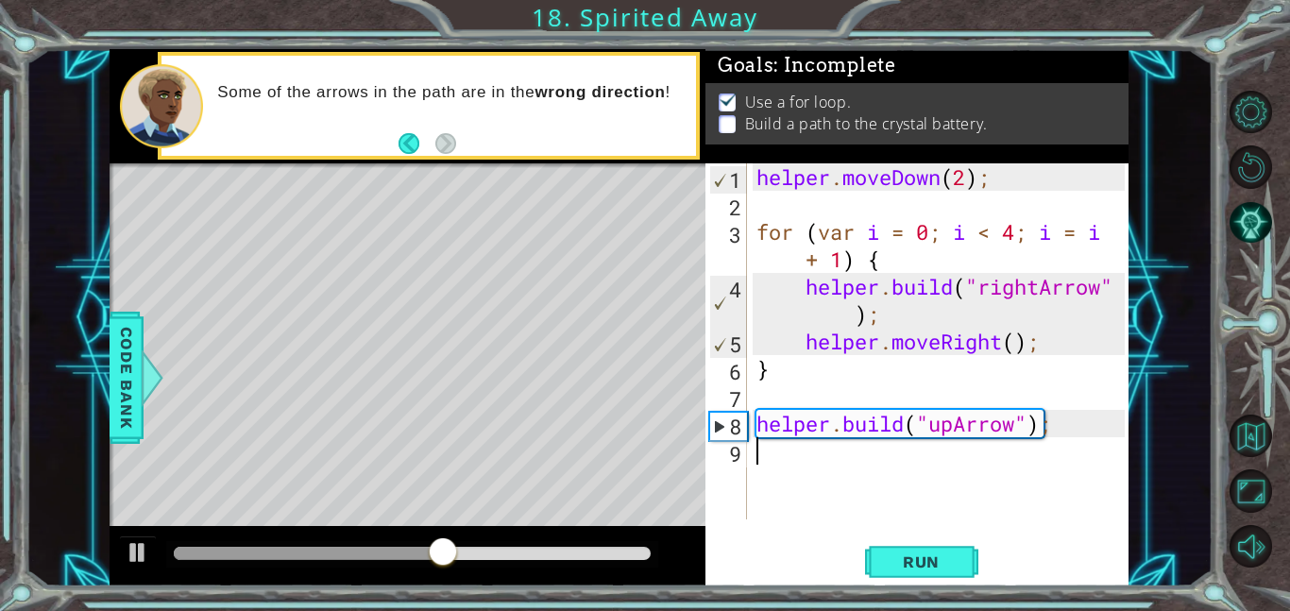
click at [812, 404] on div "helper . moveDown ( 2 ) ; for ( var i = 0 ; i < 4 ; i = i + 1 ) { helper . buil…" at bounding box center [942, 368] width 381 height 411
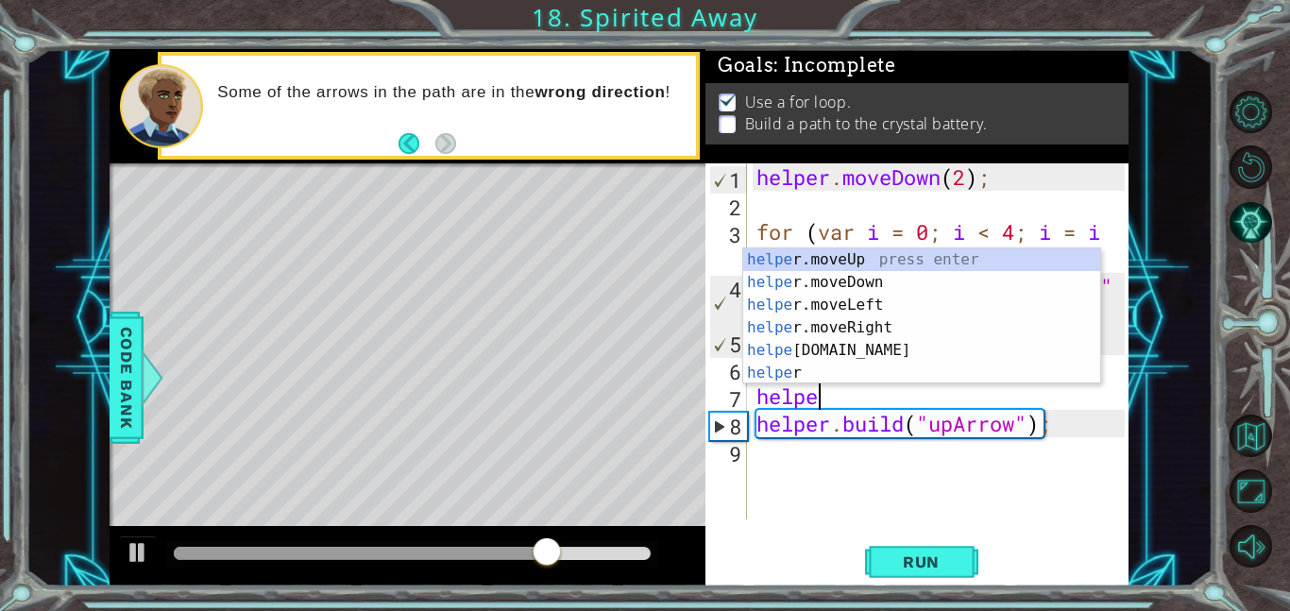
scroll to position [0, 2]
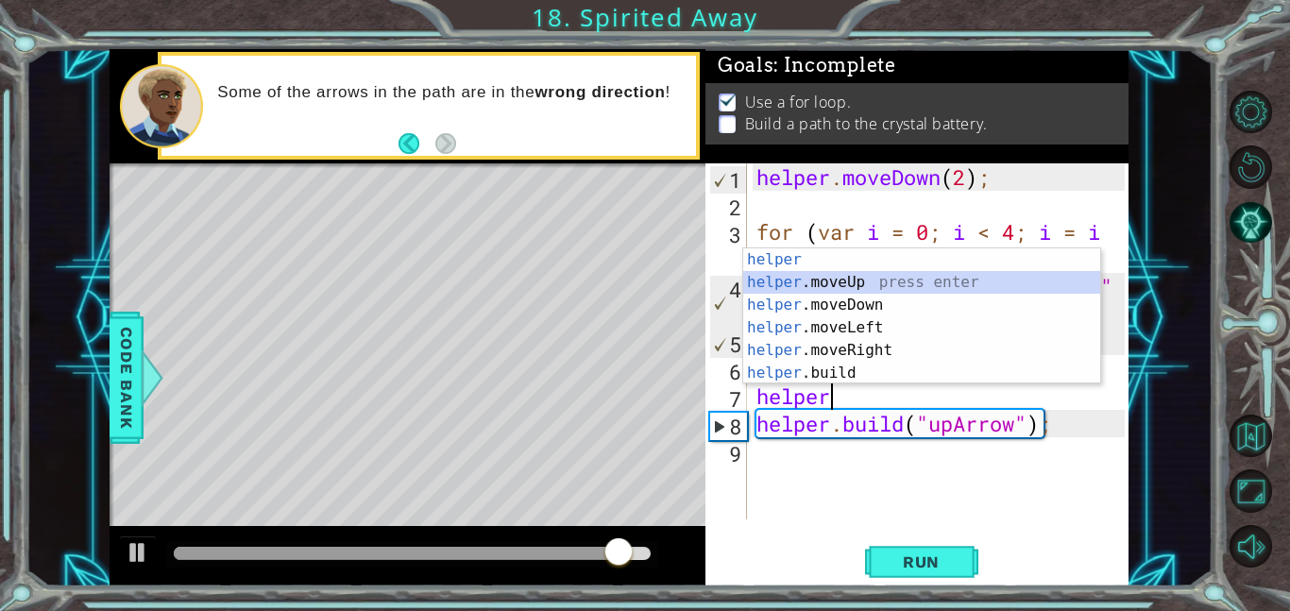
click at [788, 279] on div "helper press enter helper .moveUp press enter helper .moveDown press enter help…" at bounding box center [921, 338] width 357 height 181
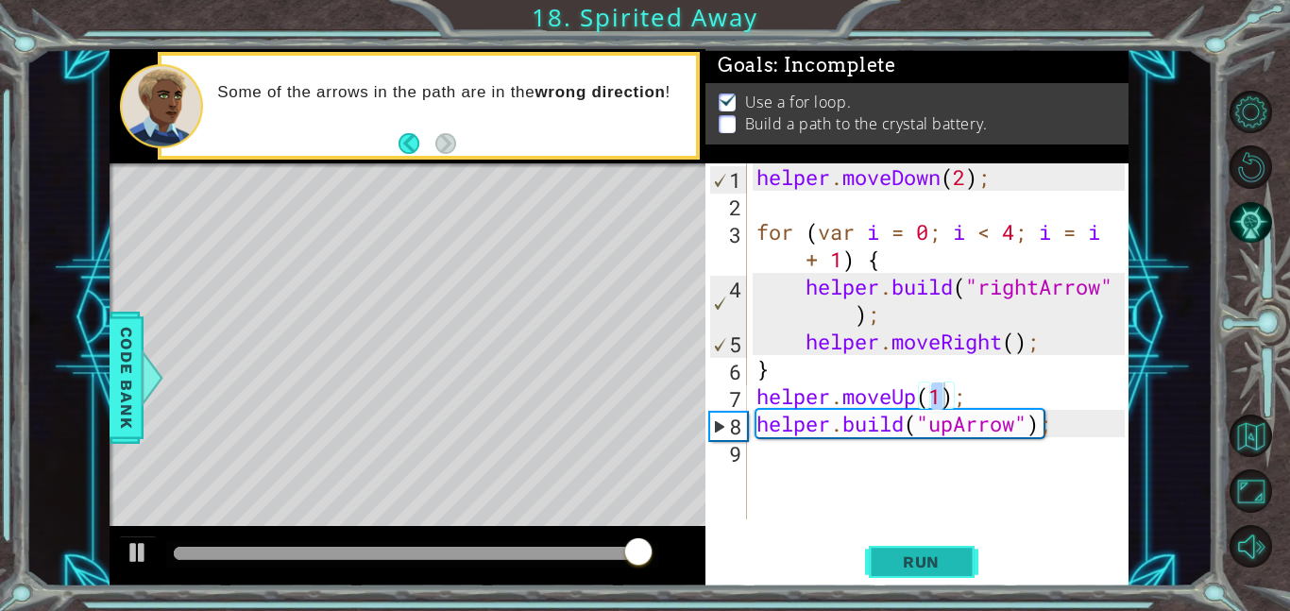
click at [933, 573] on button "Run" at bounding box center [921, 561] width 113 height 42
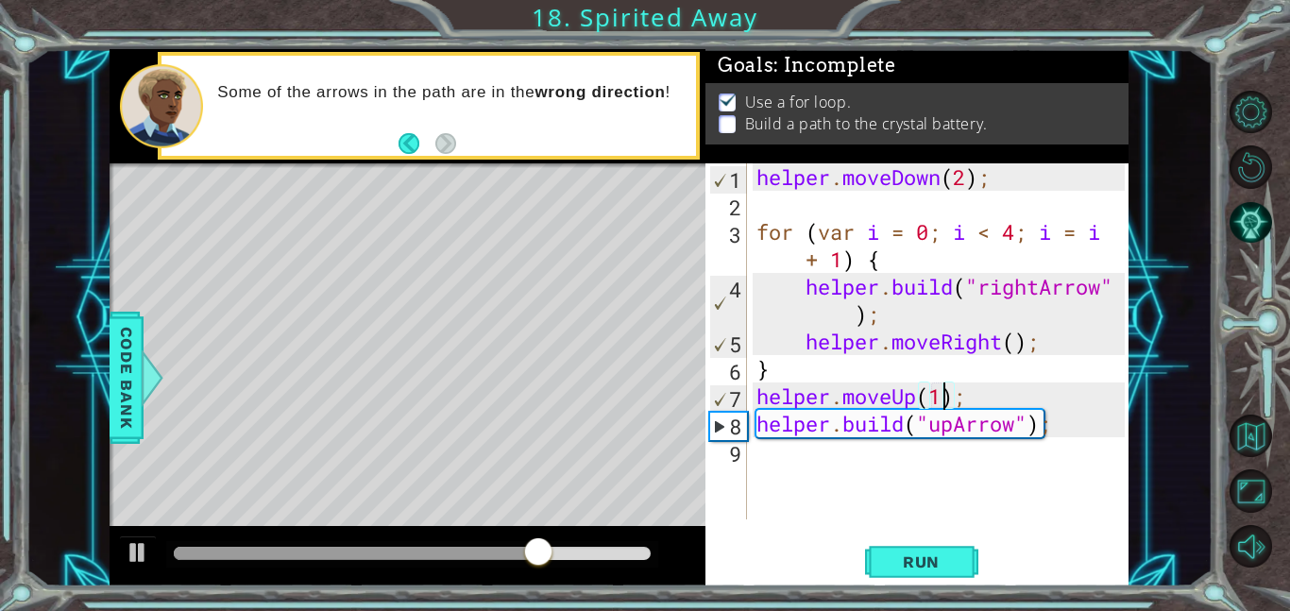
click at [848, 380] on div "helper . moveDown ( 2 ) ; for ( var i = 0 ; i < 4 ; i = i + 1 ) { helper . buil…" at bounding box center [942, 368] width 381 height 411
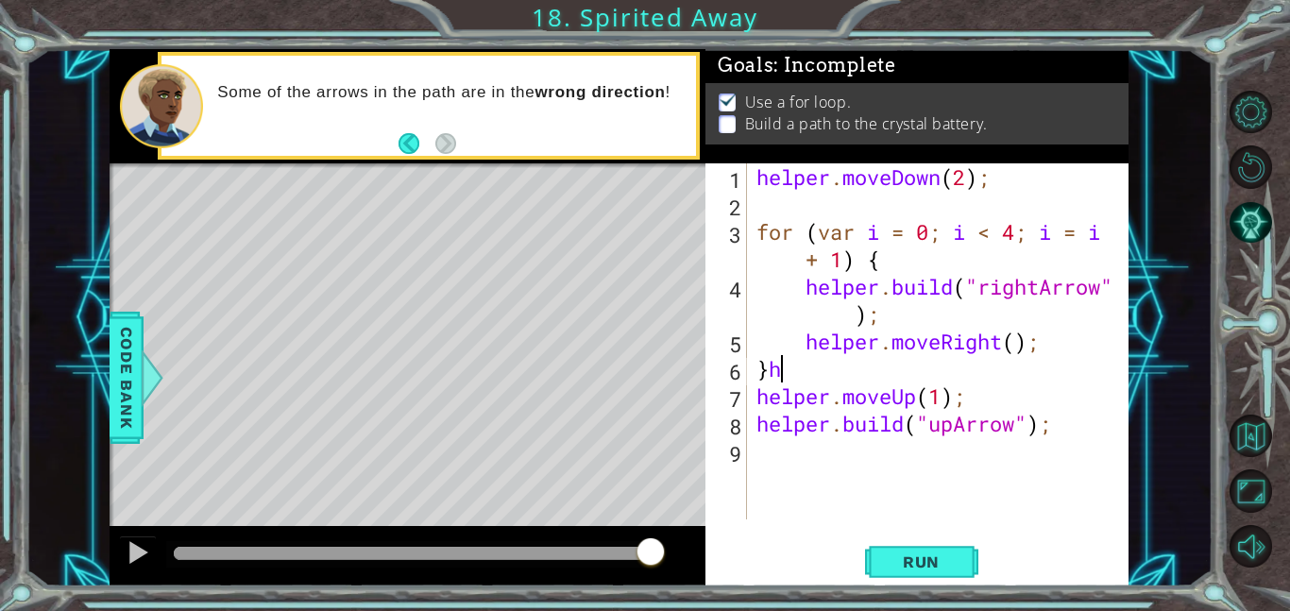
scroll to position [0, 0]
drag, startPoint x: 978, startPoint y: 393, endPoint x: 759, endPoint y: 395, distance: 219.0
click at [759, 395] on div "helper . moveDown ( 2 ) ; for ( var i = 0 ; i < 4 ; i = i + 1 ) { helper . buil…" at bounding box center [942, 368] width 381 height 411
type textarea "helper.moveUp(1);"
click at [803, 408] on div "helper . moveDown ( 2 ) ; for ( var i = 0 ; i < 4 ; i = i + 1 ) { helper . buil…" at bounding box center [942, 368] width 381 height 411
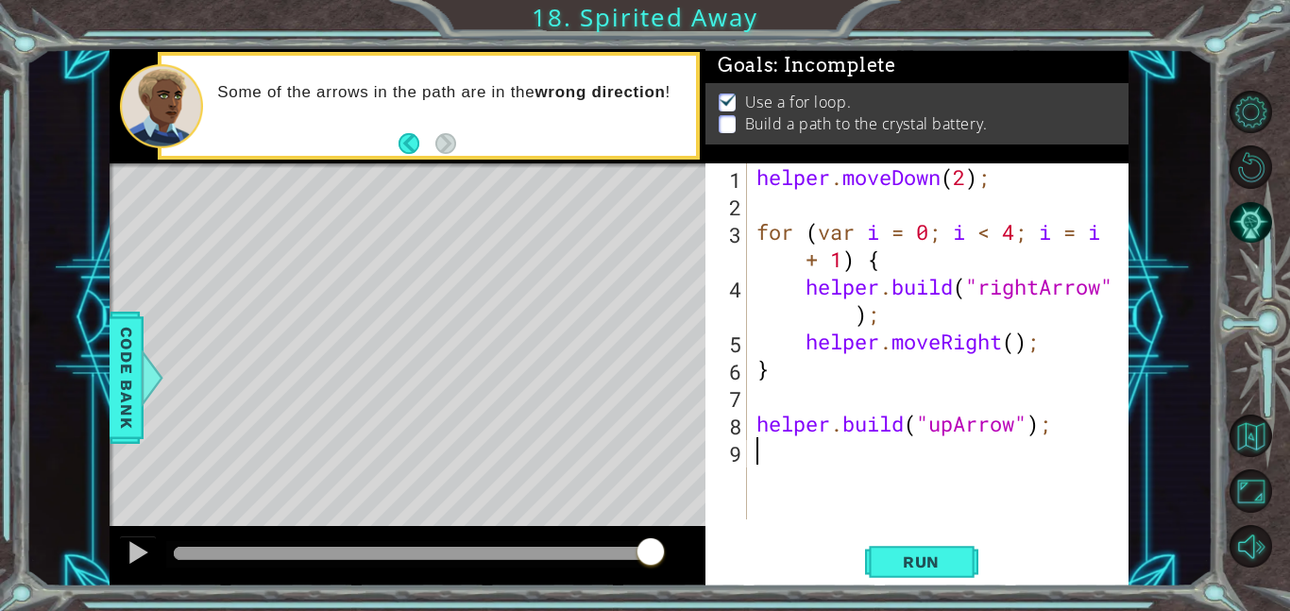
click at [812, 448] on div "helper . moveDown ( 2 ) ; for ( var i = 0 ; i < 4 ; i = i + 1 ) { helper . buil…" at bounding box center [942, 368] width 381 height 411
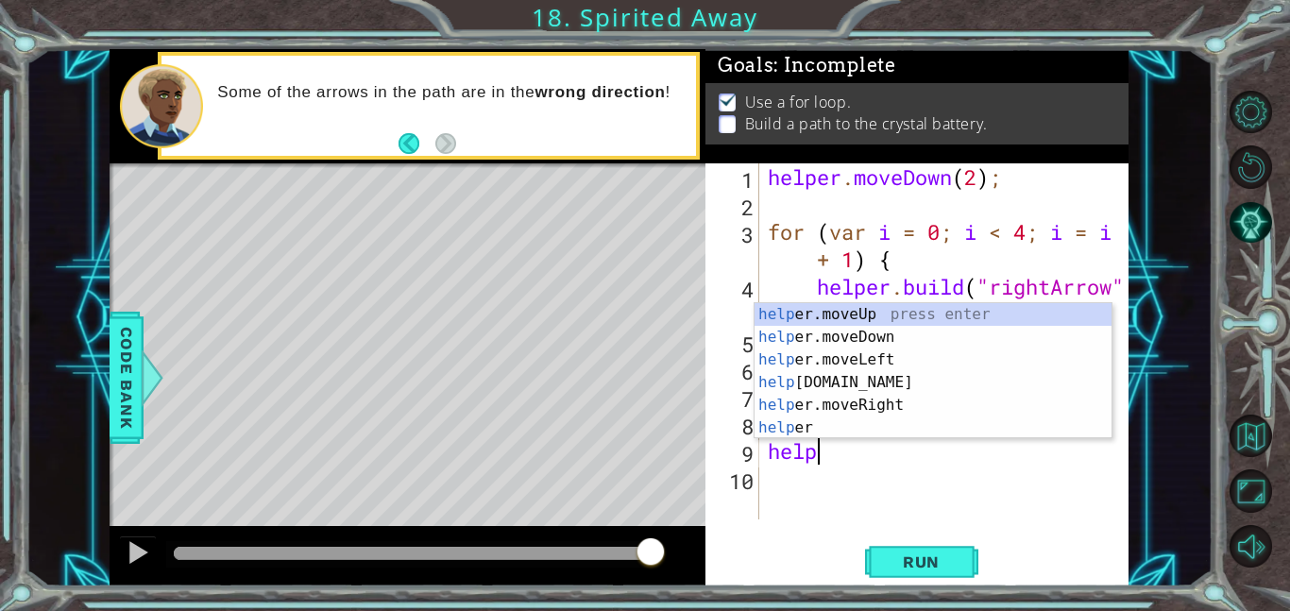
scroll to position [0, 2]
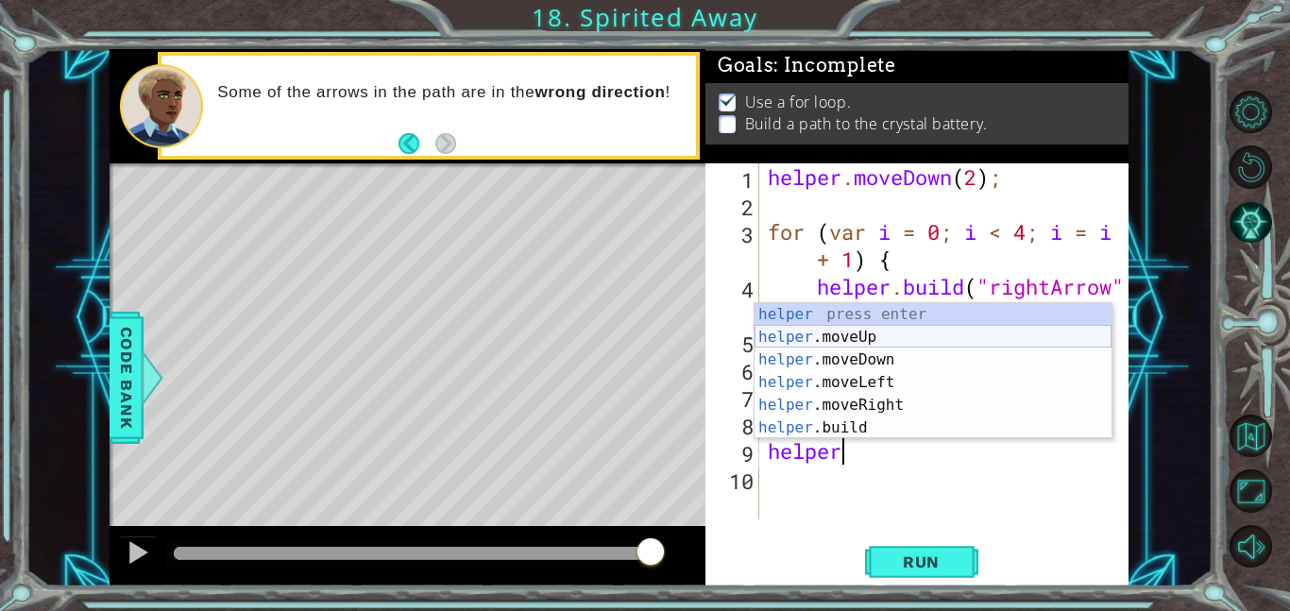
click at [811, 338] on div "helper press enter helper .moveUp press enter helper .moveDown press enter help…" at bounding box center [932, 393] width 357 height 181
type textarea "helper.moveUp(1);"
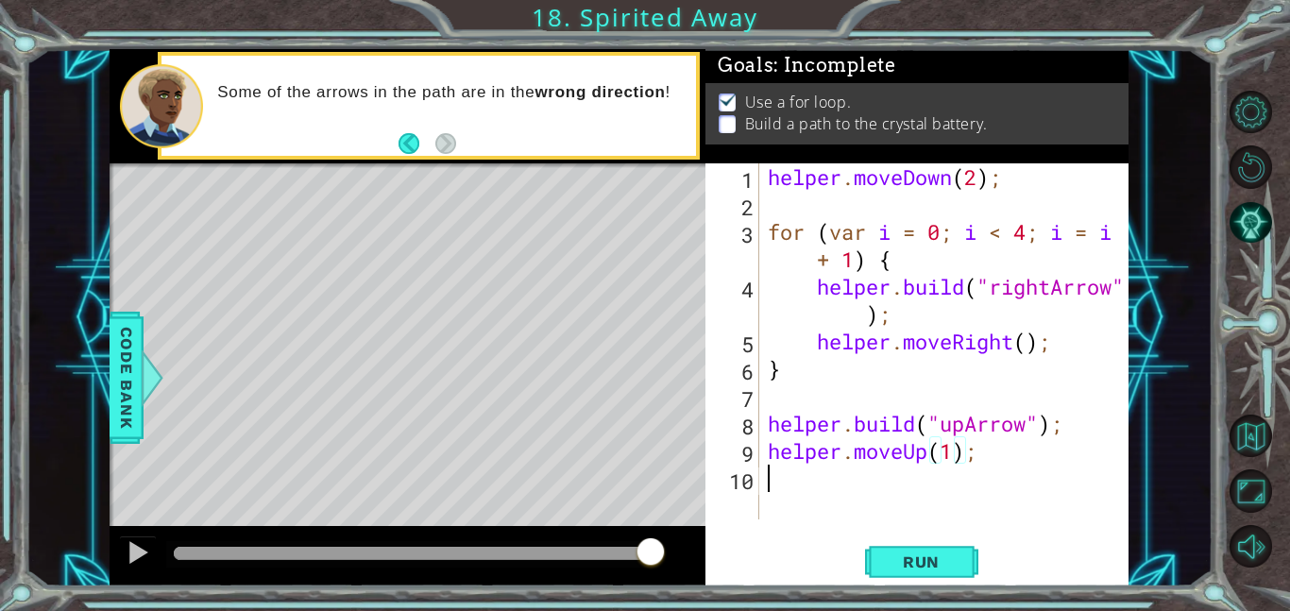
click at [812, 493] on div "helper . moveDown ( 2 ) ; for ( var i = 0 ; i < 4 ; i = i + 1 ) { helper . buil…" at bounding box center [949, 368] width 370 height 411
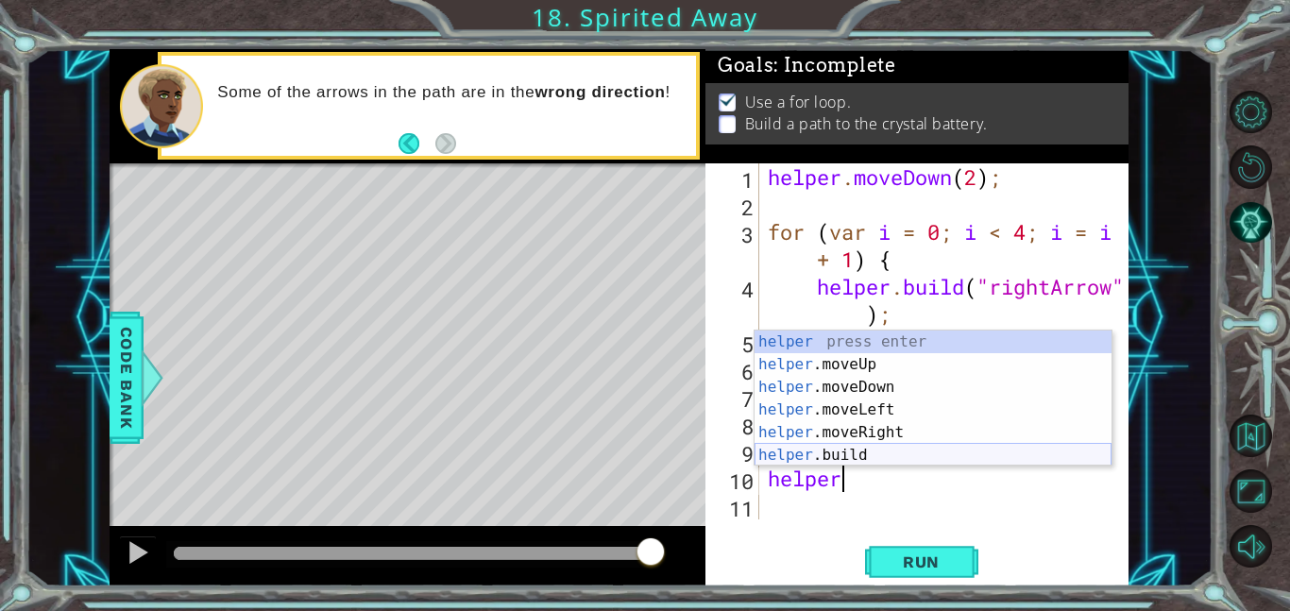
click at [806, 449] on div "helper press enter helper .moveUp press enter helper .moveDown press enter help…" at bounding box center [932, 420] width 357 height 181
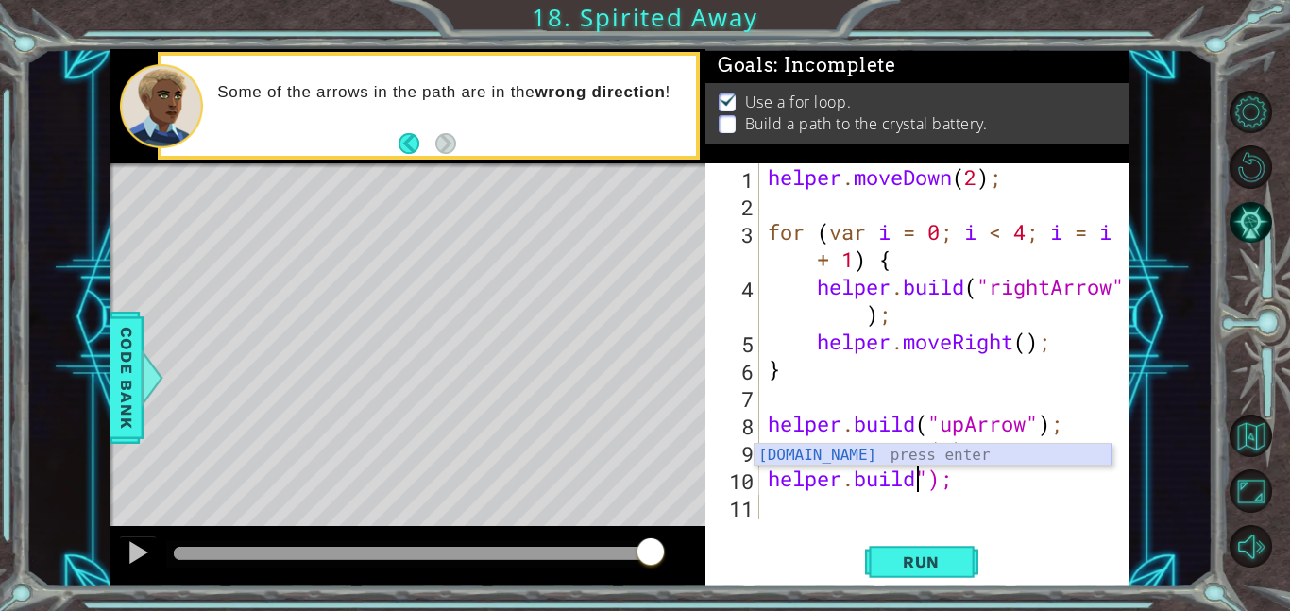
click at [932, 459] on div "[DOMAIN_NAME] press enter" at bounding box center [932, 478] width 357 height 68
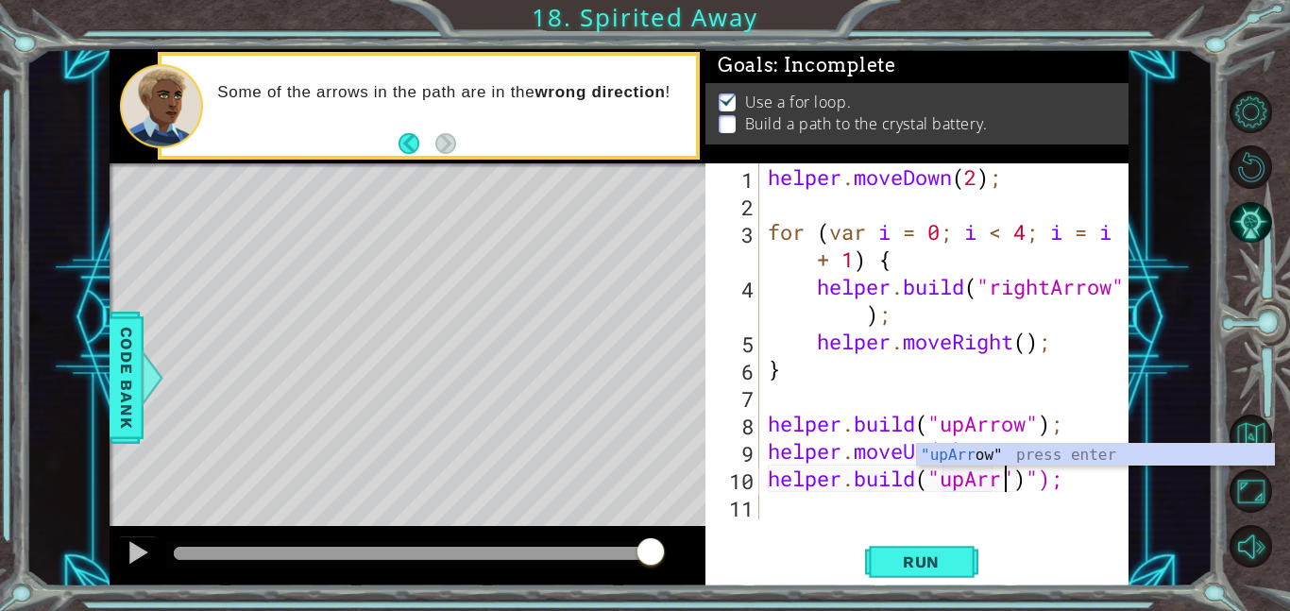
scroll to position [0, 11]
click at [1077, 471] on div "helper . moveDown ( 2 ) ; for ( var i = 0 ; i < 4 ; i = i + 1 ) { helper . buil…" at bounding box center [949, 368] width 370 height 411
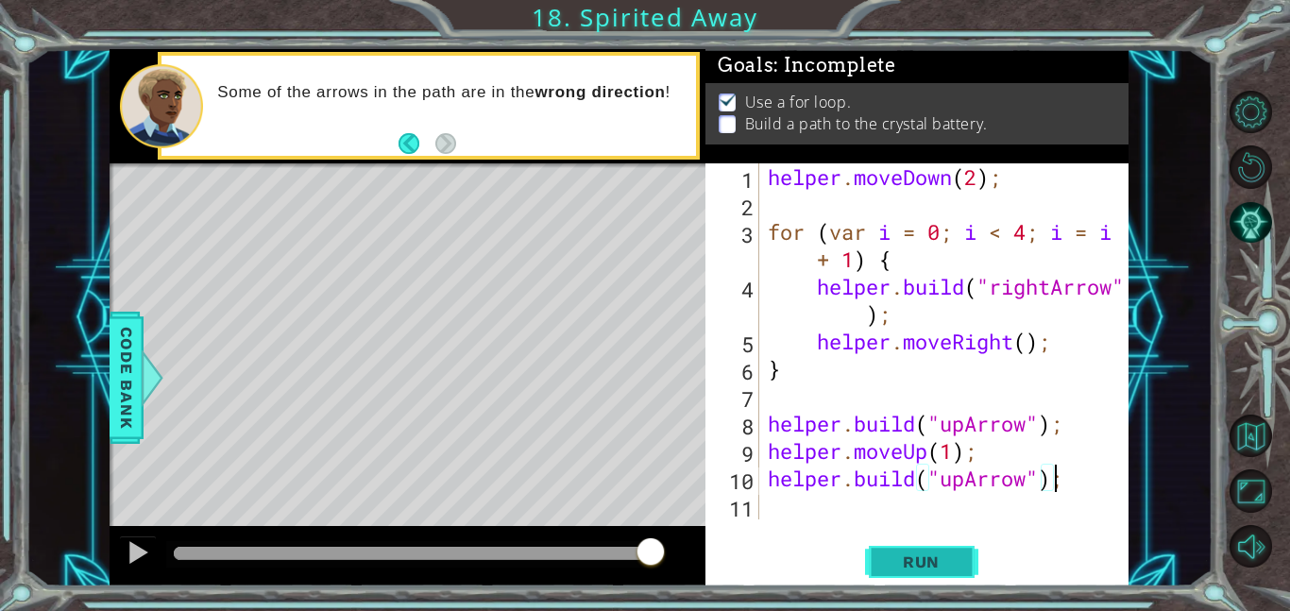
type textarea "[DOMAIN_NAME]("upArrow");"
click at [920, 560] on span "Run" at bounding box center [921, 561] width 75 height 19
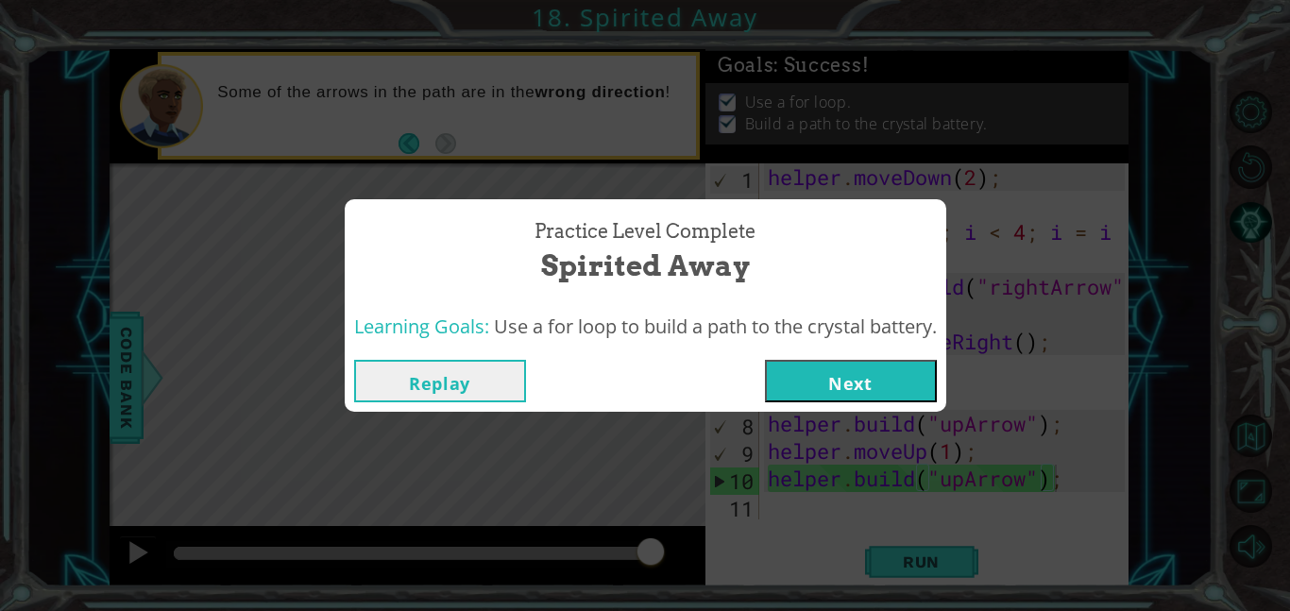
click at [819, 382] on button "Next" at bounding box center [851, 381] width 172 height 42
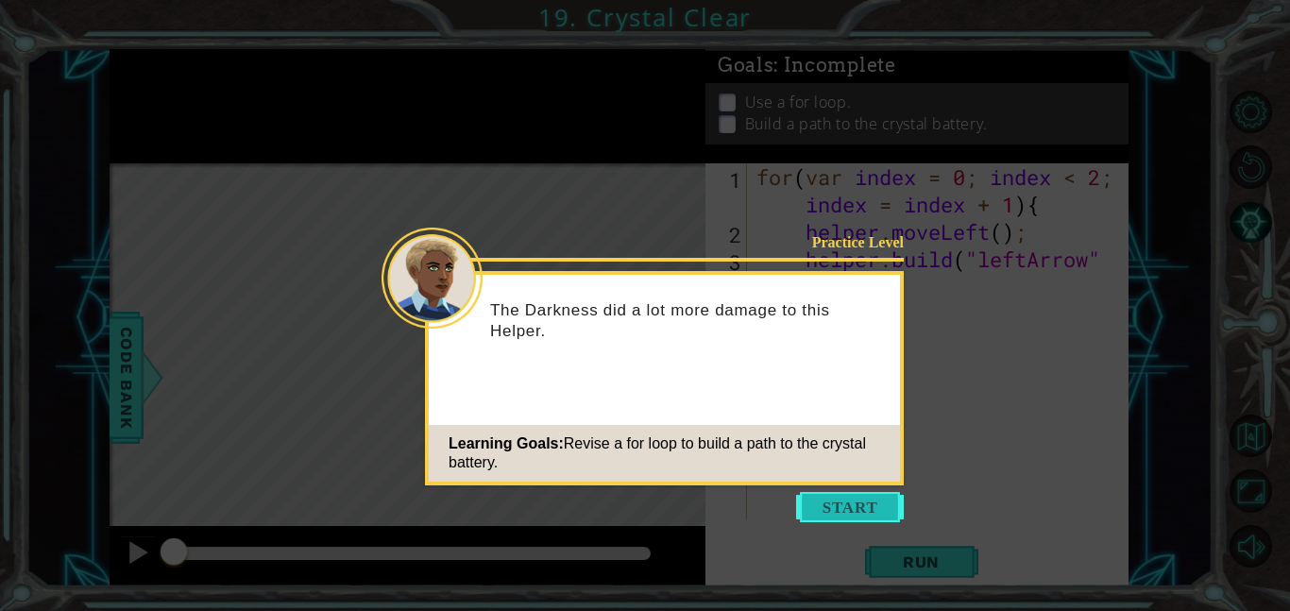
click at [821, 501] on button "Start" at bounding box center [850, 507] width 108 height 30
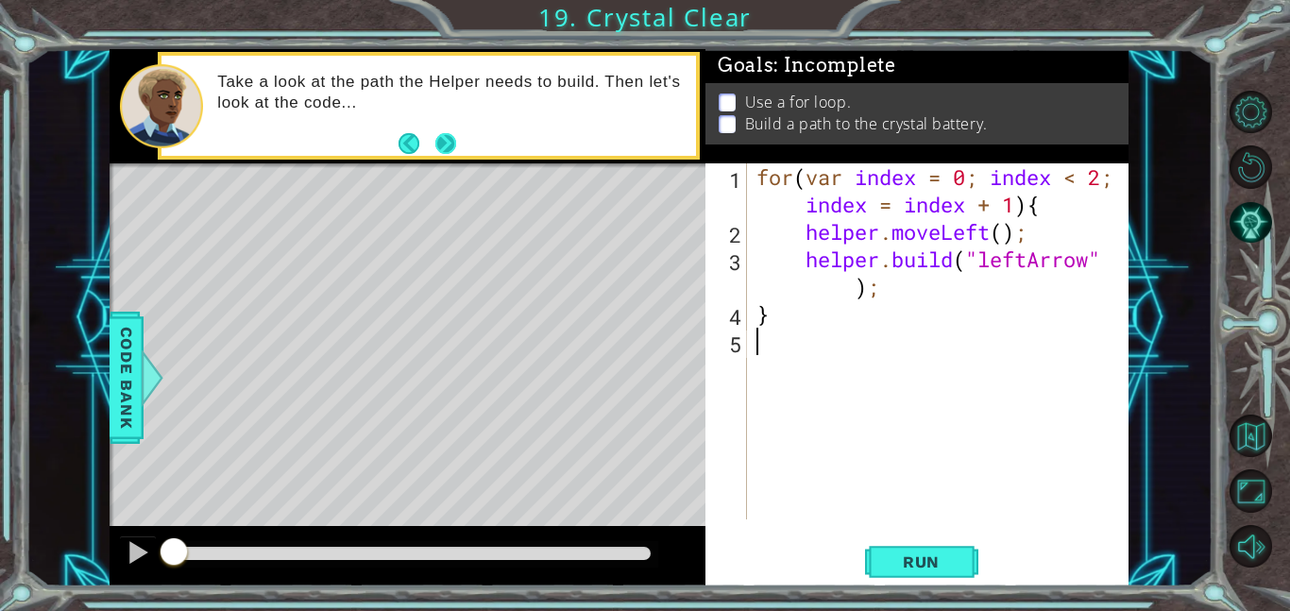
click at [439, 140] on button "Next" at bounding box center [445, 142] width 31 height 31
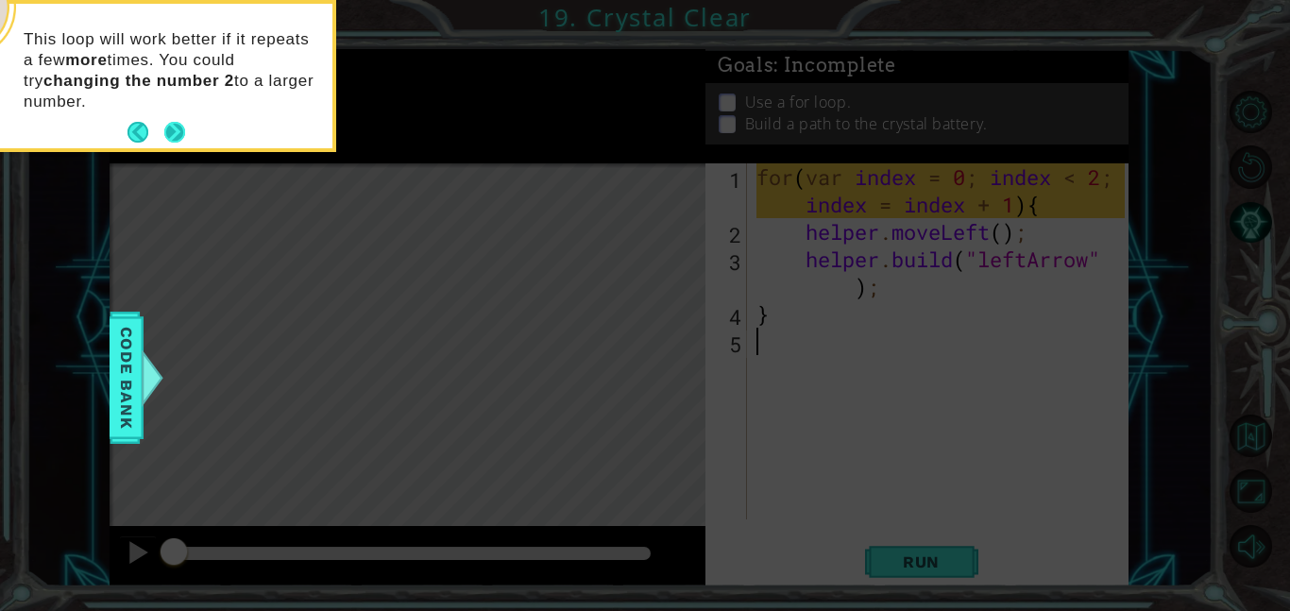
click at [170, 125] on button "Next" at bounding box center [175, 133] width 24 height 24
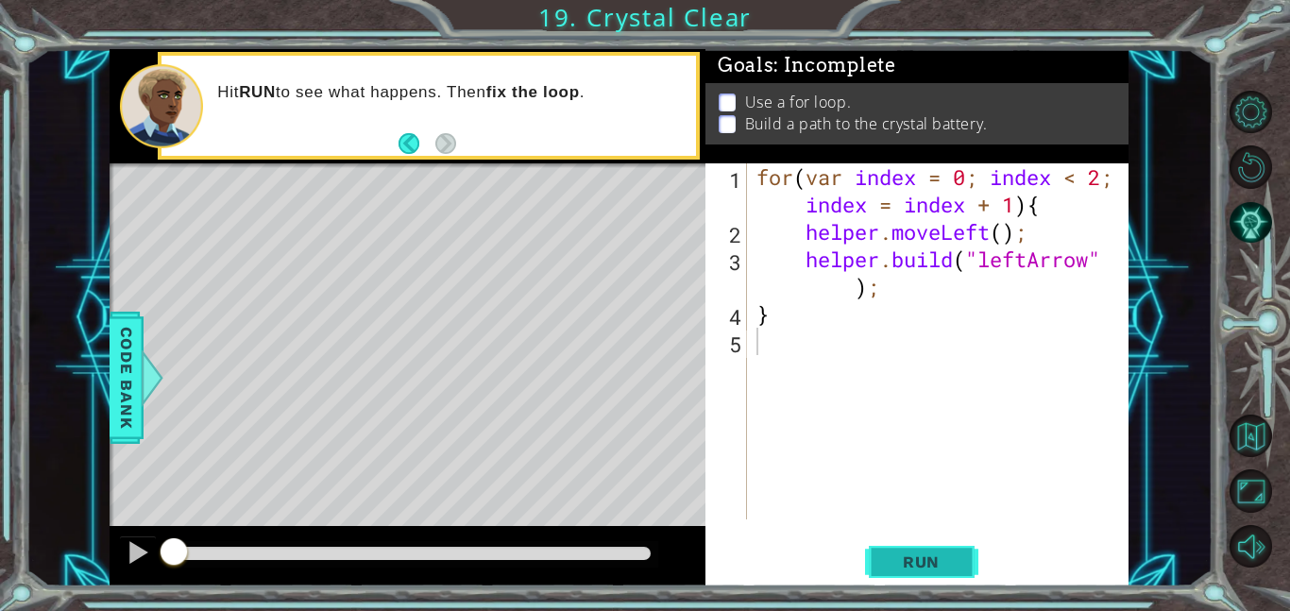
click at [915, 561] on span "Run" at bounding box center [921, 561] width 75 height 19
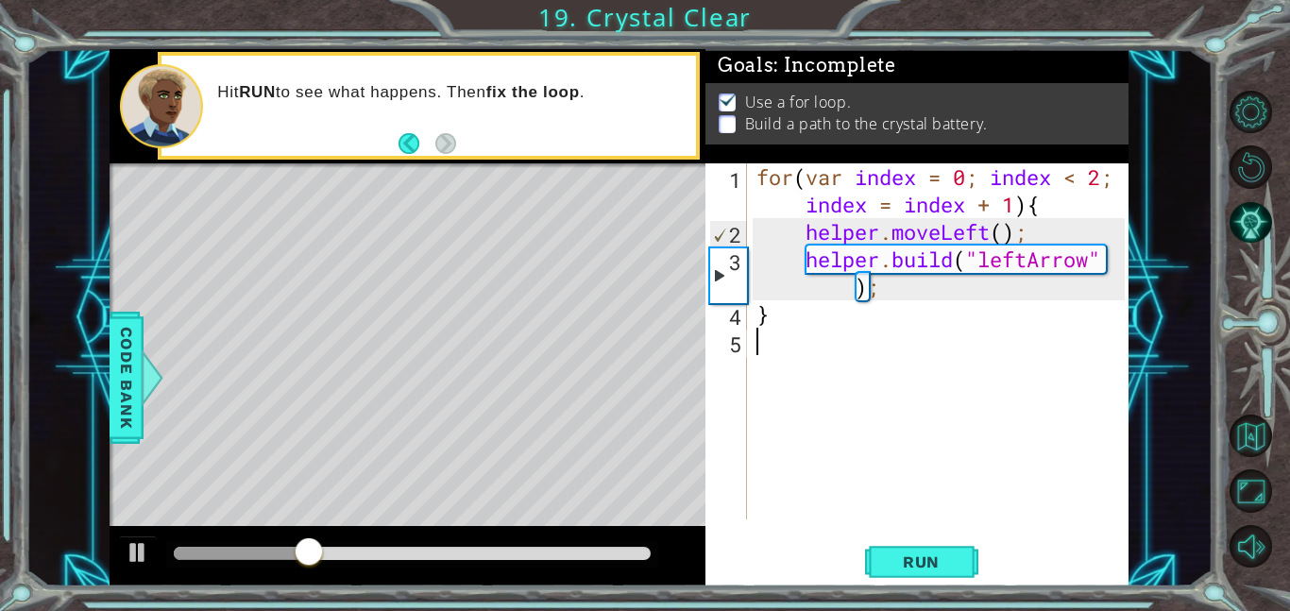
click at [937, 329] on div "for ( var index = 0 ; index < 2 ; index = index + 1 ) { helper . moveLeft ( ) ;…" at bounding box center [942, 382] width 381 height 438
click at [718, 278] on div "3" at bounding box center [728, 275] width 37 height 55
click at [1098, 179] on div "for ( var index = 0 ; index < 2 ; index = index + 1 ) { helper . moveLeft ( ) ;…" at bounding box center [942, 382] width 381 height 438
click at [1107, 175] on div "for ( var index = 0 ; index < 2 ; index = index + 1 ) { helper . moveLeft ( ) ;…" at bounding box center [942, 382] width 381 height 438
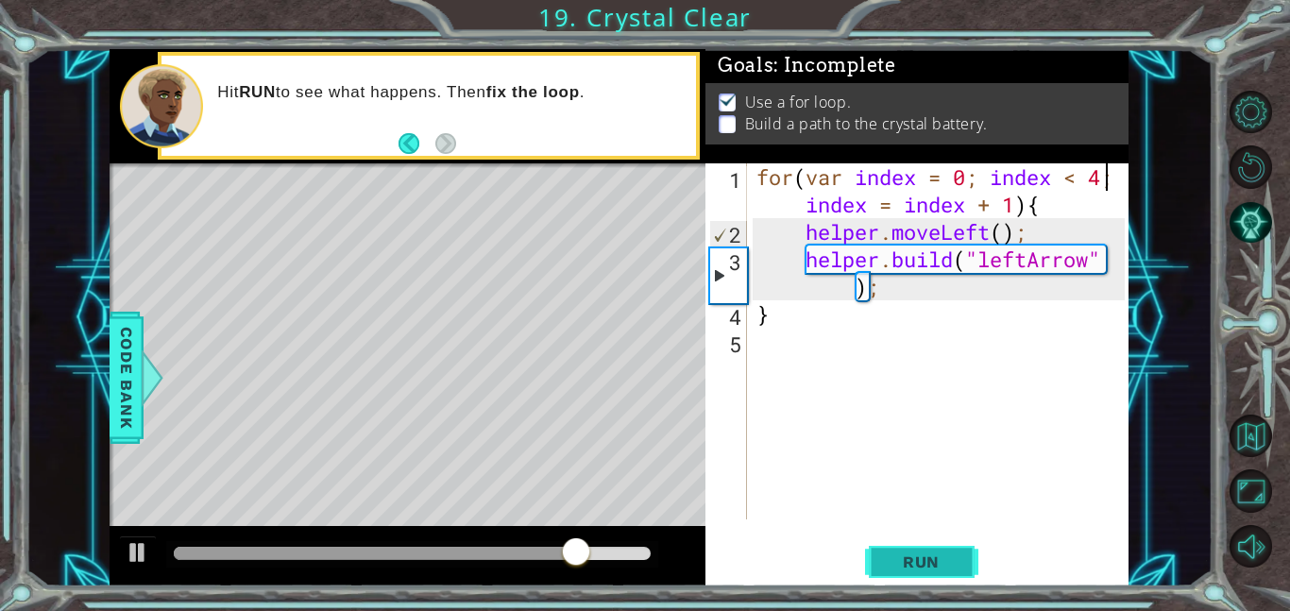
type textarea "for(var index = 0; index < 4; index = index + 1){"
click at [950, 549] on button "Run" at bounding box center [921, 561] width 113 height 42
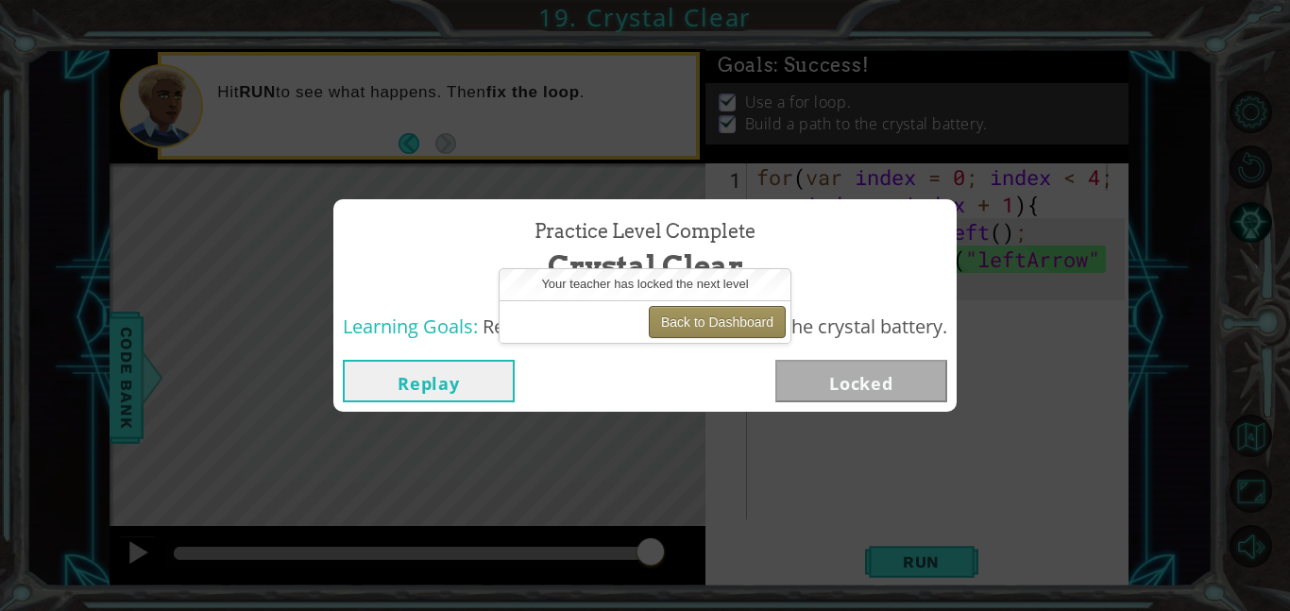
click at [750, 318] on button "Back to Dashboard" at bounding box center [717, 322] width 137 height 32
click at [680, 324] on button "Back to Dashboard" at bounding box center [717, 322] width 137 height 32
click at [726, 329] on button "Back to Dashboard" at bounding box center [717, 322] width 137 height 32
click at [712, 327] on button "Back to Dashboard" at bounding box center [717, 322] width 137 height 32
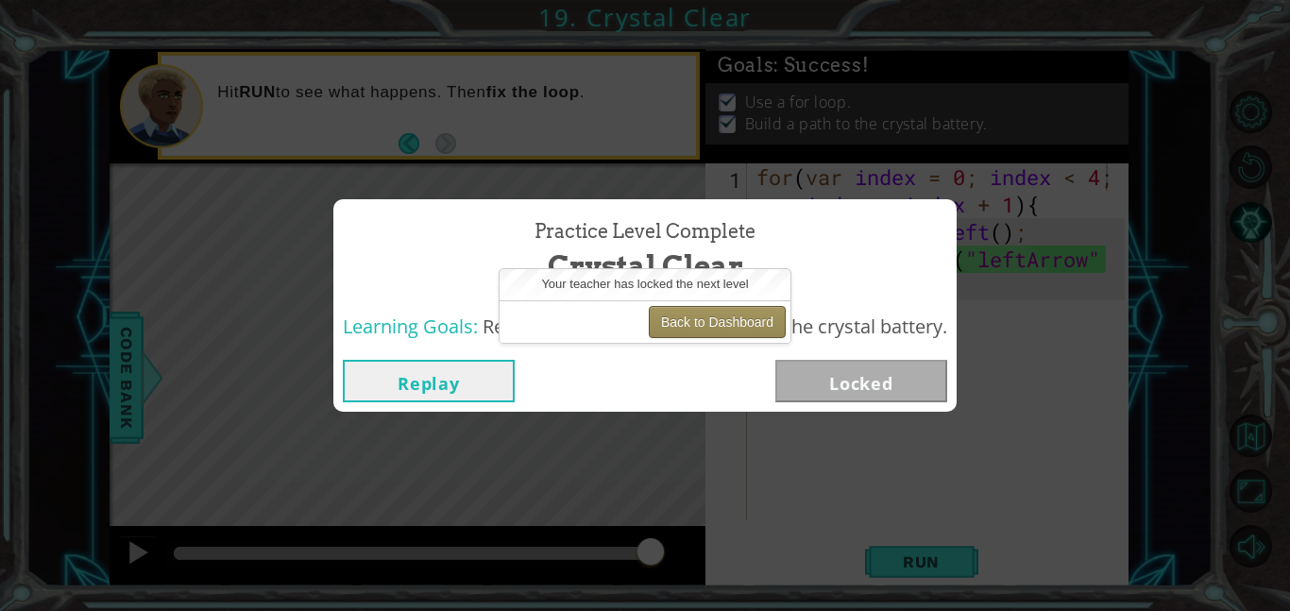
click at [712, 327] on button "Back to Dashboard" at bounding box center [717, 322] width 137 height 32
click at [694, 326] on button "Back to Dashboard" at bounding box center [717, 322] width 137 height 32
